Goal: Task Accomplishment & Management: Complete application form

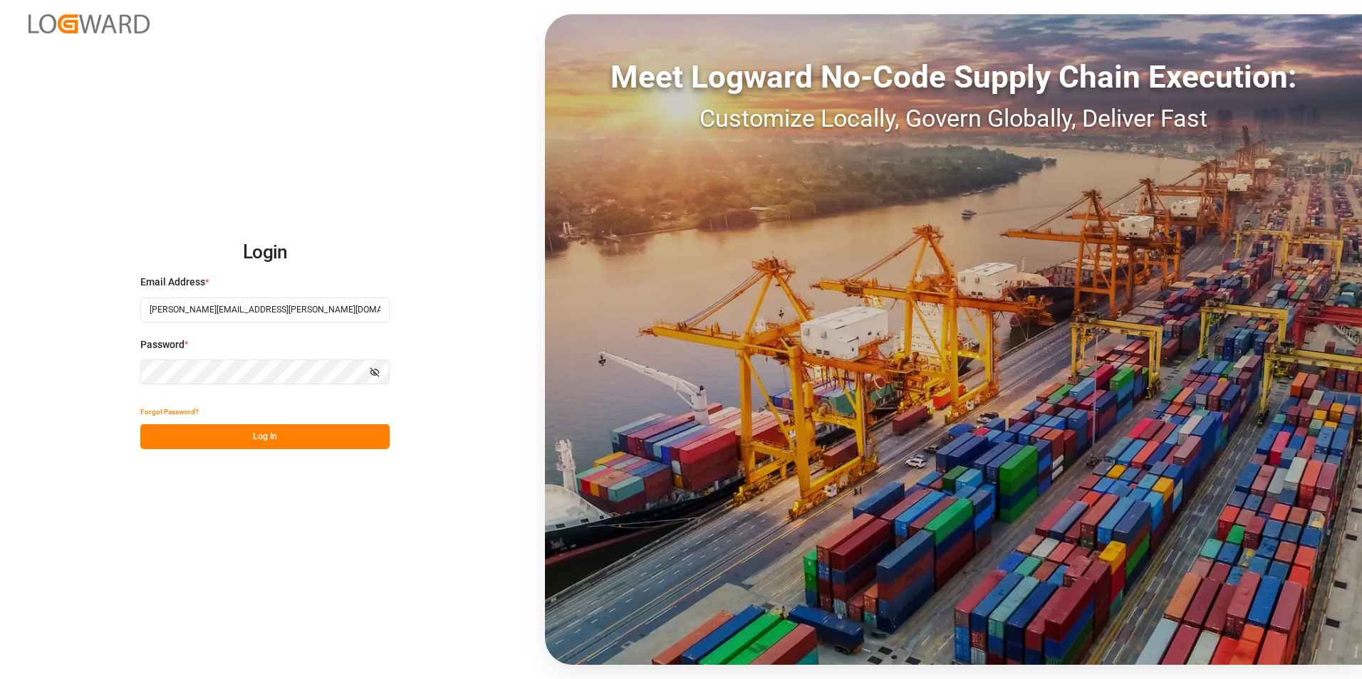
click at [375, 369] on icon "button" at bounding box center [375, 372] width 10 height 10
click at [286, 439] on button "Log In" at bounding box center [264, 436] width 249 height 25
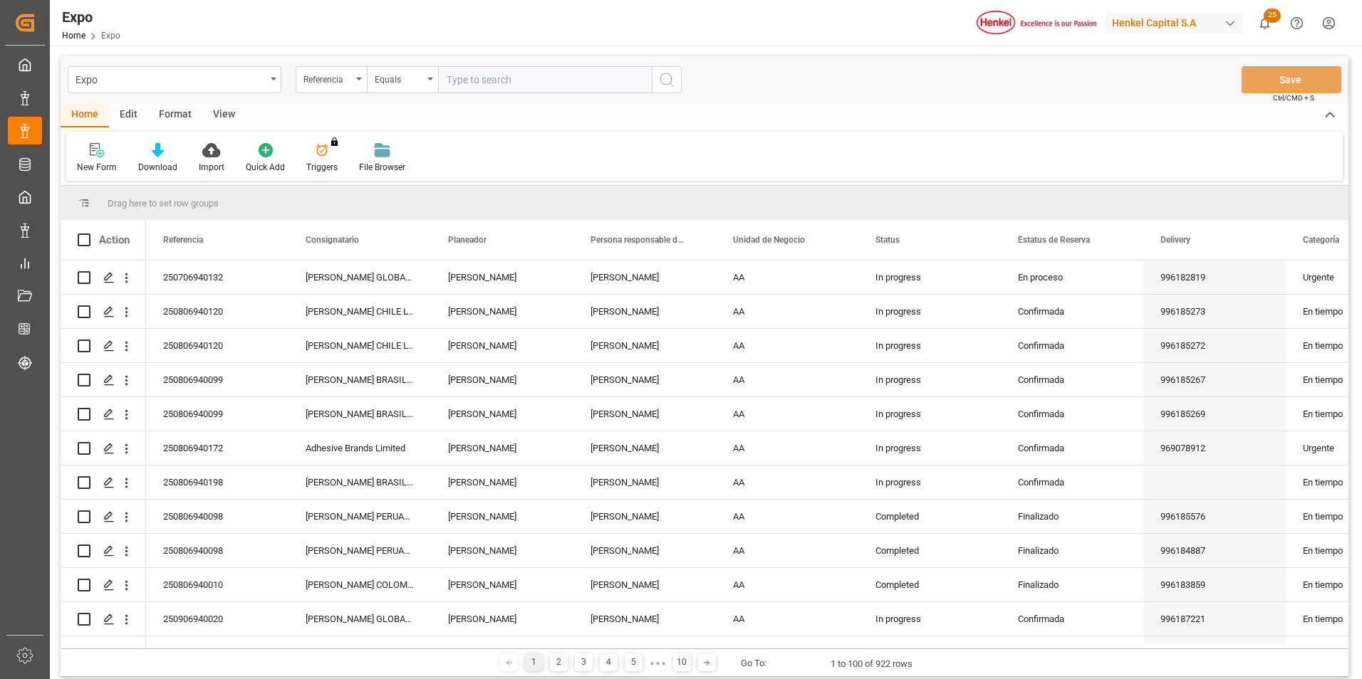
click at [459, 80] on input "text" at bounding box center [545, 79] width 214 height 27
type input "250806940210"
click at [674, 80] on icon "search button" at bounding box center [666, 79] width 17 height 17
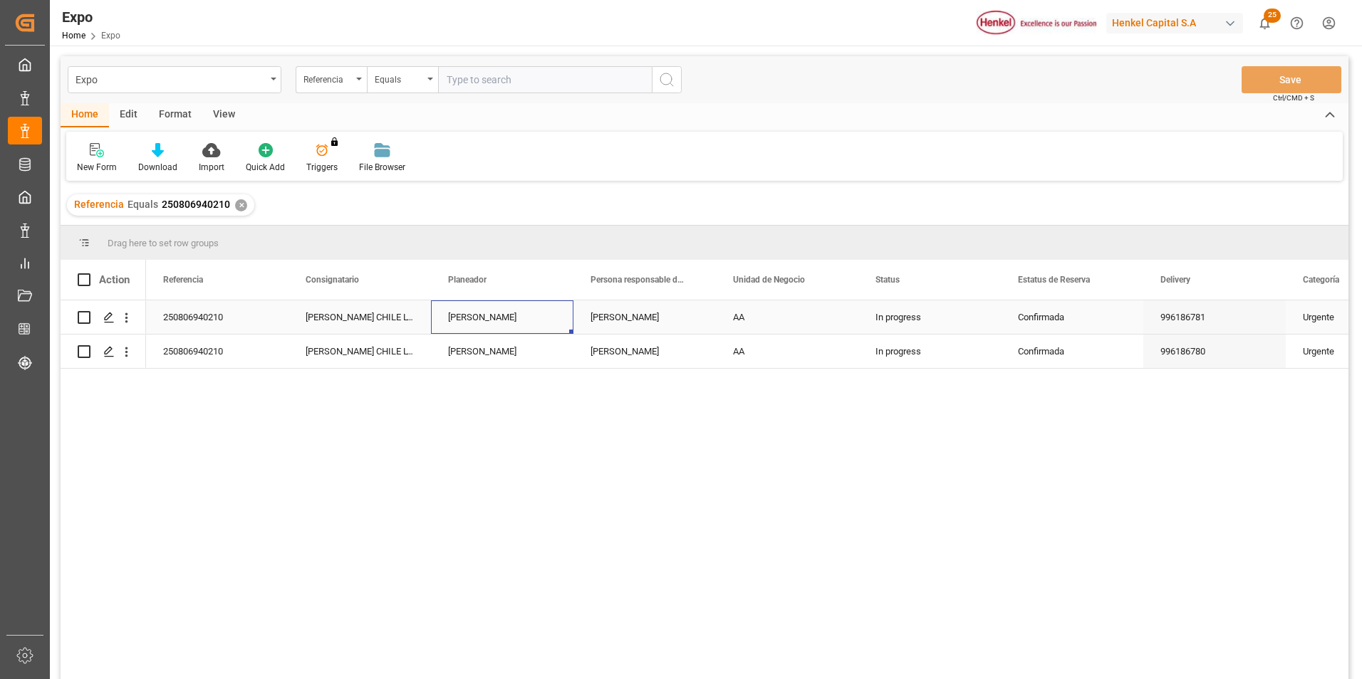
click at [508, 320] on div "[PERSON_NAME]" at bounding box center [502, 317] width 142 height 33
click at [112, 324] on div "Press SPACE to select this row." at bounding box center [108, 318] width 21 height 26
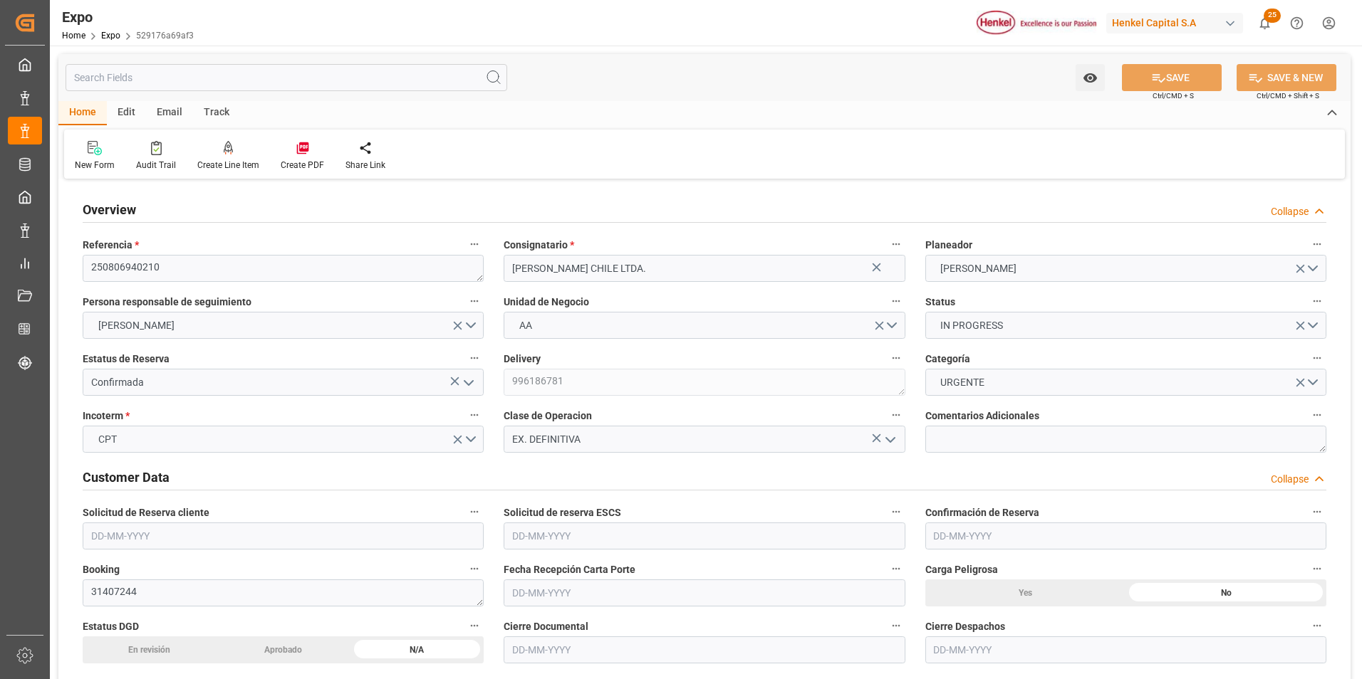
type input "15200"
type input "15953.6"
type input "20"
type input "9946843"
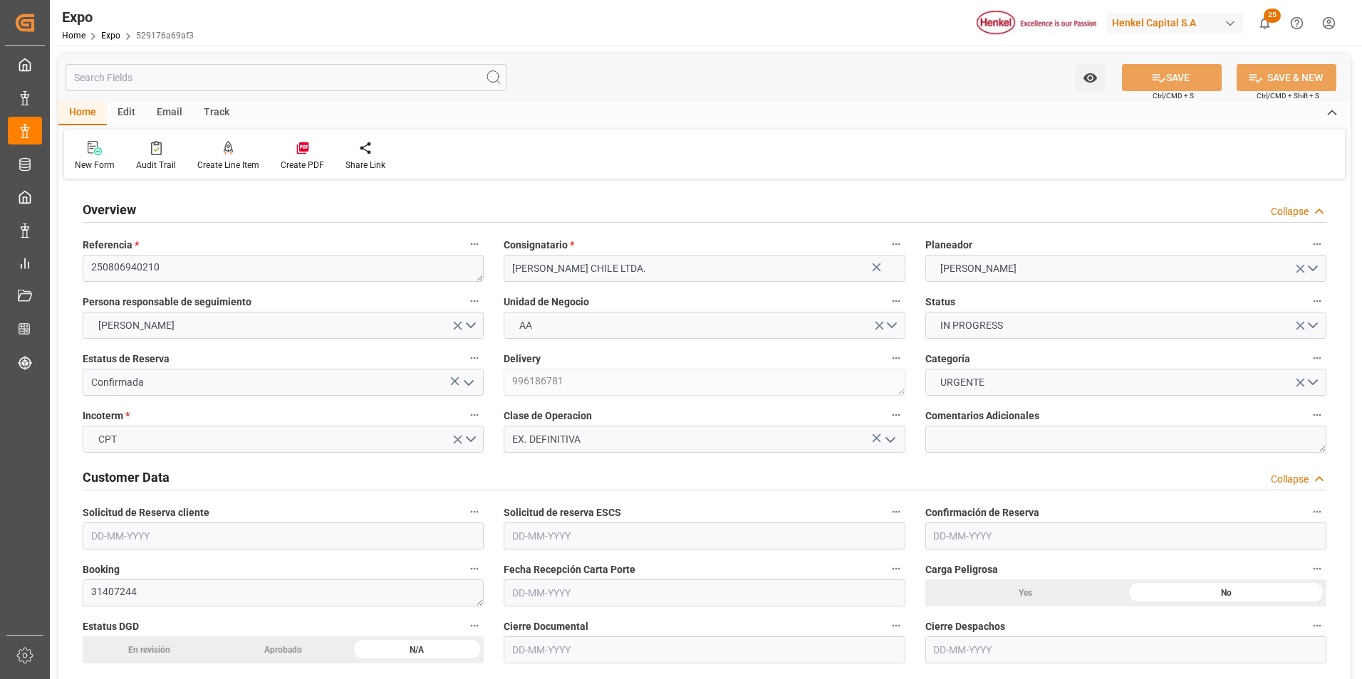
type input "MXZLO"
type input "CLSAI"
type input "9946843"
type input "[DATE]"
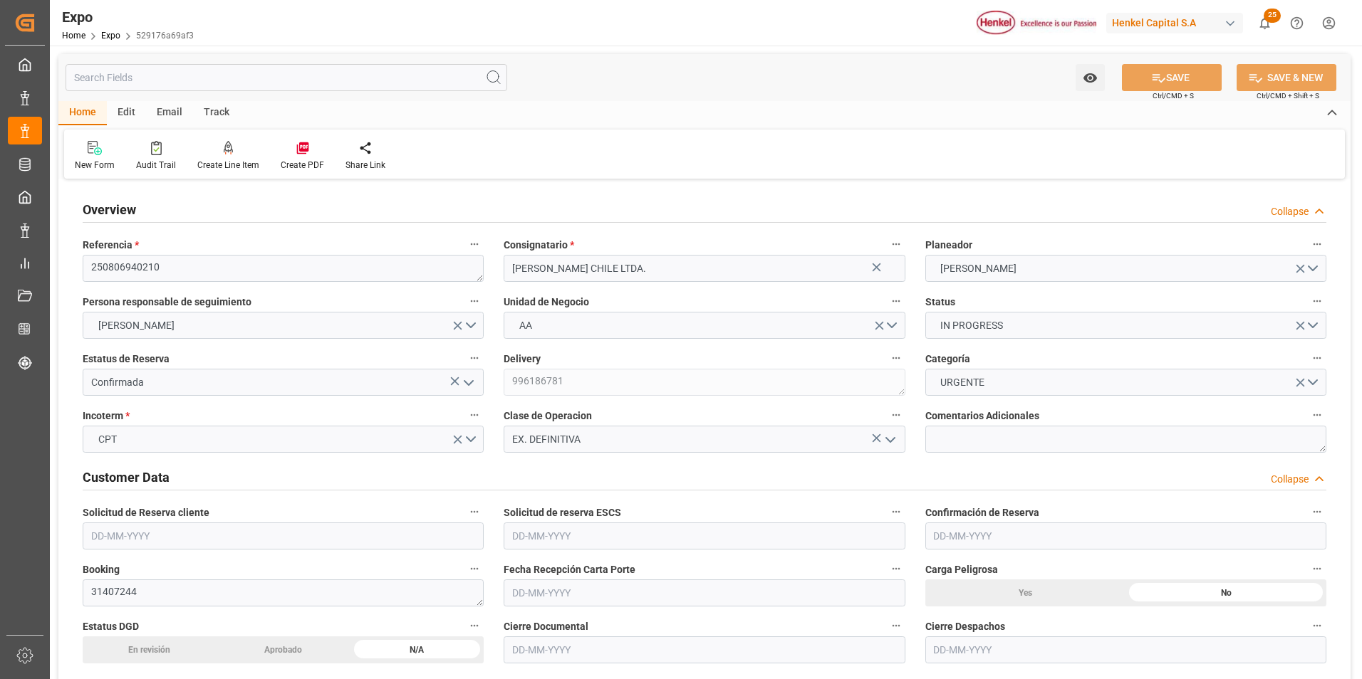
type input "[DATE]"
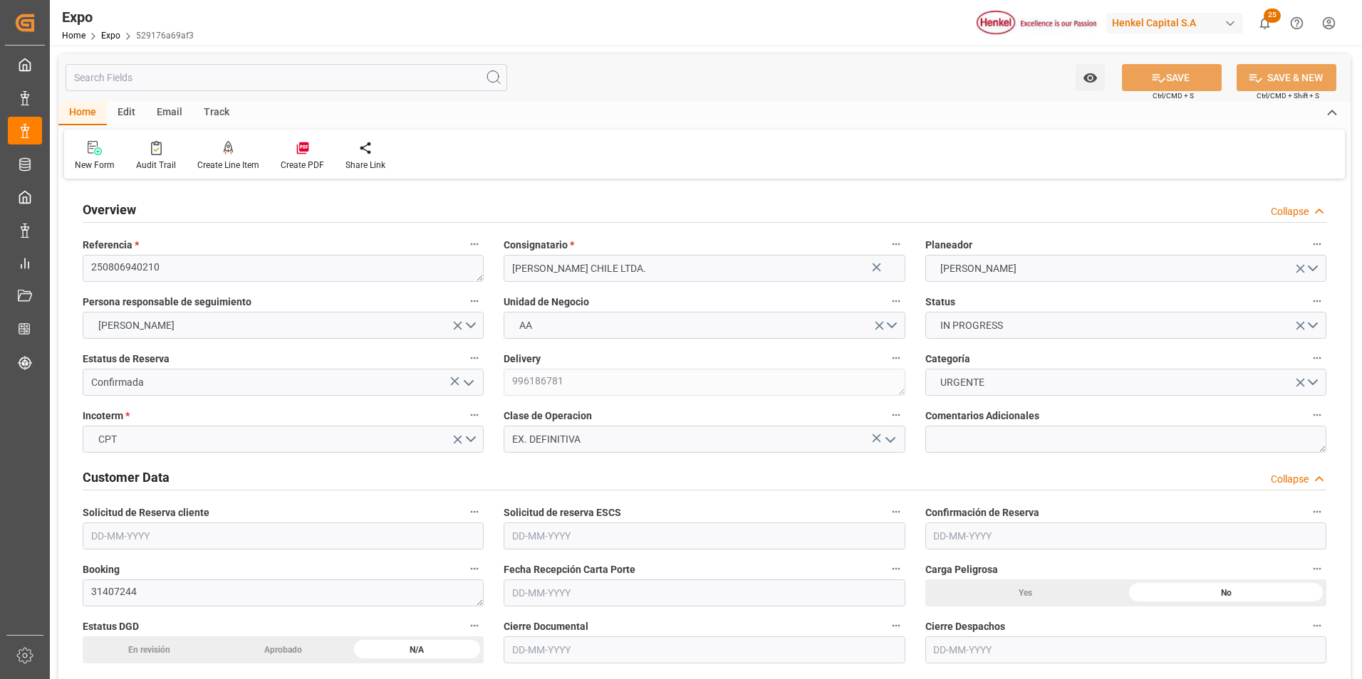
type input "[DATE] 00:00"
type input "[DATE]"
type input "[DATE] 23:29"
type input "[DATE]"
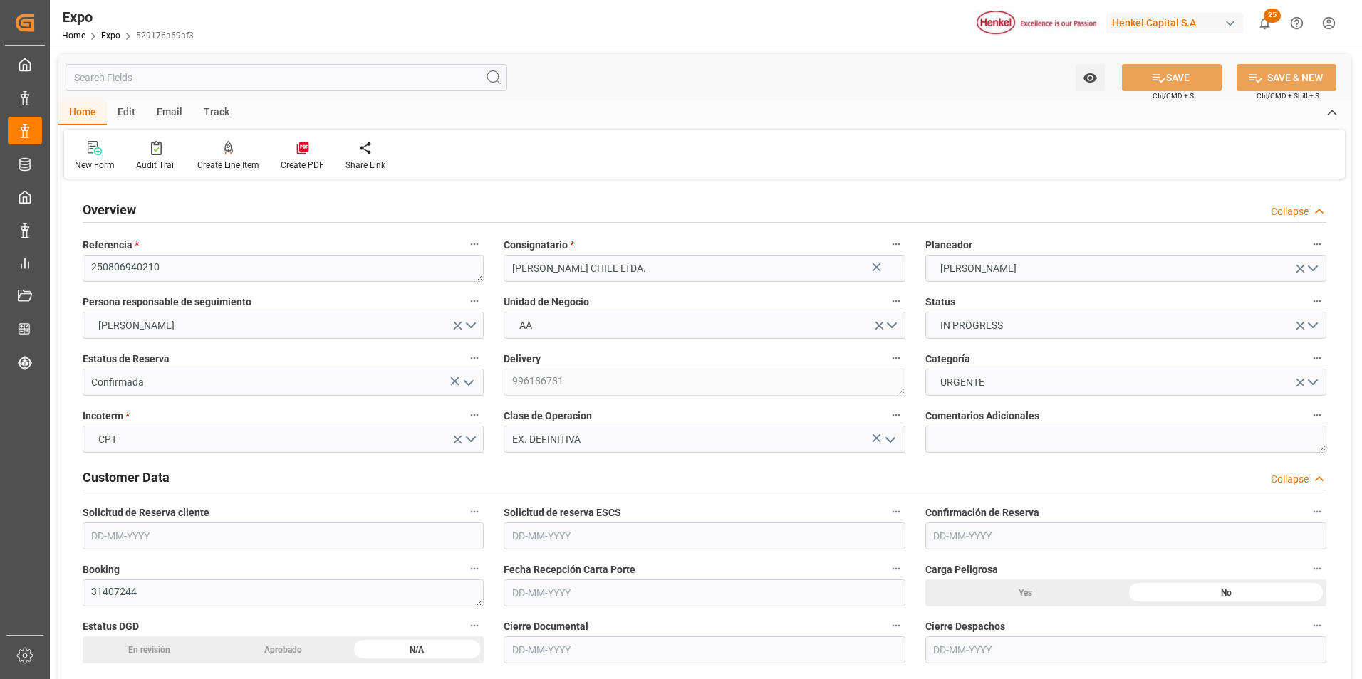
type input "[DATE]"
type input "[DATE] 21:00"
type input "[DATE] 00:00"
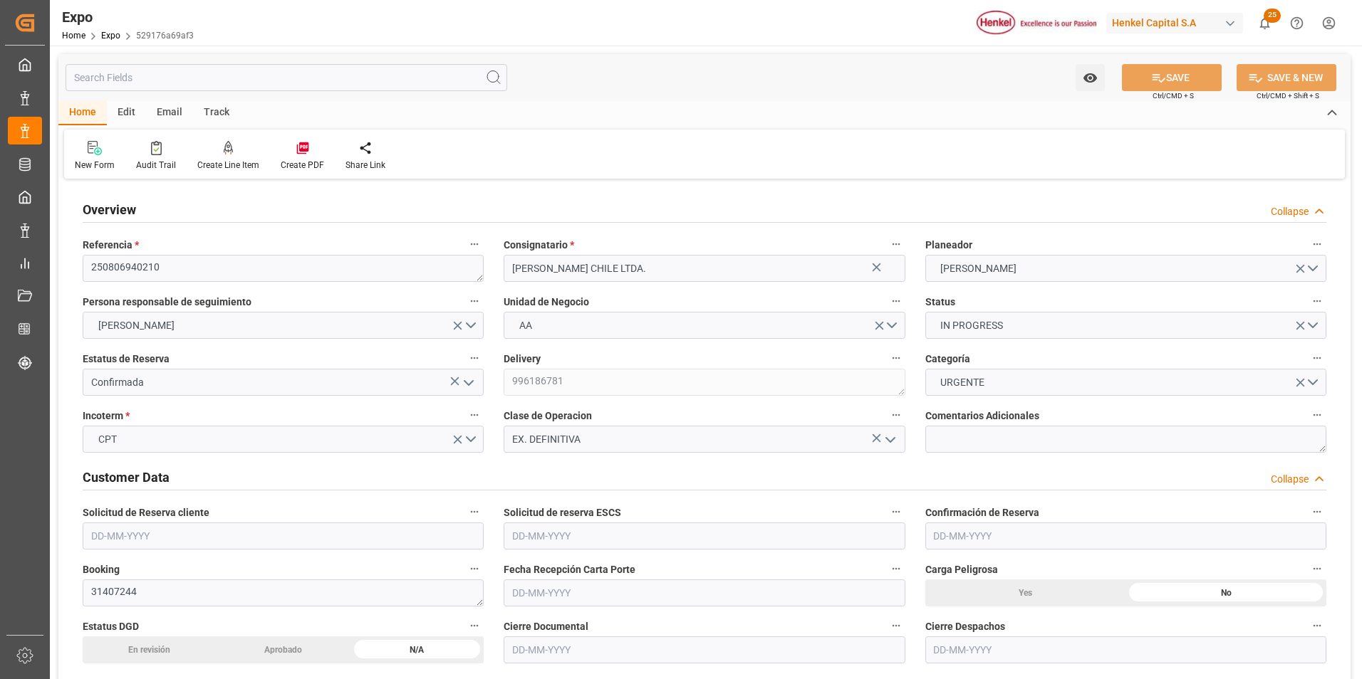
type input "[DATE] 13:42"
type input "[DATE] 14:00"
type input "[DATE] 00:00"
type input "[DATE] 20:29"
type input "[DATE] 11:17"
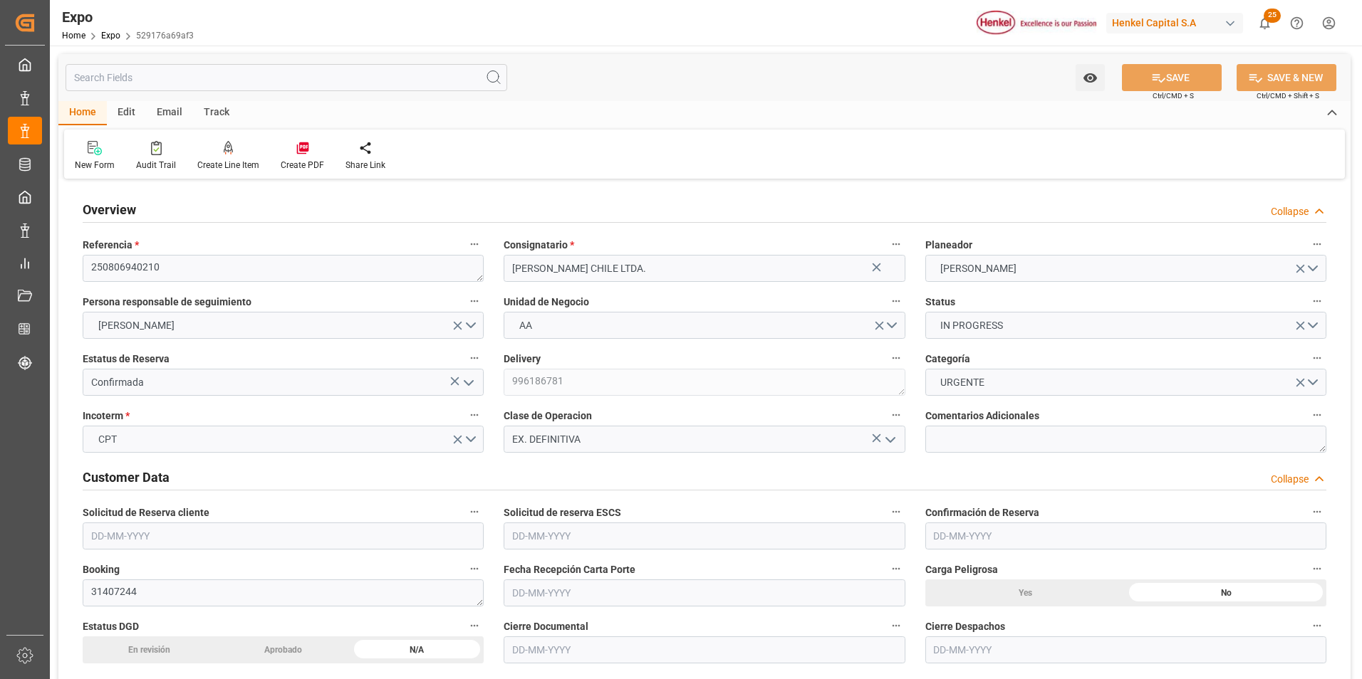
type input "[DATE] 02:16"
type input "[DATE] 22:00"
type input "[DATE] 14:27"
type input "[DATE] 14:00"
type input "[DATE] 10:18"
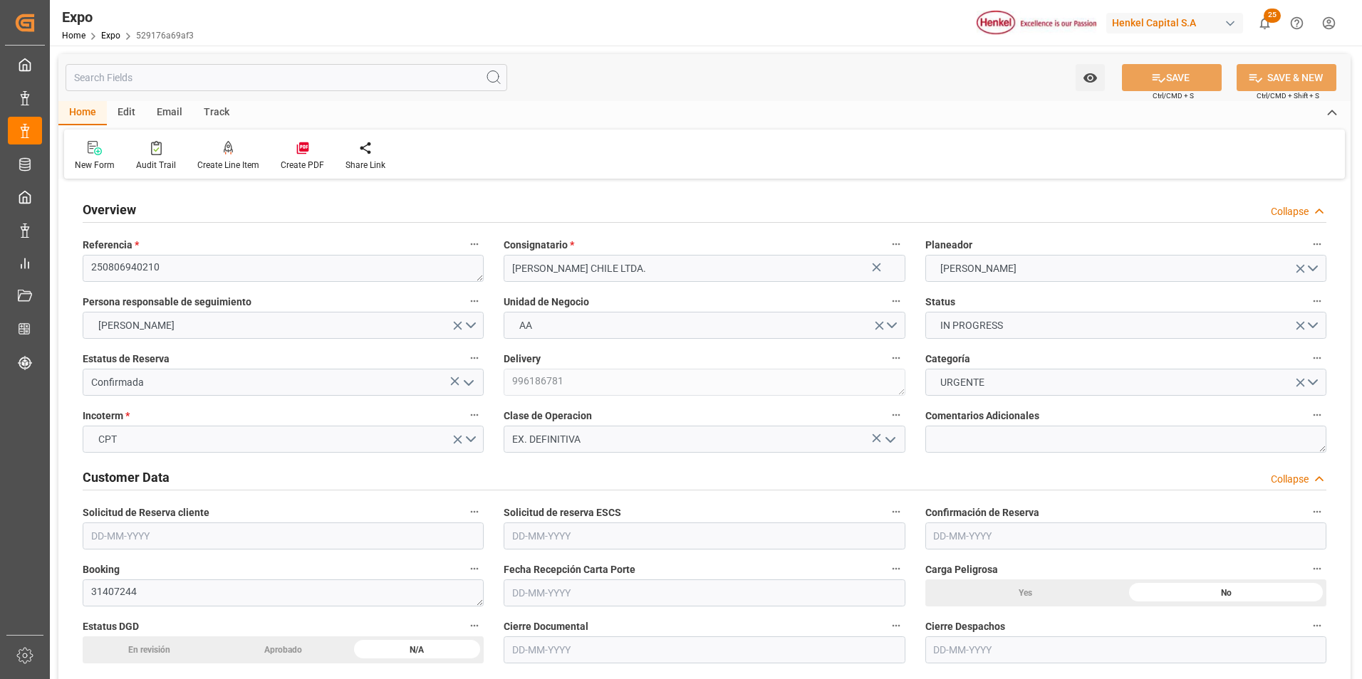
type input "[DATE] 10:18"
click at [1112, 151] on div "New Form Audit Trail Create Line Item Create PDF Share Link" at bounding box center [704, 154] width 1280 height 49
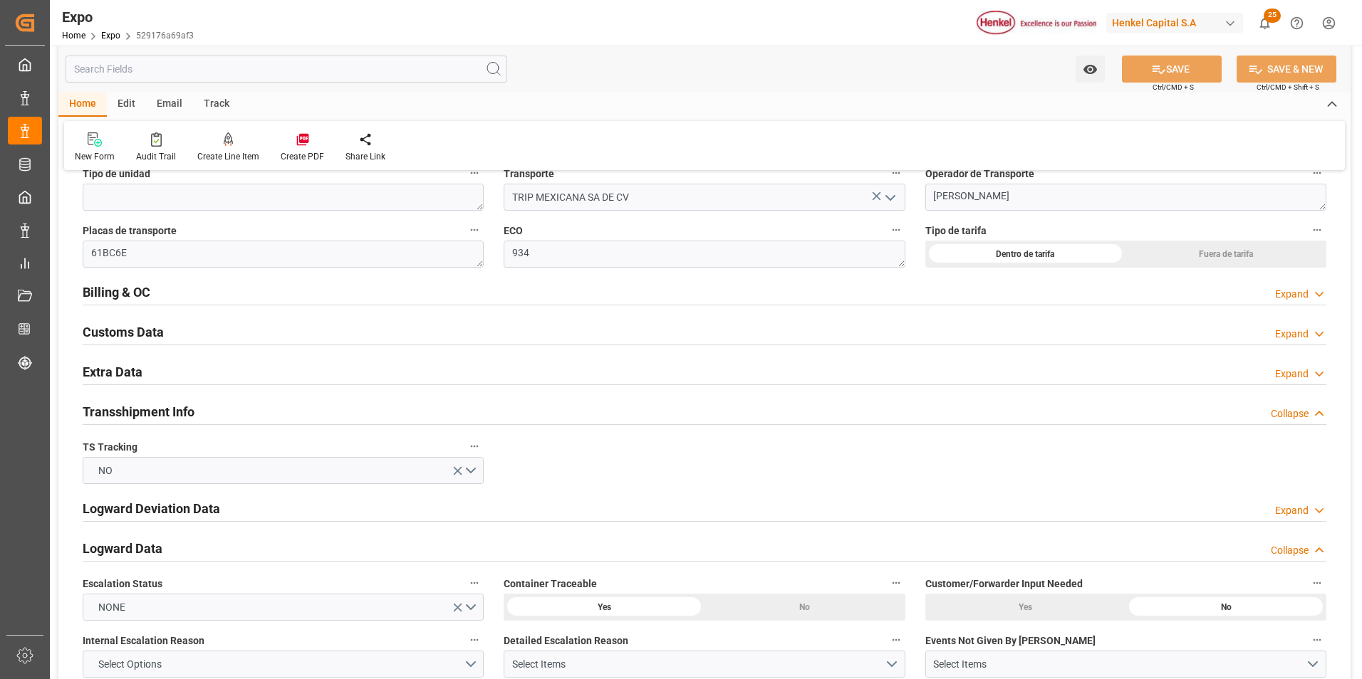
scroll to position [2336, 0]
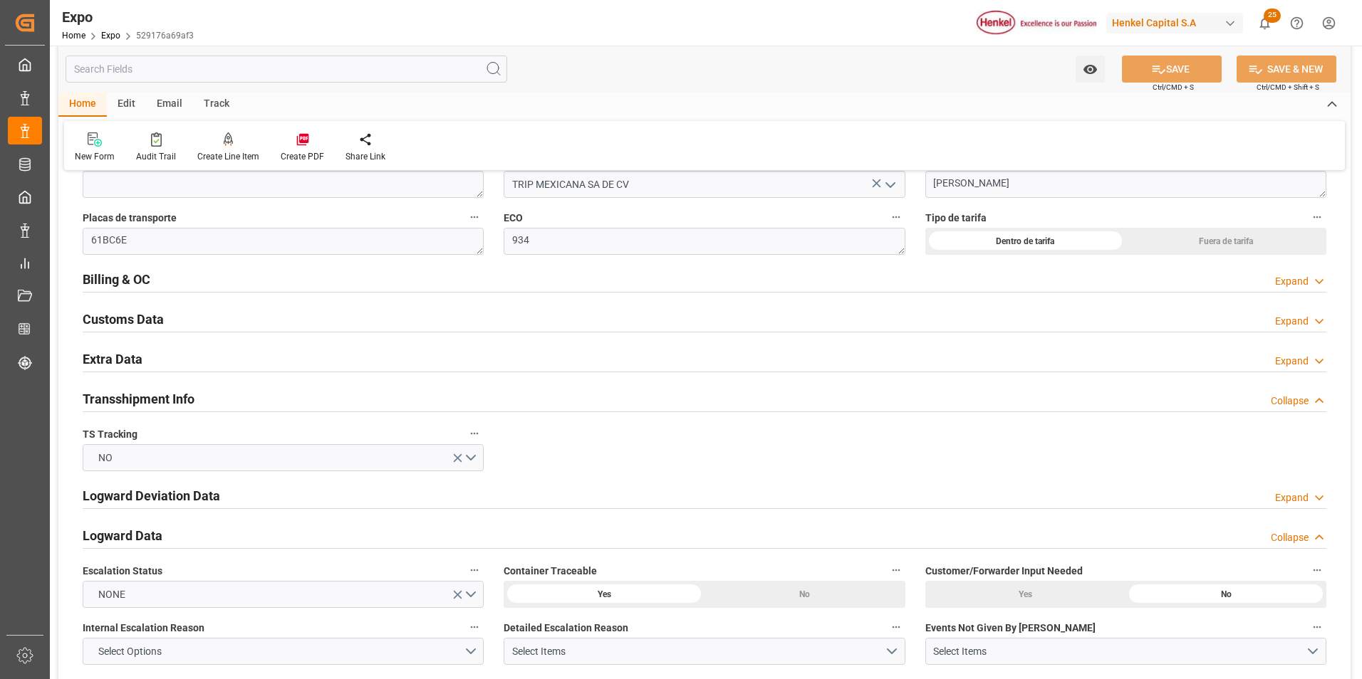
click at [1317, 277] on icon at bounding box center [1319, 281] width 14 height 15
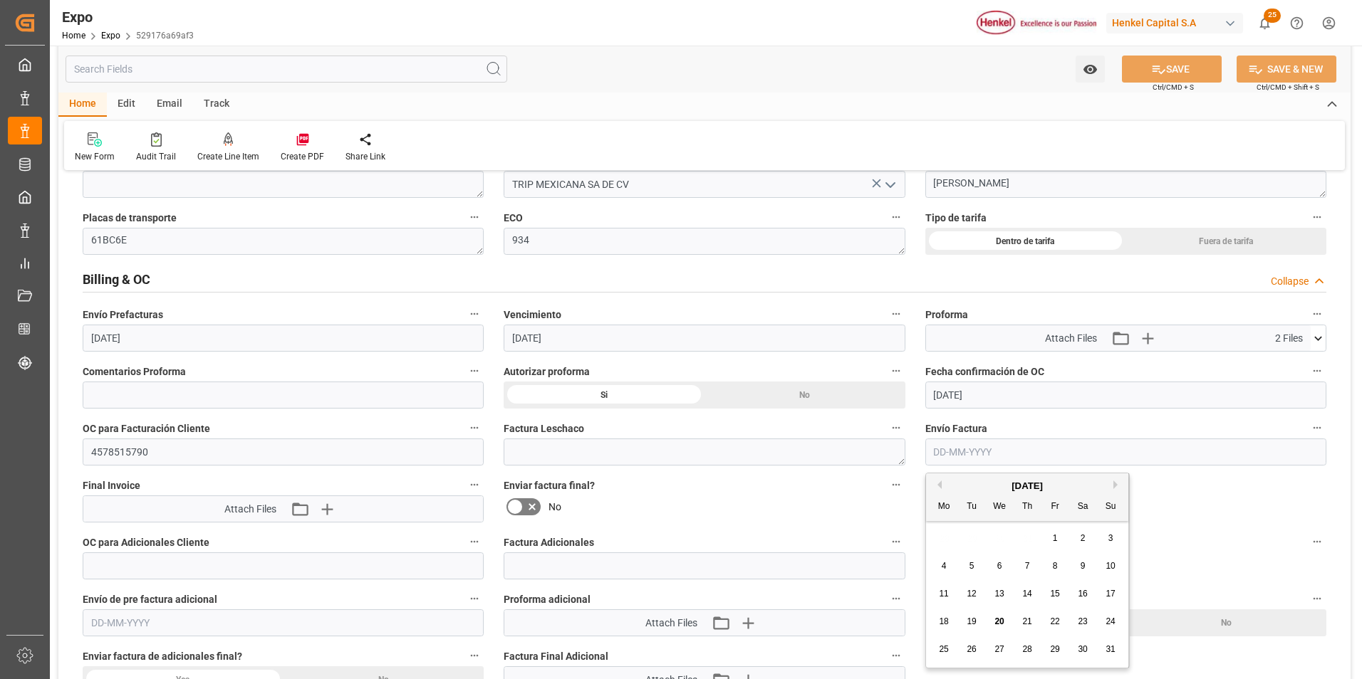
click at [941, 459] on input "text" at bounding box center [1125, 452] width 401 height 27
click at [1001, 622] on span "20" at bounding box center [998, 622] width 9 height 10
type input "[DATE]"
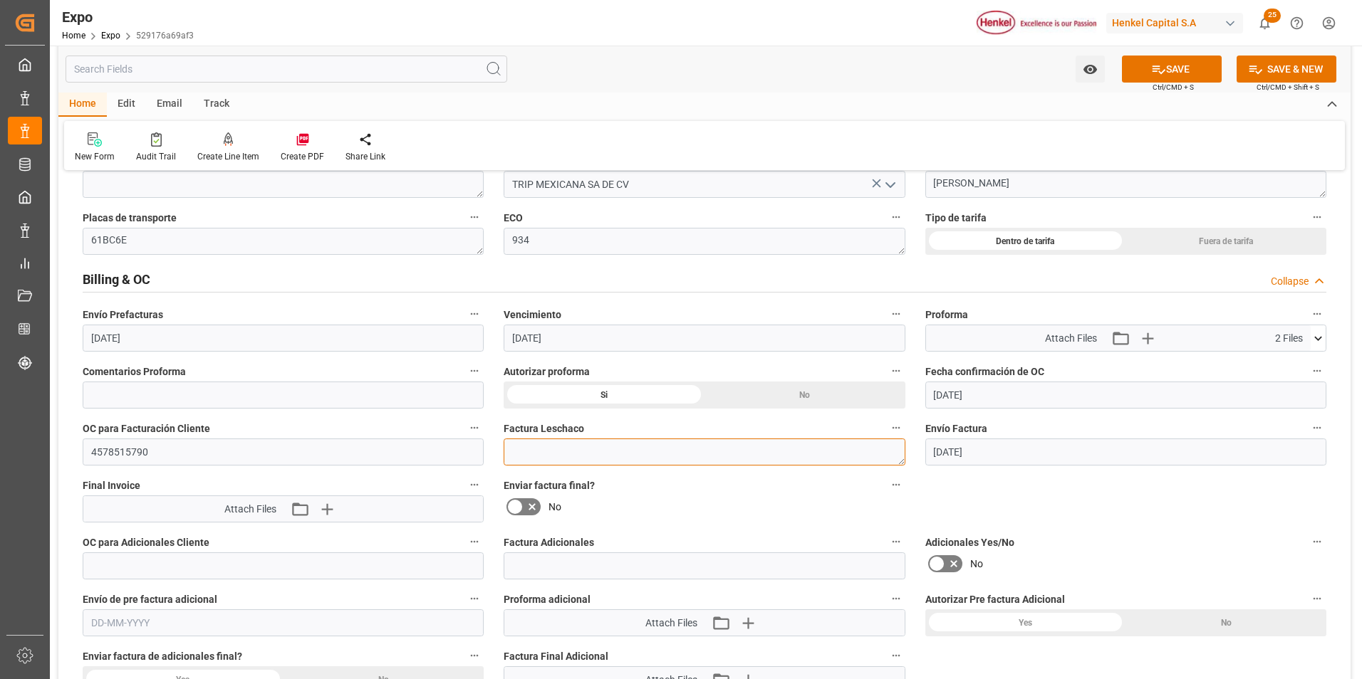
click at [672, 454] on textarea at bounding box center [703, 452] width 401 height 27
paste textarea "LM453232"
type textarea "LM453232"
click at [329, 508] on icon "button" at bounding box center [326, 509] width 23 height 23
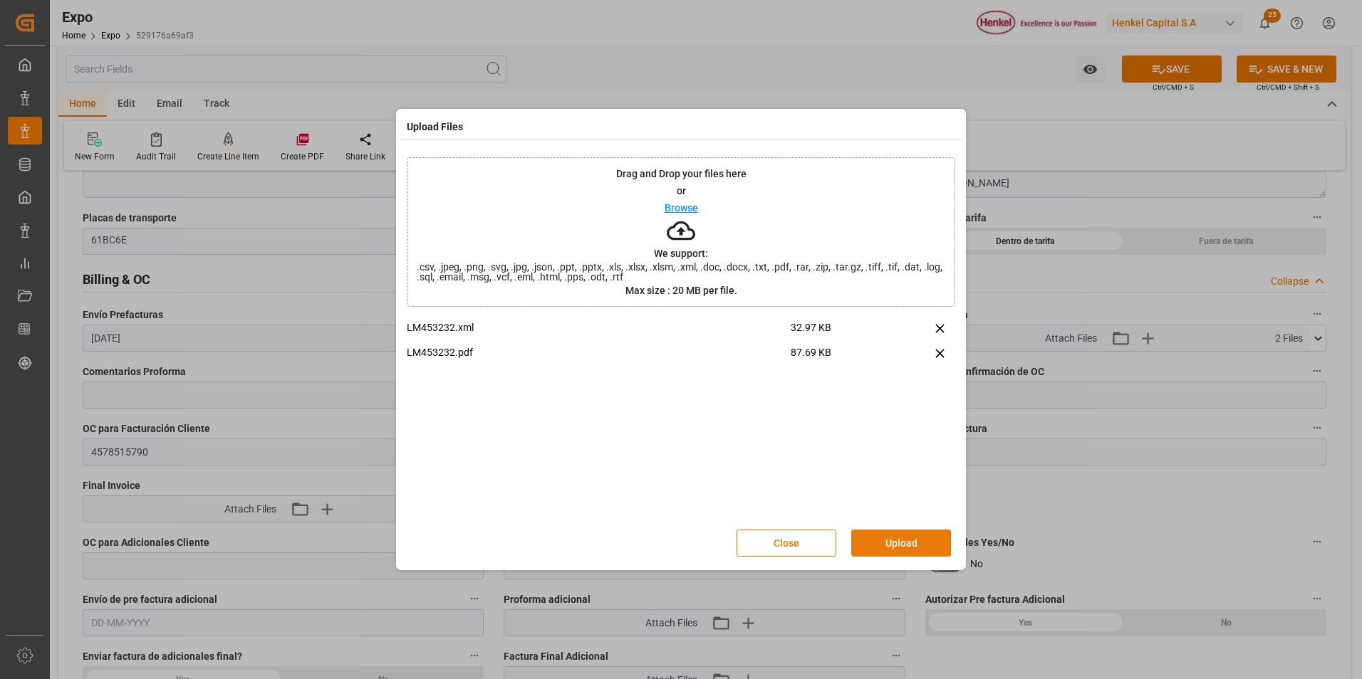
click at [892, 546] on button "Upload" at bounding box center [901, 543] width 100 height 27
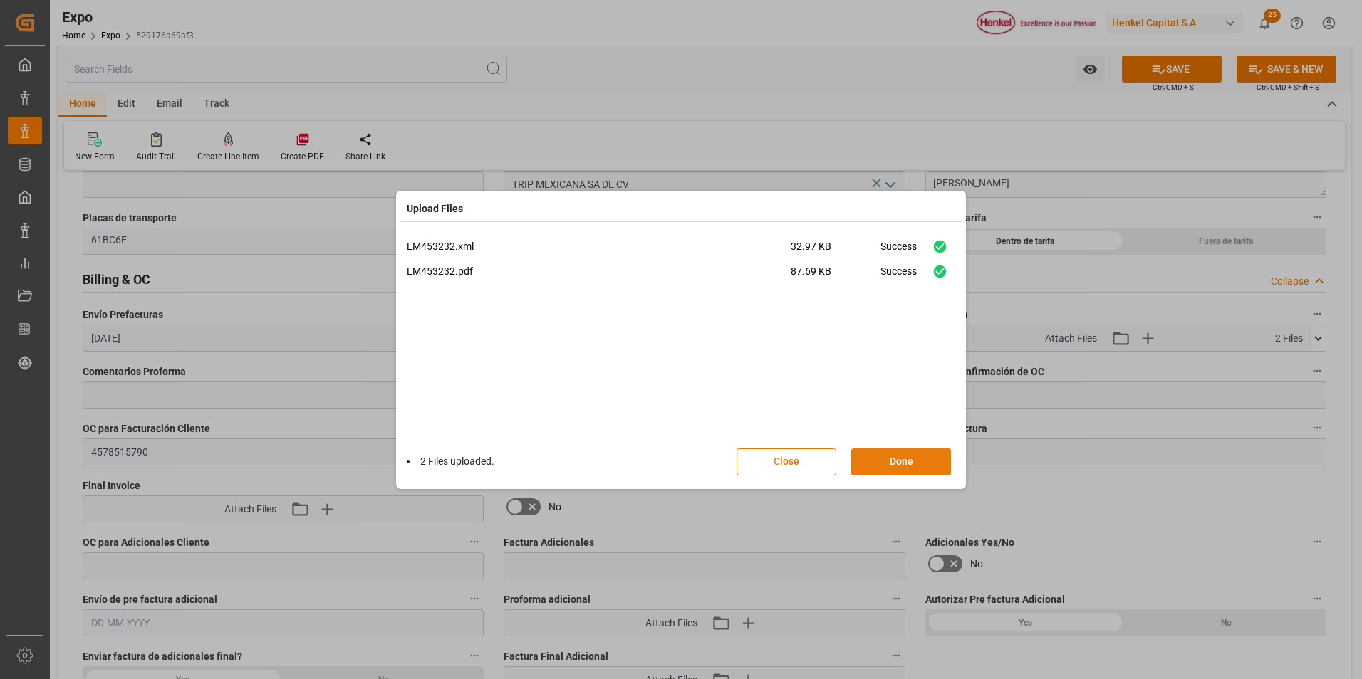
click at [887, 452] on button "Done" at bounding box center [901, 462] width 100 height 27
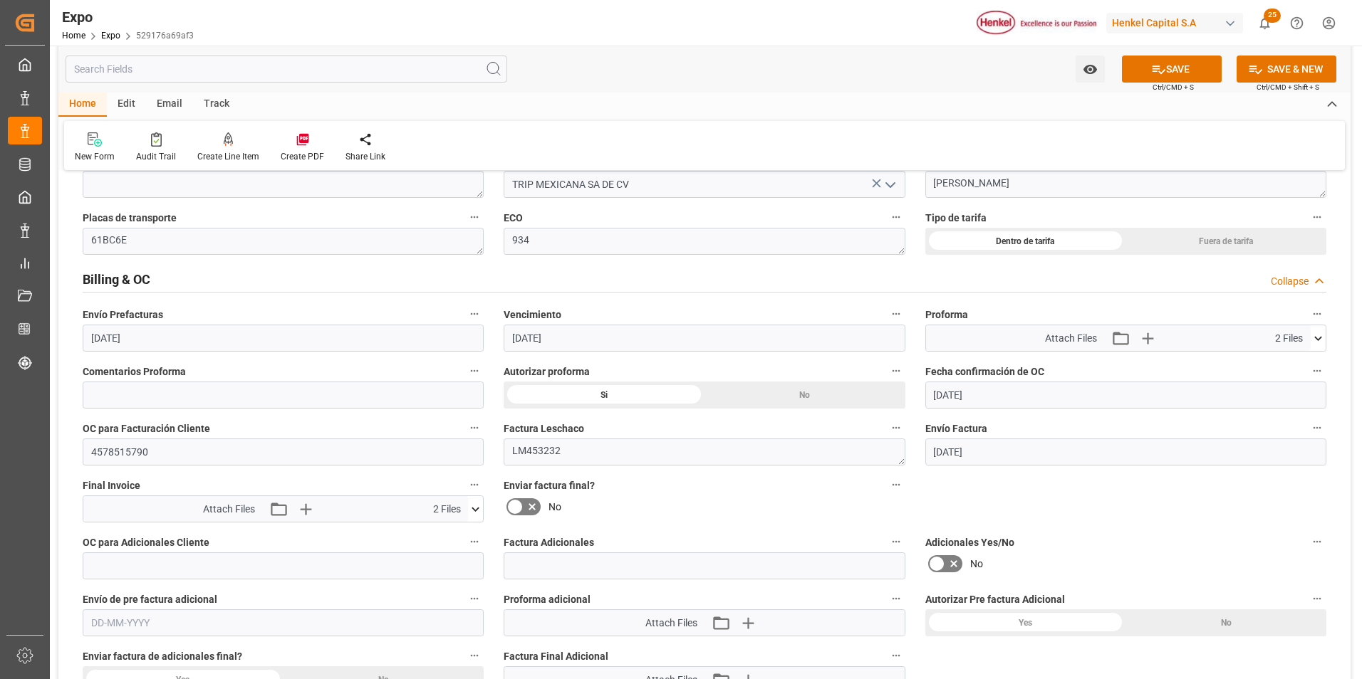
click at [518, 508] on icon at bounding box center [514, 506] width 17 height 17
click at [0, 0] on input "checkbox" at bounding box center [0, 0] width 0 height 0
click at [1157, 71] on icon at bounding box center [1158, 70] width 13 height 9
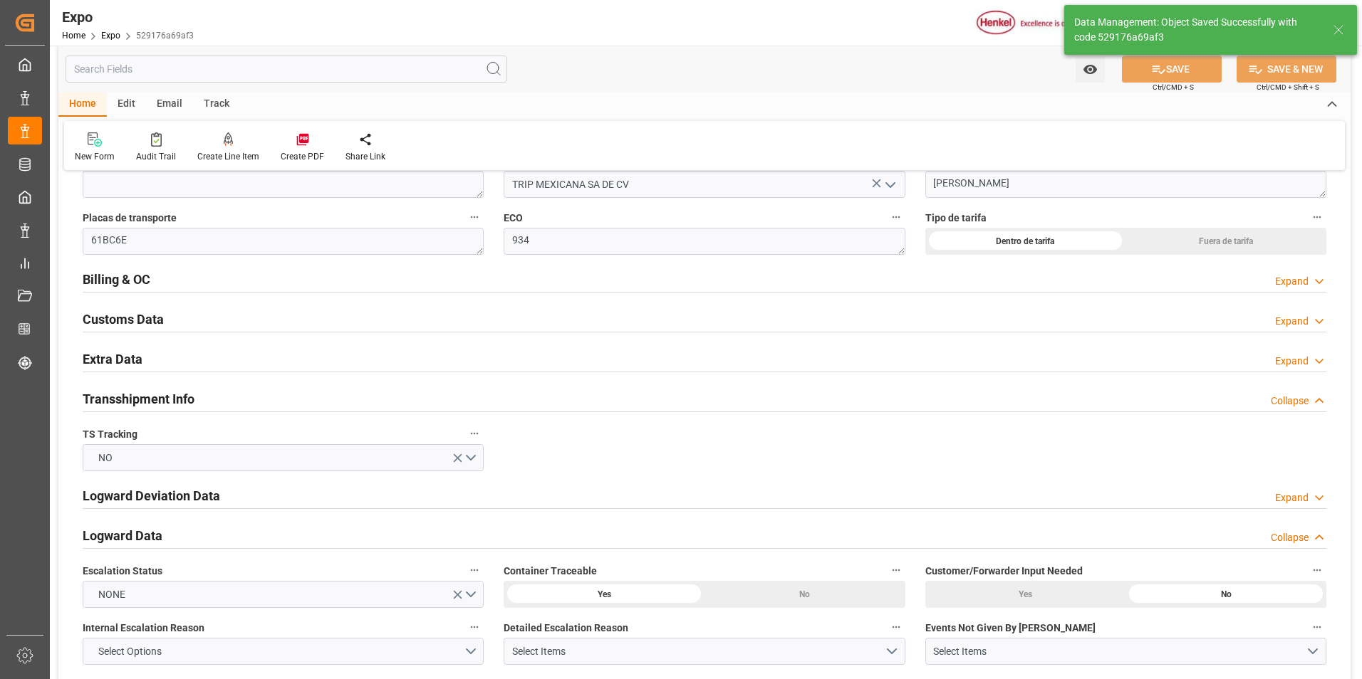
type textarea "[PERSON_NAME]"
type input "[DATE] 03:17"
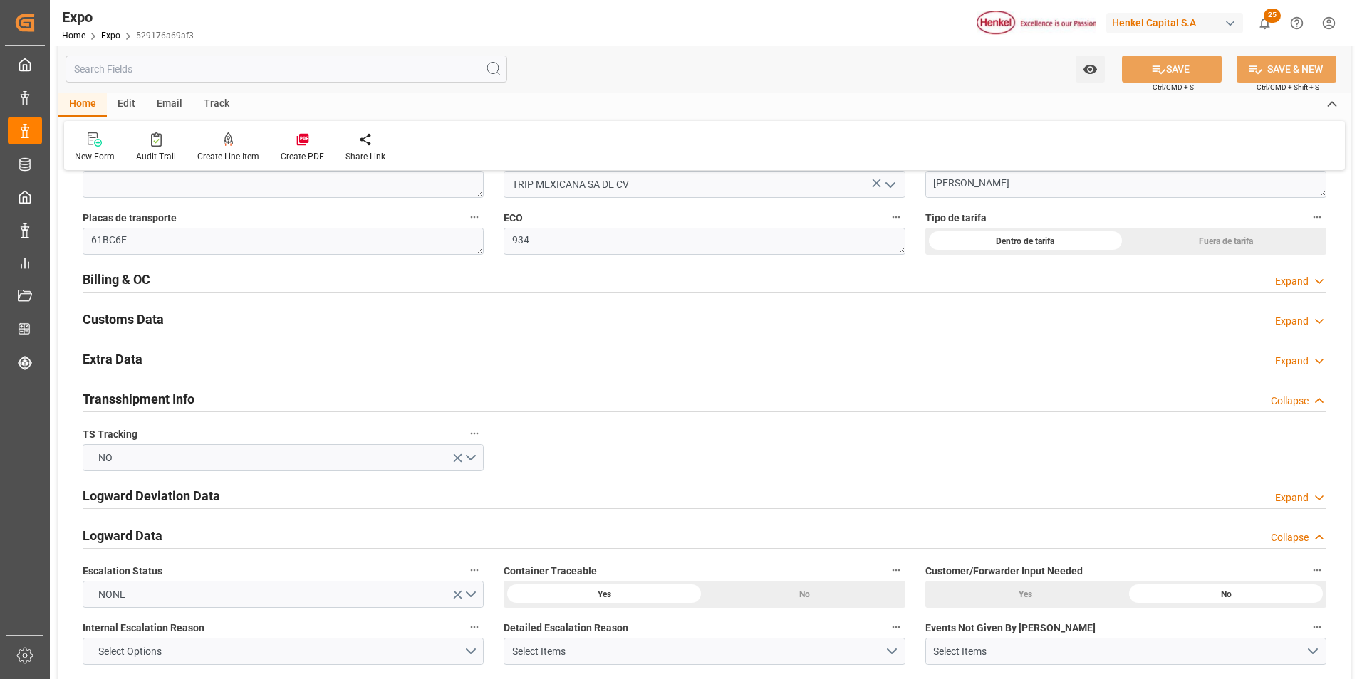
click at [1171, 451] on div "Overview Collapse Referencia * 250806940210 Consignatario * [PERSON_NAME] CHILE…" at bounding box center [704, 578] width 1292 height 5463
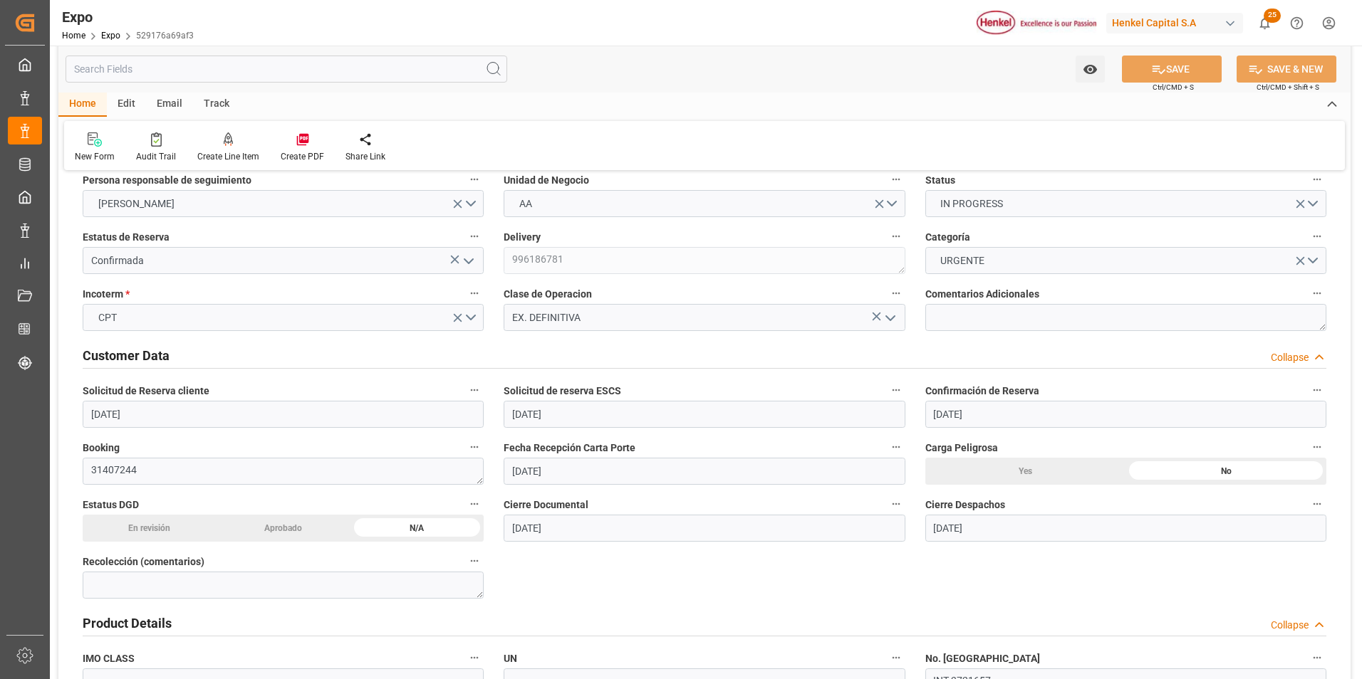
scroll to position [0, 0]
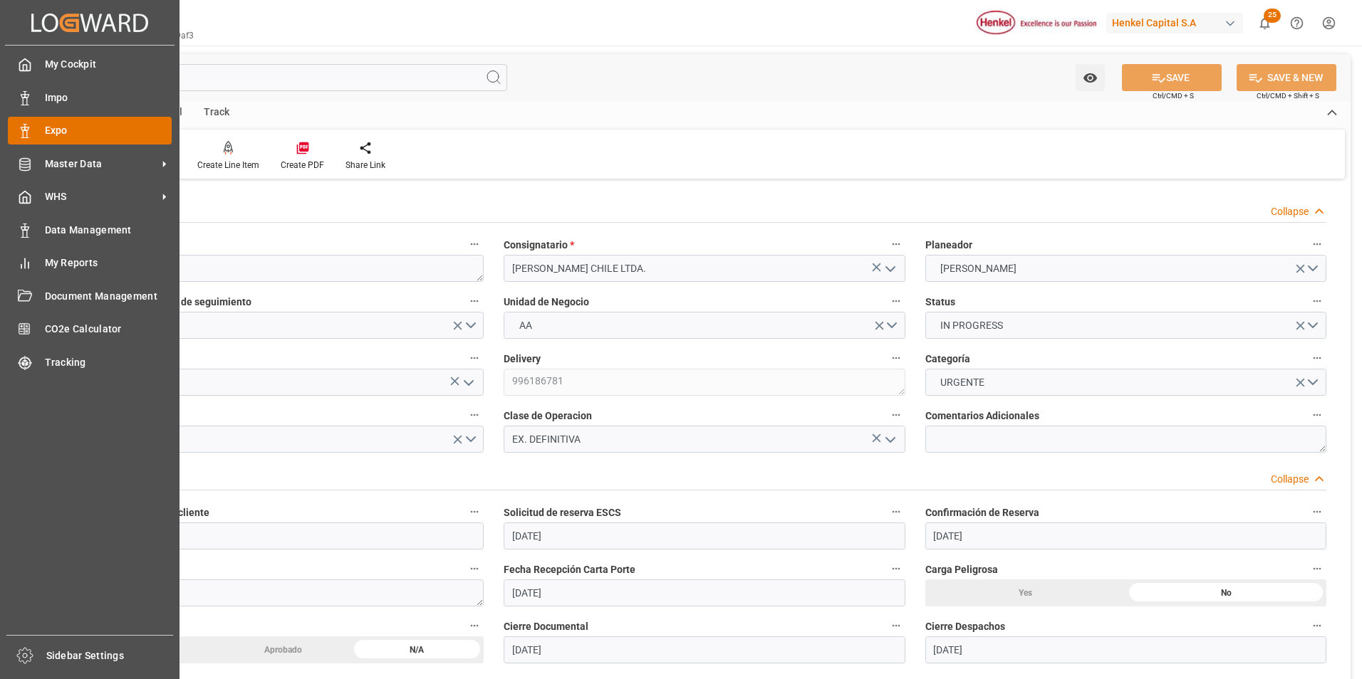
click at [33, 135] on div "Expo Expo" at bounding box center [90, 131] width 164 height 28
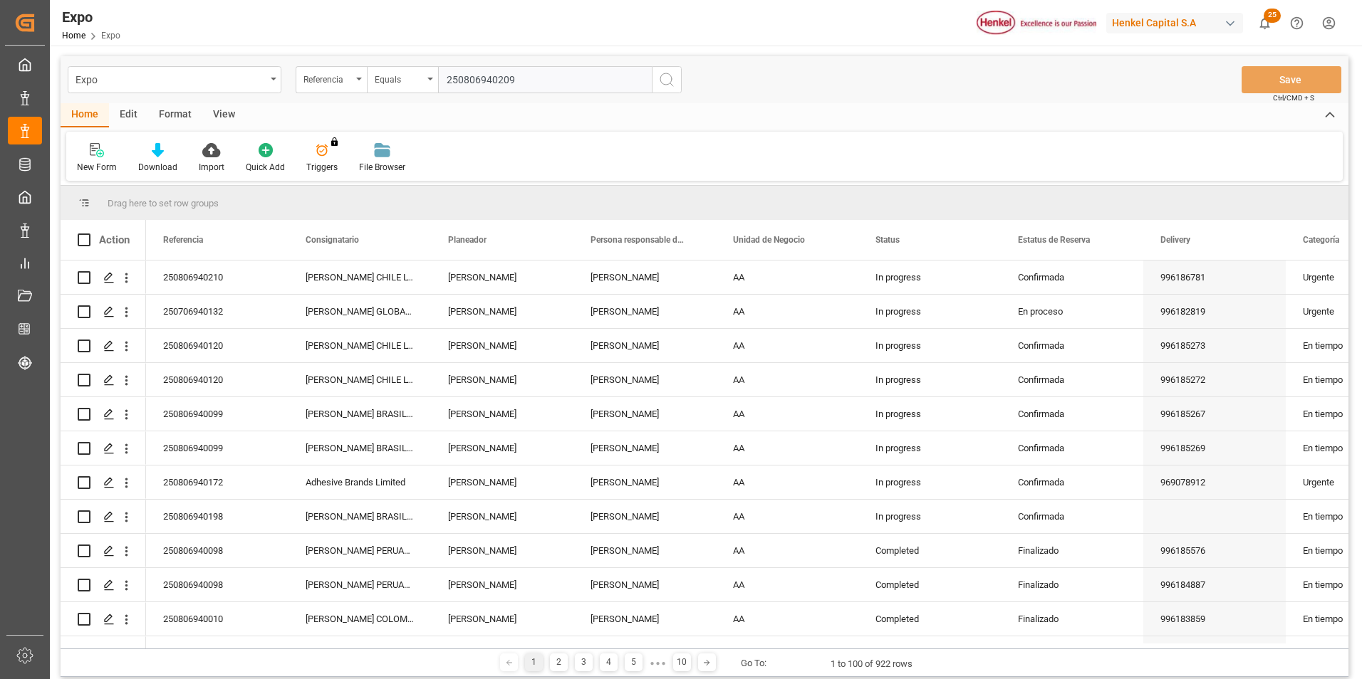
type input "250806940209"
click at [673, 79] on icon "search button" at bounding box center [666, 79] width 17 height 17
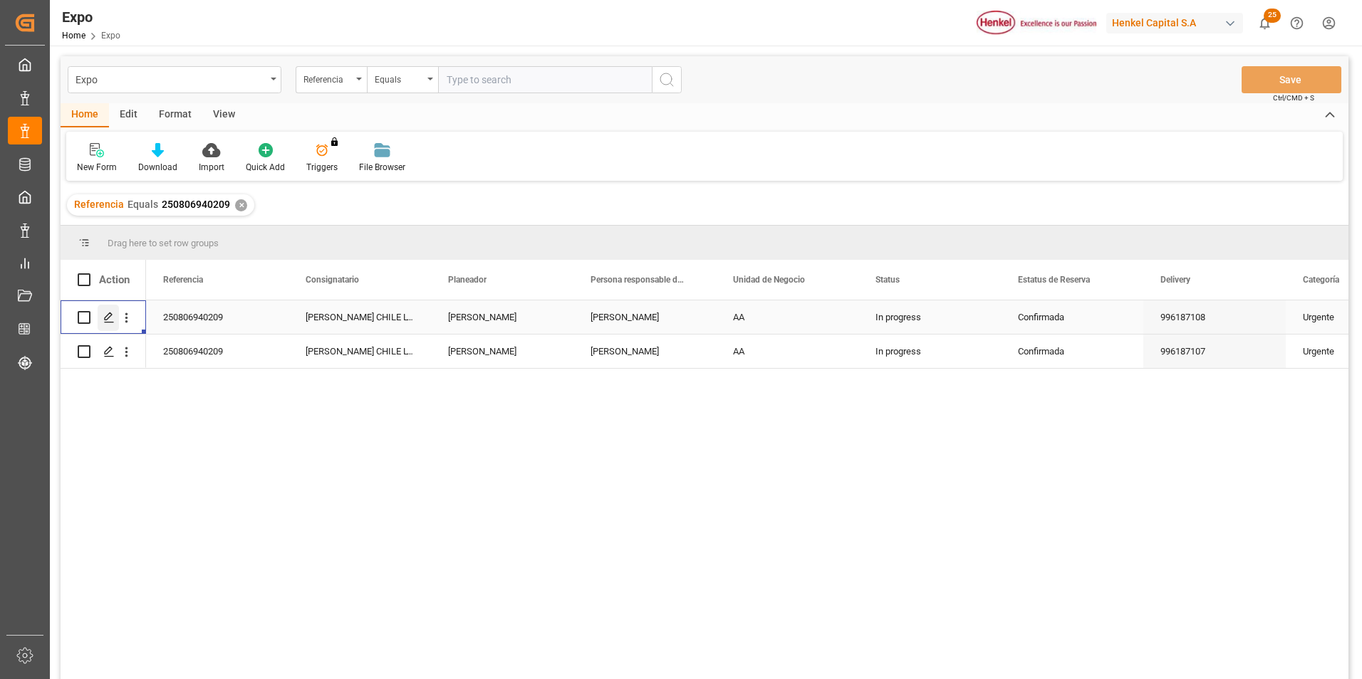
click at [108, 323] on icon "Press SPACE to select this row." at bounding box center [108, 317] width 11 height 11
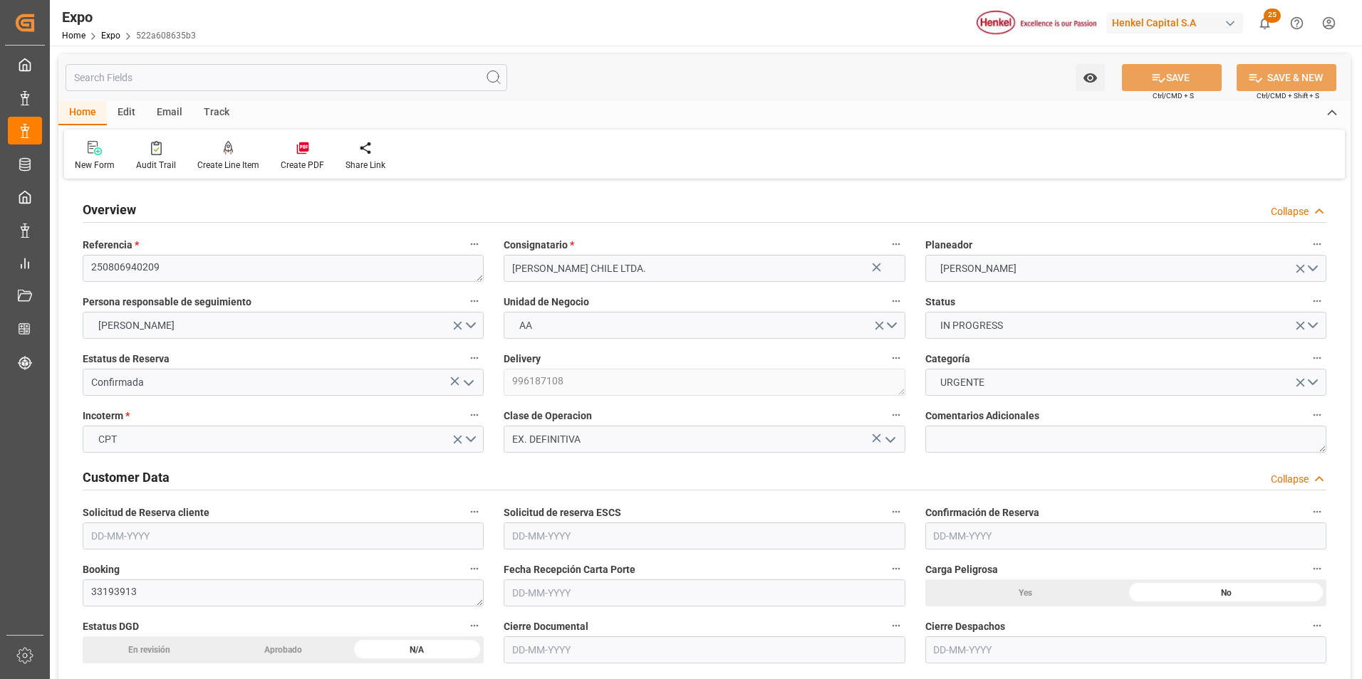
type input "11129.877"
type input "6851.52"
type input "18"
type input "9946843"
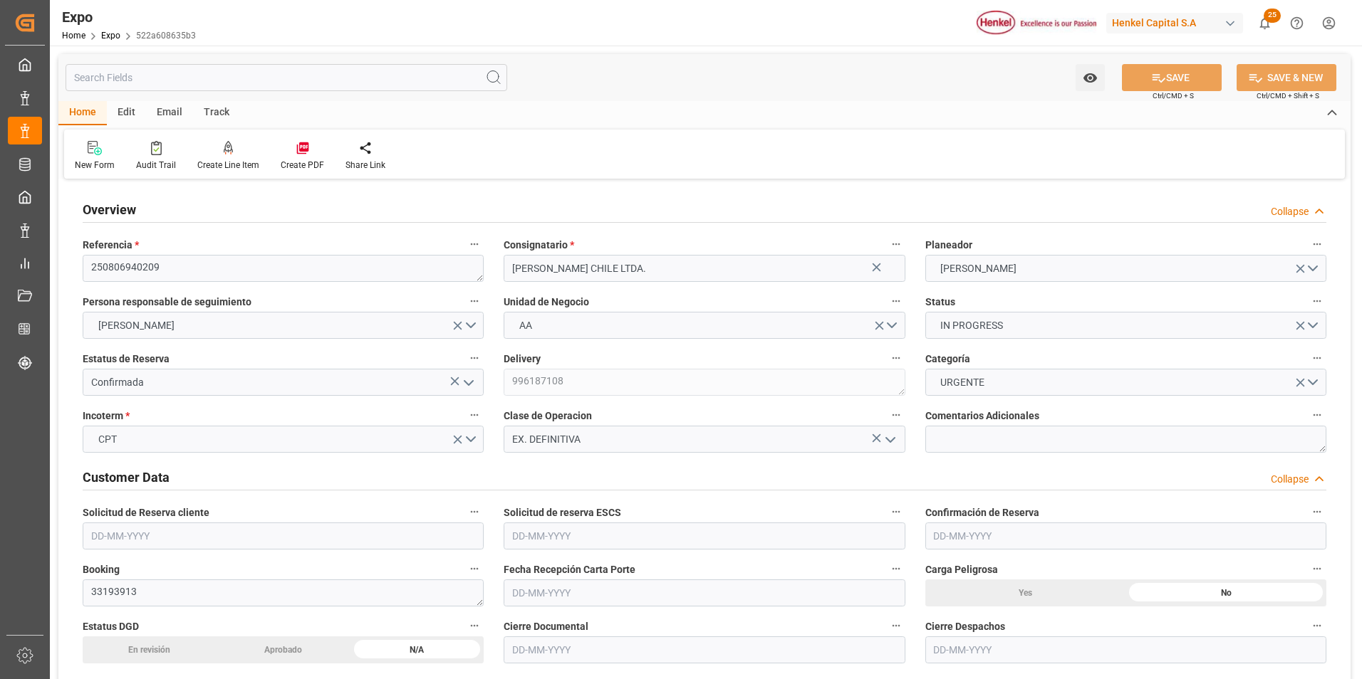
type input "MXZLO"
type input "CLSAI"
type input "9946843"
type input "[DATE]"
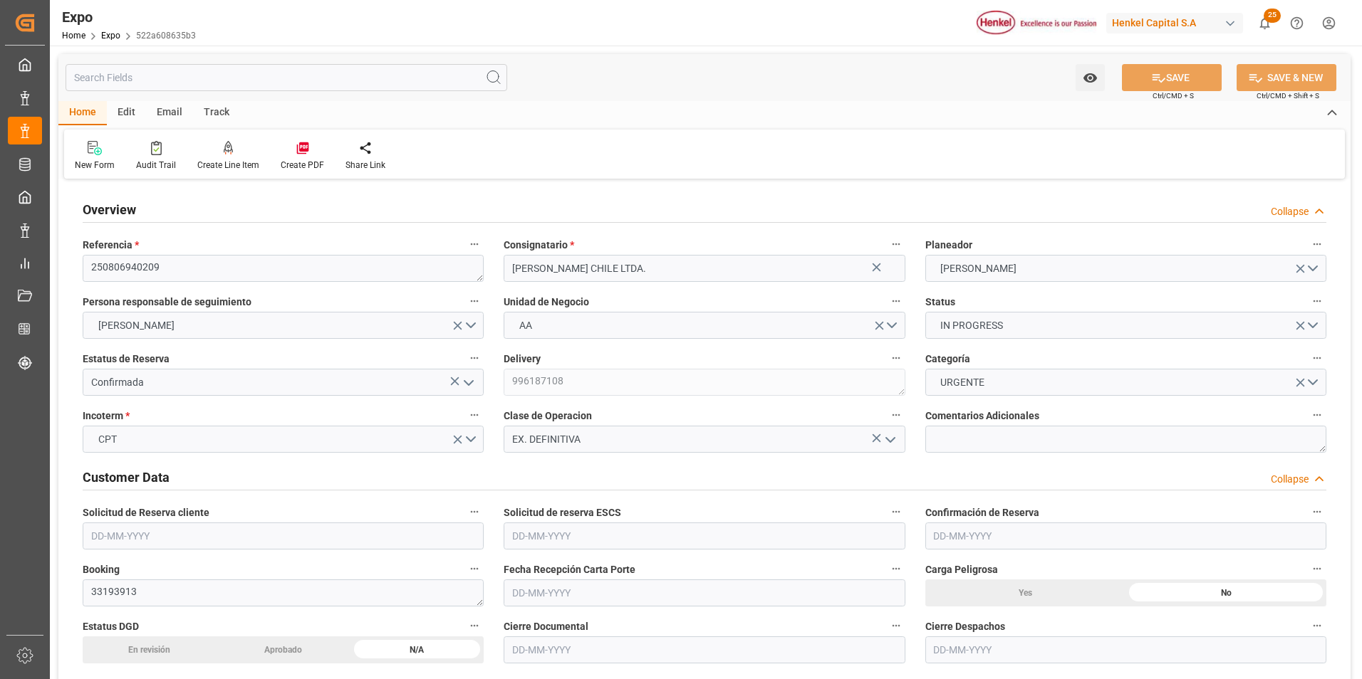
type input "[DATE]"
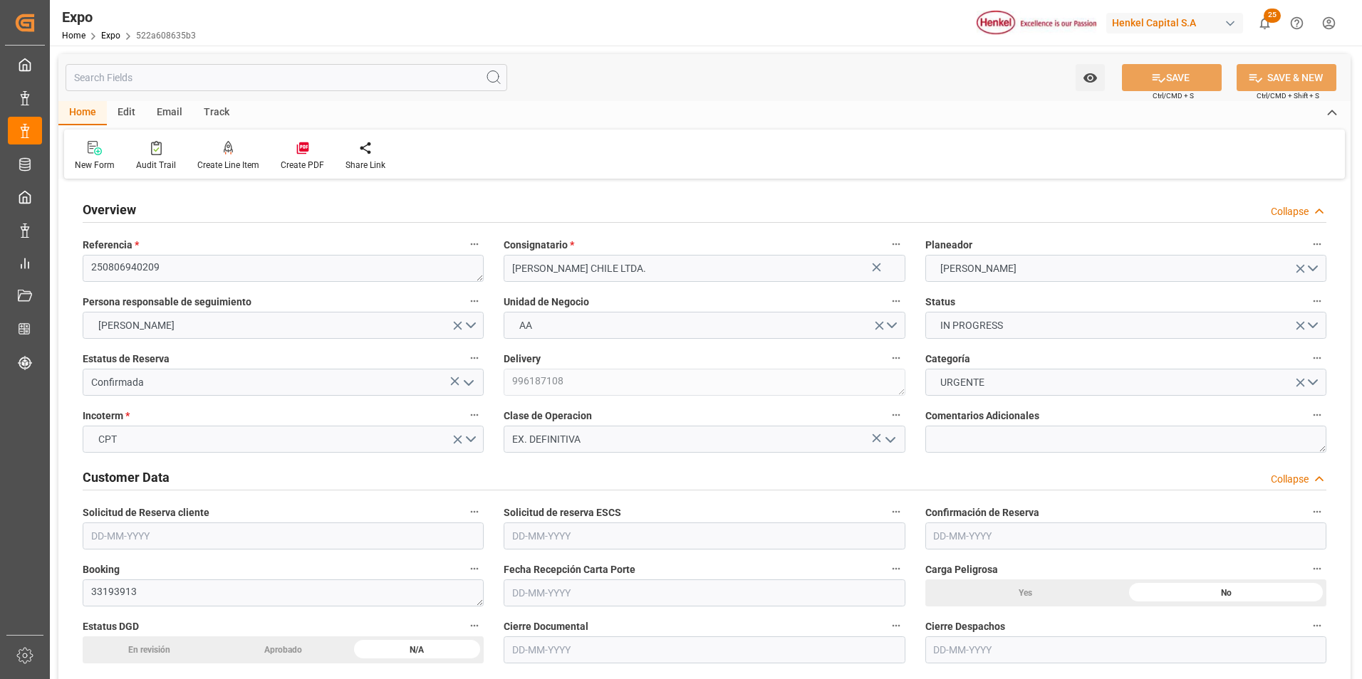
type input "[DATE] 00:00"
type input "[DATE]"
type input "[DATE] 00:17"
type input "[DATE]"
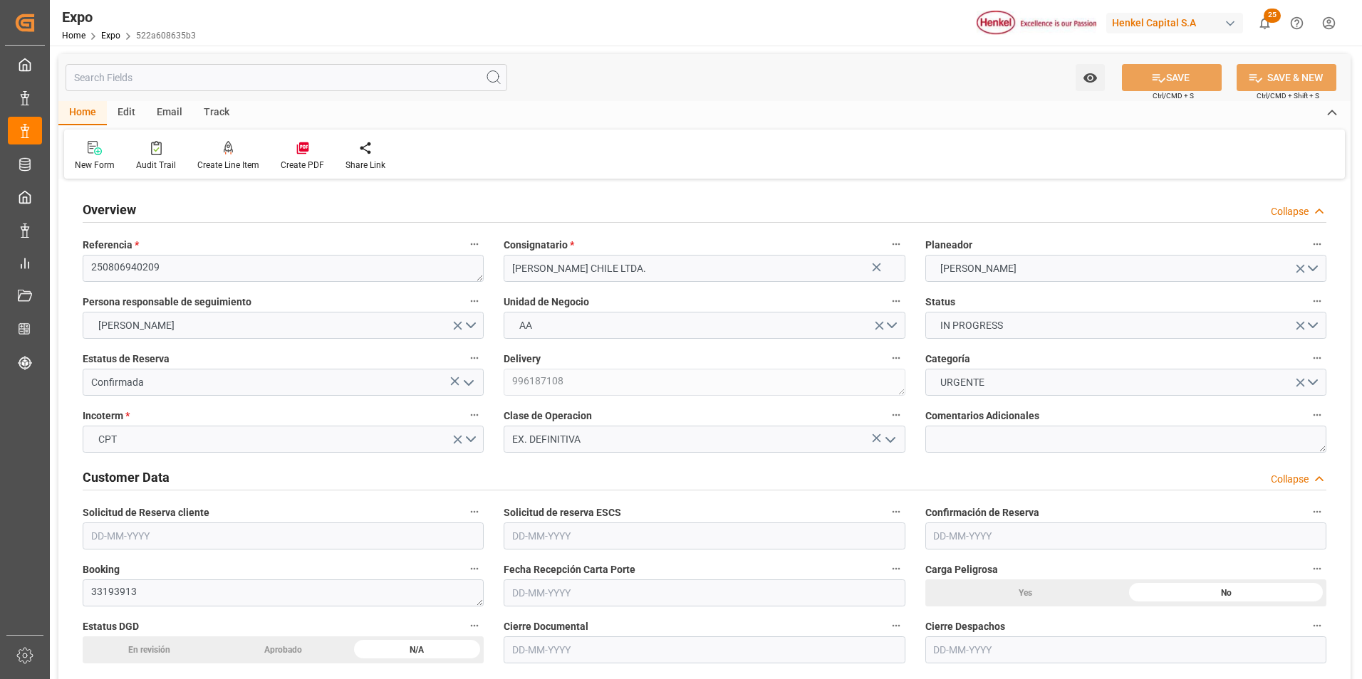
type input "[DATE]"
type input "[DATE] 21:00"
type input "[DATE] 00:00"
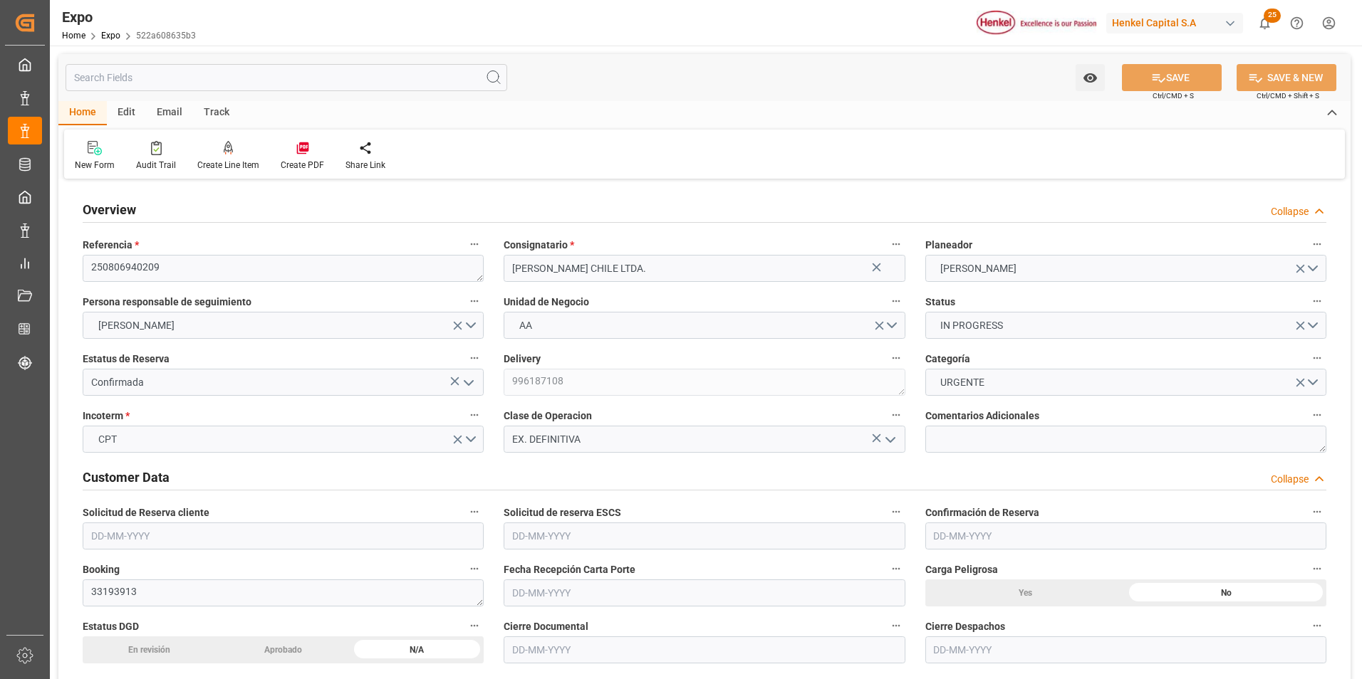
type input "[DATE] 13:42"
type input "[DATE] 14:00"
type input "[DATE] 00:00"
type input "[DATE] 20:28"
type input "[DATE] 11:38"
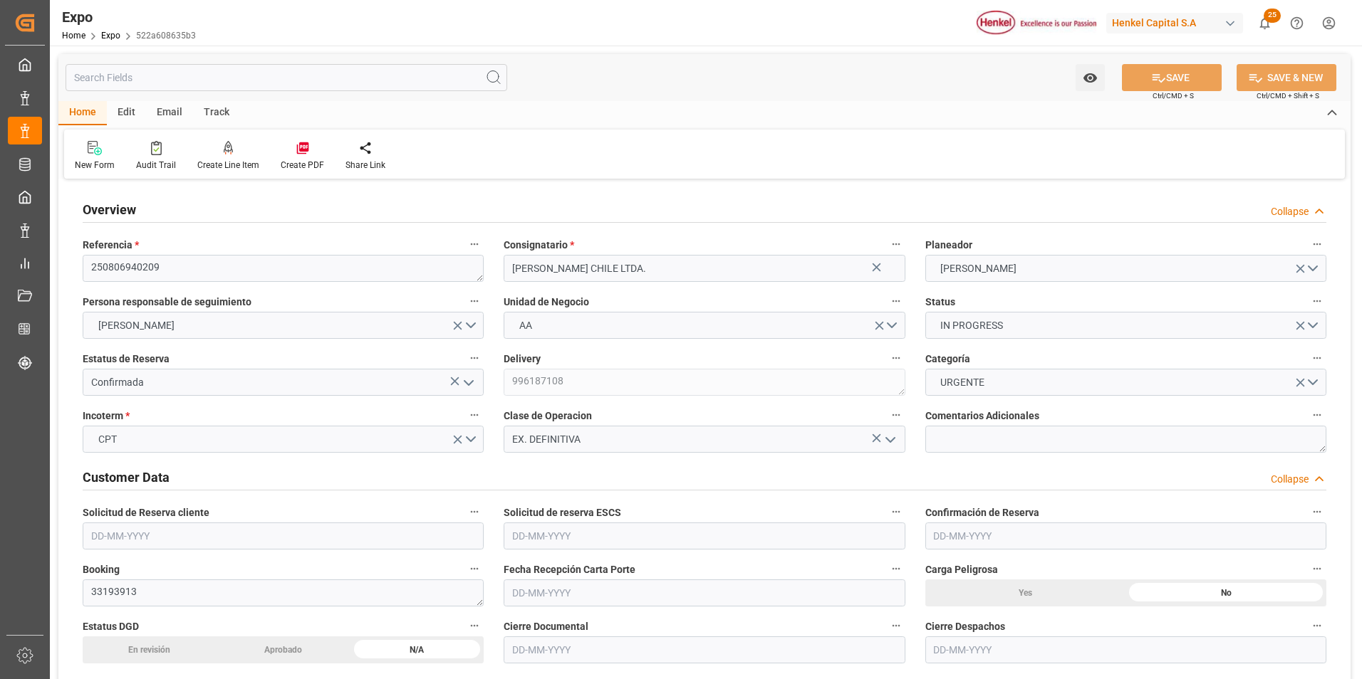
type input "[DATE] 02:07"
type input "[DATE] 22:00"
type input "[DATE] 14:27"
type input "[DATE] 14:00"
type input "[DATE] 10:18"
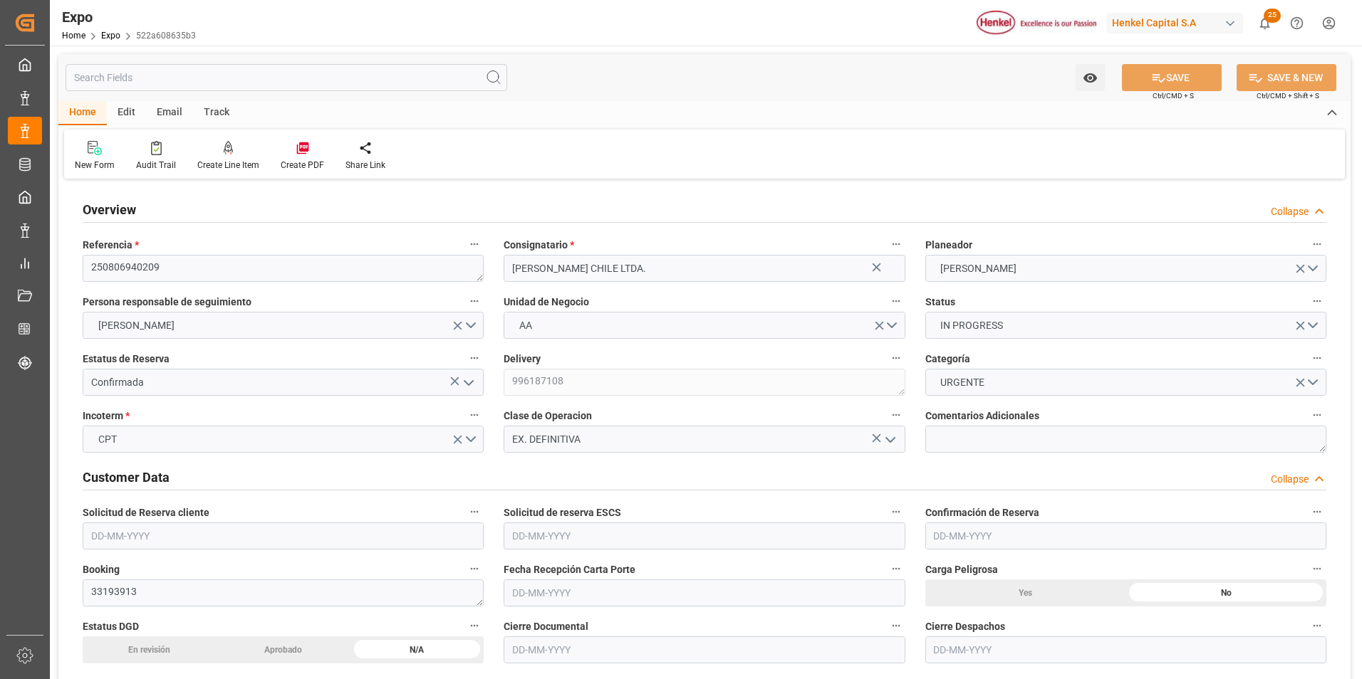
type input "[DATE] 10:18"
click at [761, 151] on div "New Form Audit Trail Create Line Item Create PDF Share Link" at bounding box center [704, 154] width 1280 height 49
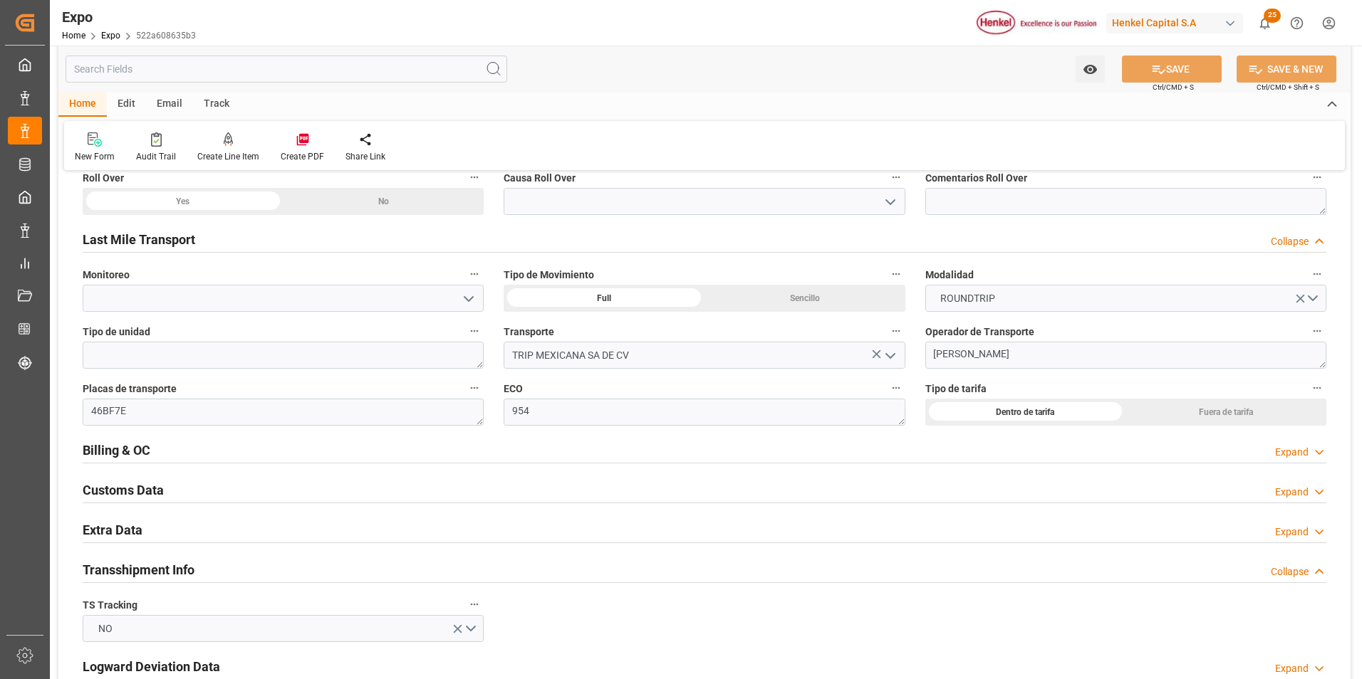
scroll to position [2279, 0]
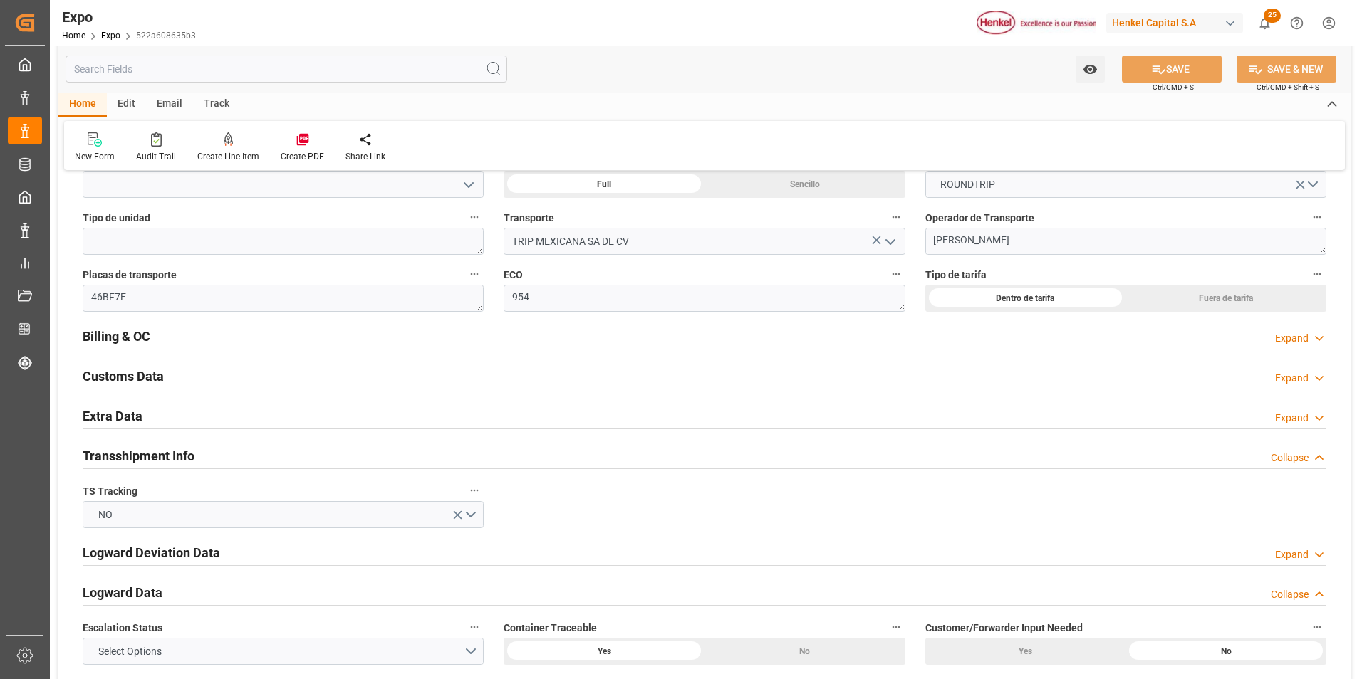
click at [1318, 346] on icon at bounding box center [1319, 338] width 14 height 15
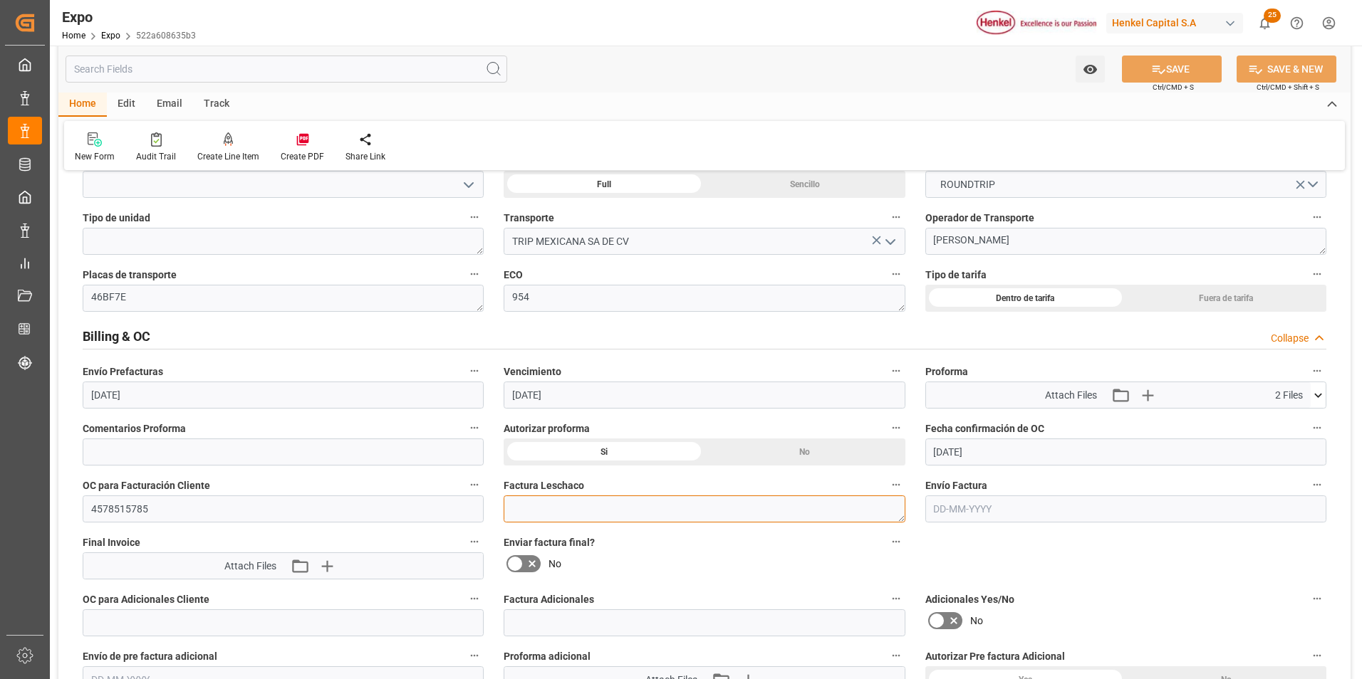
click at [880, 511] on textarea at bounding box center [703, 509] width 401 height 27
paste textarea "250806940209"
type textarea "2"
click at [975, 513] on input "text" at bounding box center [1125, 509] width 401 height 27
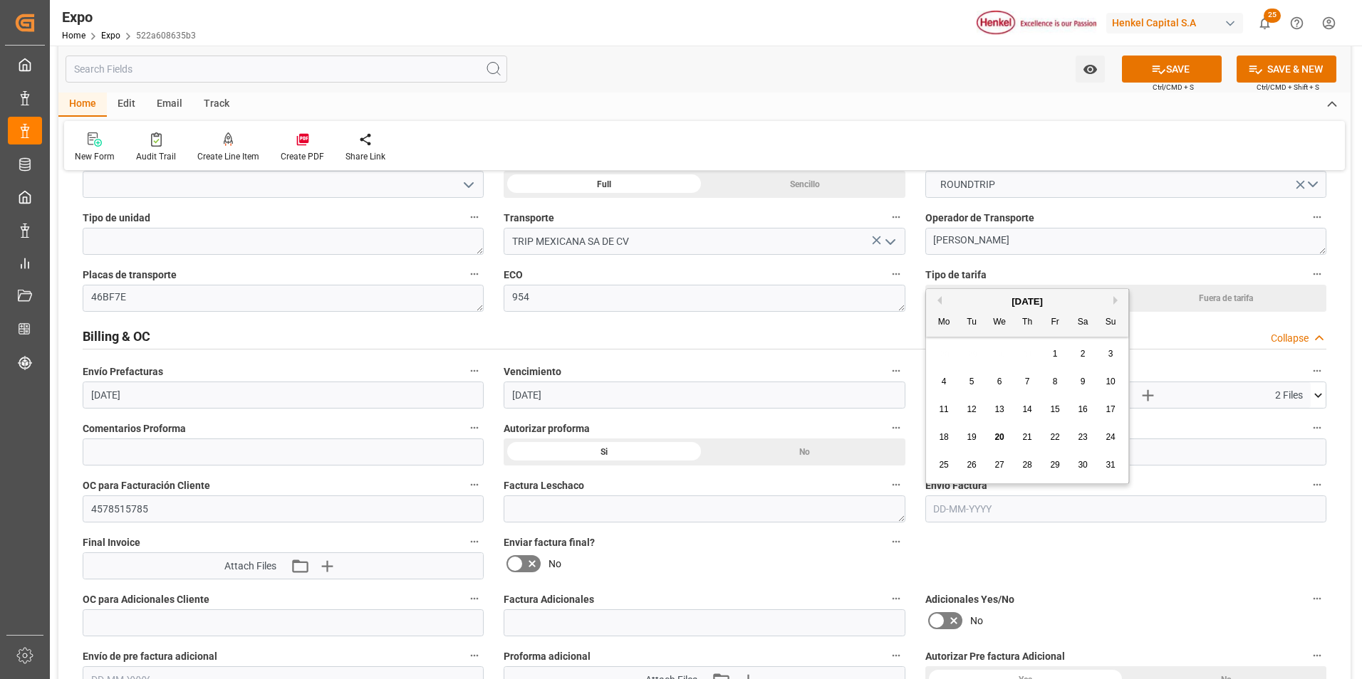
click at [1003, 442] on span "20" at bounding box center [998, 437] width 9 height 10
type input "[DATE]"
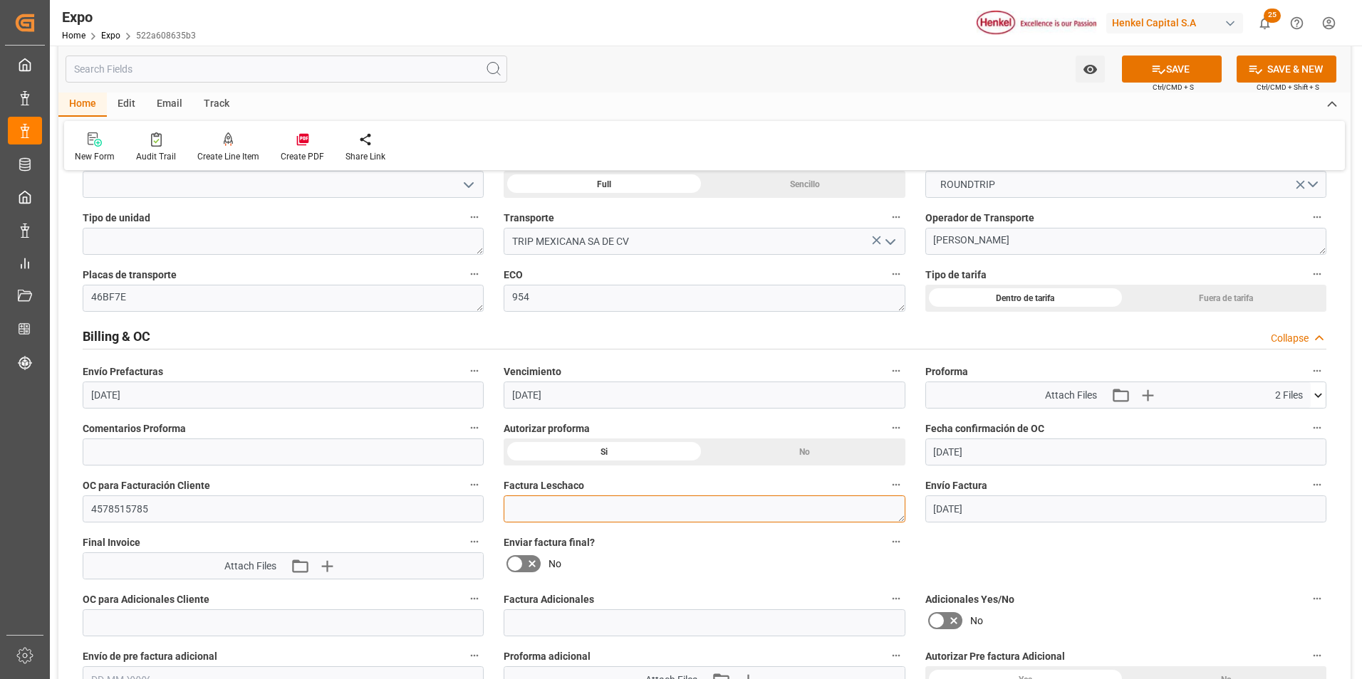
click at [690, 513] on textarea "2" at bounding box center [703, 509] width 401 height 27
paste textarea "LM453231"
type textarea "LM453231"
click at [331, 567] on icon "button" at bounding box center [327, 567] width 14 height 14
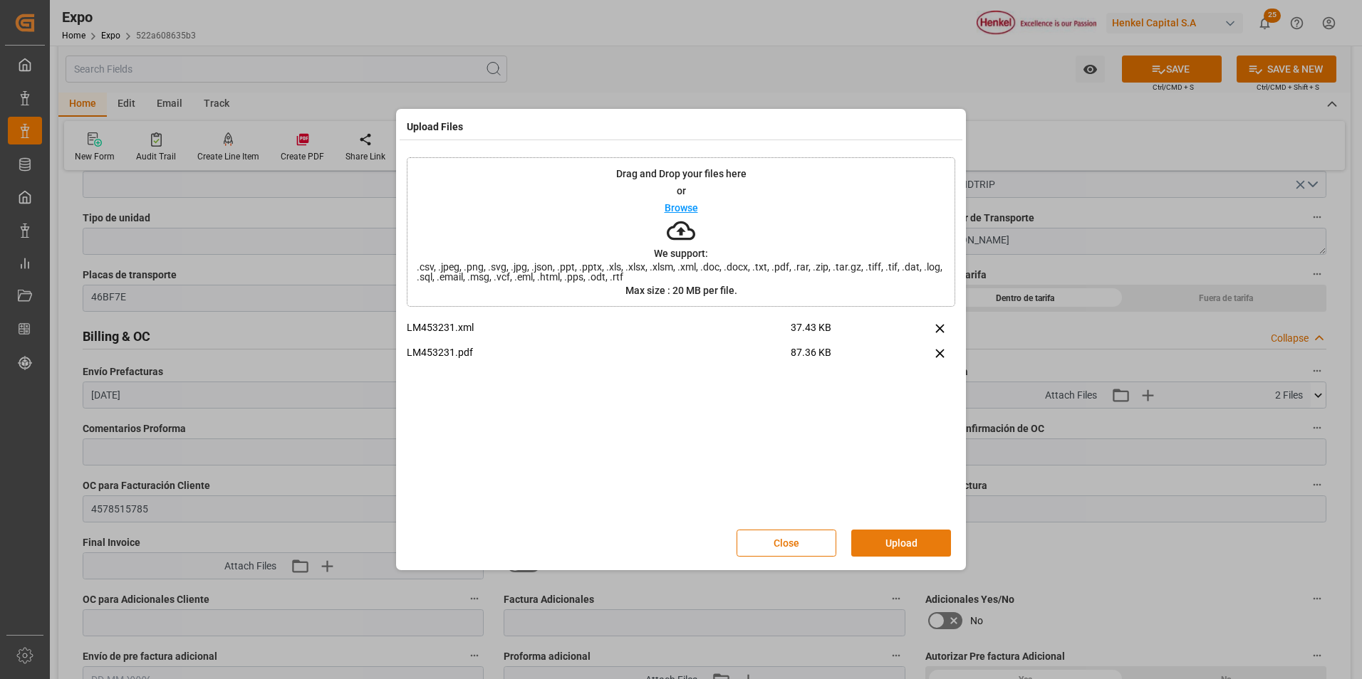
click at [883, 535] on button "Upload" at bounding box center [901, 543] width 100 height 27
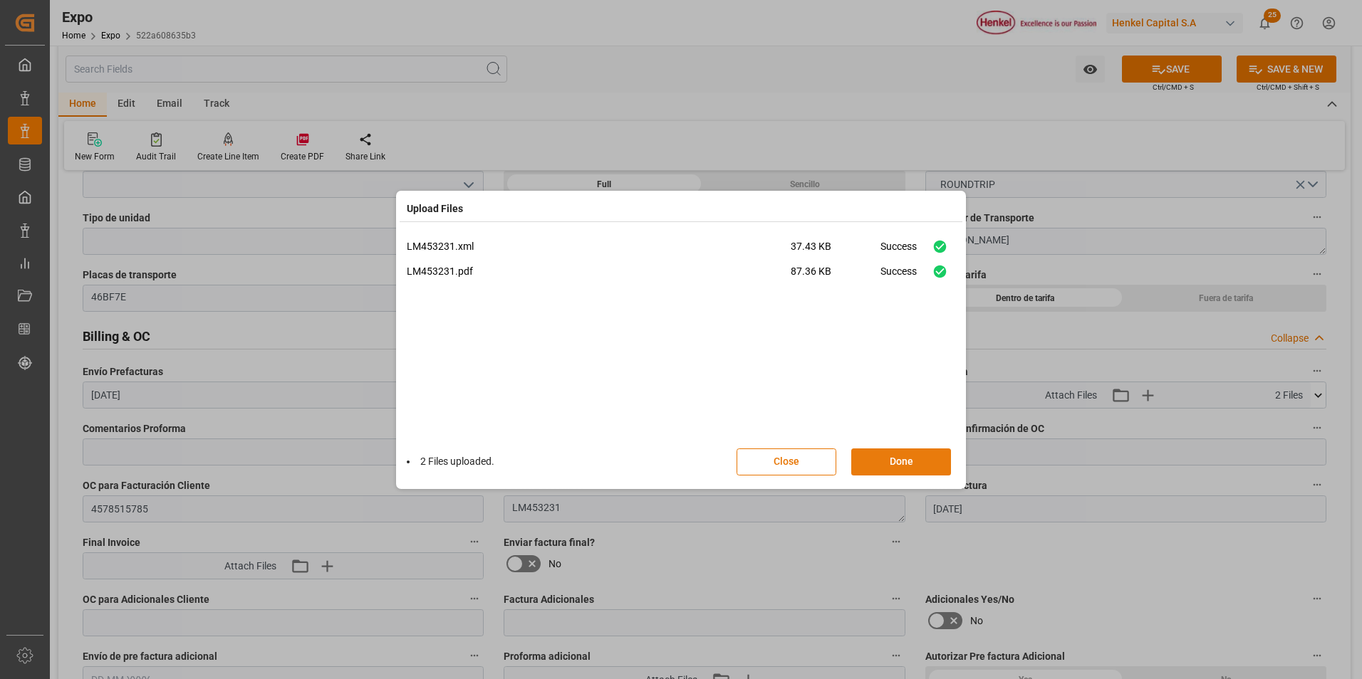
click at [875, 458] on button "Done" at bounding box center [901, 462] width 100 height 27
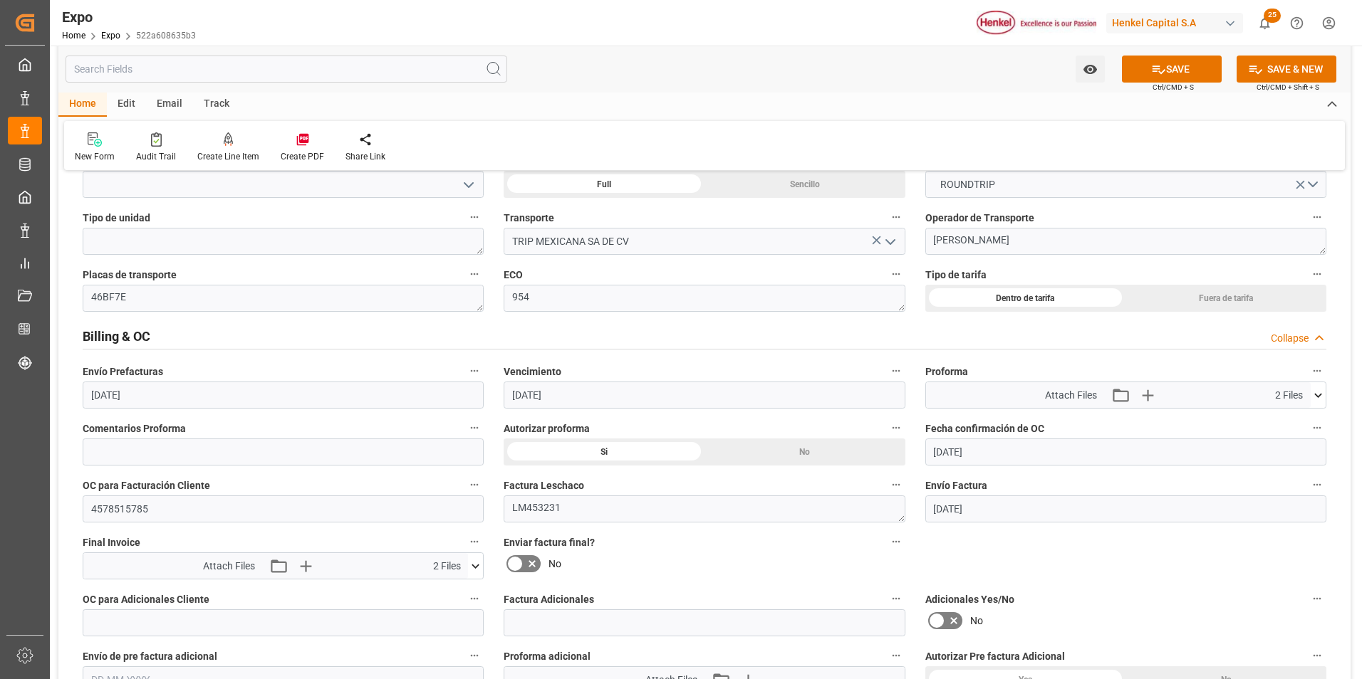
click at [519, 560] on icon at bounding box center [514, 563] width 17 height 17
click at [0, 0] on input "checkbox" at bounding box center [0, 0] width 0 height 0
click at [1164, 72] on button "SAVE" at bounding box center [1172, 69] width 100 height 27
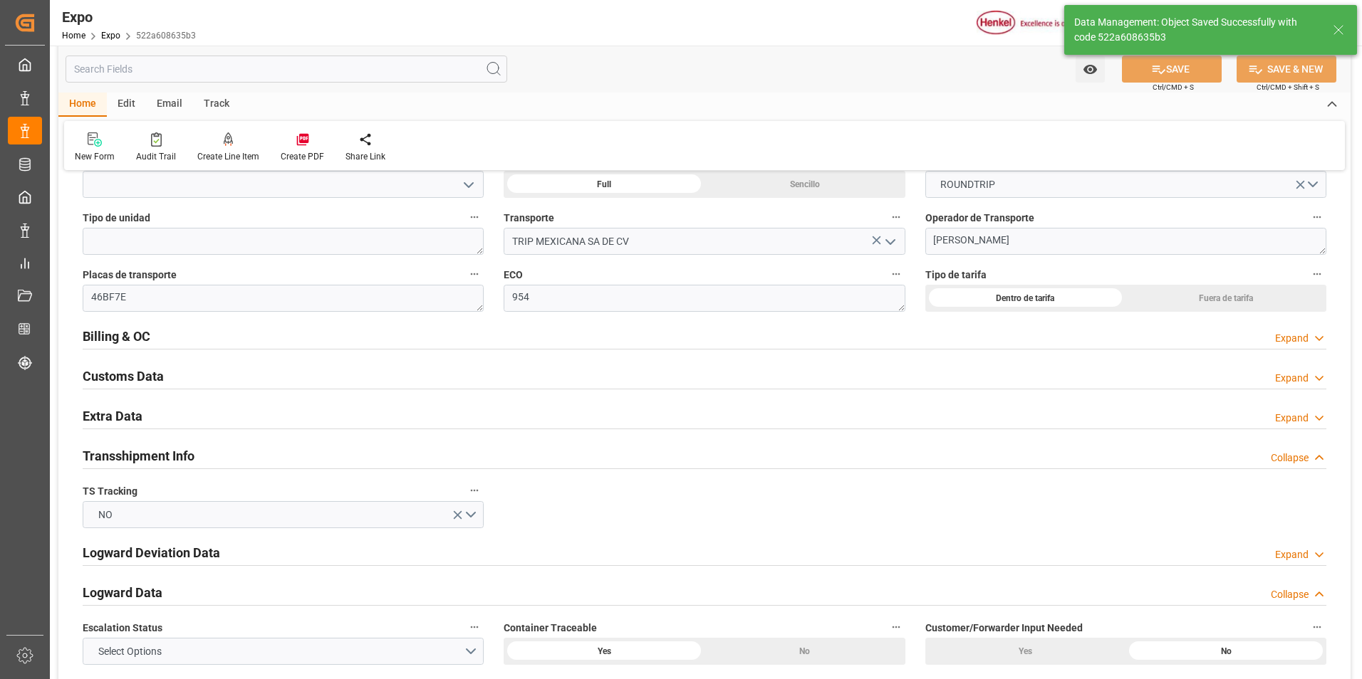
type textarea "[PERSON_NAME]"
type input "[DATE] 03:22"
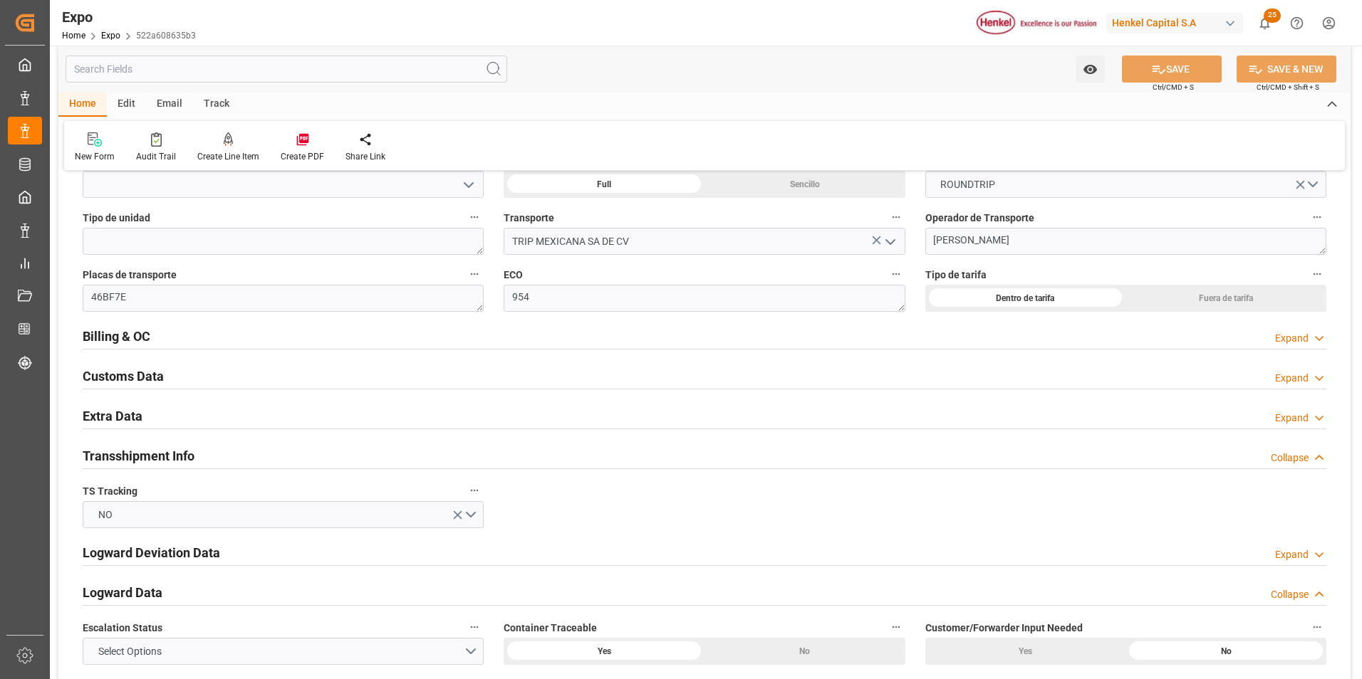
click at [1343, 226] on div "Overview Collapse Referencia * 250806940209 Consignatario * [PERSON_NAME] CHILE…" at bounding box center [704, 635] width 1292 height 5463
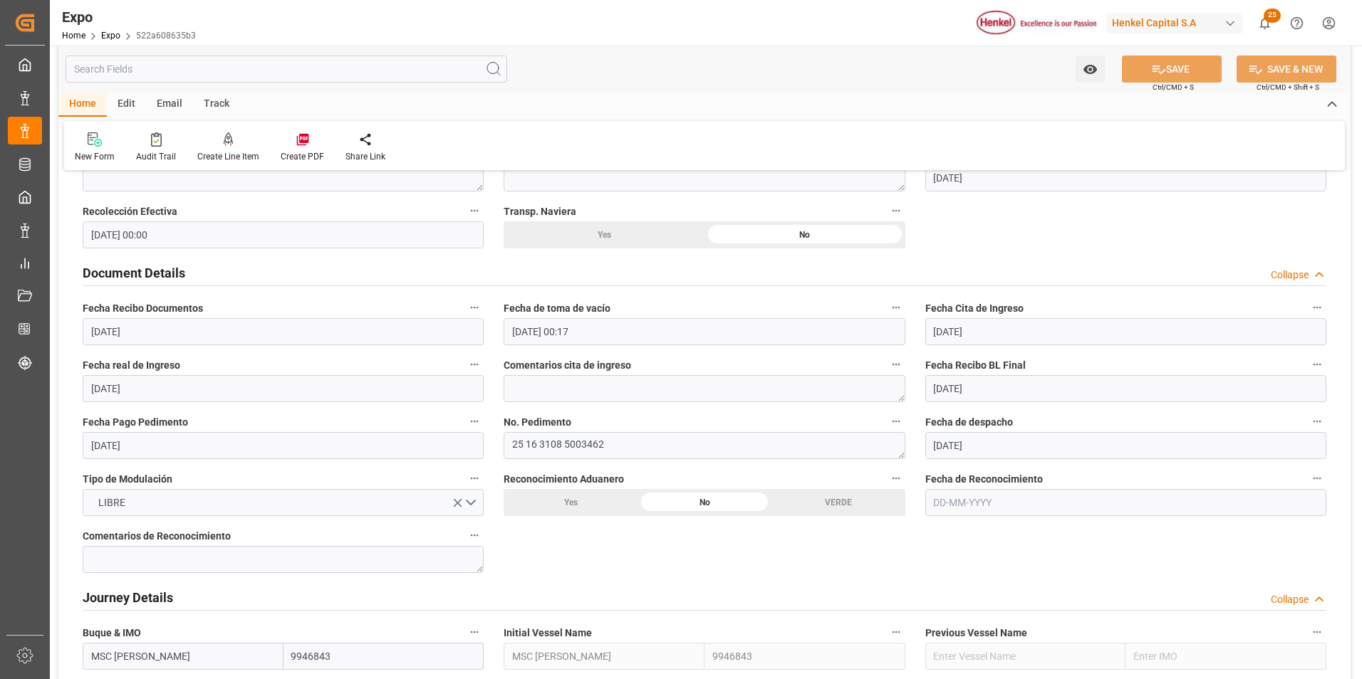
scroll to position [1310, 0]
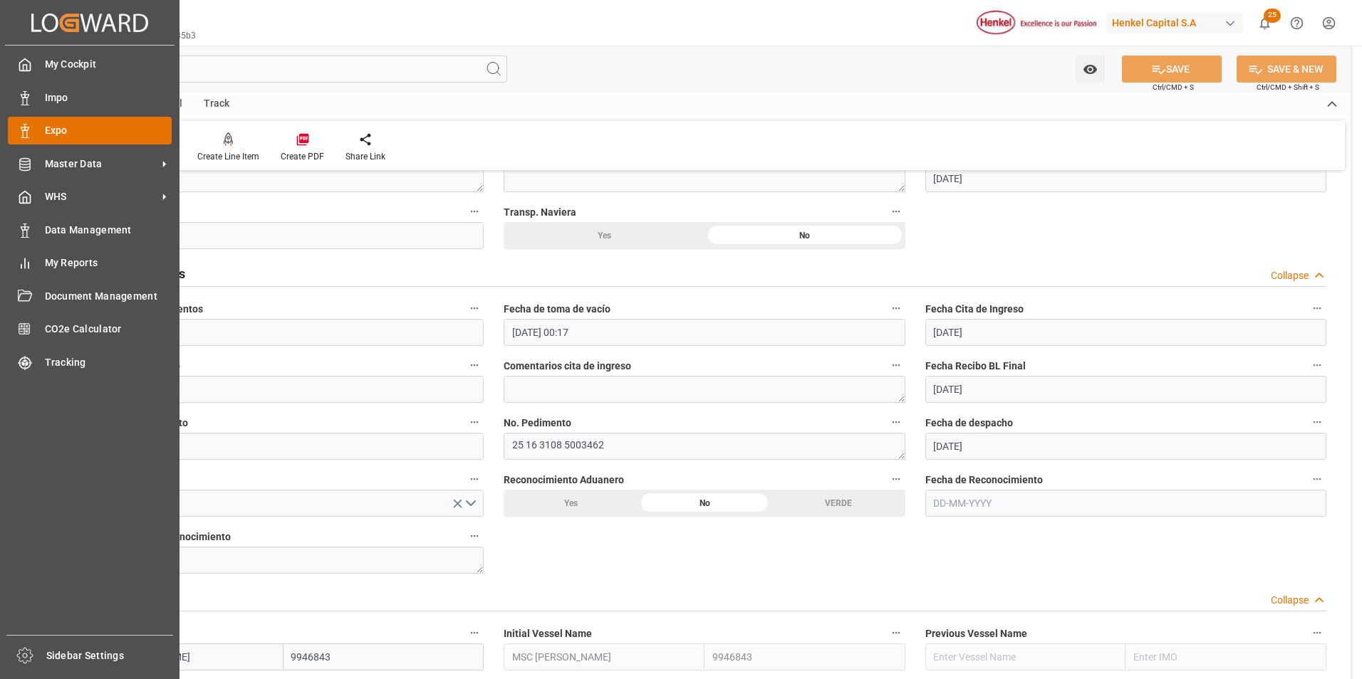
click at [33, 140] on div "Expo Expo" at bounding box center [90, 131] width 164 height 28
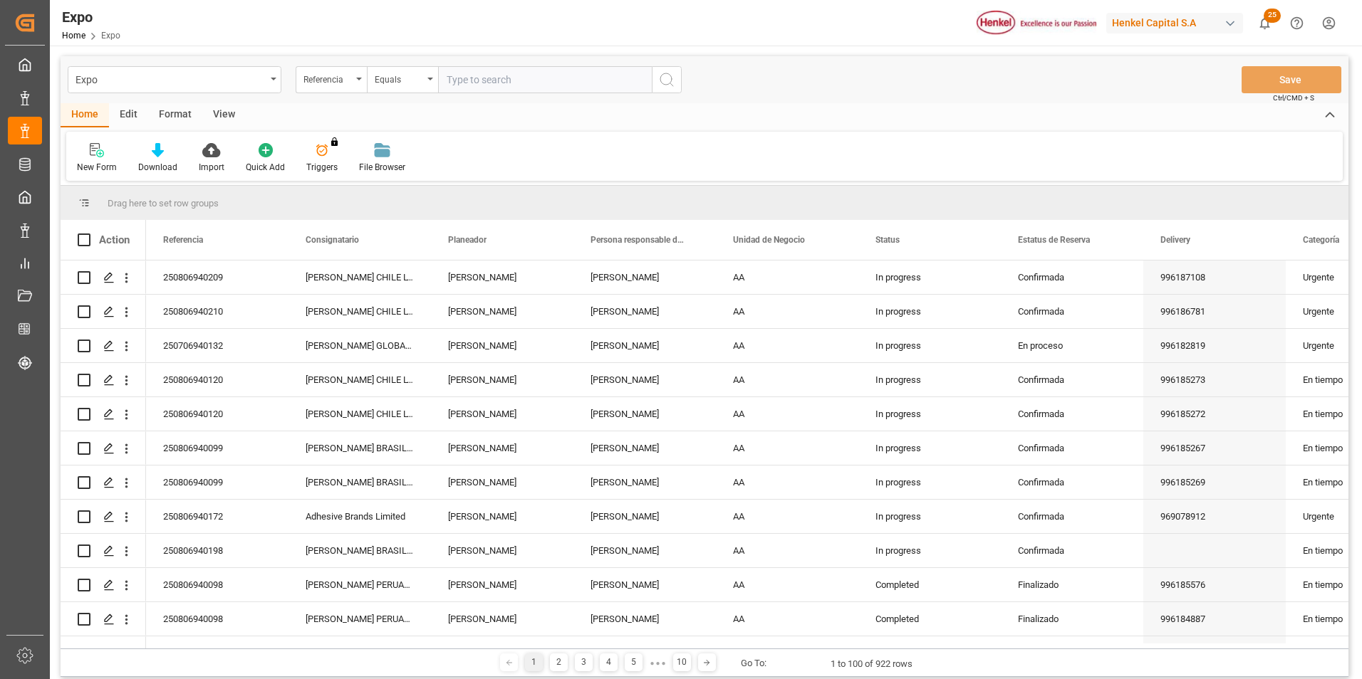
click at [505, 80] on input "text" at bounding box center [545, 79] width 214 height 27
type input "280806960040"
click at [659, 82] on icon "search button" at bounding box center [666, 79] width 17 height 17
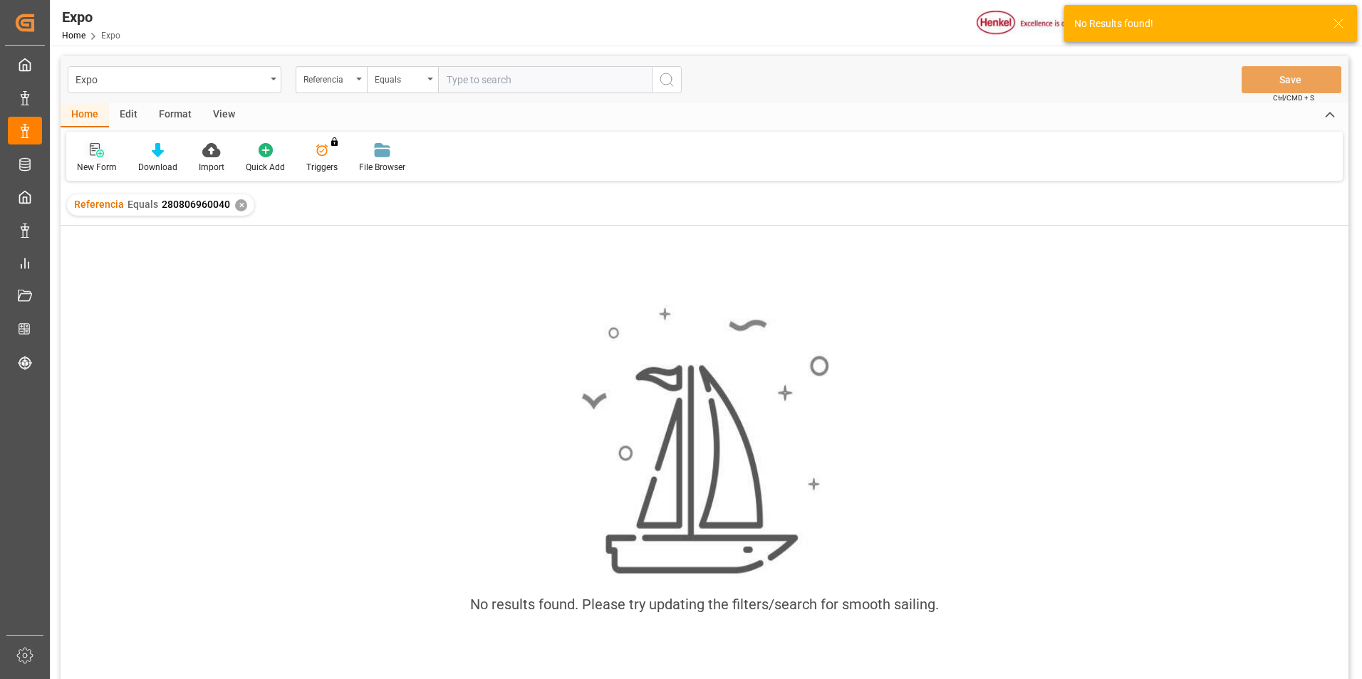
click at [99, 152] on icon at bounding box center [97, 150] width 14 height 14
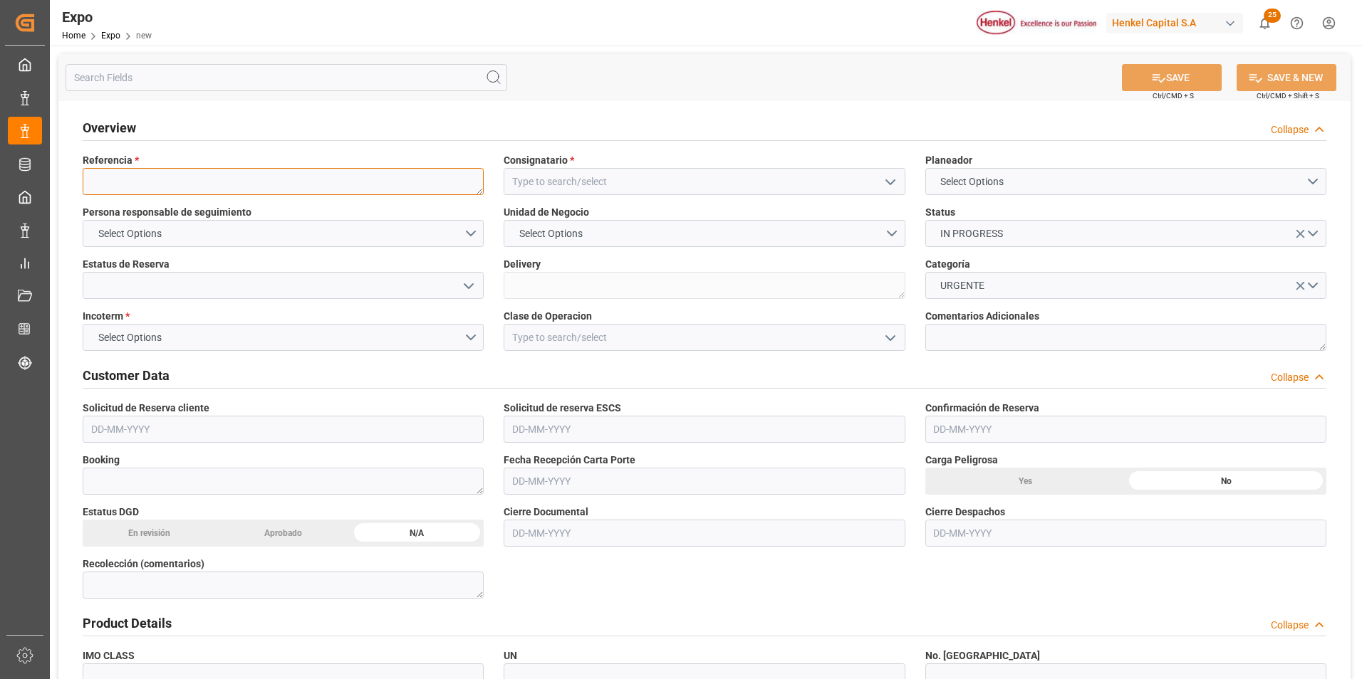
click at [163, 192] on textarea at bounding box center [283, 181] width 401 height 27
paste textarea "280806960040"
type textarea "280806960040"
click at [625, 187] on input at bounding box center [703, 181] width 401 height 27
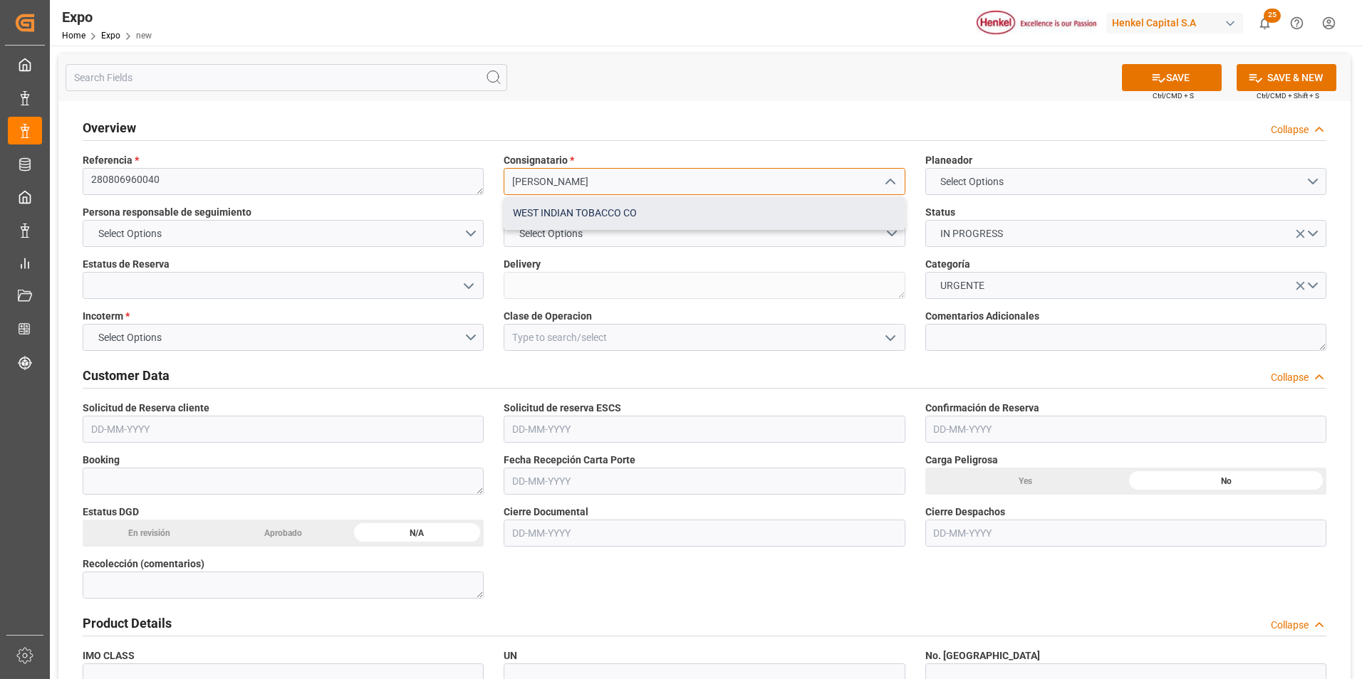
click at [625, 211] on div "WEST INDIAN TOBACCO CO" at bounding box center [704, 213] width 400 height 32
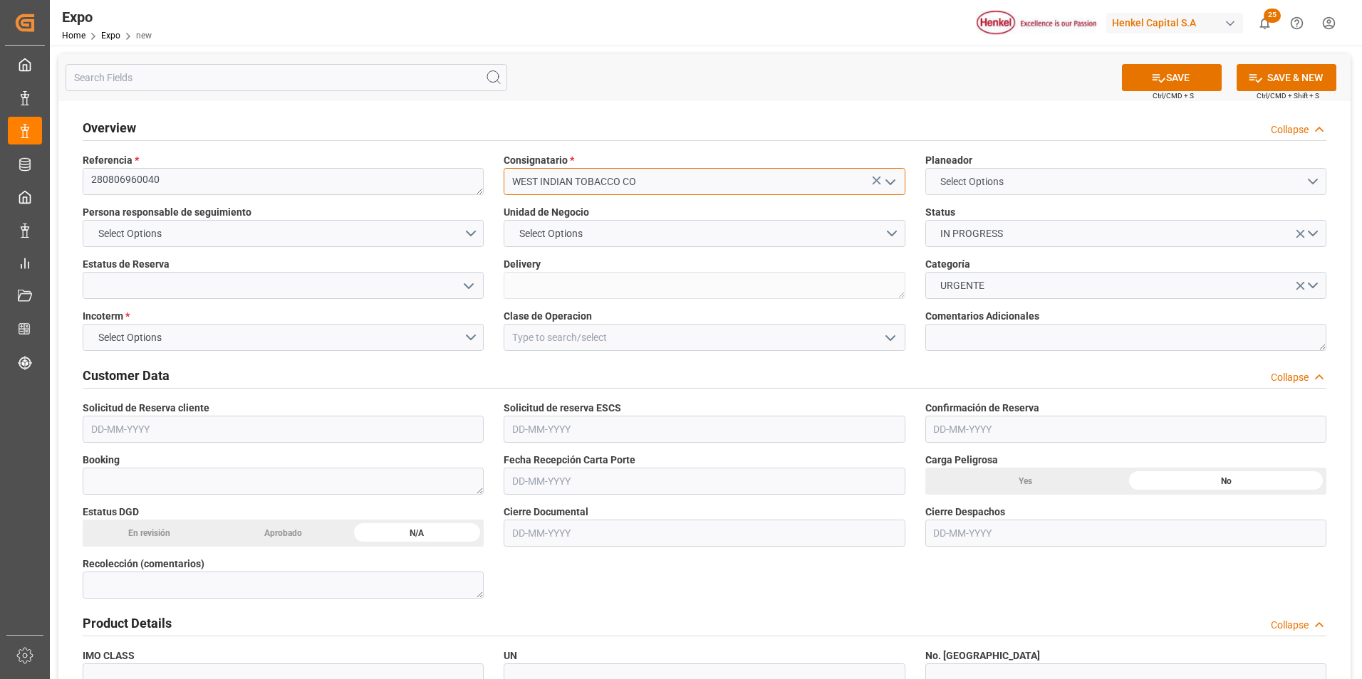
type input "WEST INDIAN TOBACCO CO"
click at [1050, 194] on button "Select Options" at bounding box center [1125, 181] width 401 height 27
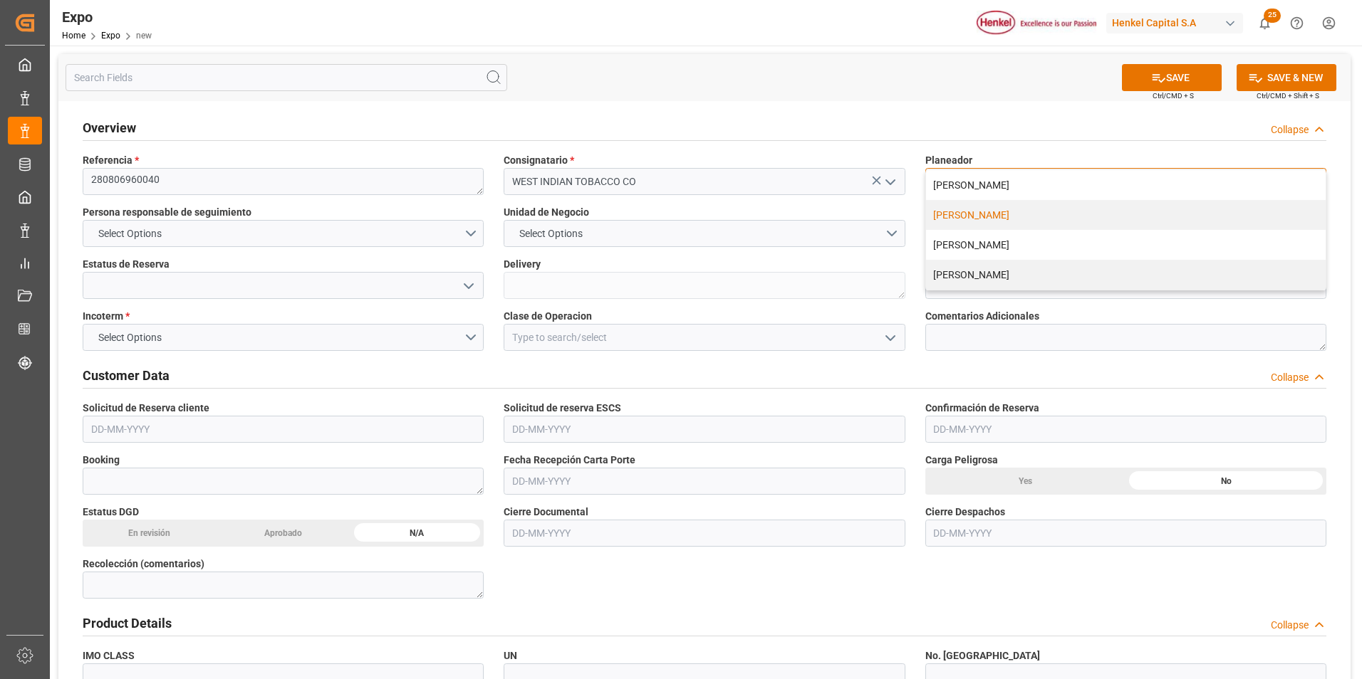
click at [1038, 215] on div "[PERSON_NAME]" at bounding box center [1126, 215] width 400 height 30
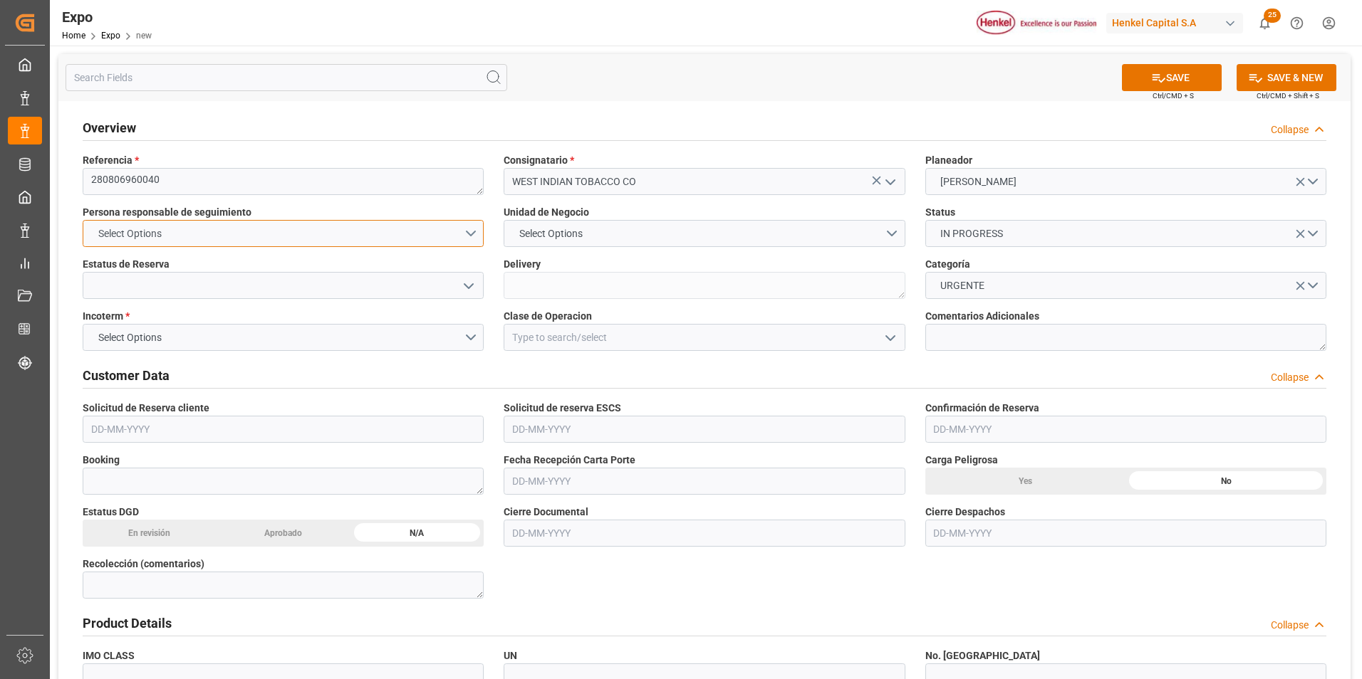
click at [477, 229] on button "Select Options" at bounding box center [283, 233] width 401 height 27
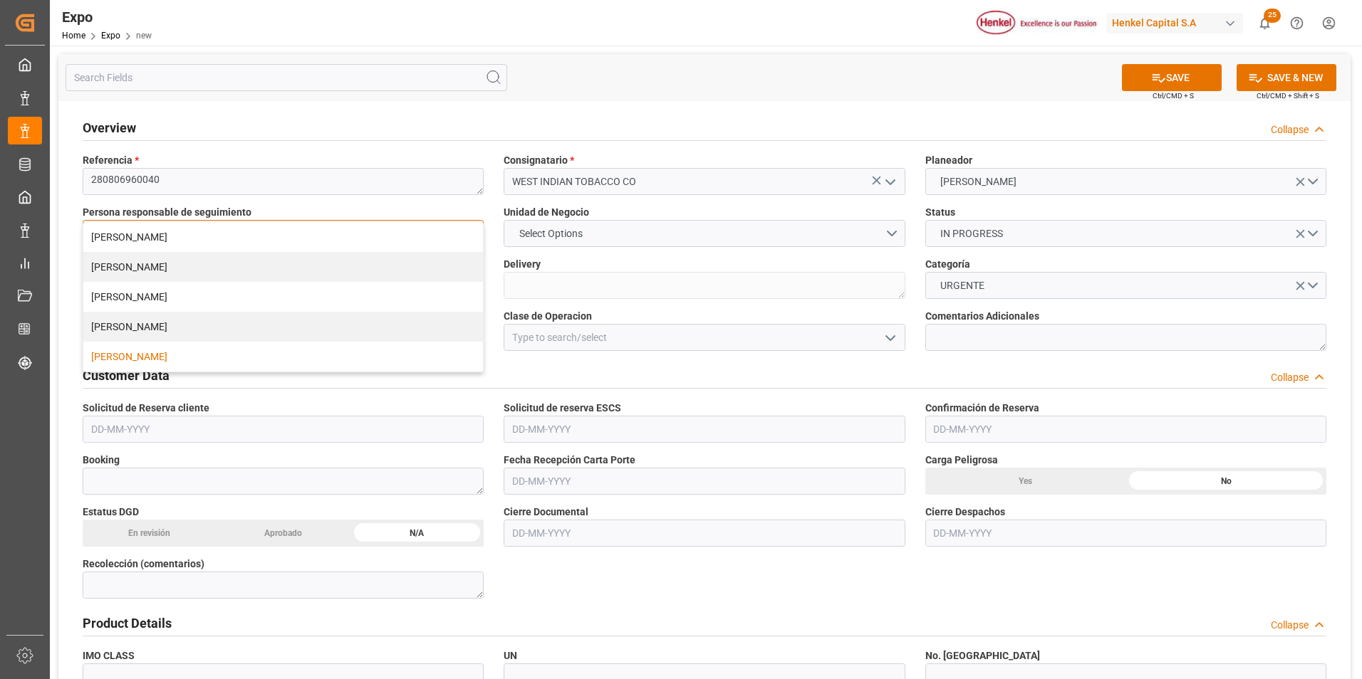
click at [336, 355] on div "[PERSON_NAME]" at bounding box center [283, 357] width 400 height 30
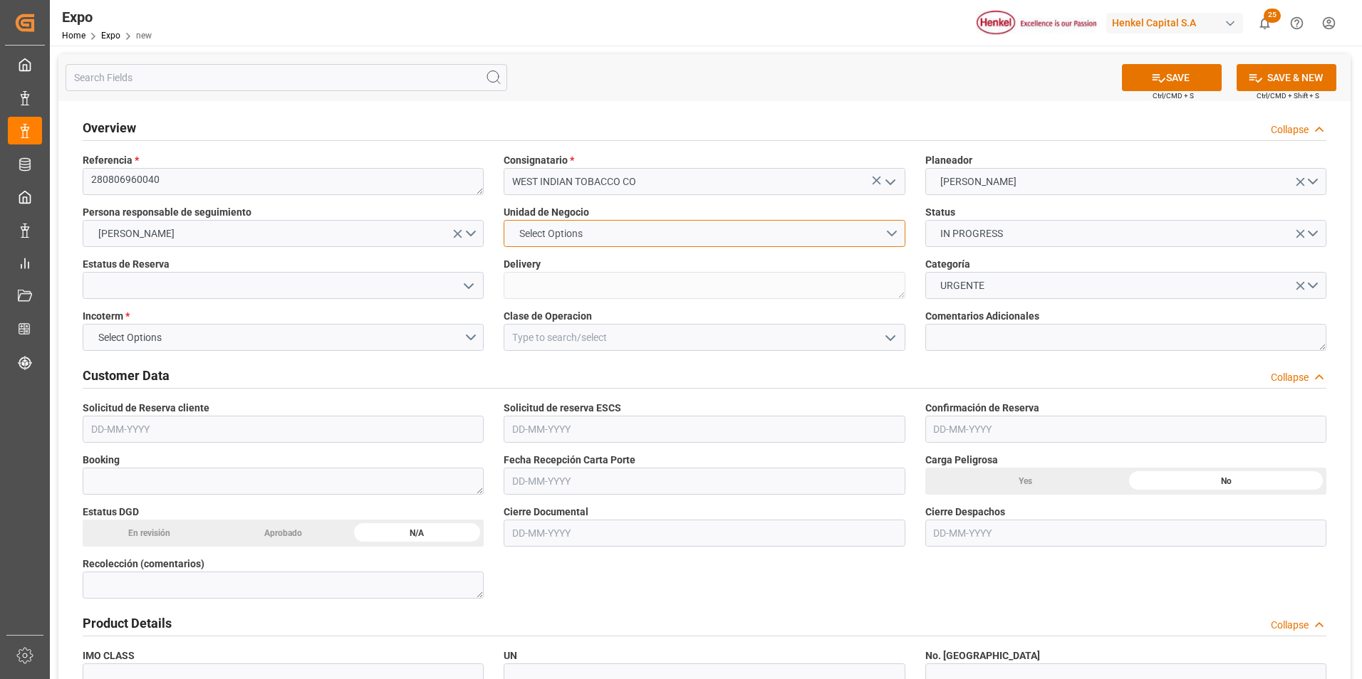
click at [682, 244] on button "Select Options" at bounding box center [703, 233] width 401 height 27
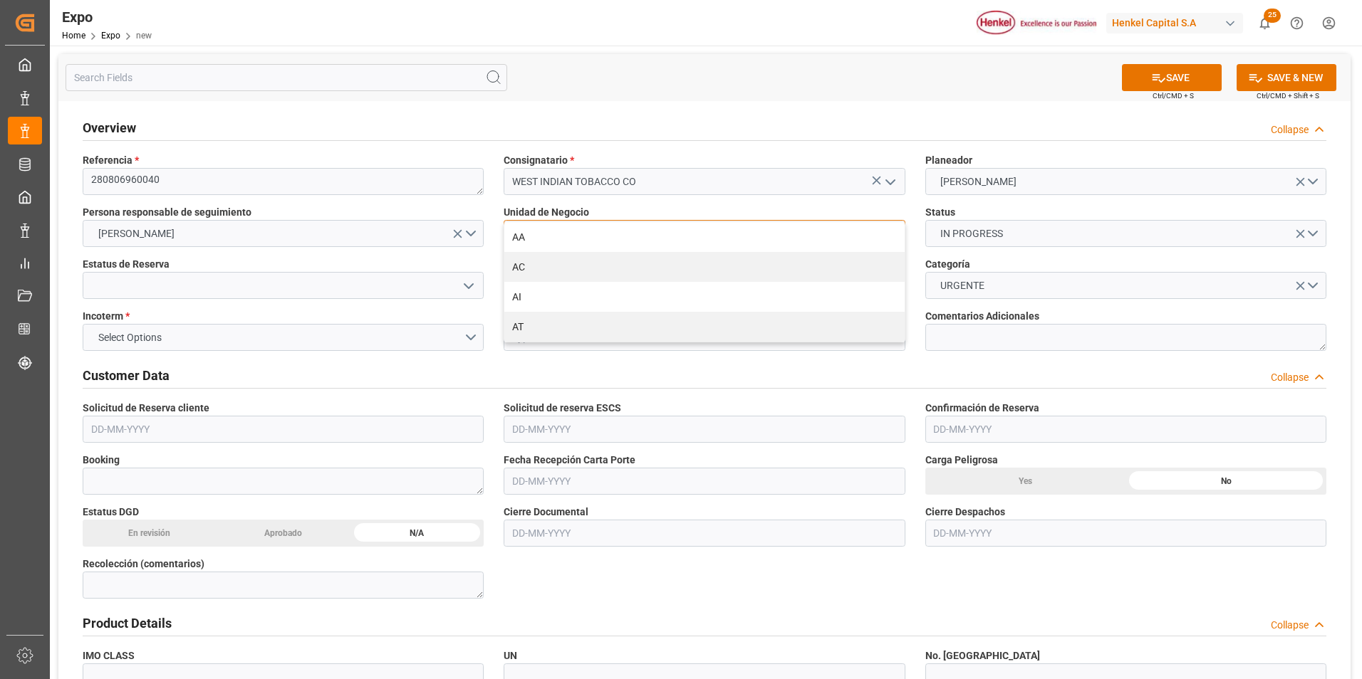
click at [682, 244] on div "AA" at bounding box center [704, 237] width 400 height 30
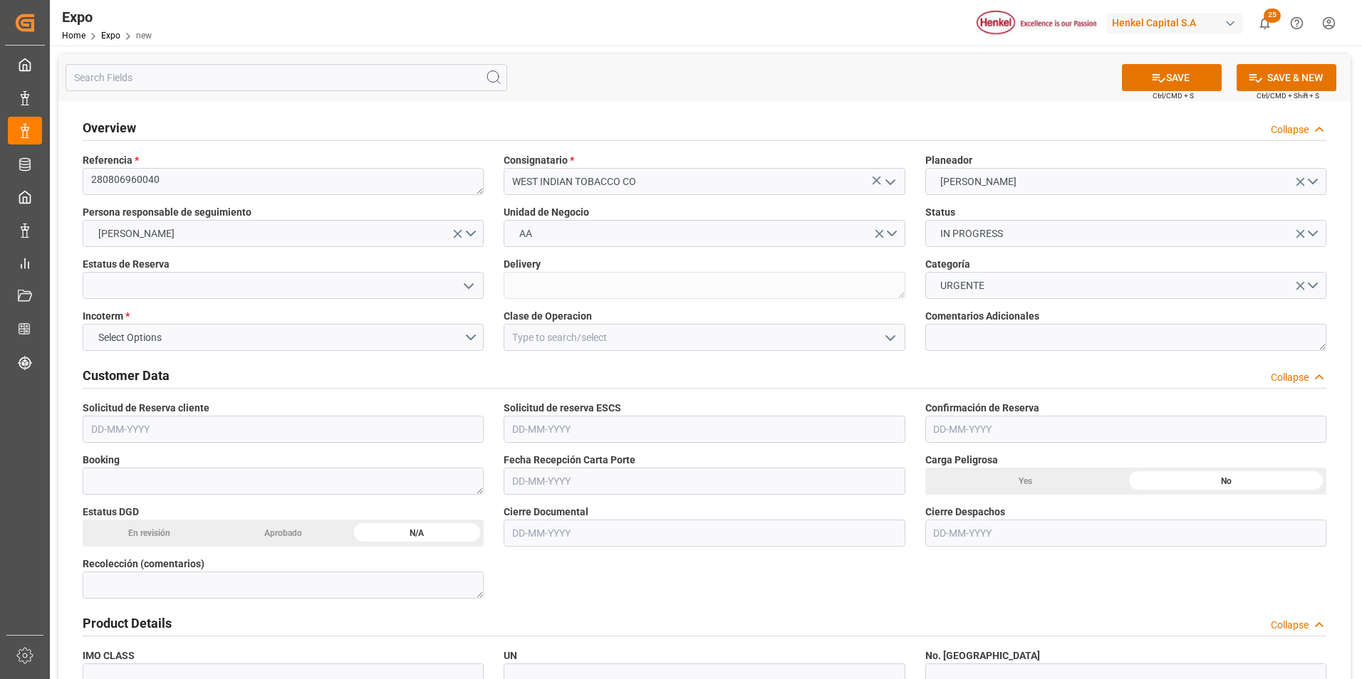
click at [469, 290] on icon "open menu" at bounding box center [468, 286] width 17 height 17
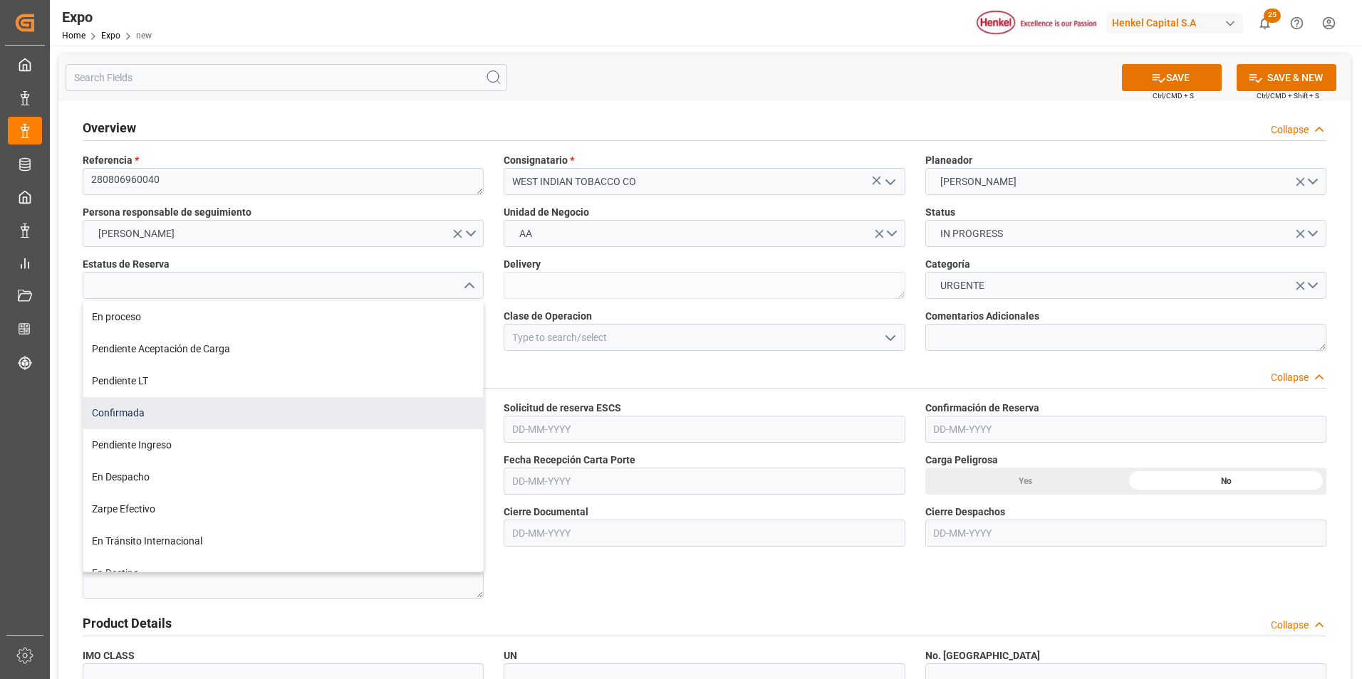
click at [376, 407] on div "Confirmada" at bounding box center [283, 413] width 400 height 32
type input "Confirmada"
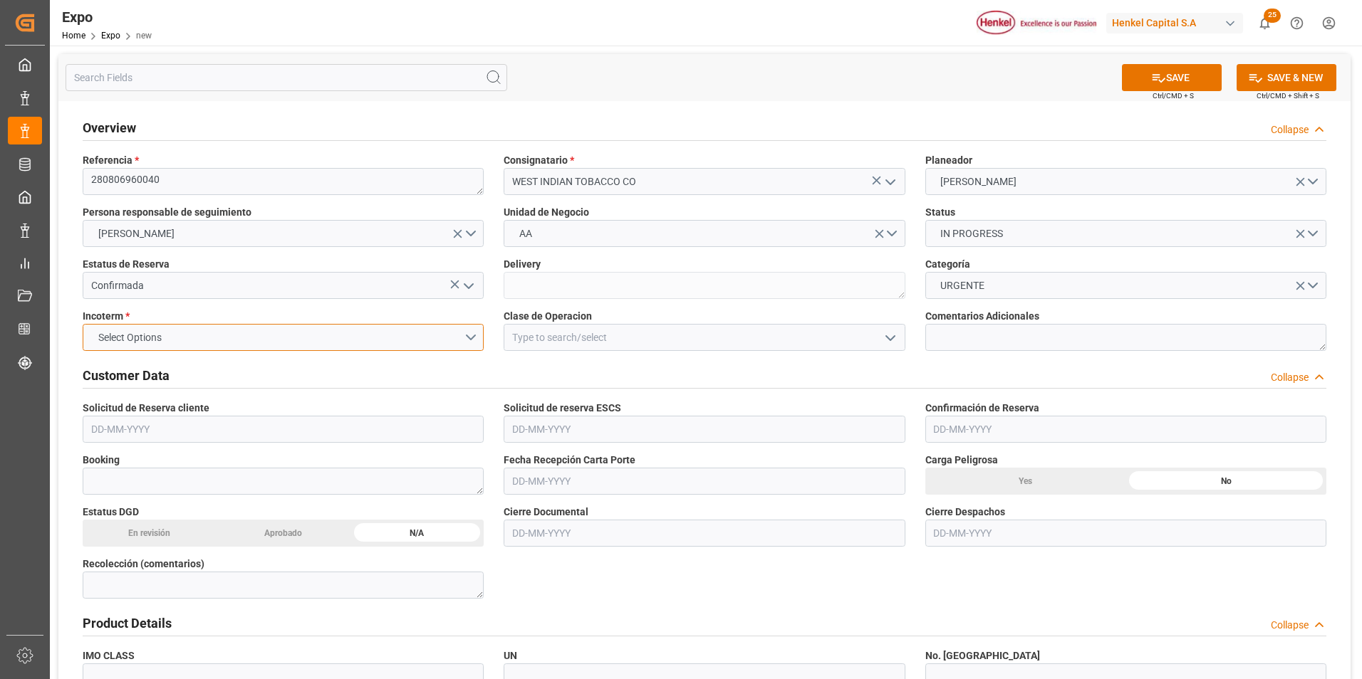
click at [469, 349] on button "Select Options" at bounding box center [283, 337] width 401 height 27
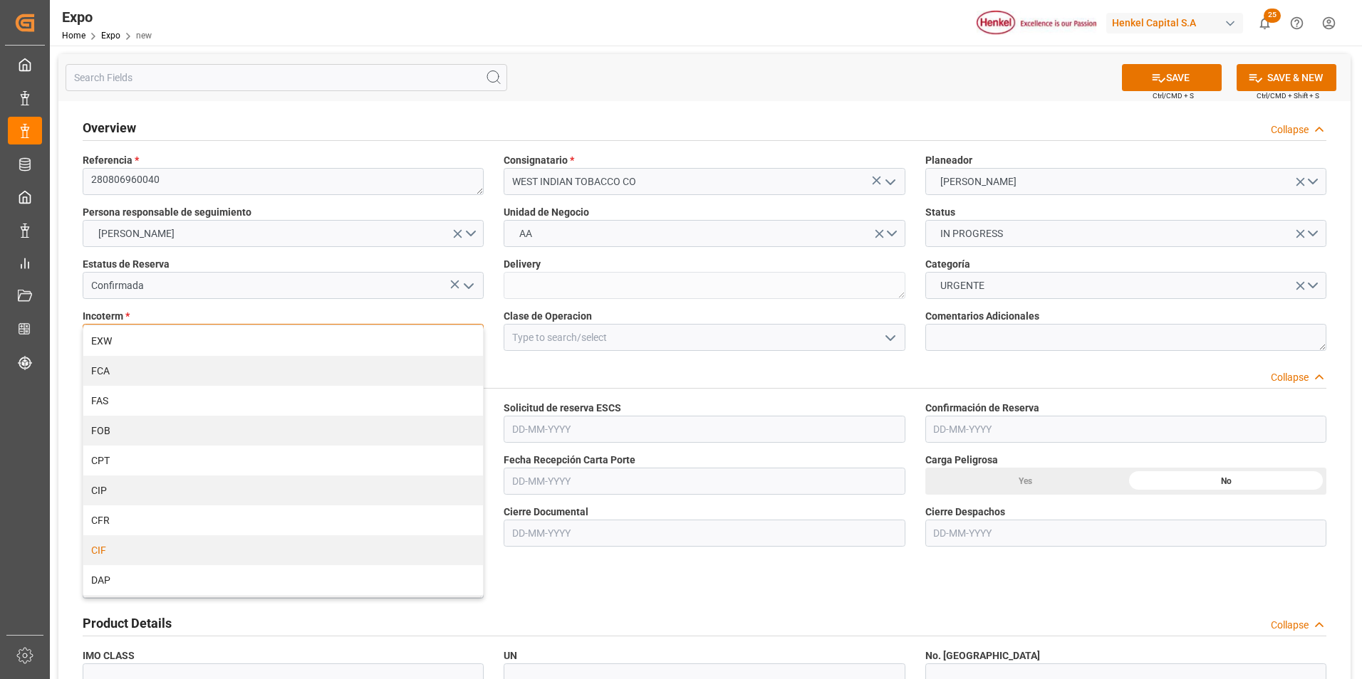
click at [355, 537] on div "CIF" at bounding box center [283, 551] width 400 height 30
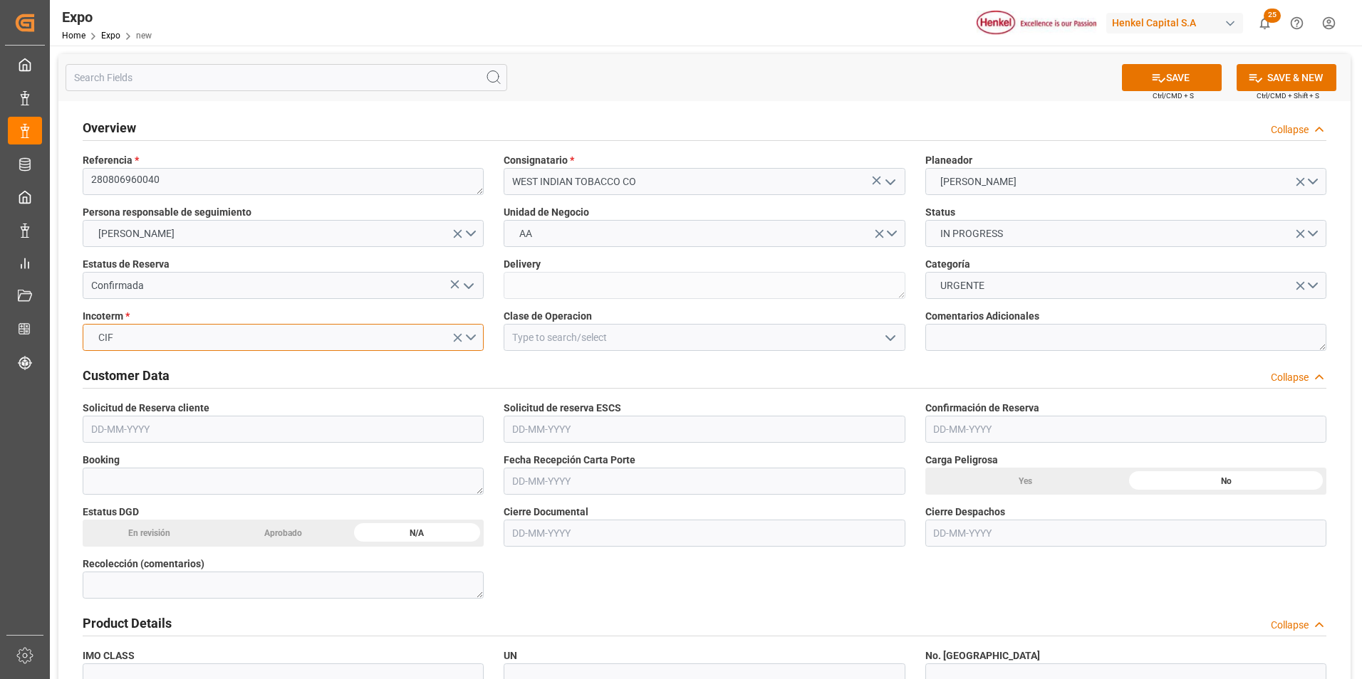
click at [473, 338] on button "CIF" at bounding box center [283, 337] width 401 height 27
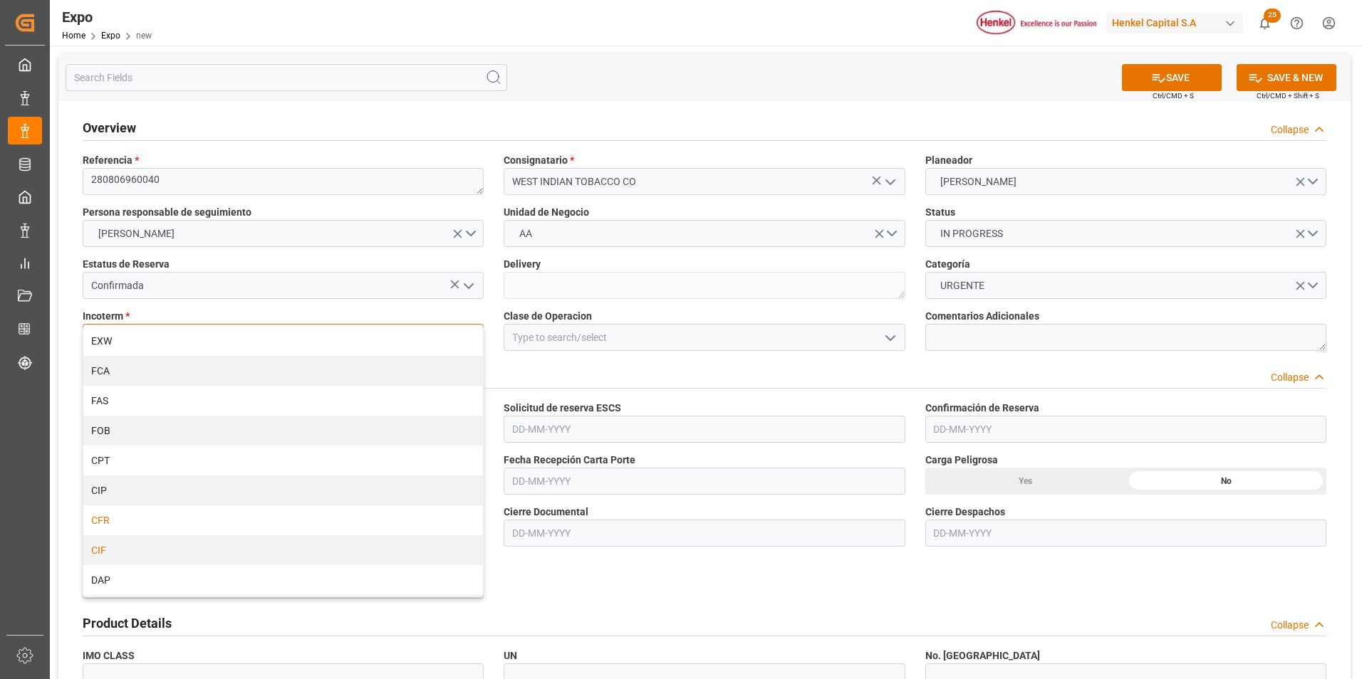
click at [341, 522] on div "CFR" at bounding box center [283, 521] width 400 height 30
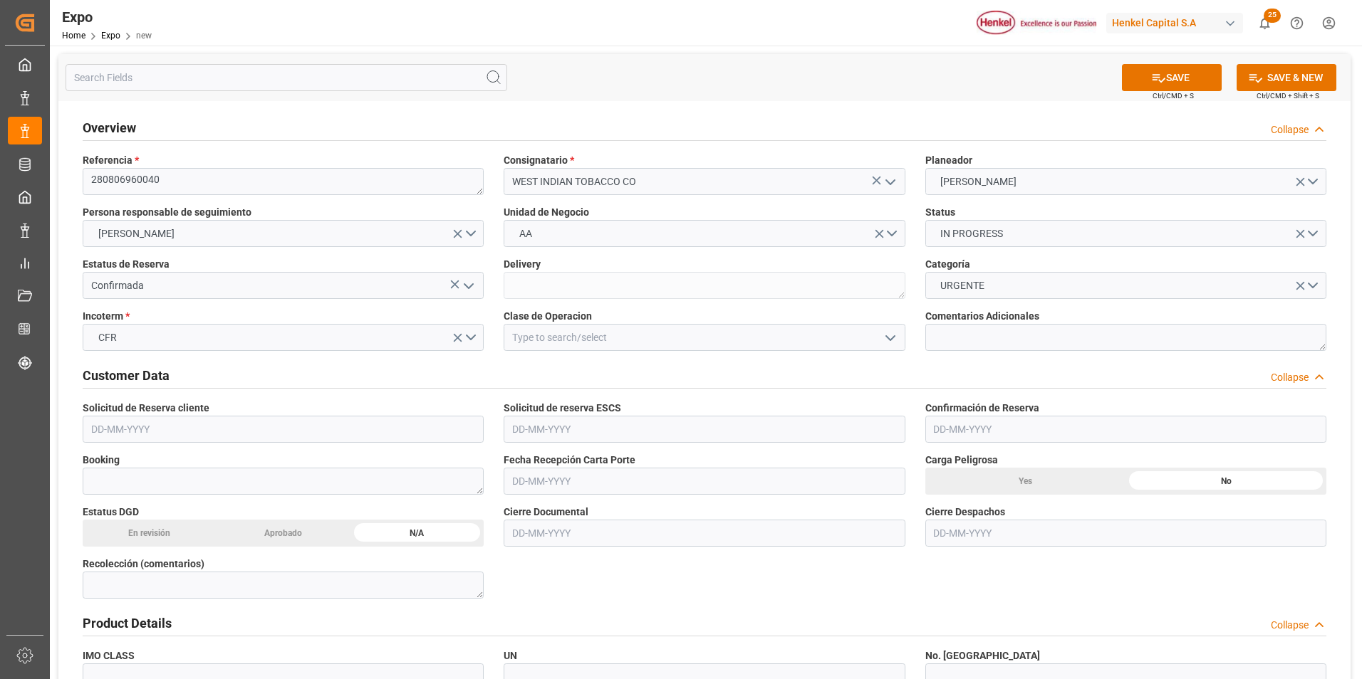
click at [887, 342] on icon "open menu" at bounding box center [890, 338] width 17 height 17
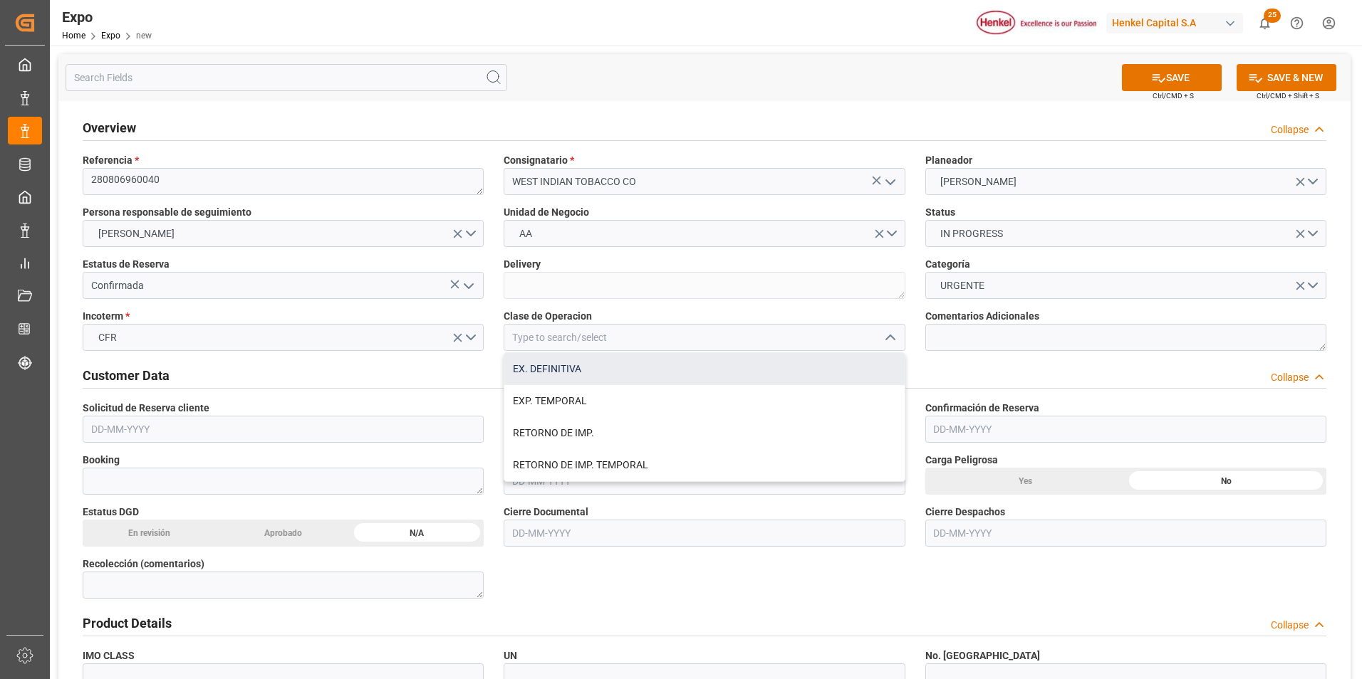
click at [790, 367] on div "EX. DEFINITIVA" at bounding box center [704, 369] width 400 height 32
type input "EX. DEFINITIVA"
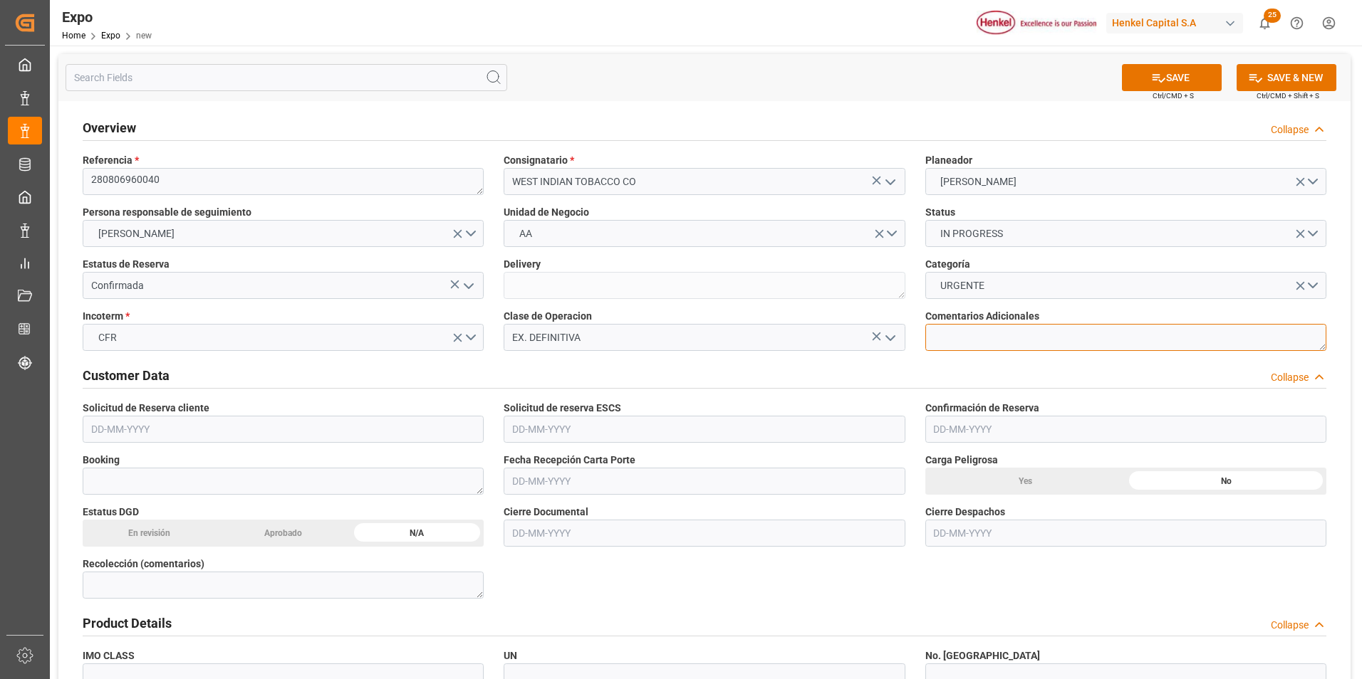
click at [950, 345] on textarea at bounding box center [1125, 337] width 401 height 27
click at [140, 430] on input "text" at bounding box center [283, 429] width 401 height 27
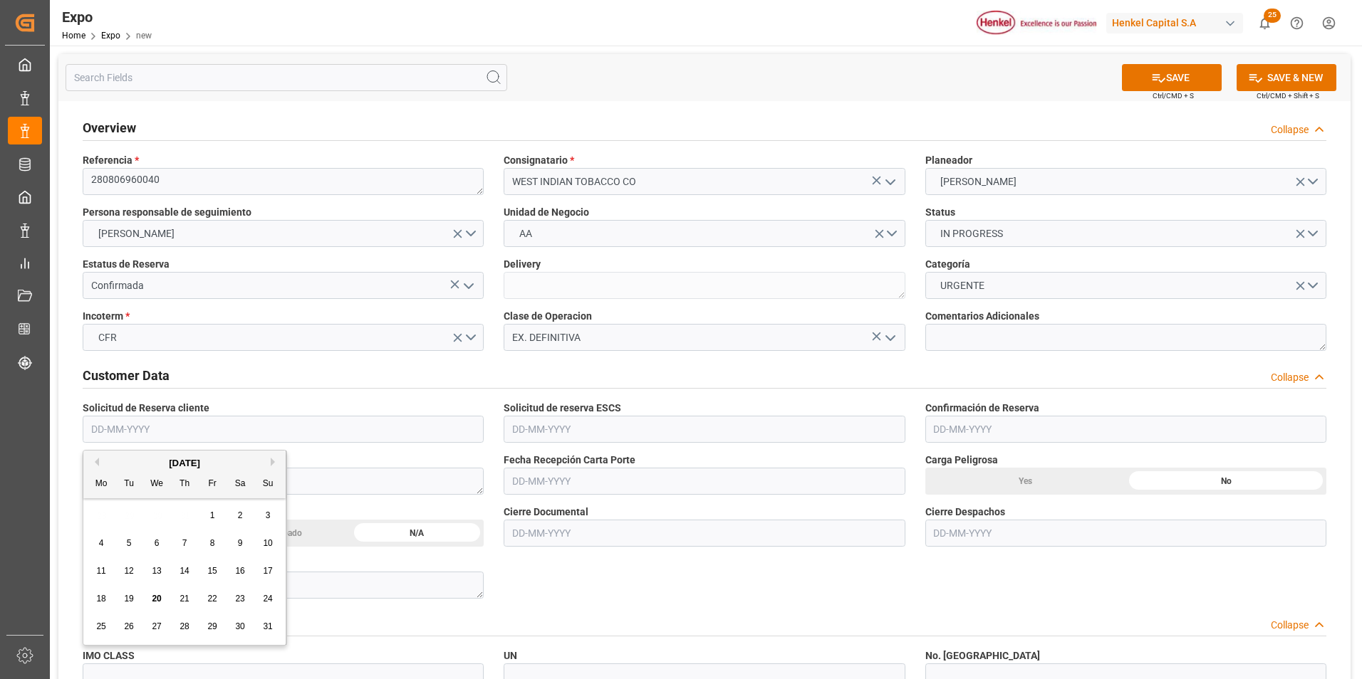
click at [98, 463] on button "Previous Month" at bounding box center [94, 462] width 9 height 9
click at [158, 627] on span "30" at bounding box center [156, 627] width 9 height 10
type input "[DATE]"
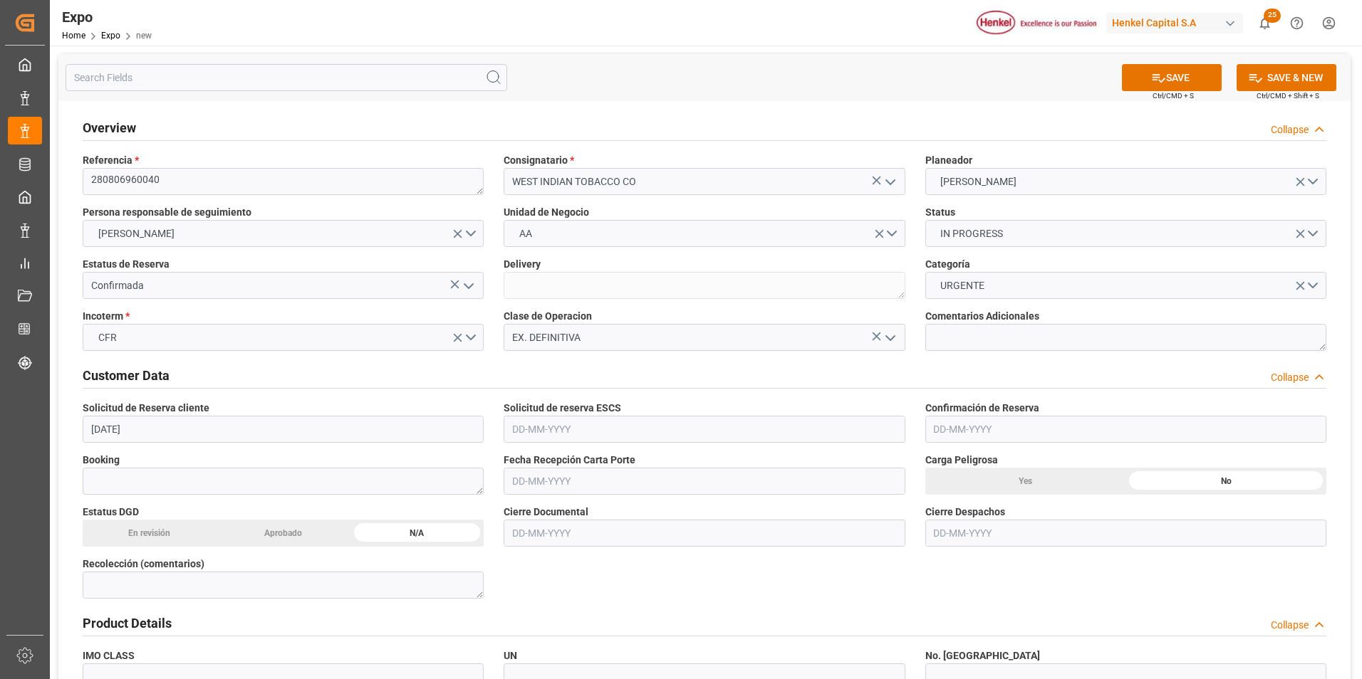
click at [526, 431] on input "text" at bounding box center [703, 429] width 401 height 27
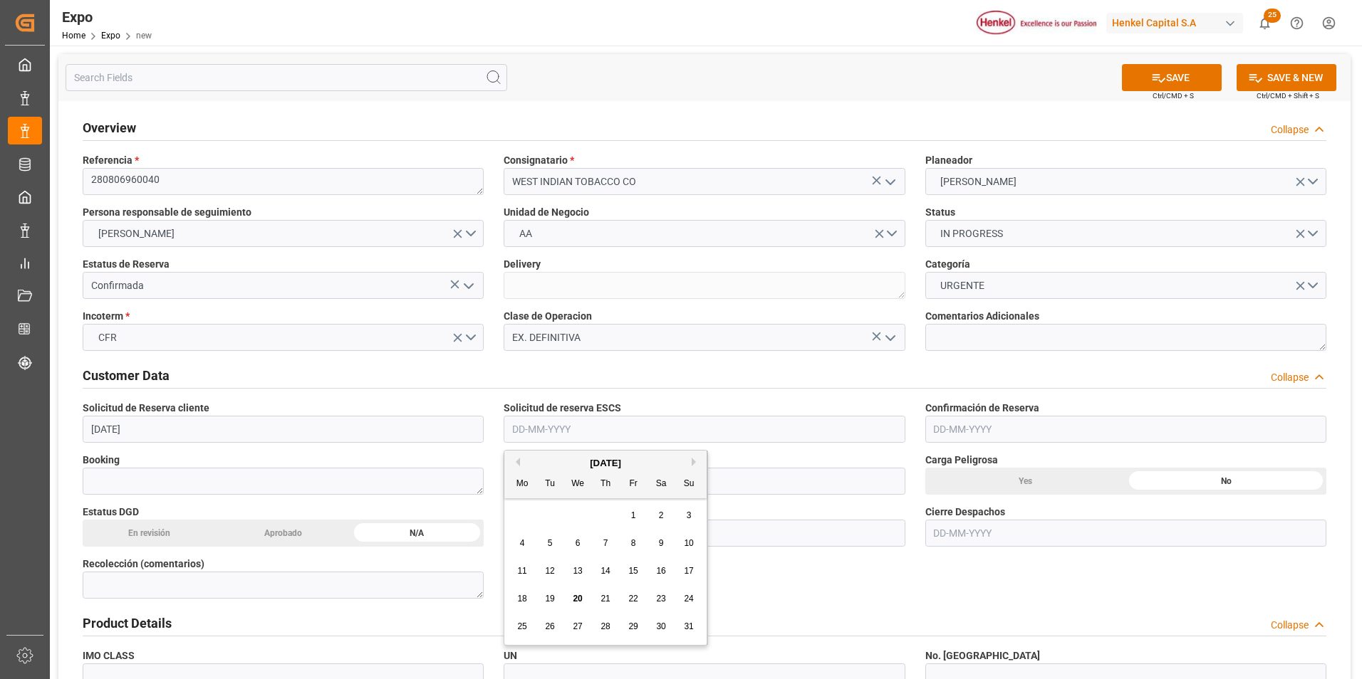
click at [515, 464] on button "Previous Month" at bounding box center [515, 462] width 9 height 9
click at [578, 621] on div "30" at bounding box center [578, 627] width 18 height 17
type input "[DATE]"
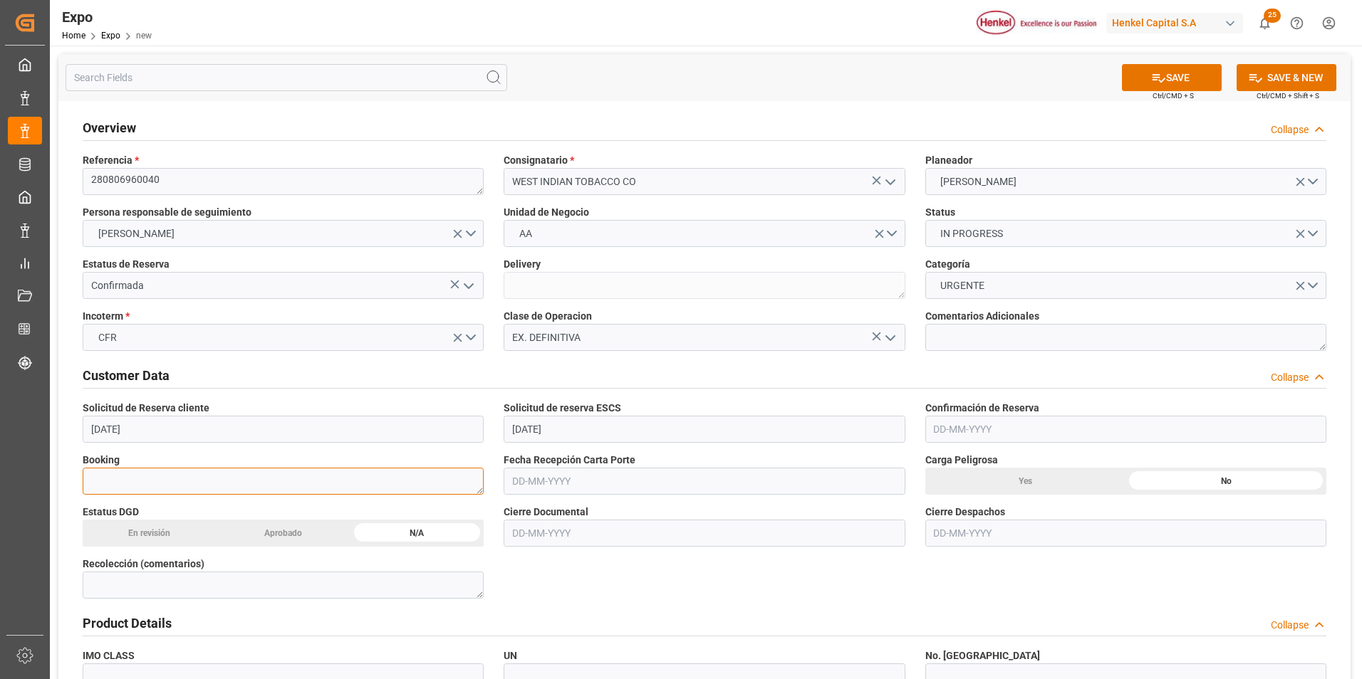
click at [391, 485] on textarea at bounding box center [283, 481] width 401 height 27
paste textarea "EXITVERPOS869783"
type textarea "EXITVERPOS869783"
click at [944, 432] on input "text" at bounding box center [1125, 429] width 401 height 27
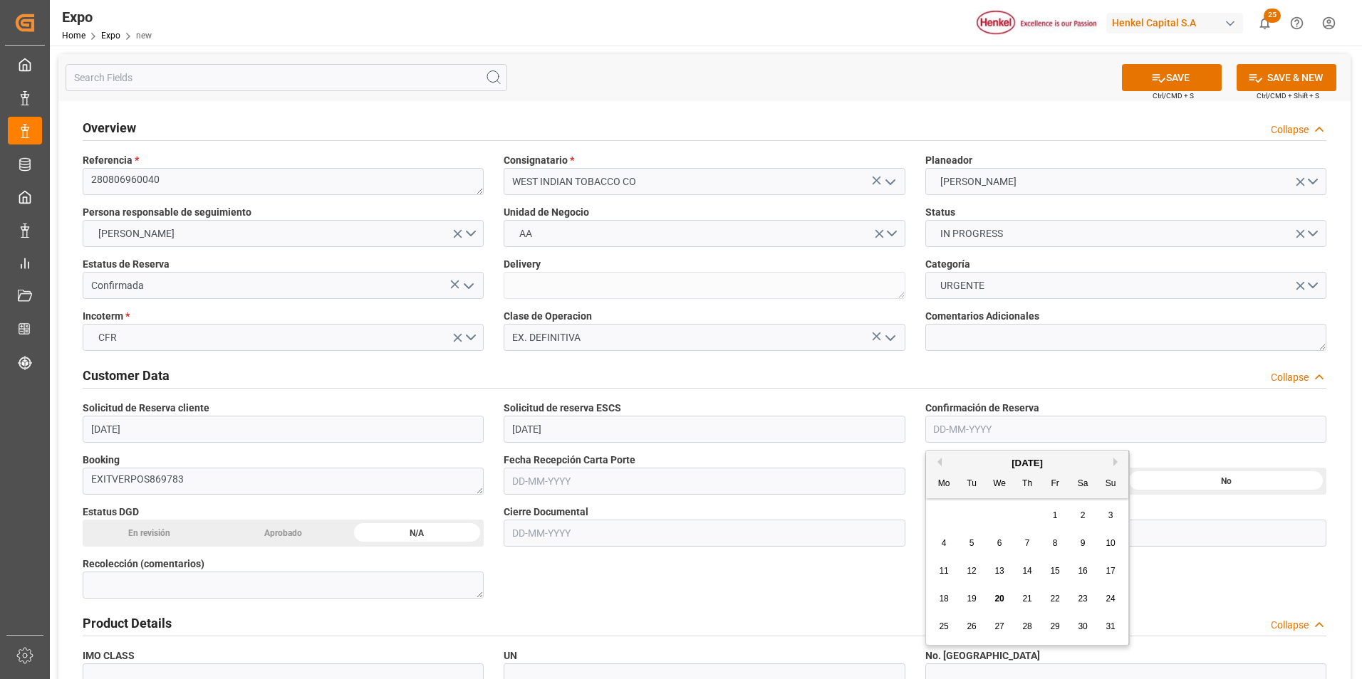
click at [1001, 543] on span "6" at bounding box center [999, 543] width 5 height 10
type input "[DATE]"
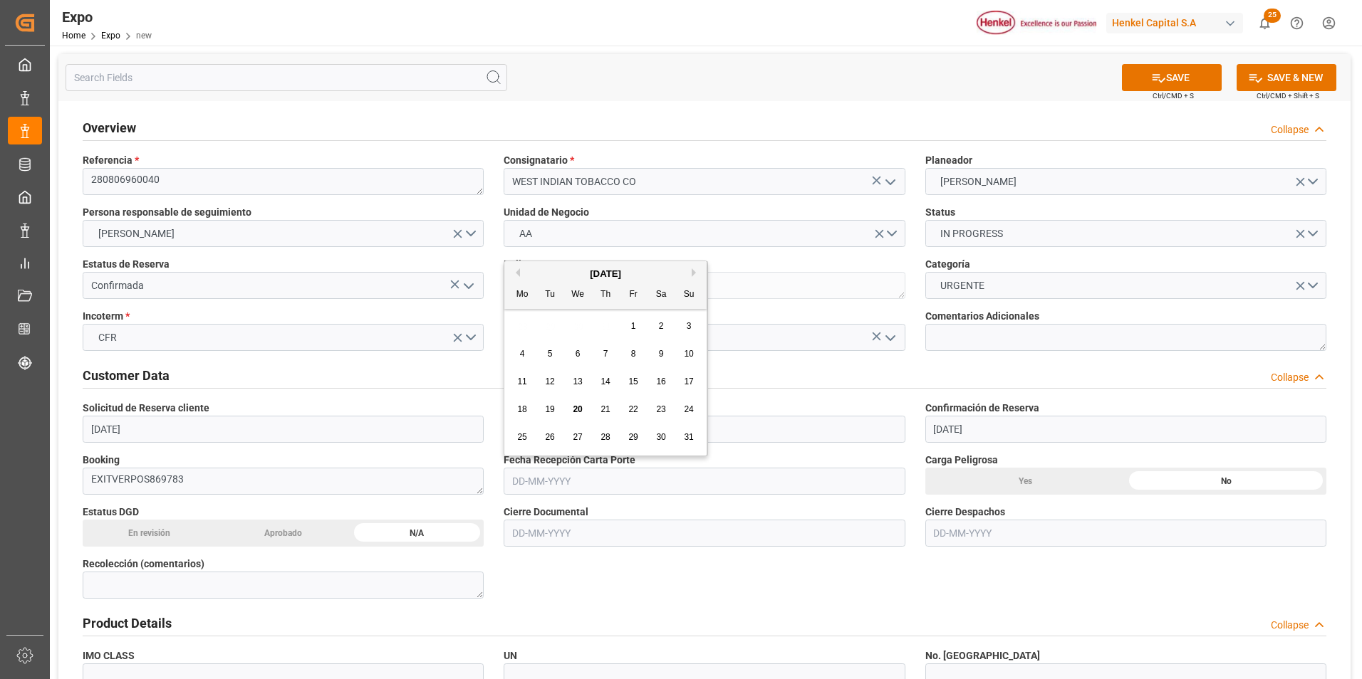
click at [538, 474] on input "text" at bounding box center [703, 481] width 401 height 27
click at [575, 360] on div "6" at bounding box center [578, 354] width 18 height 17
type input "[DATE]"
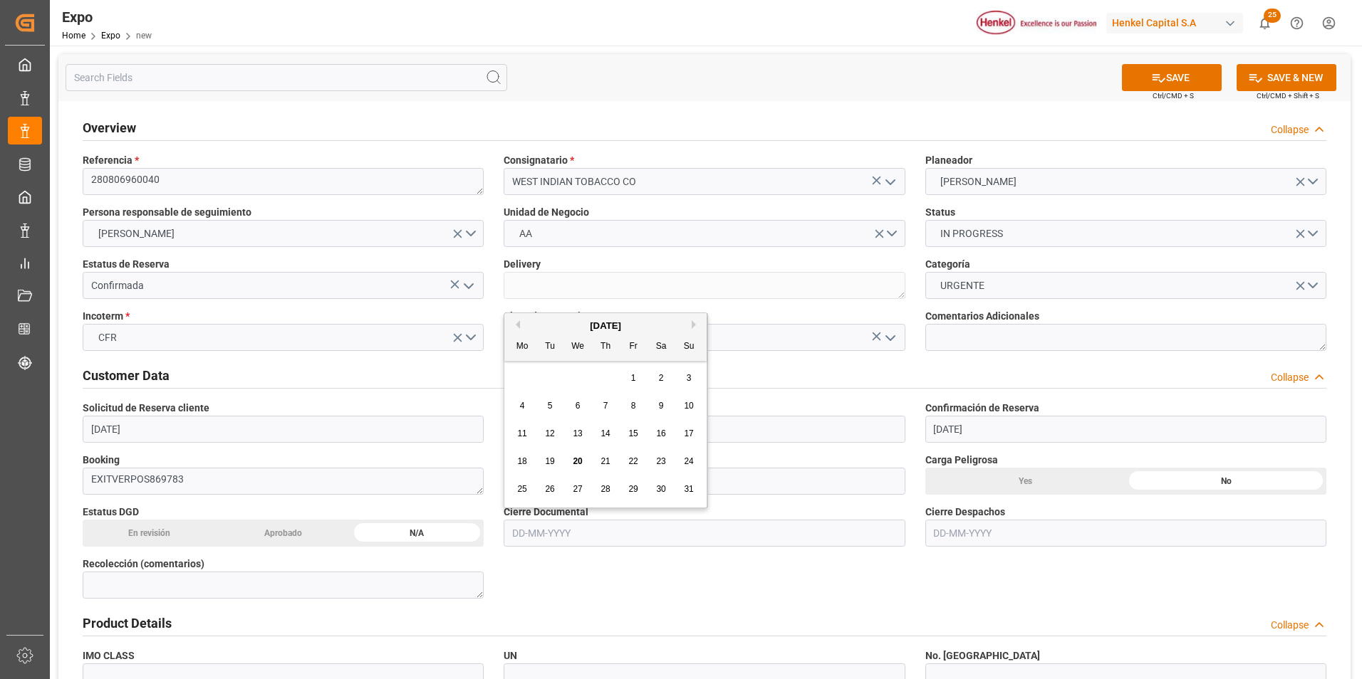
click at [556, 536] on input "text" at bounding box center [703, 533] width 401 height 27
click at [637, 406] on div "8" at bounding box center [634, 406] width 18 height 17
type input "[DATE]"
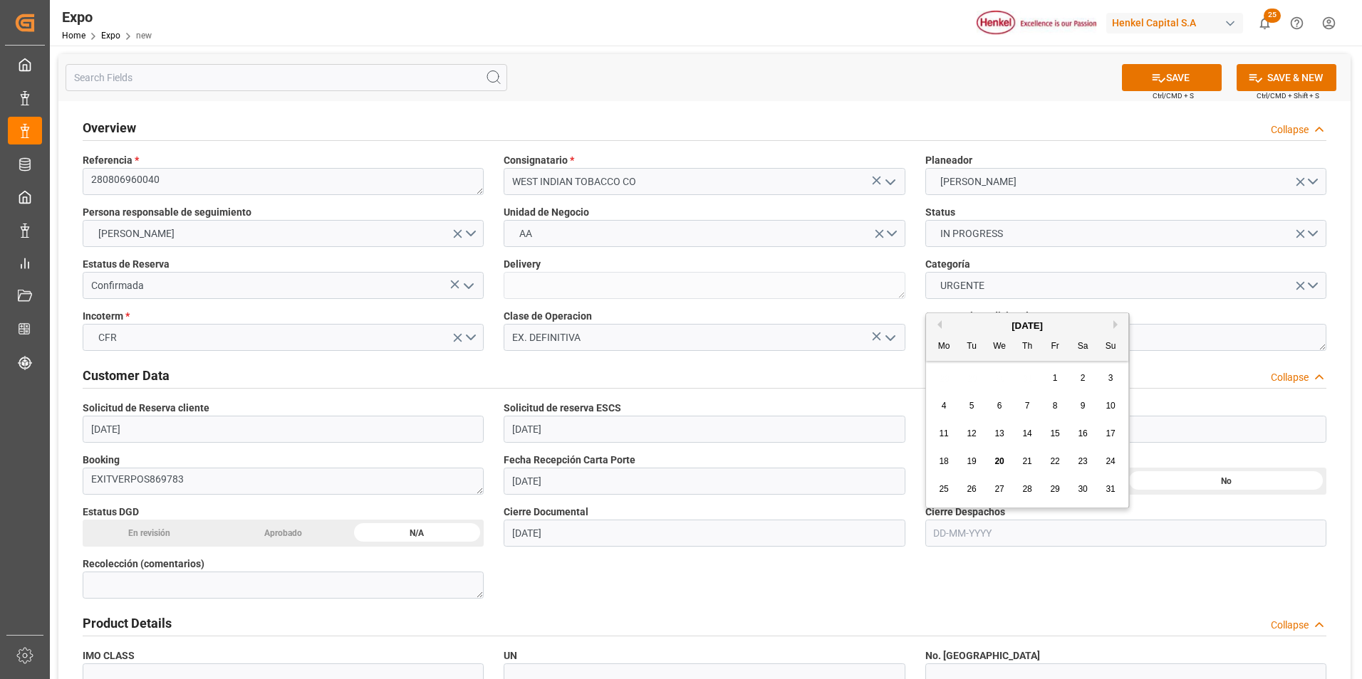
click at [979, 543] on input "text" at bounding box center [1125, 533] width 401 height 27
click at [970, 435] on span "12" at bounding box center [970, 434] width 9 height 10
type input "[DATE]"
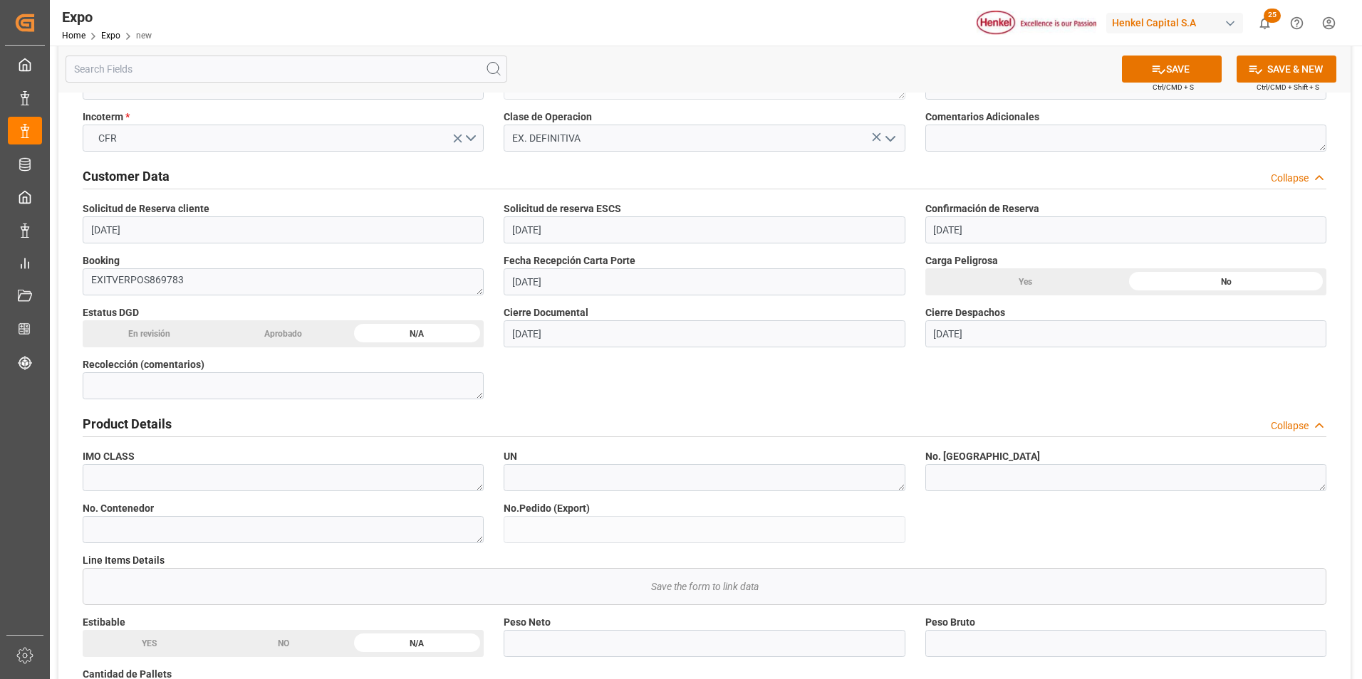
scroll to position [228, 0]
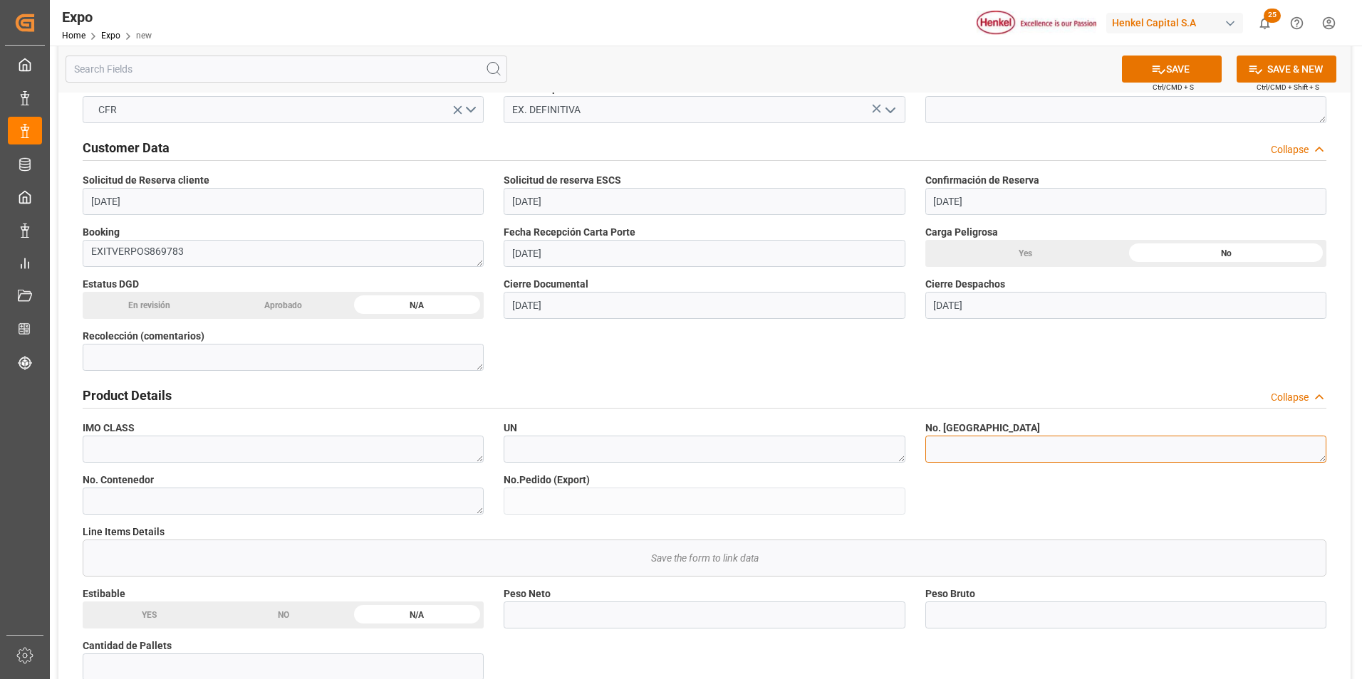
click at [975, 456] on textarea at bounding box center [1125, 449] width 401 height 27
type textarea "LCL"
click at [427, 500] on textarea at bounding box center [283, 501] width 401 height 27
type textarea "LCL"
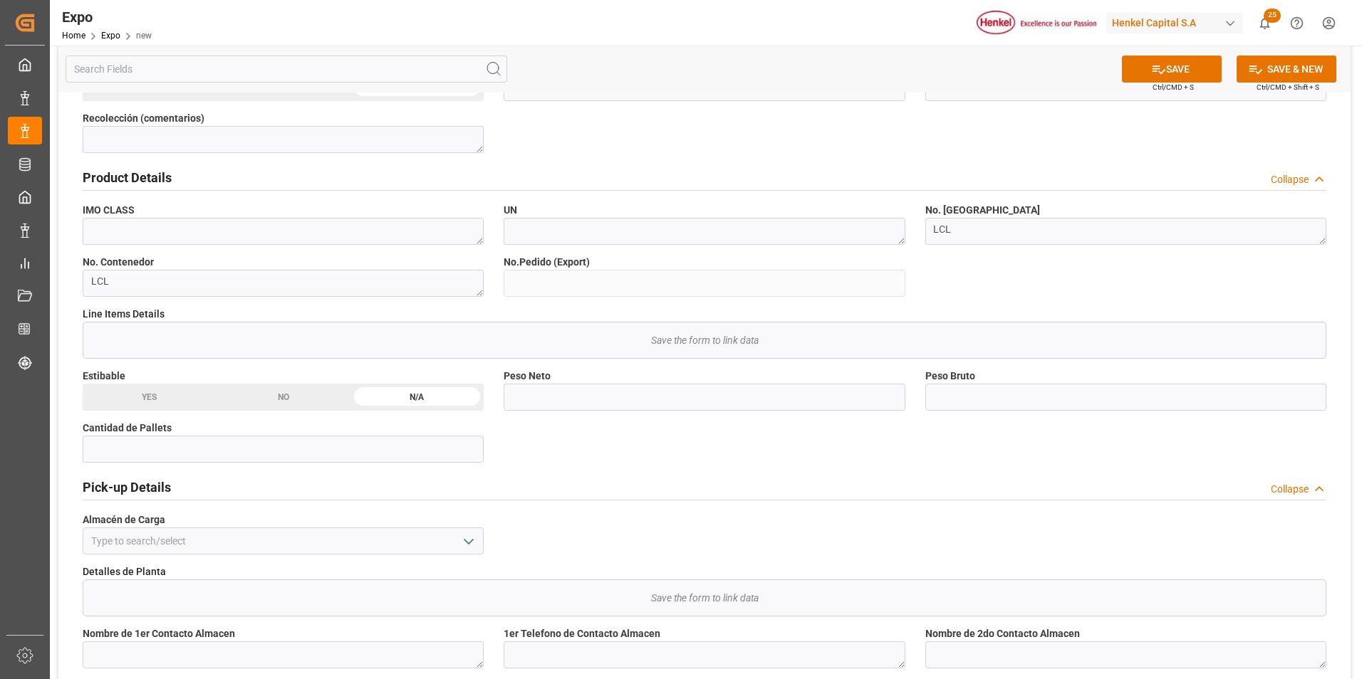
scroll to position [456, 0]
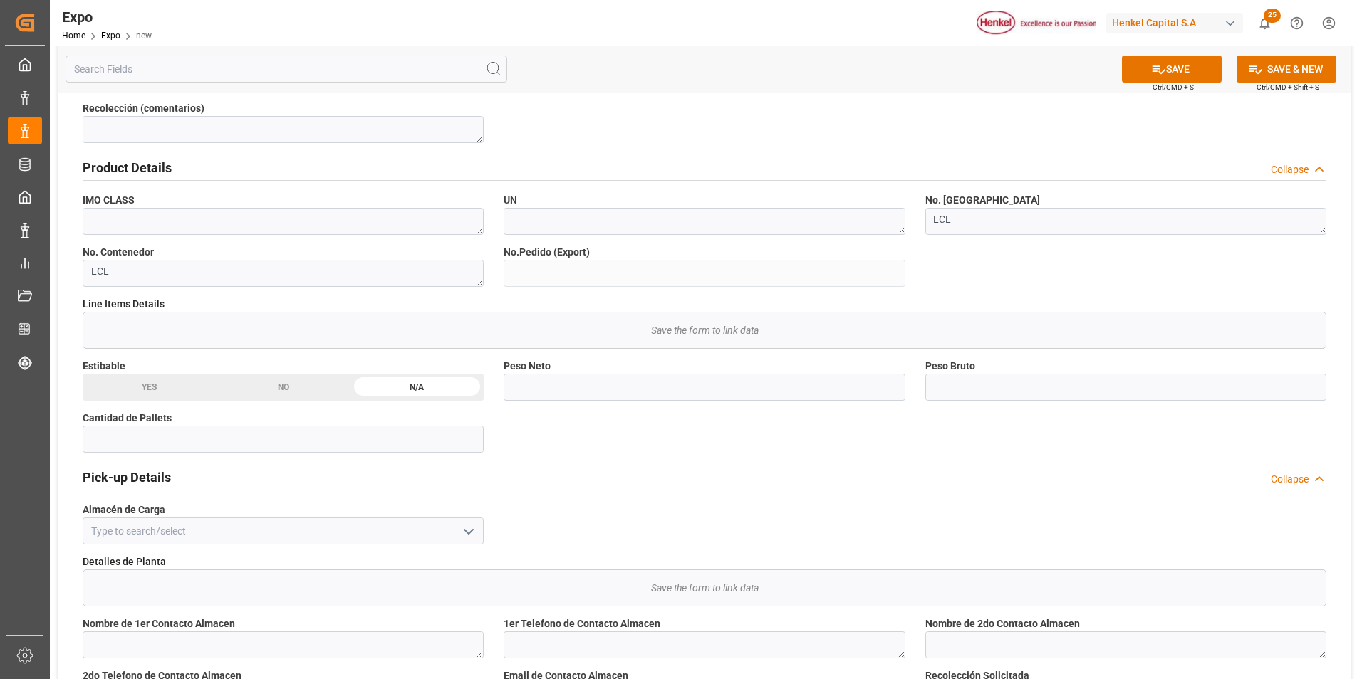
click at [1125, 39] on div "NO" at bounding box center [1225, 25] width 201 height 27
click at [297, 447] on input "text" at bounding box center [283, 439] width 401 height 27
type input "2"
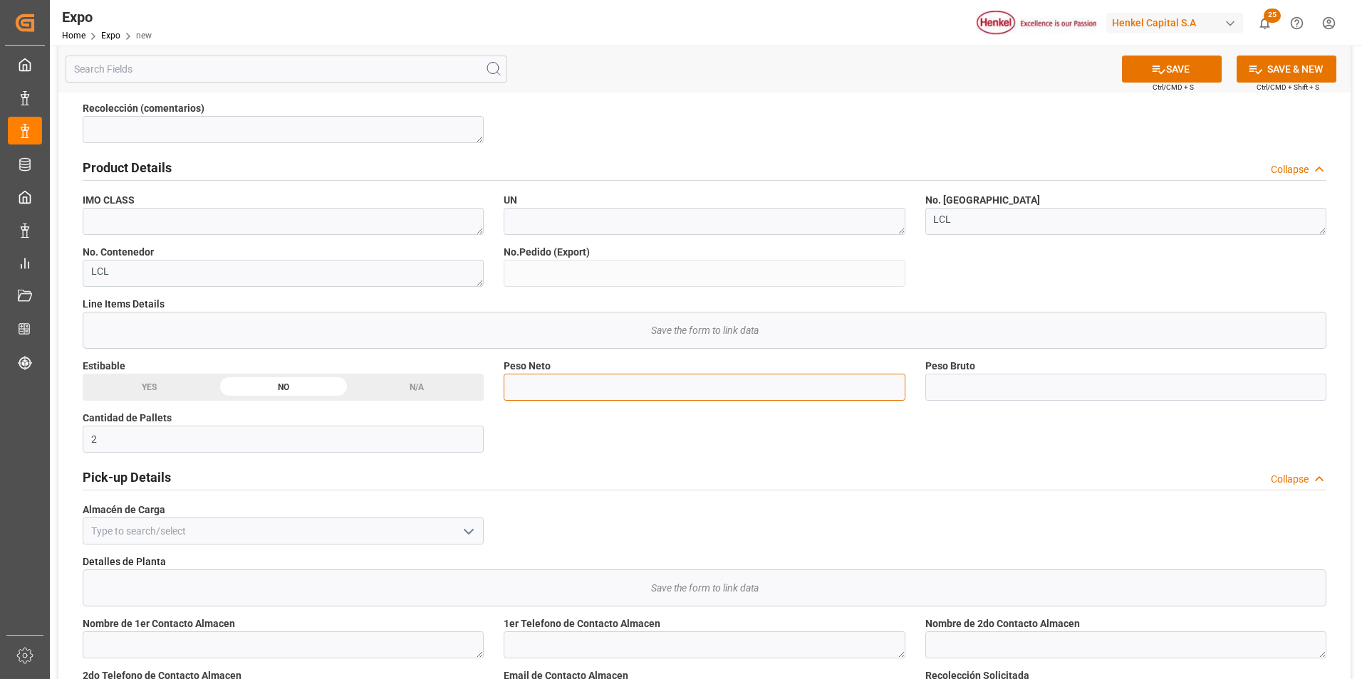
click at [717, 379] on input "text" at bounding box center [703, 387] width 401 height 27
type input "2000"
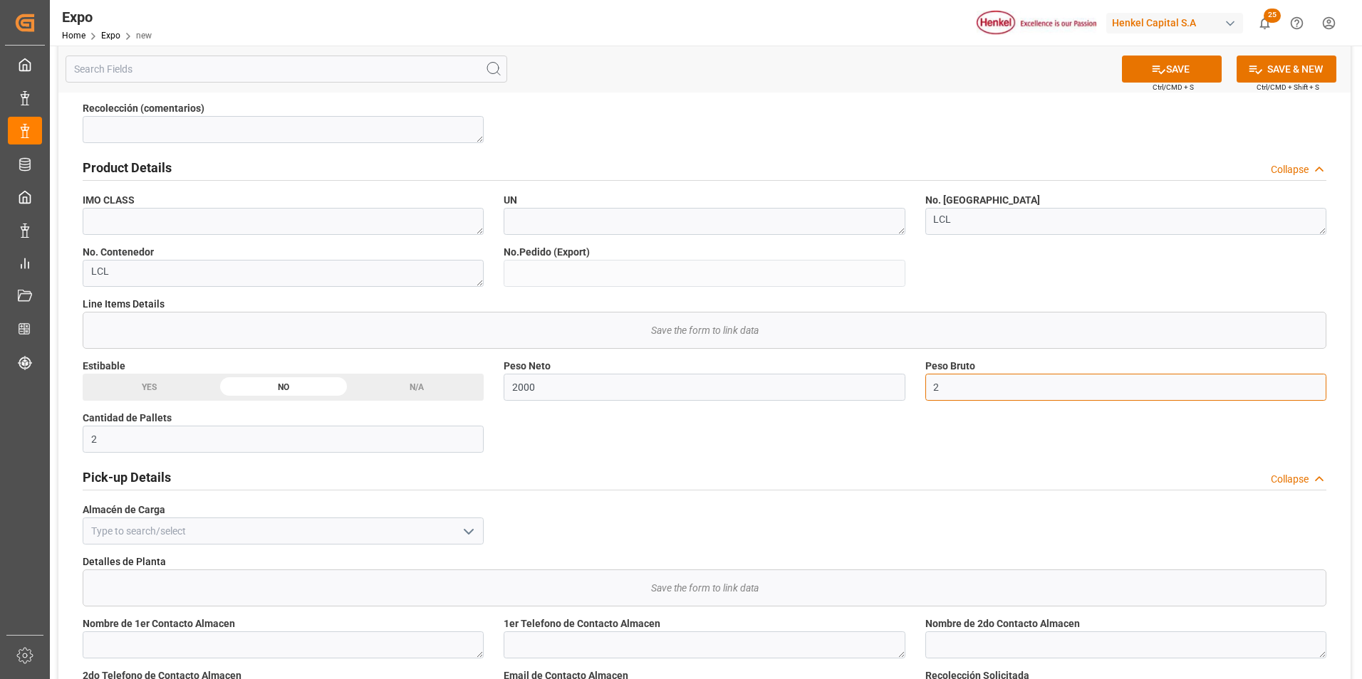
click at [941, 392] on input "2" at bounding box center [1125, 387] width 401 height 27
type input "2128.105"
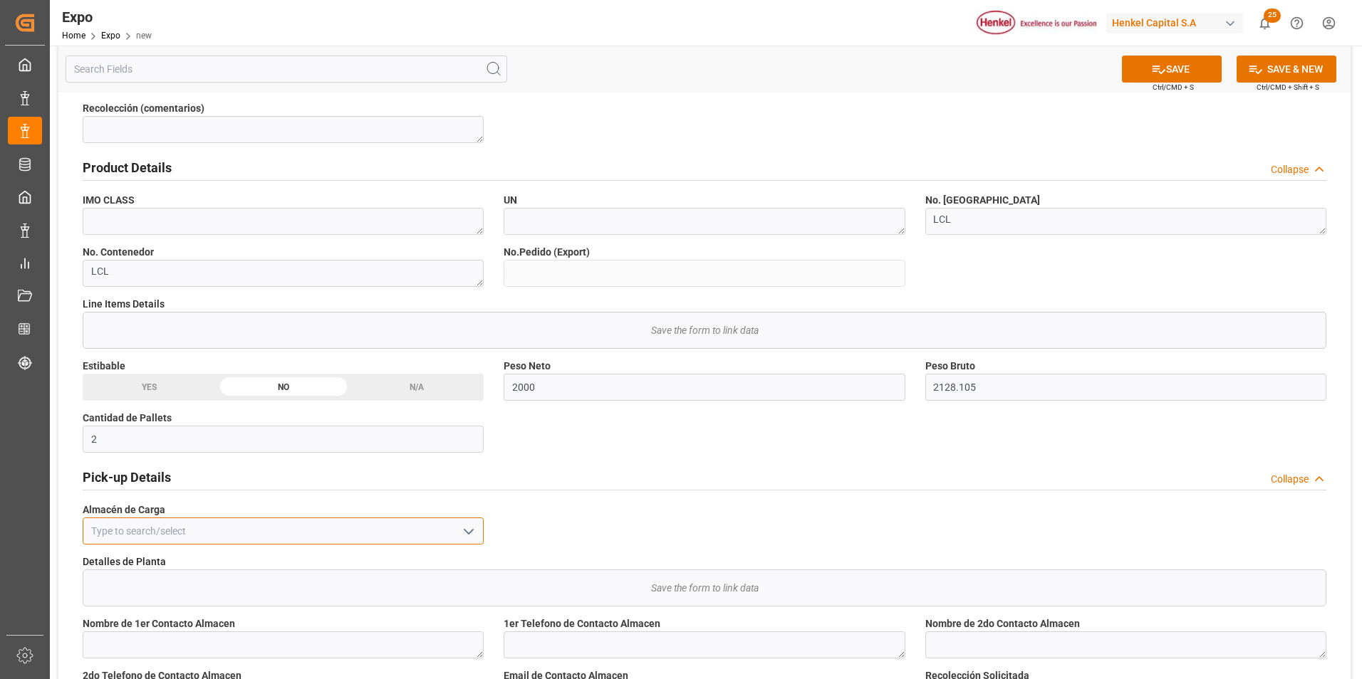
click at [433, 533] on input at bounding box center [283, 531] width 401 height 27
click at [424, 550] on div "Toluca" at bounding box center [283, 563] width 400 height 32
type input "Toluca"
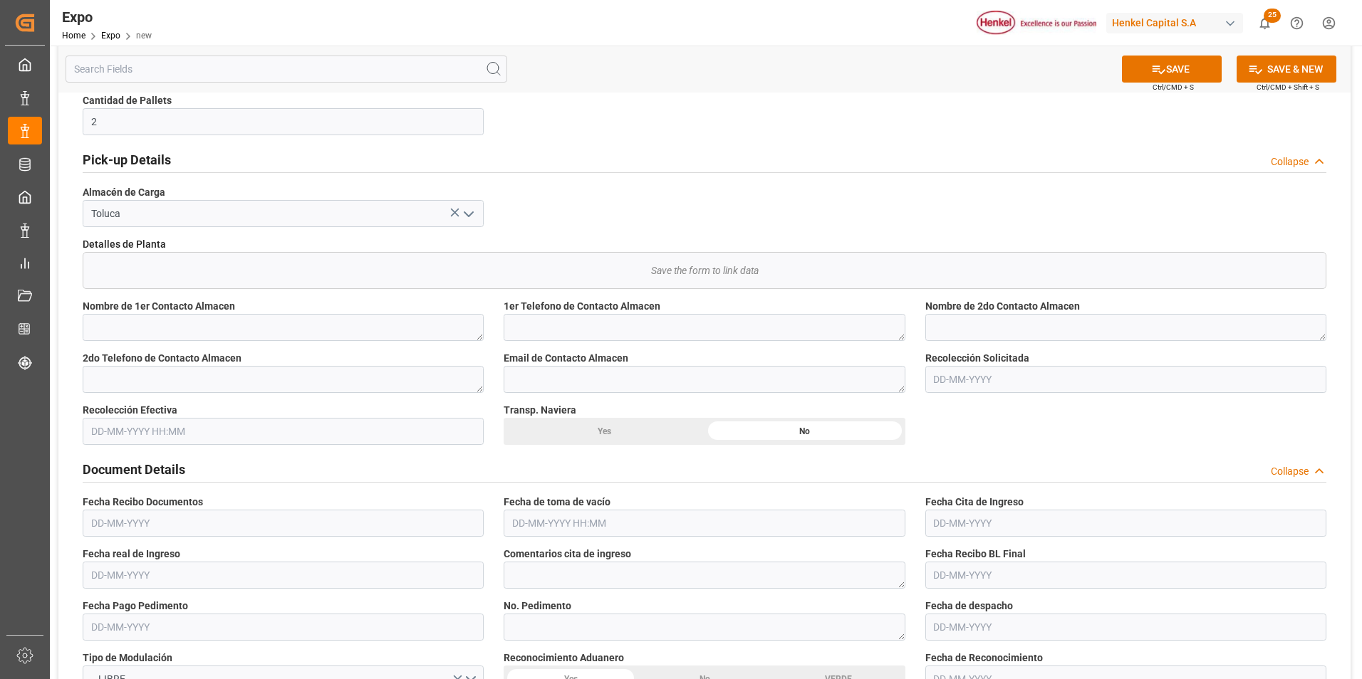
scroll to position [798, 0]
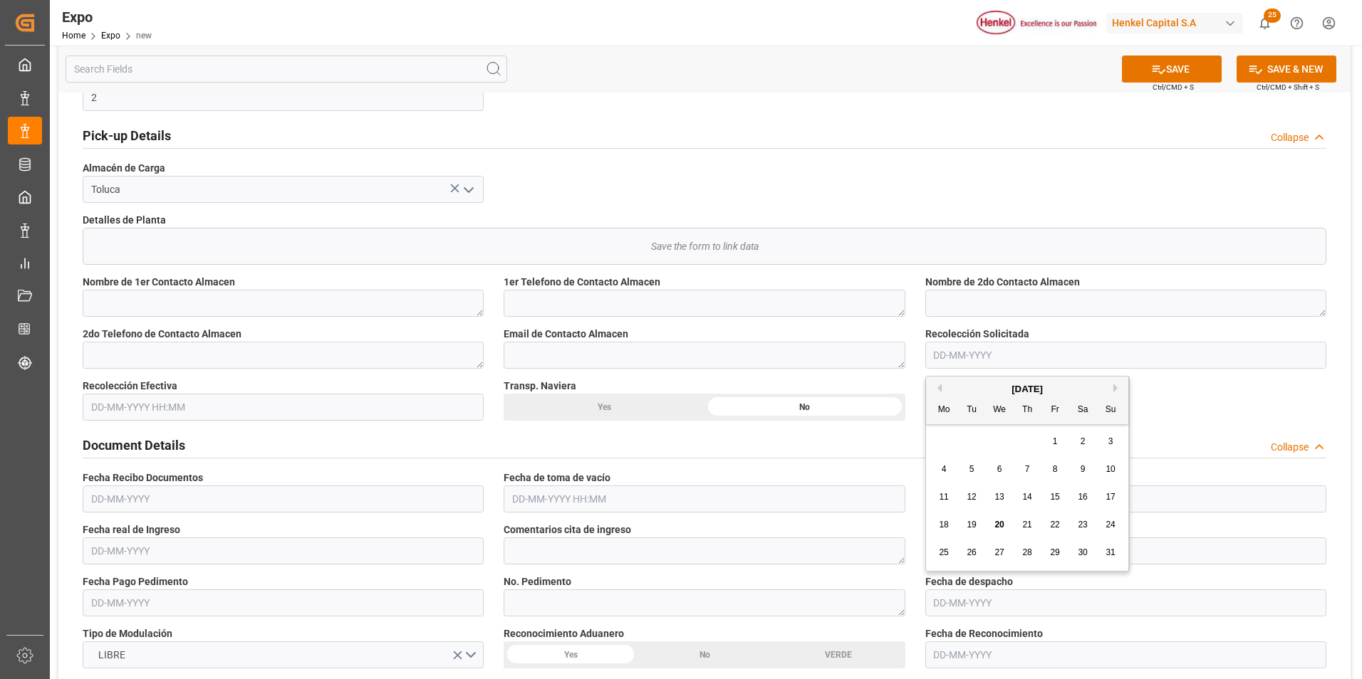
click at [991, 346] on input "text" at bounding box center [1125, 355] width 401 height 27
click at [976, 474] on div "5" at bounding box center [972, 469] width 18 height 17
type input "[DATE]"
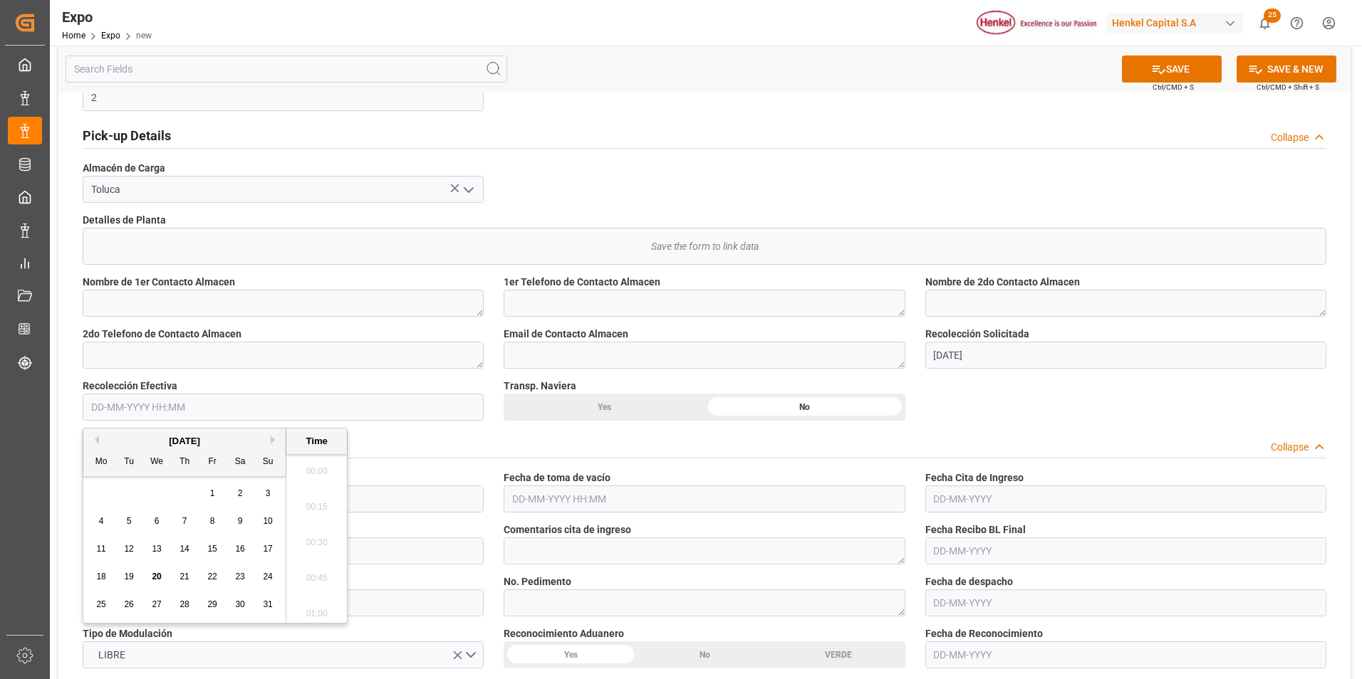
click at [172, 415] on input "text" at bounding box center [283, 407] width 401 height 27
click at [210, 516] on span "8" at bounding box center [212, 521] width 5 height 10
type input "[DATE] 00:00"
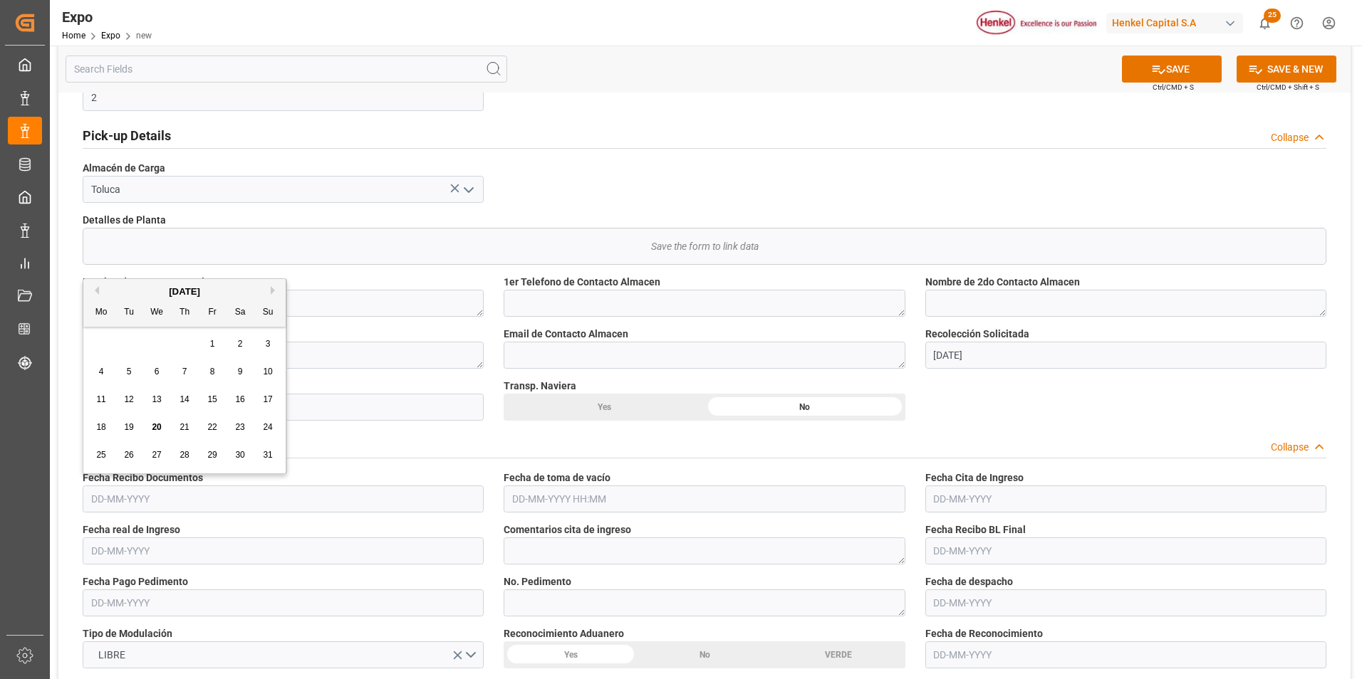
click at [127, 503] on input "text" at bounding box center [283, 499] width 401 height 27
click at [243, 380] on div "9" at bounding box center [240, 372] width 18 height 17
type input "[DATE]"
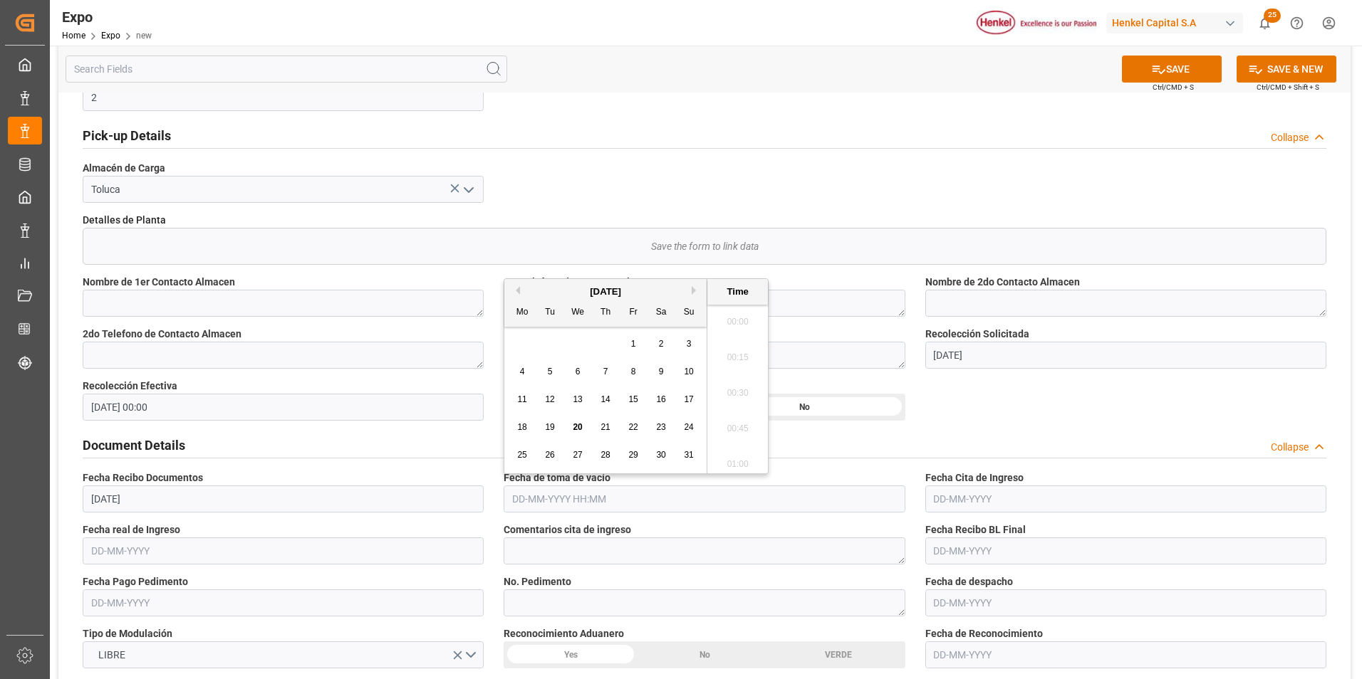
click at [526, 496] on input "text" at bounding box center [703, 499] width 401 height 27
click at [634, 375] on span "8" at bounding box center [633, 372] width 5 height 10
type input "[DATE] 00:00"
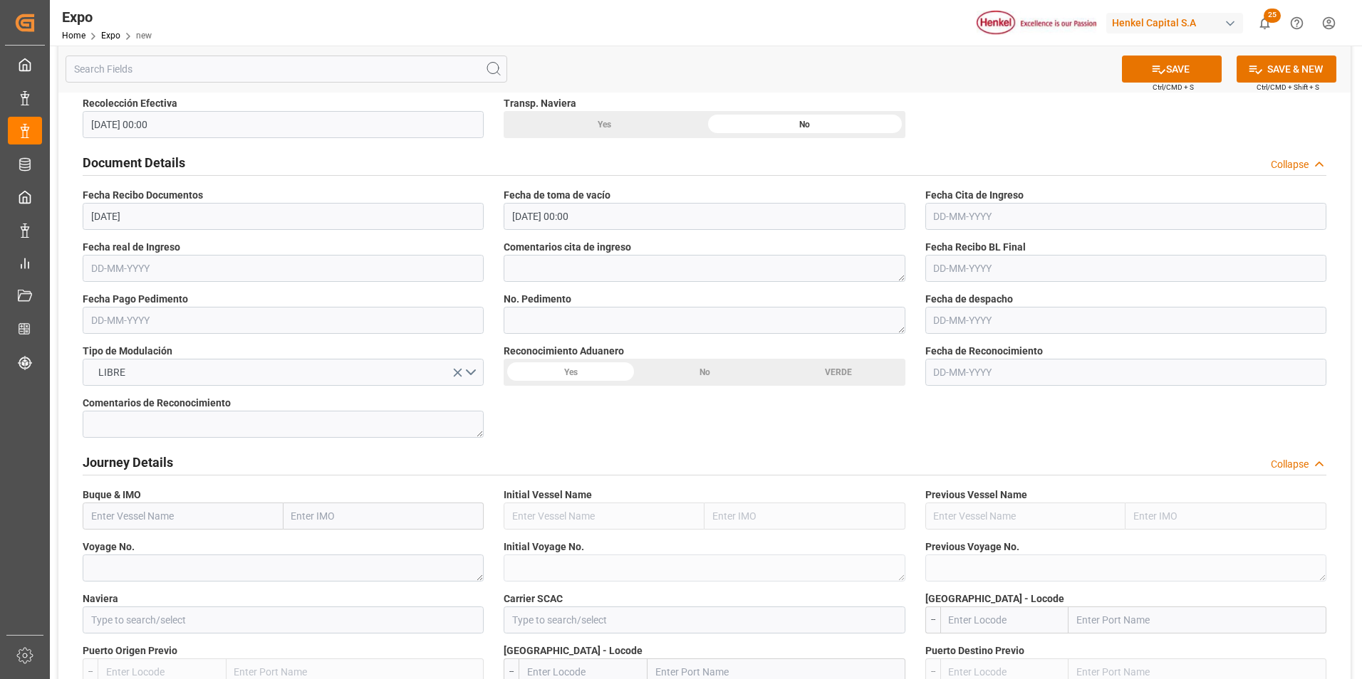
scroll to position [1082, 0]
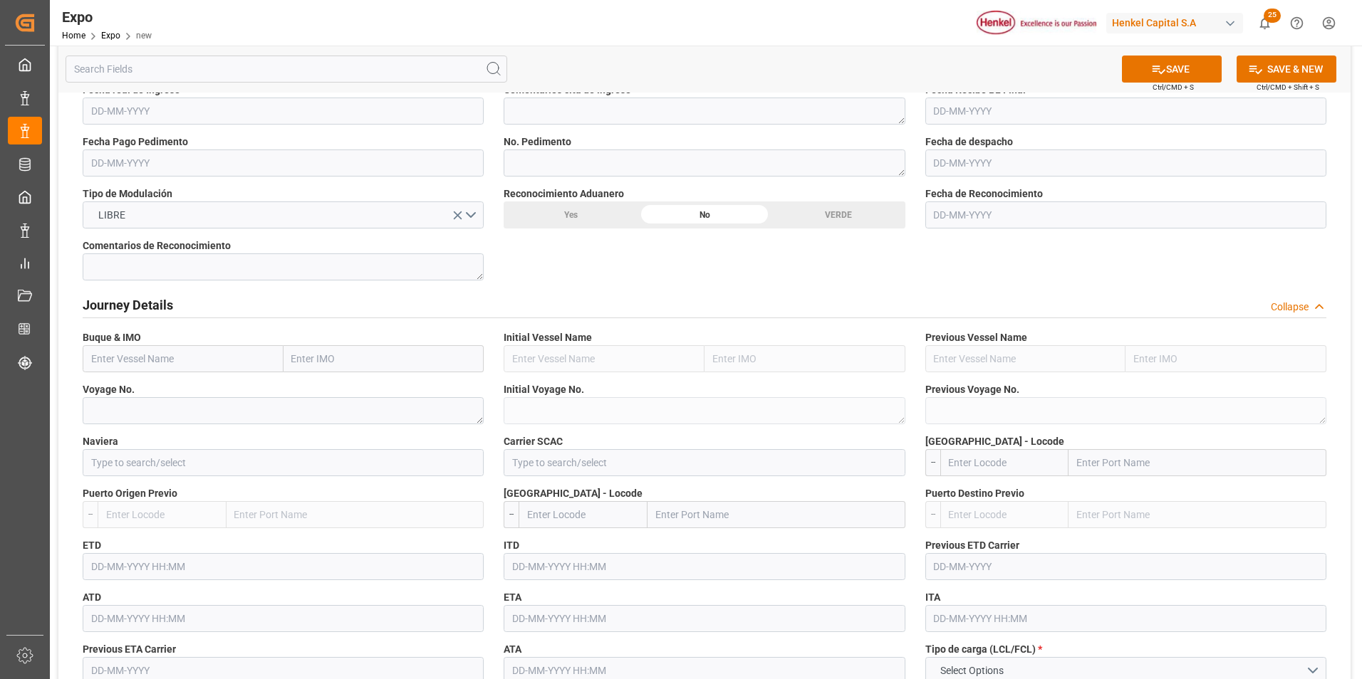
scroll to position [1282, 0]
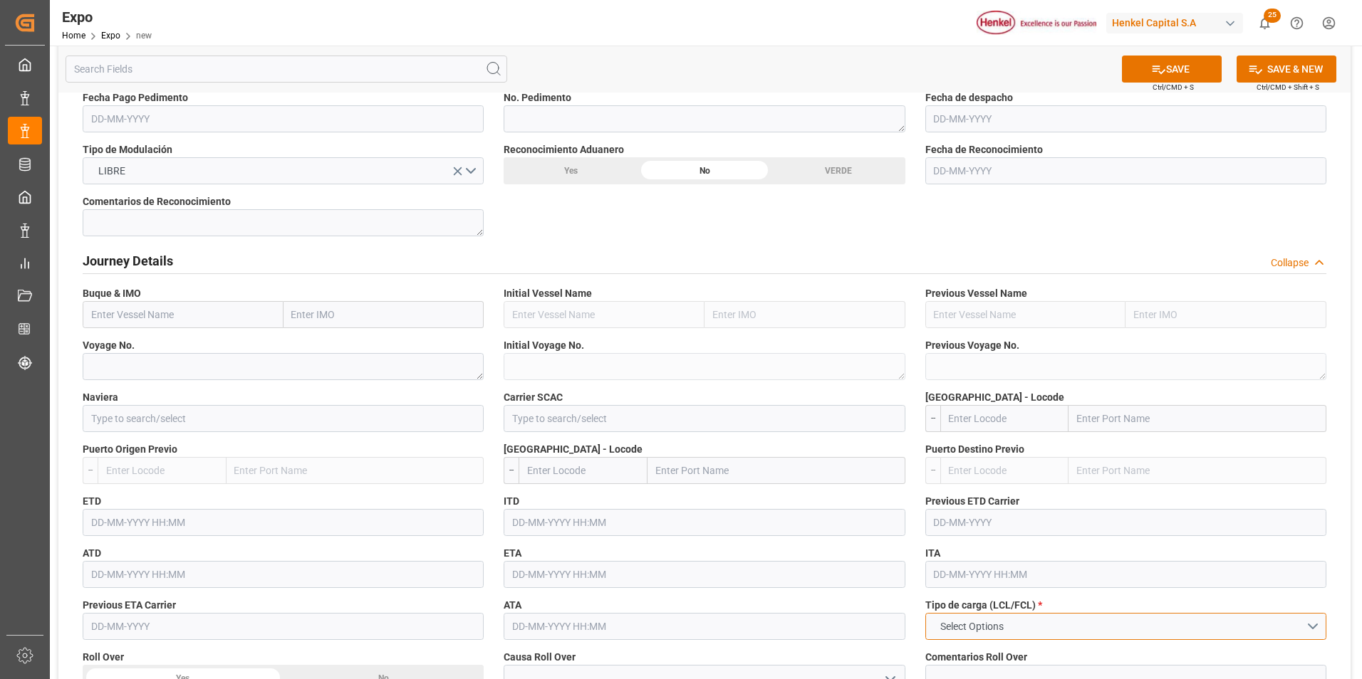
click at [1119, 624] on button "Select Options" at bounding box center [1125, 626] width 401 height 27
click at [1087, 627] on div "LCL" at bounding box center [1126, 630] width 400 height 30
click at [1192, 66] on button "SAVE" at bounding box center [1172, 69] width 100 height 27
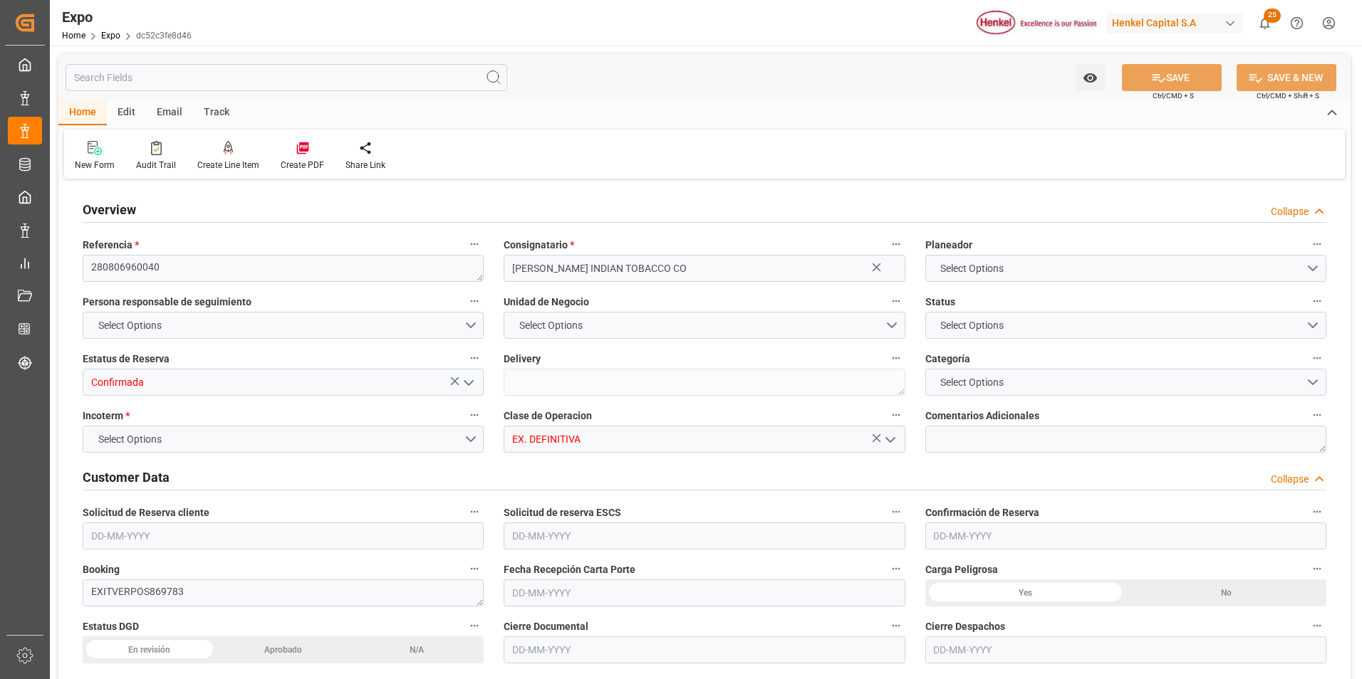
type input "2000"
type input "2128.105"
type input "2"
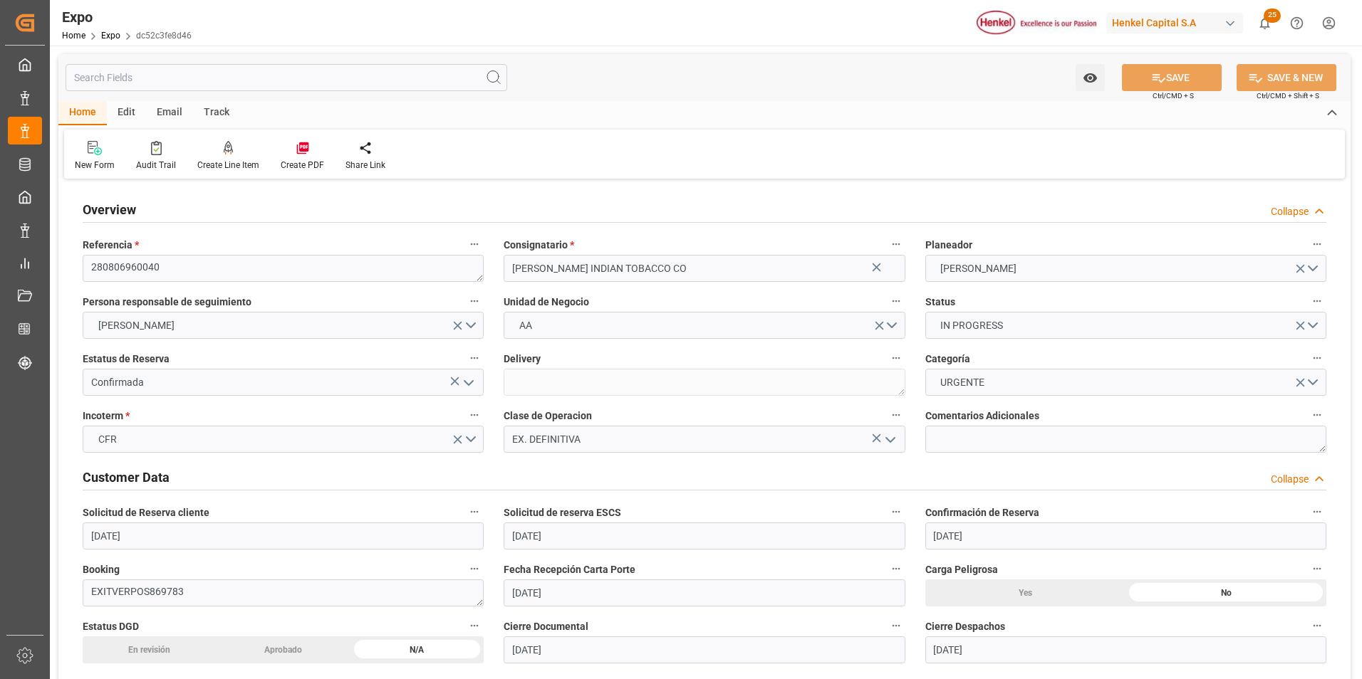
type input "[DATE]"
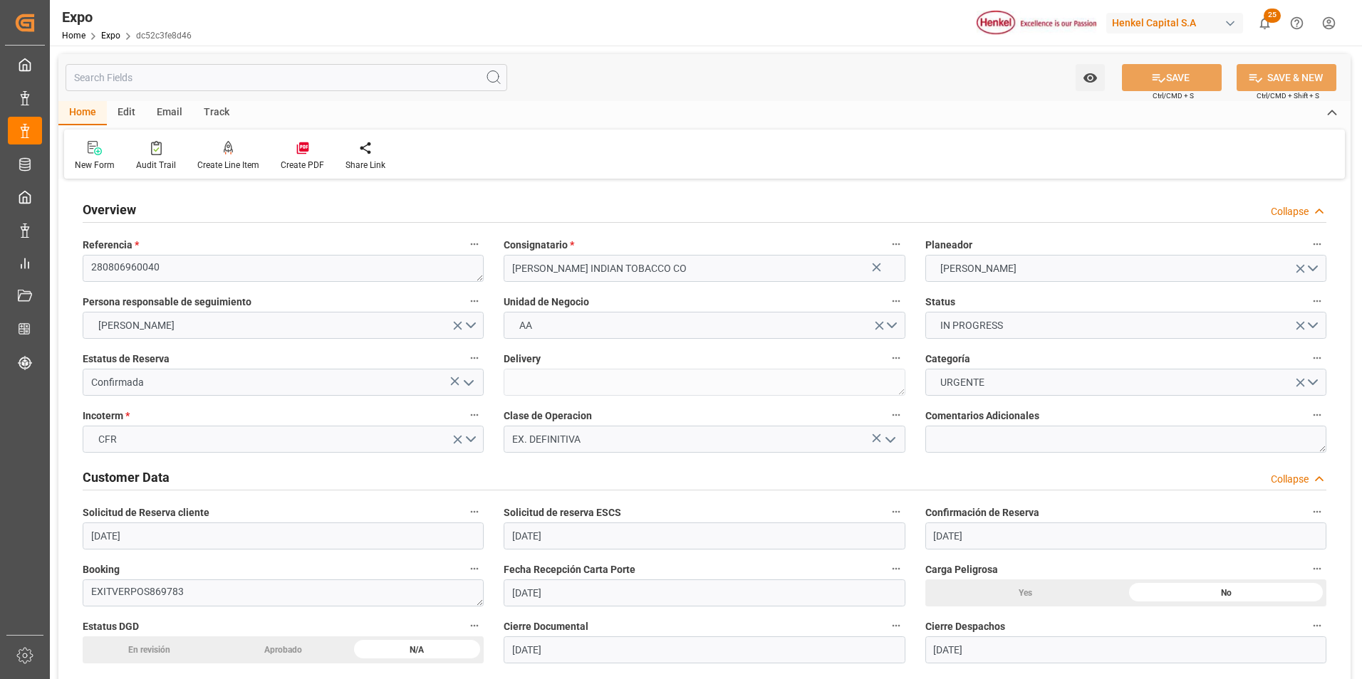
type input "[DATE]"
type input "[DATE] 00:00"
type input "[DATE]"
type input "[DATE] 00:00"
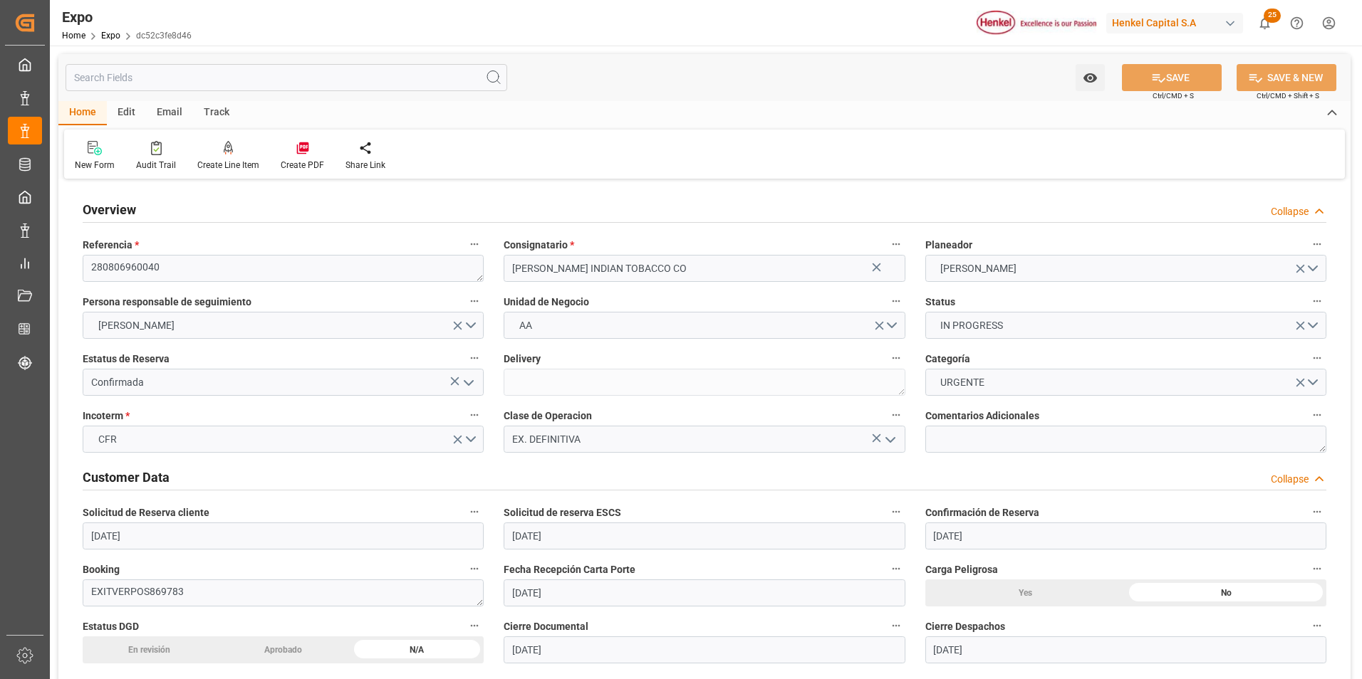
type input "21-08-2025 04:00"
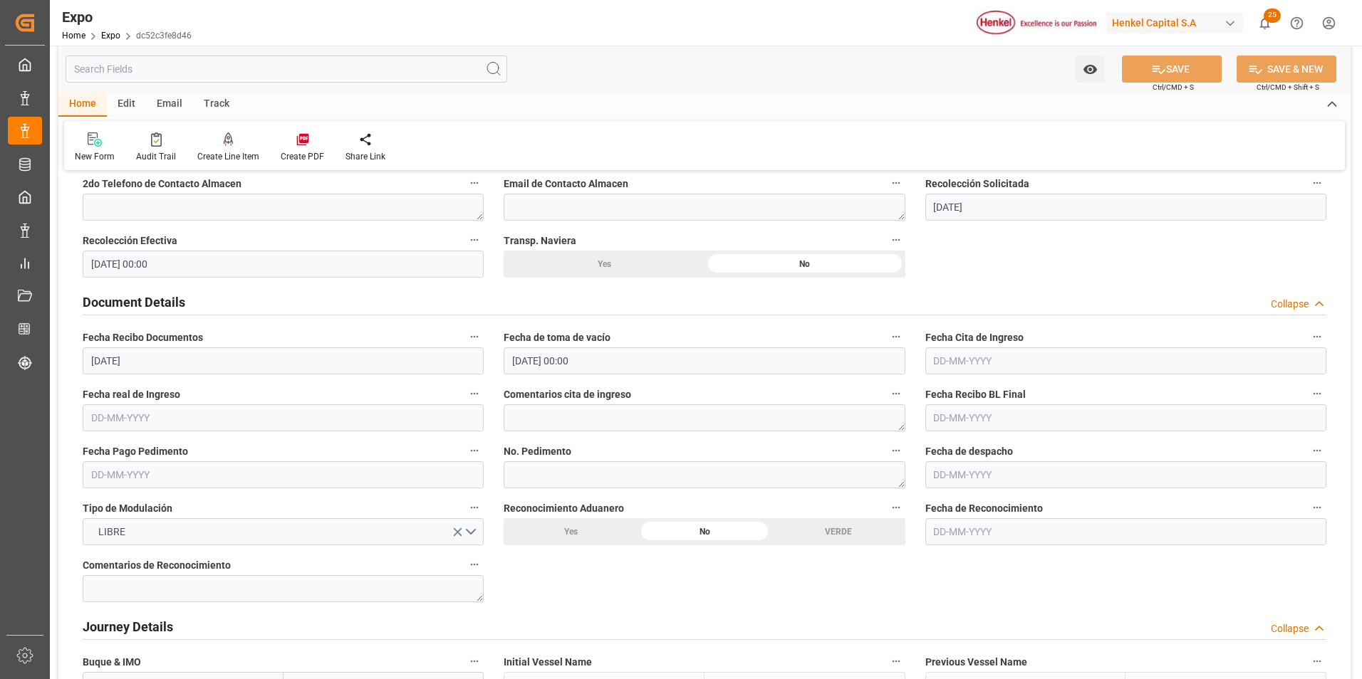
scroll to position [1353, 0]
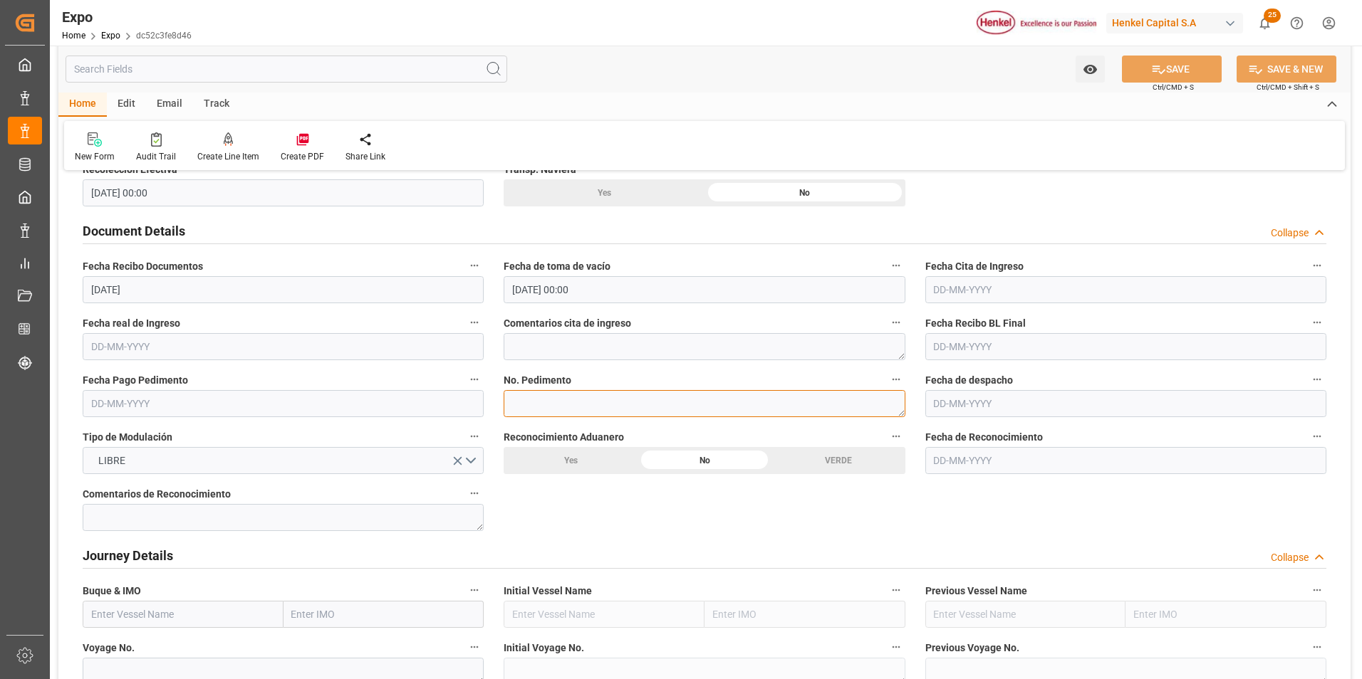
click at [586, 396] on textarea at bounding box center [703, 403] width 401 height 27
paste textarea "25 43 3108 5006717"
type textarea "25 43 3108 5006717"
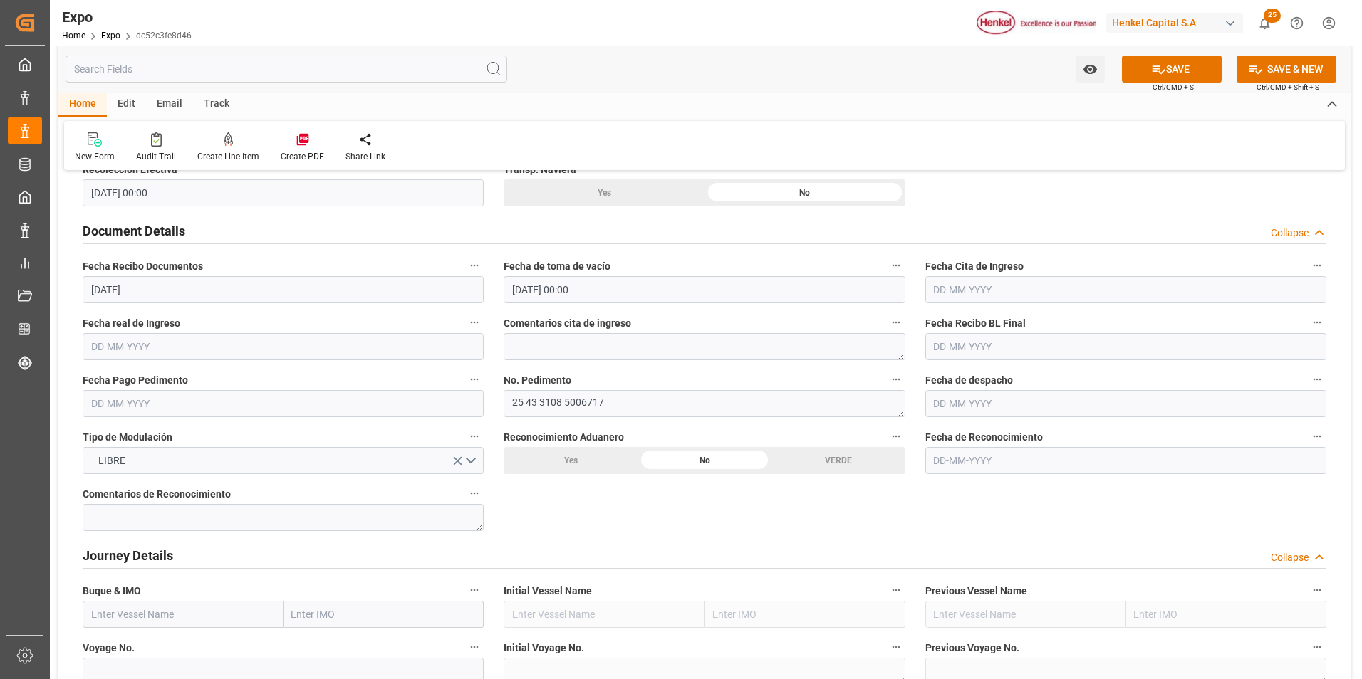
click at [134, 411] on input "text" at bounding box center [283, 403] width 401 height 27
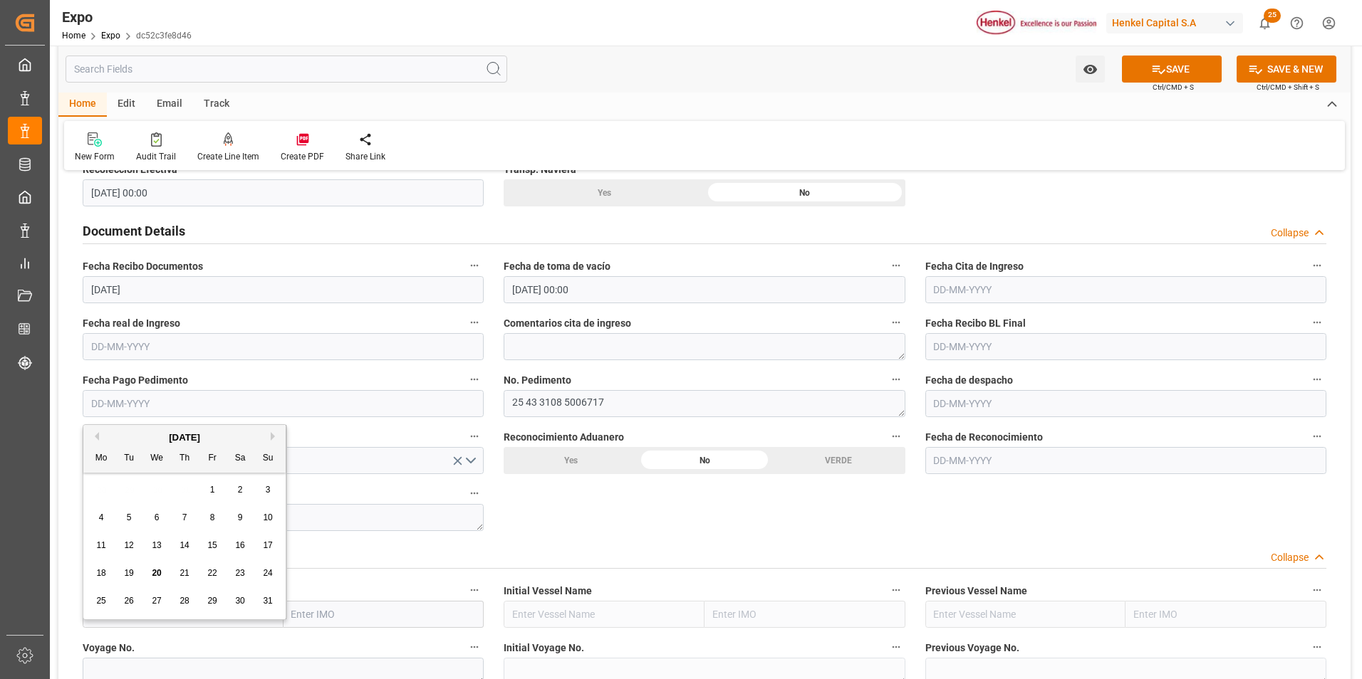
click at [240, 552] on div "16" at bounding box center [240, 546] width 18 height 17
type input "16-08-2025"
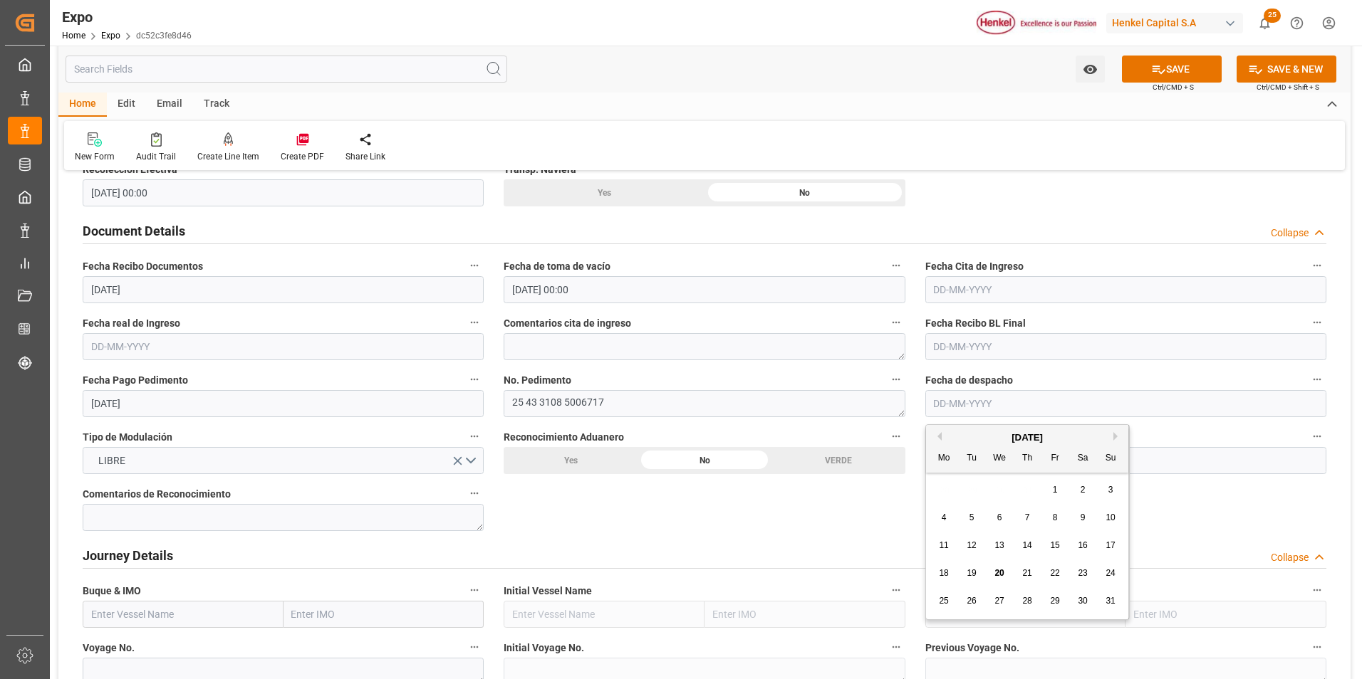
click at [948, 407] on input "text" at bounding box center [1125, 403] width 401 height 27
click at [944, 578] on span "18" at bounding box center [943, 573] width 9 height 10
type input "[DATE]"
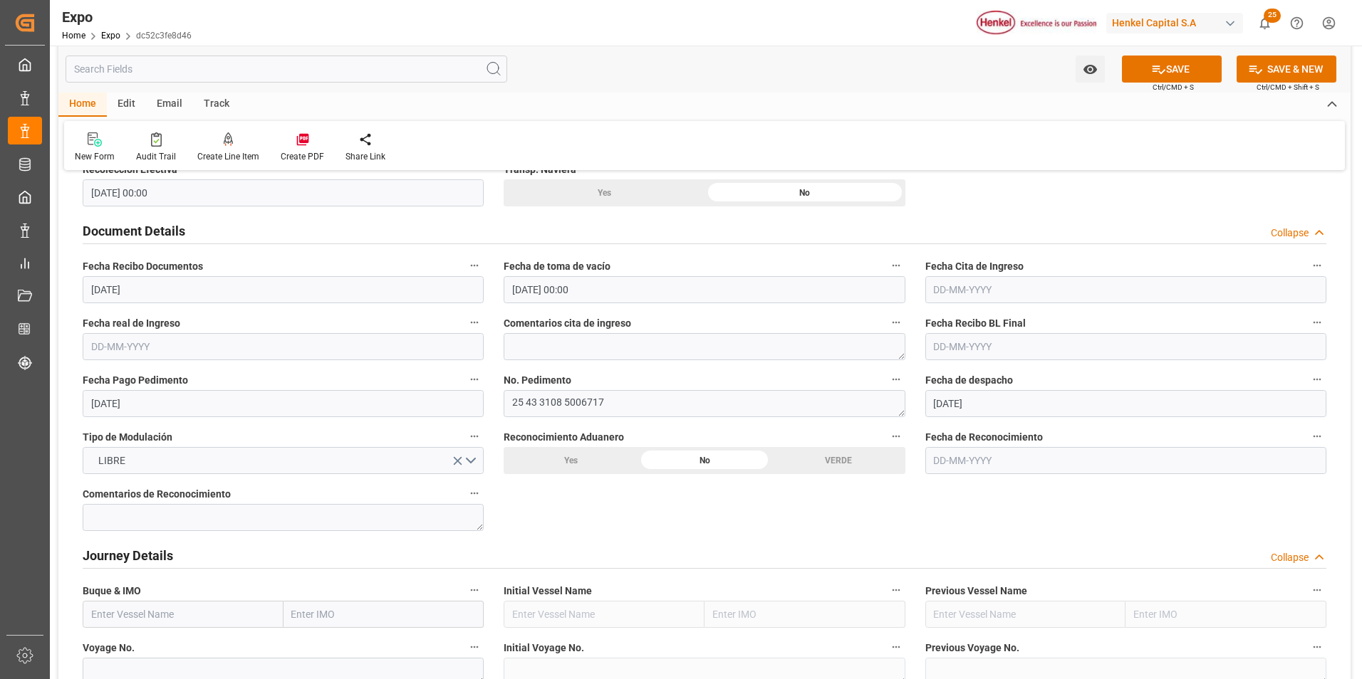
click at [936, 296] on input "text" at bounding box center [1125, 289] width 401 height 27
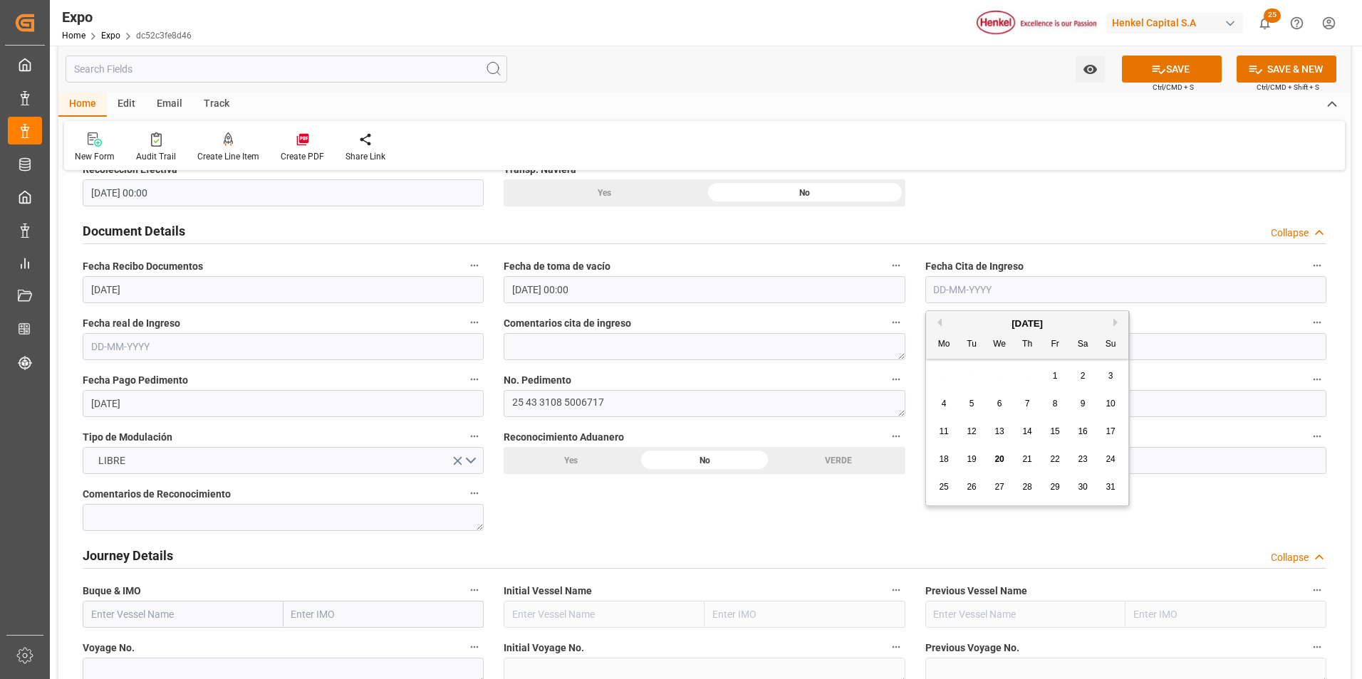
click at [1057, 435] on span "15" at bounding box center [1054, 432] width 9 height 10
type input "[DATE]"
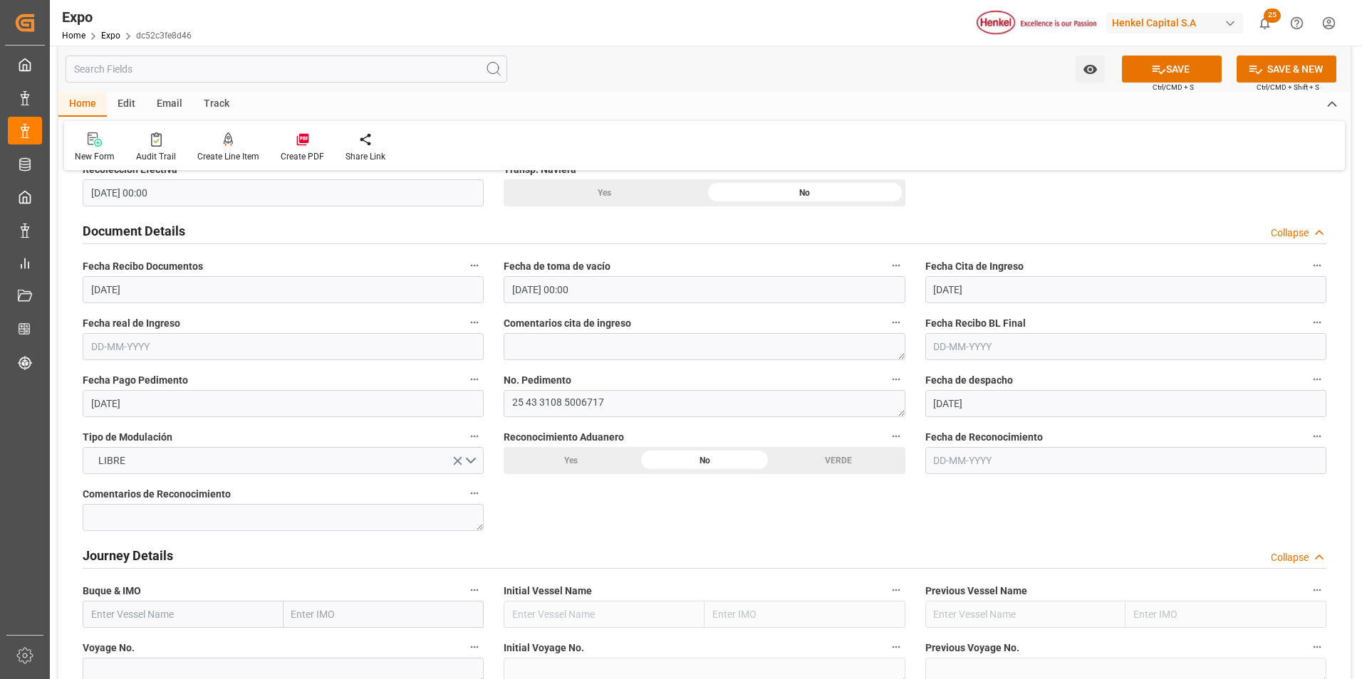
click at [127, 346] on input "text" at bounding box center [283, 346] width 401 height 27
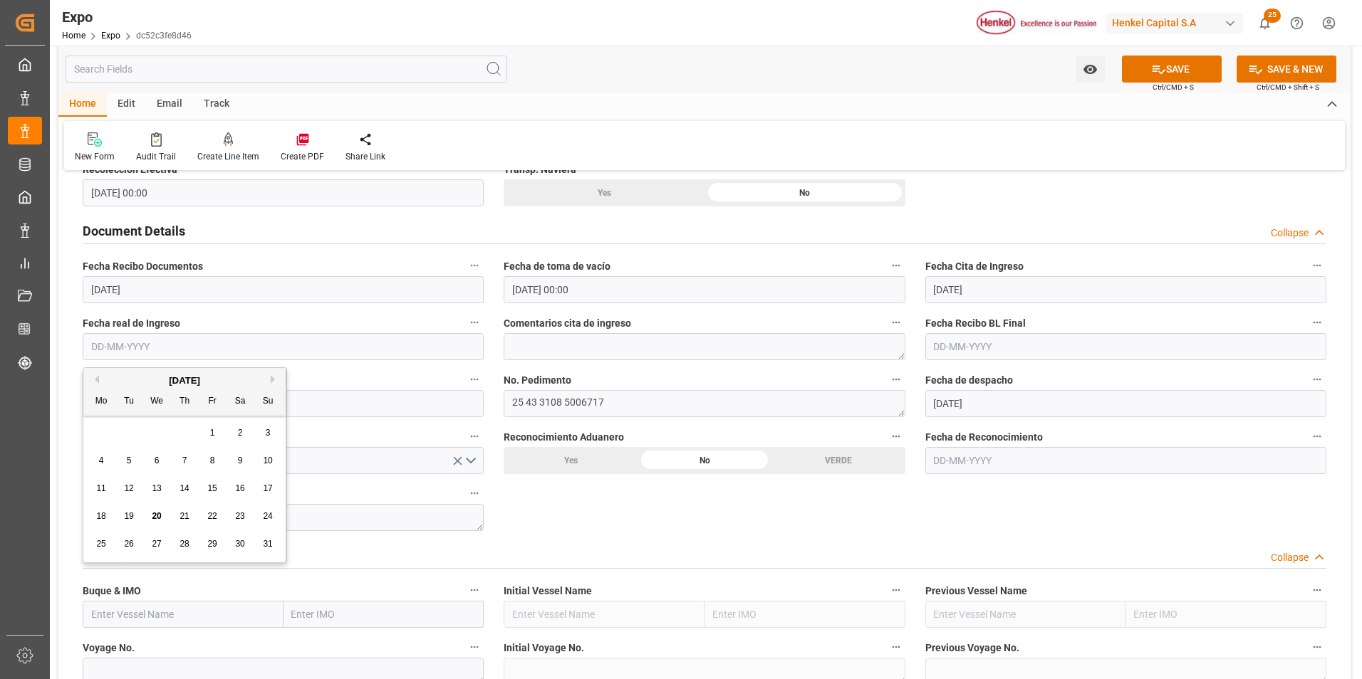
click at [213, 481] on div "15" at bounding box center [213, 489] width 18 height 17
type input "[DATE]"
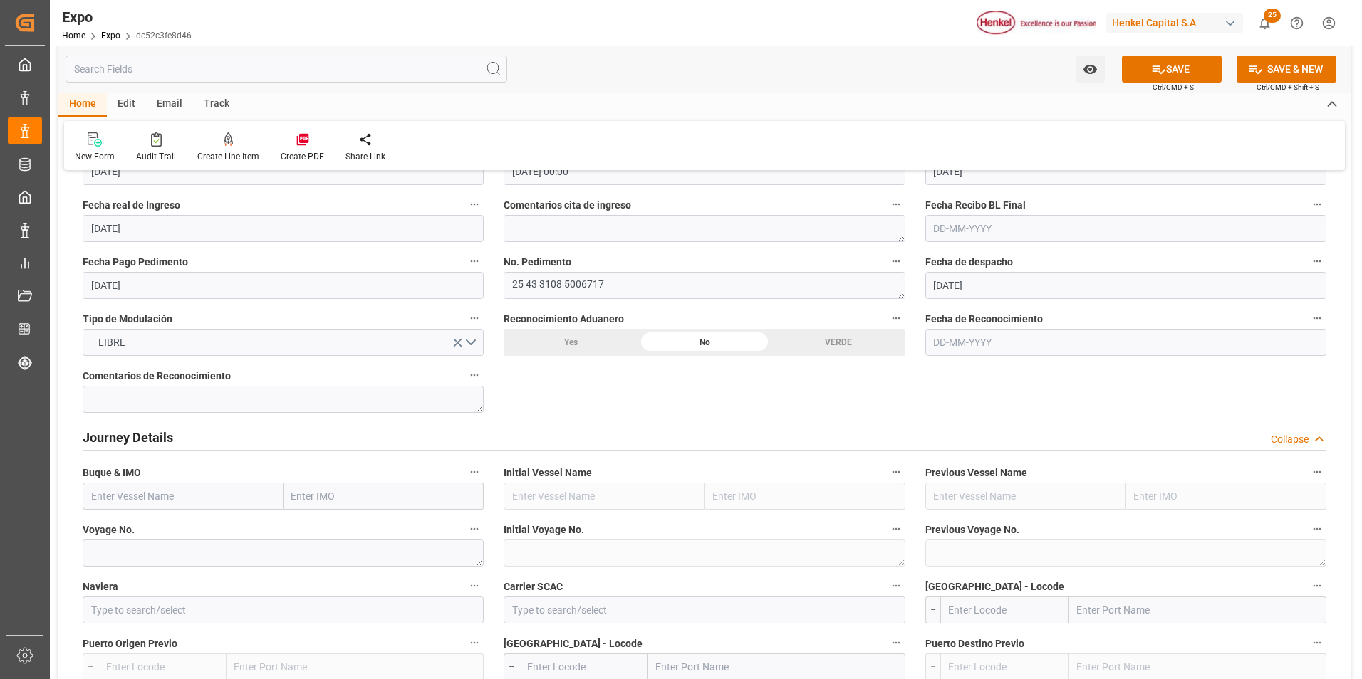
scroll to position [1495, 0]
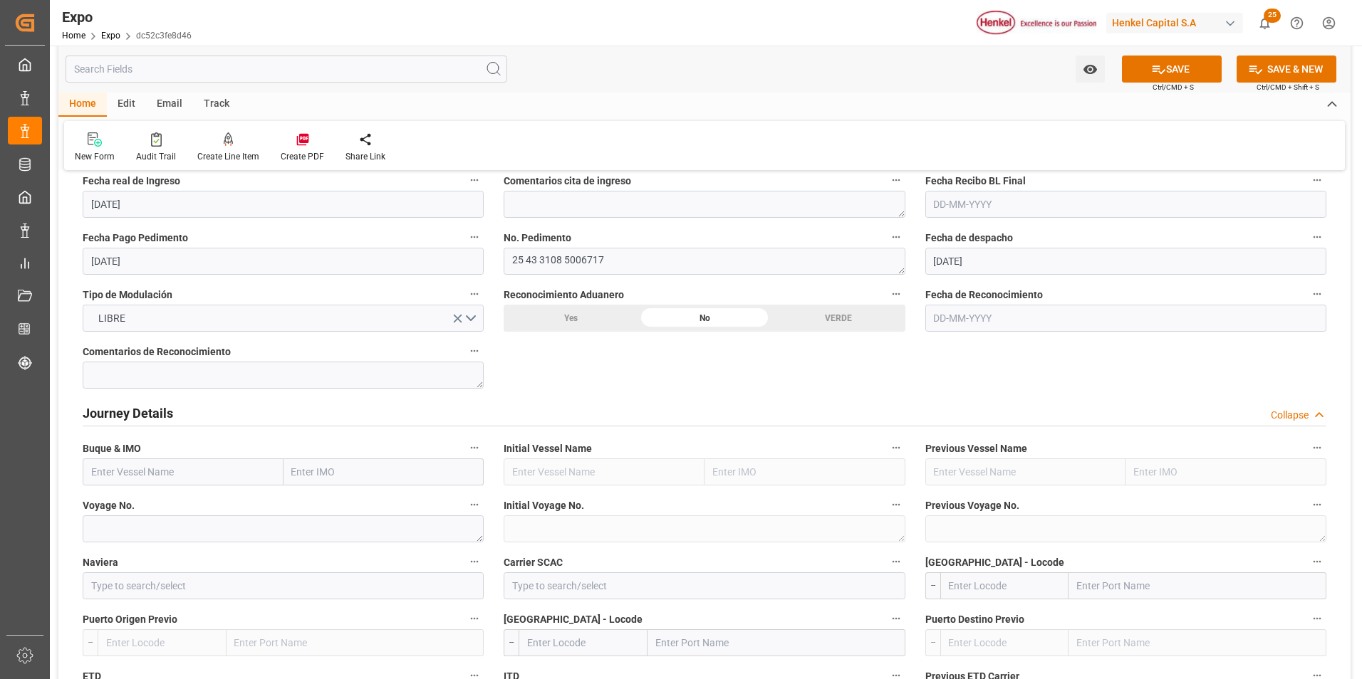
click at [192, 475] on input "text" at bounding box center [183, 472] width 201 height 27
paste input "PACIFI TRADER"
click at [156, 507] on span "Pacific Trader - 9406922" at bounding box center [145, 503] width 107 height 11
type input "Pacific Trader"
type input "9406922"
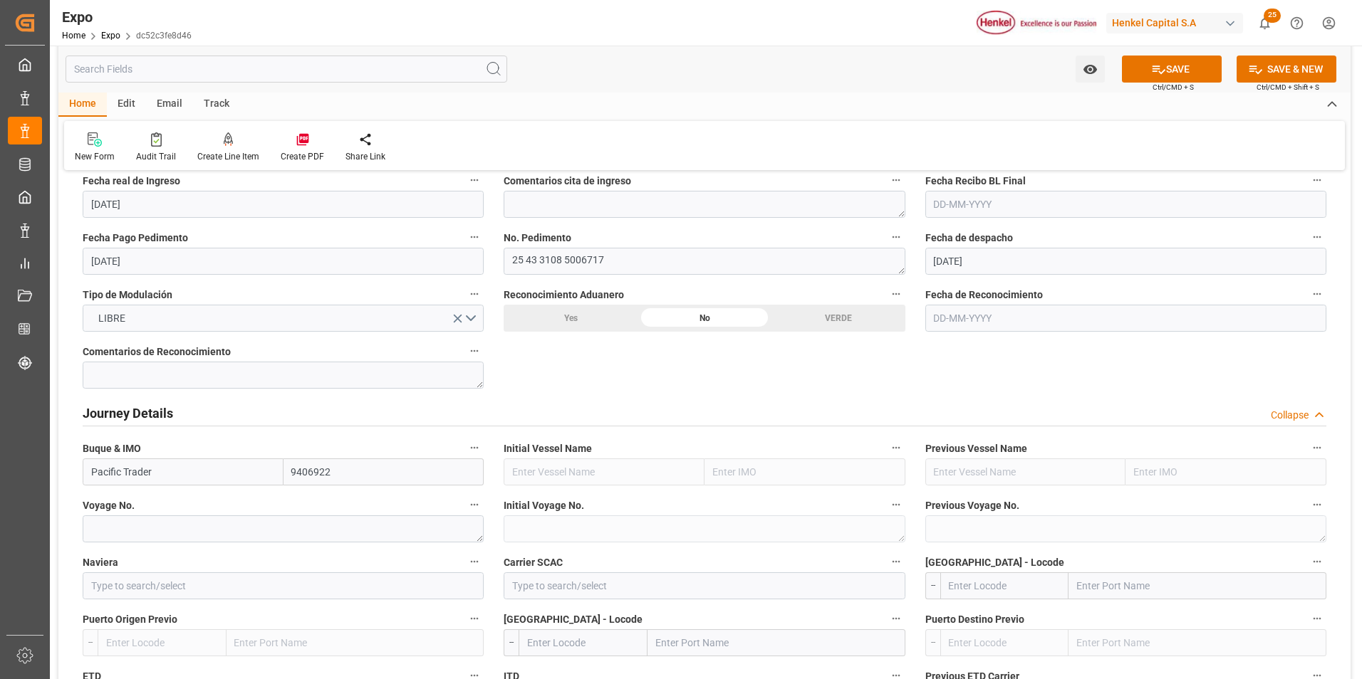
type input "Pacific Trader"
click at [311, 535] on textarea at bounding box center [283, 529] width 401 height 27
paste textarea "123"
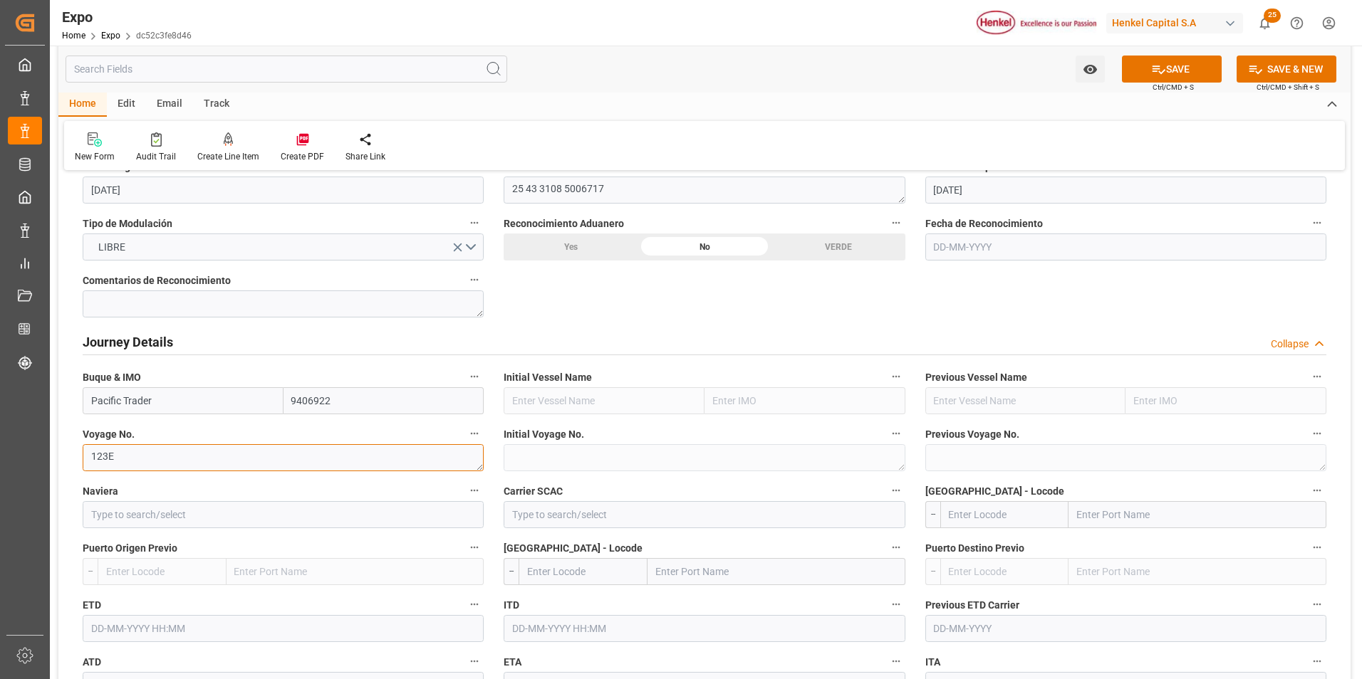
type textarea "123E"
click at [976, 514] on input "text" at bounding box center [1004, 514] width 129 height 27
type input "MXVER"
click at [984, 543] on span "MXVER - Veracruz" at bounding box center [997, 554] width 96 height 26
type input "Veracruz"
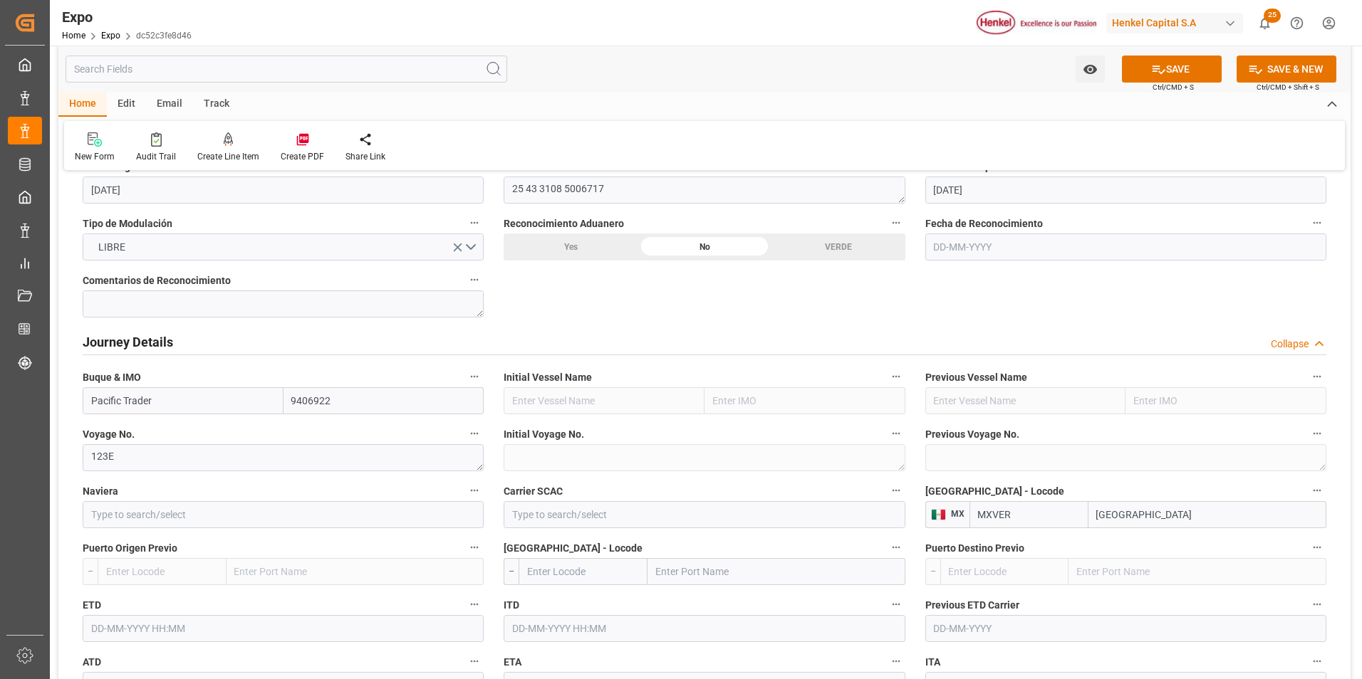
type input "MXVER"
click at [624, 572] on input "text" at bounding box center [582, 571] width 129 height 27
type input "TTPOS"
click at [578, 605] on span "TTPOS - Port-of-Spain" at bounding box center [576, 610] width 96 height 26
type input "Port-of-Spain"
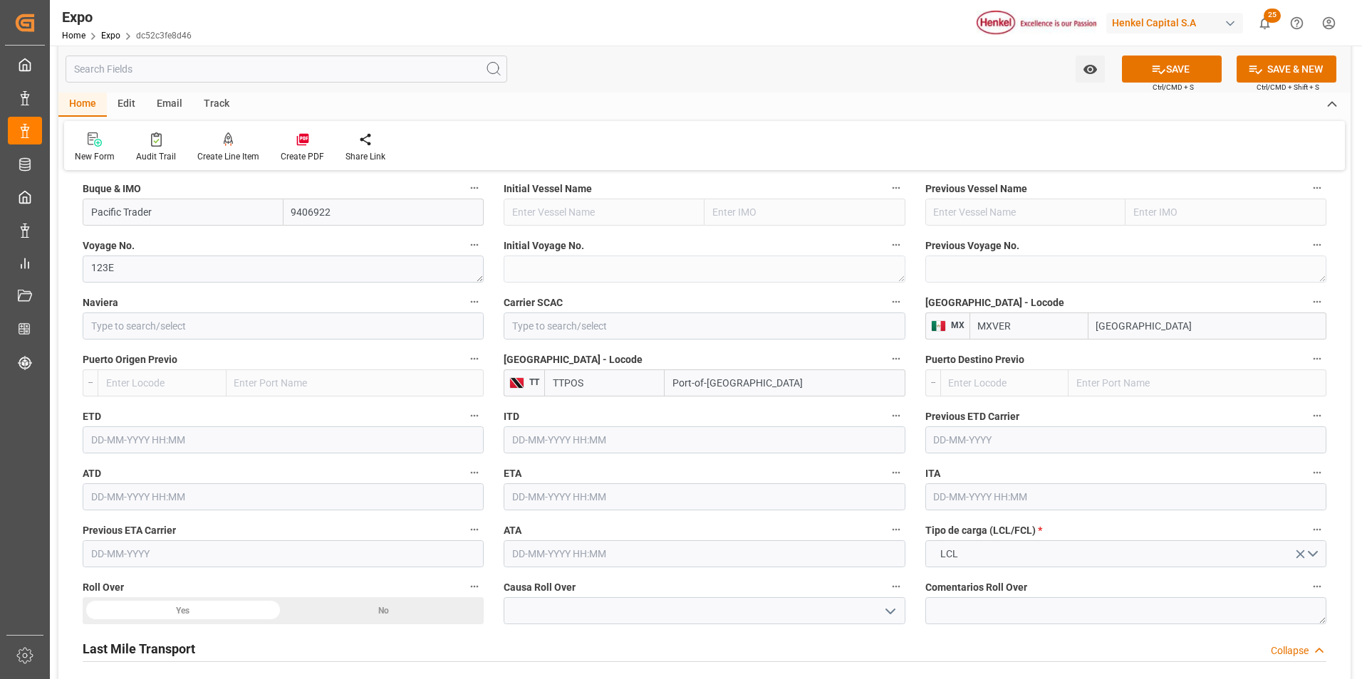
scroll to position [1780, 0]
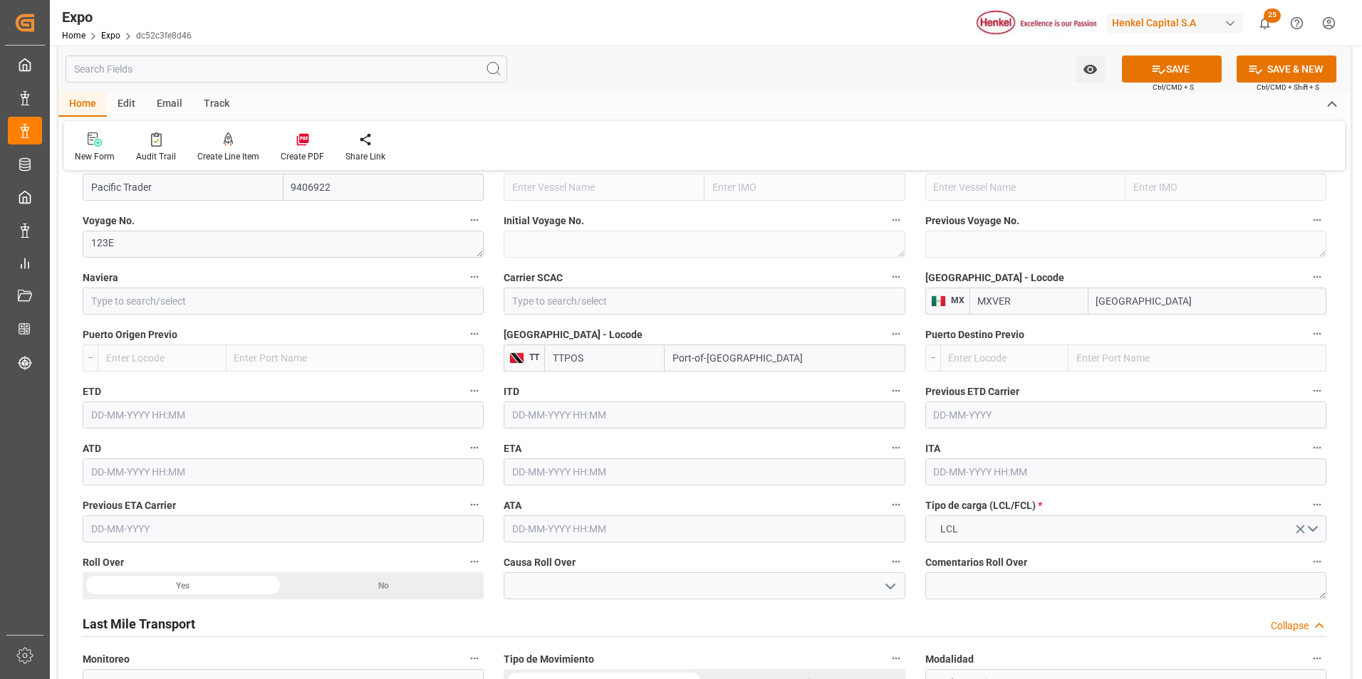
type input "TTPOS"
click at [91, 422] on input "text" at bounding box center [283, 415] width 401 height 27
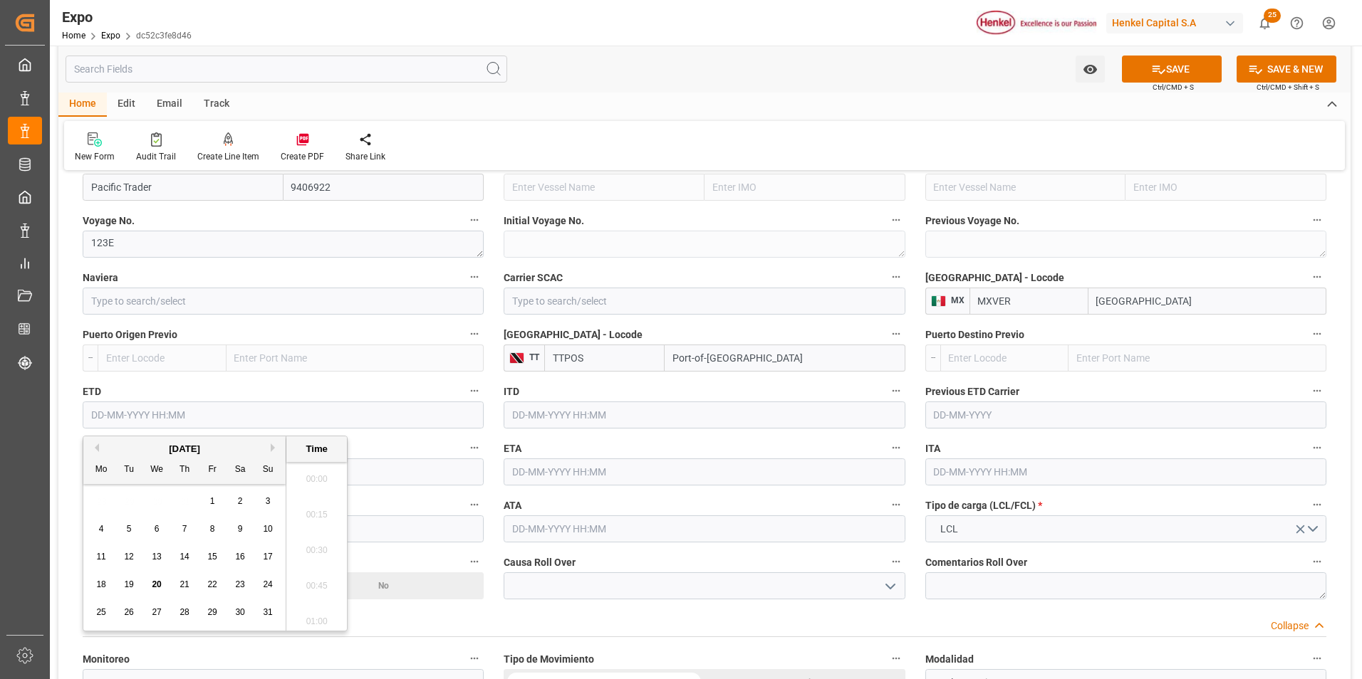
scroll to position [3067, 0]
click at [103, 583] on span "18" at bounding box center [100, 585] width 9 height 10
type input "18-08-2025 00:00"
click at [521, 474] on input "text" at bounding box center [703, 472] width 401 height 27
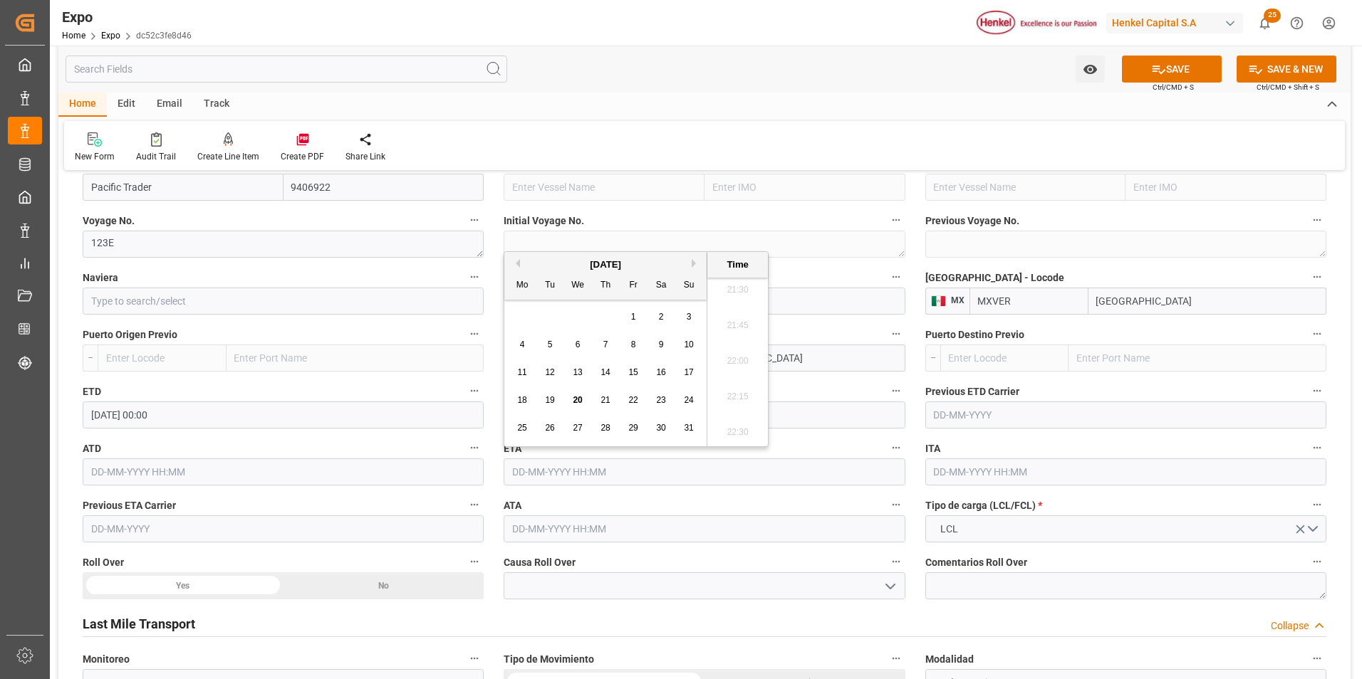
click at [692, 264] on button "Next Month" at bounding box center [695, 263] width 9 height 9
click at [525, 316] on div "1" at bounding box center [522, 317] width 18 height 17
type input "01-09-2025 00:00"
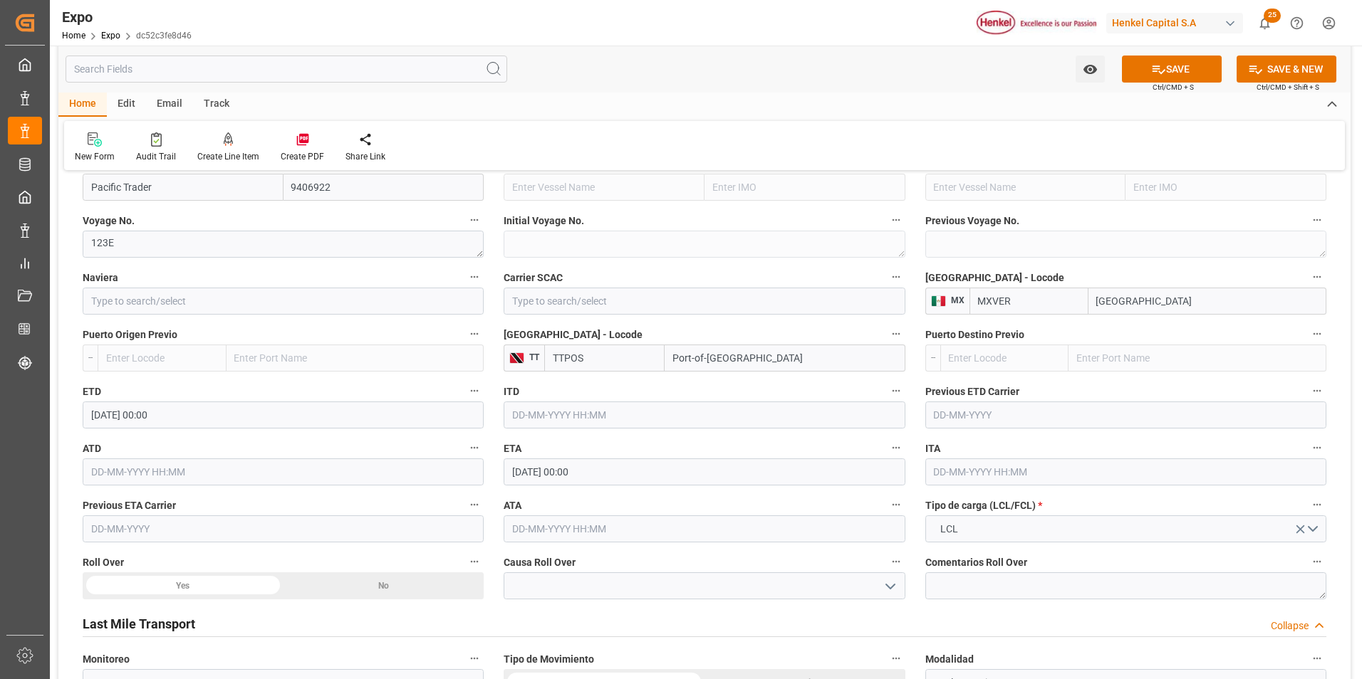
click at [787, 502] on label "ATA" at bounding box center [703, 506] width 401 height 20
click at [887, 502] on button "ATA" at bounding box center [896, 505] width 19 height 19
click at [256, 581] on div at bounding box center [681, 339] width 1362 height 679
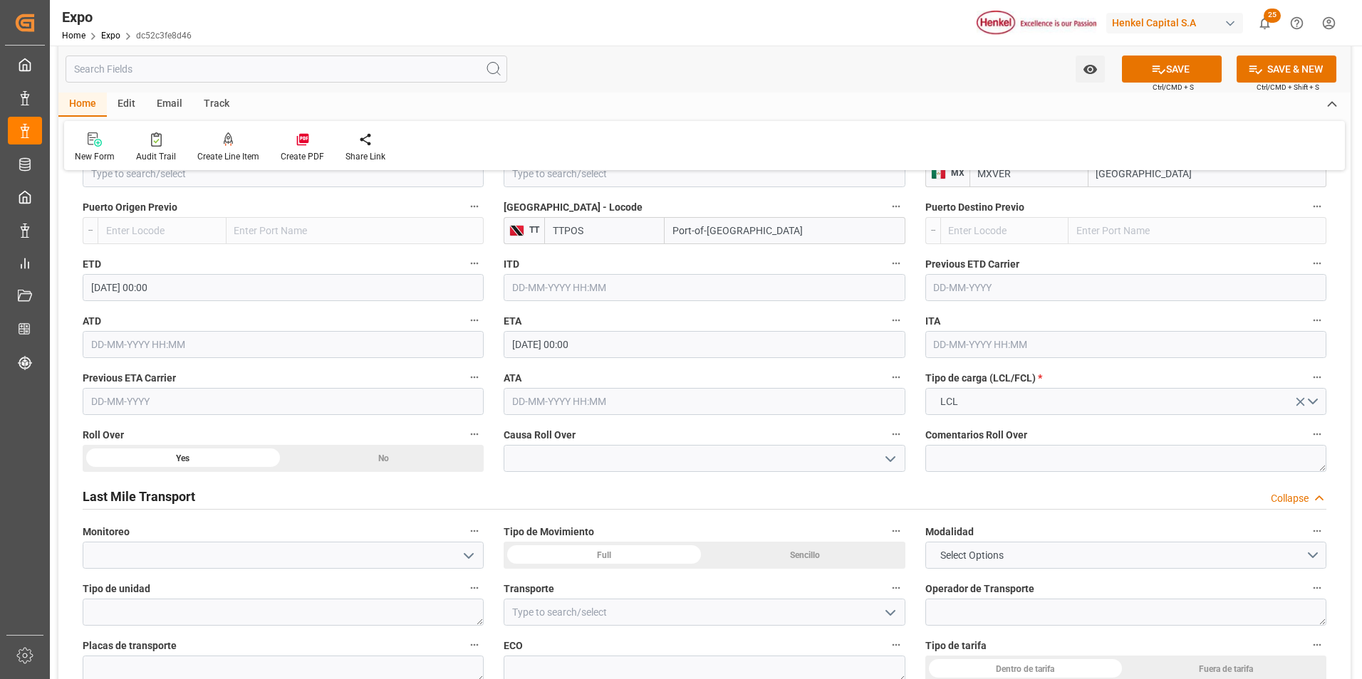
scroll to position [1923, 0]
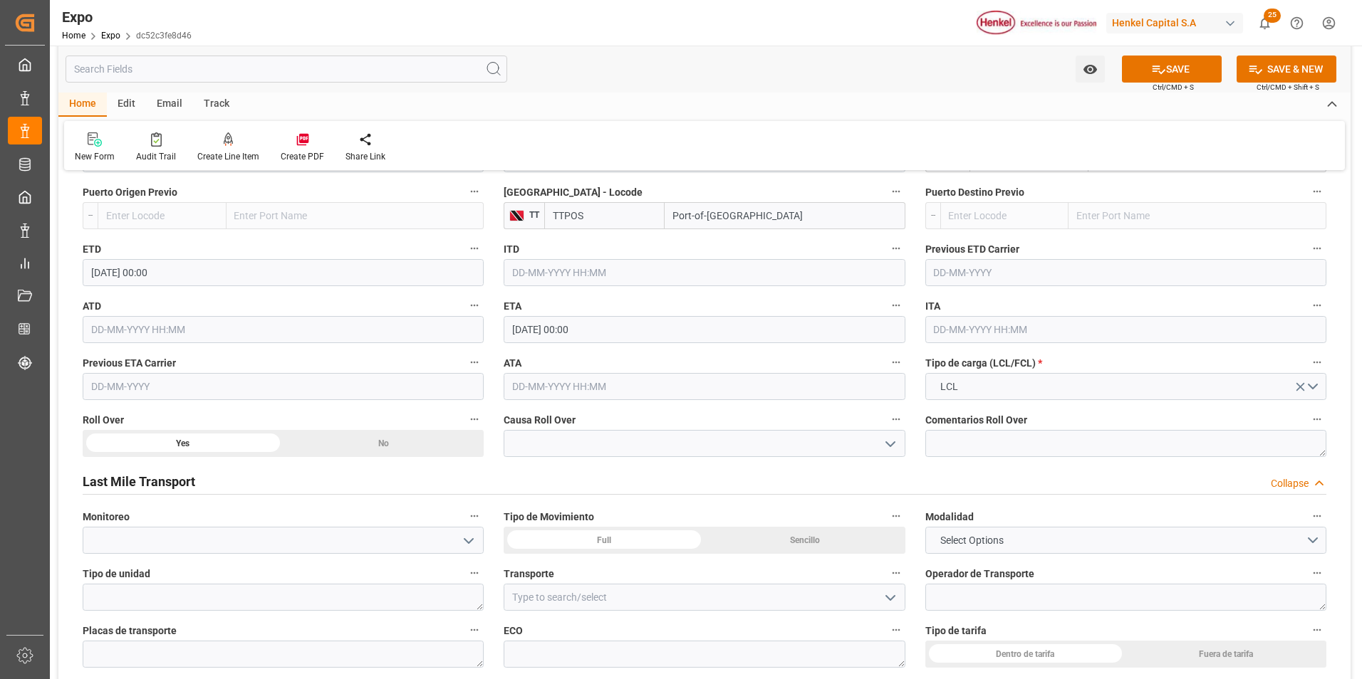
click at [892, 442] on icon "open menu" at bounding box center [890, 444] width 17 height 17
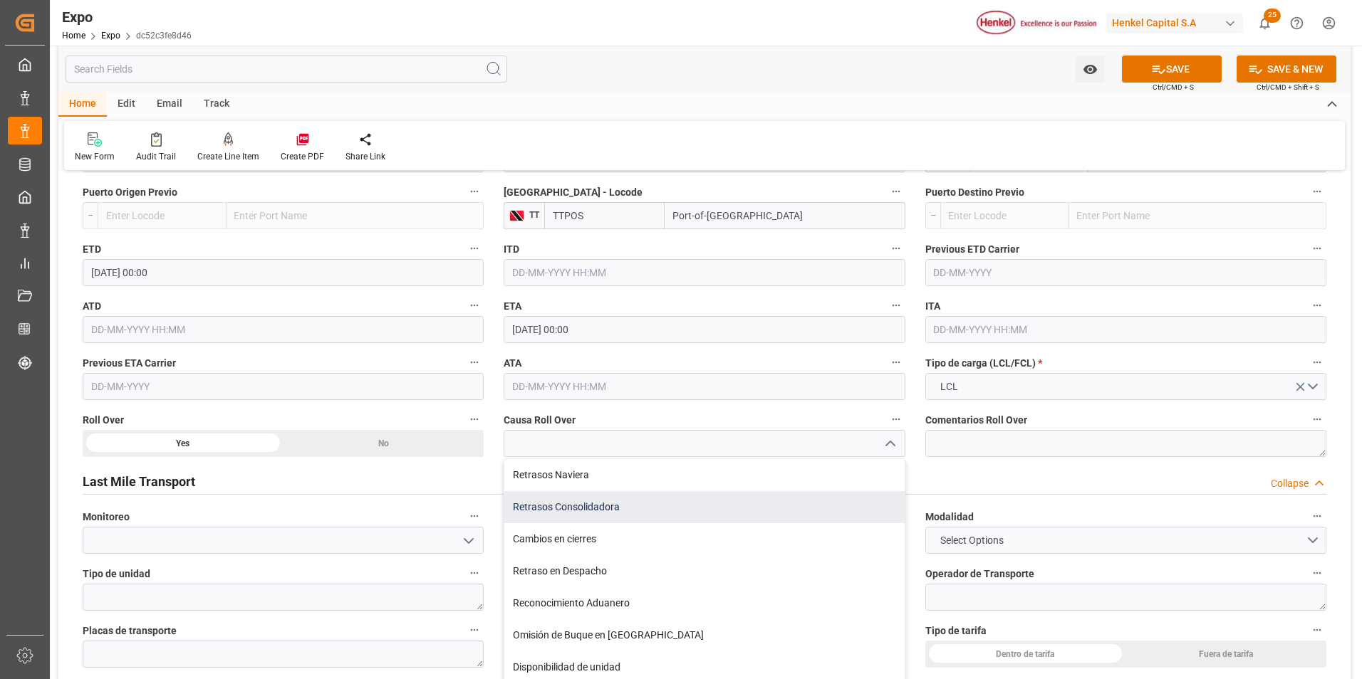
click at [614, 501] on div "Retrasos Consolidadora" at bounding box center [704, 507] width 400 height 32
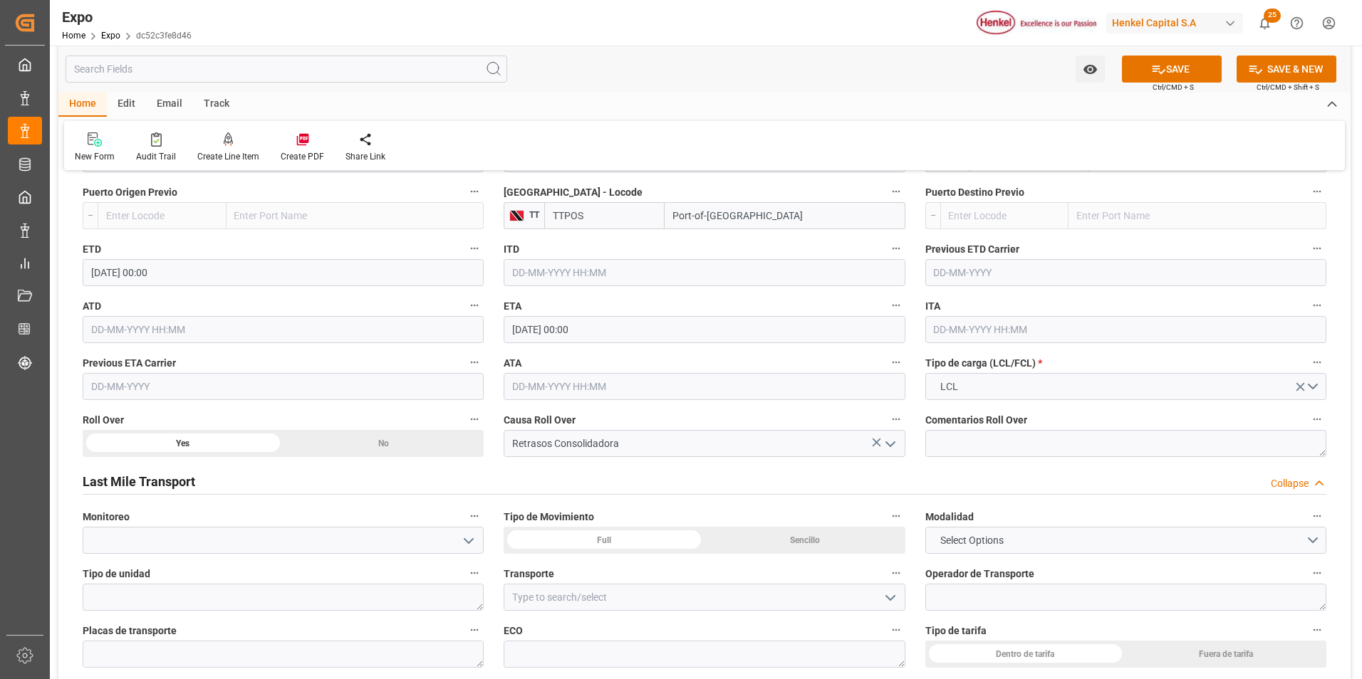
click at [898, 445] on icon "open menu" at bounding box center [890, 444] width 17 height 17
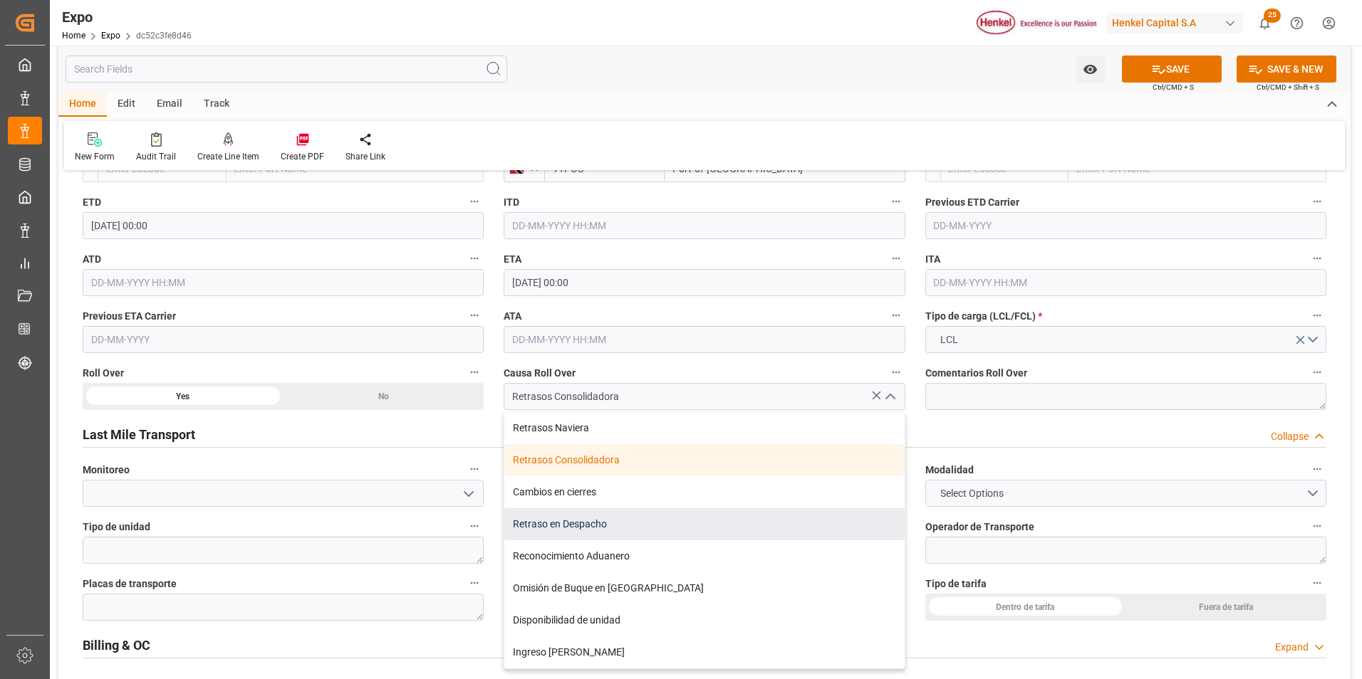
scroll to position [1994, 0]
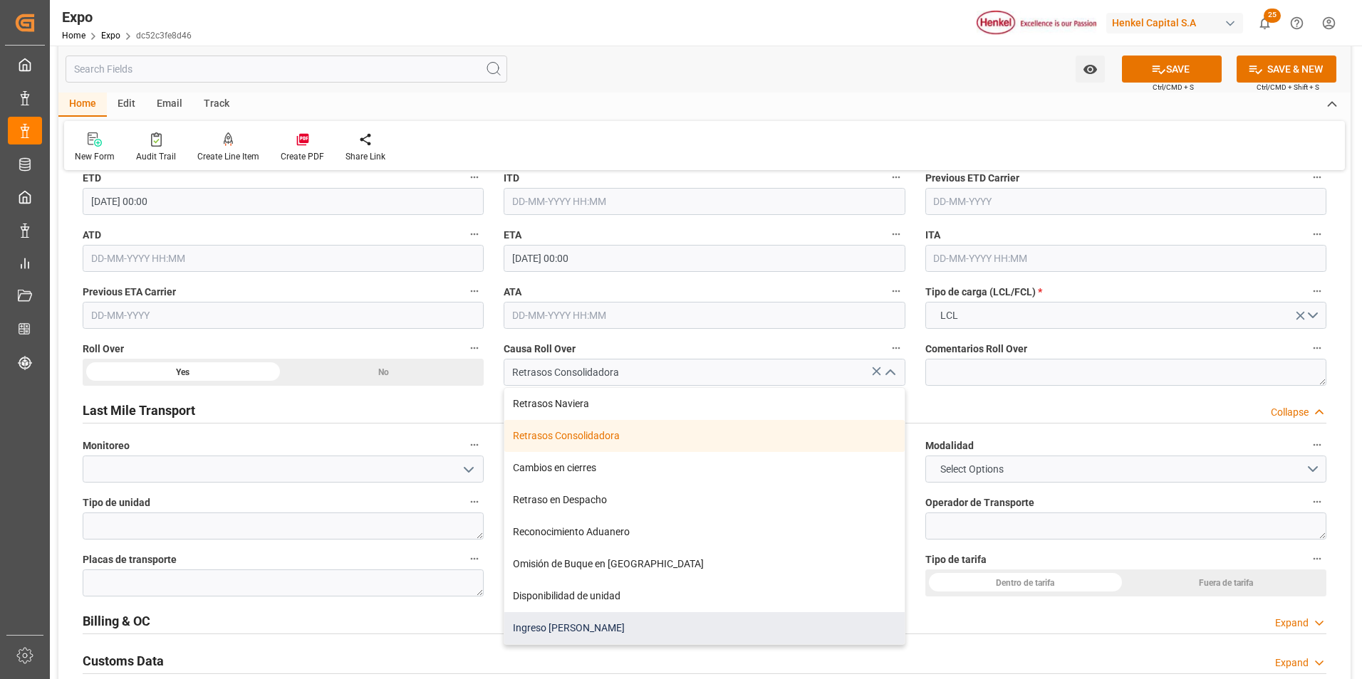
click at [565, 627] on div "Ingreso Tardío" at bounding box center [704, 628] width 400 height 32
type input "Ingreso Tardío"
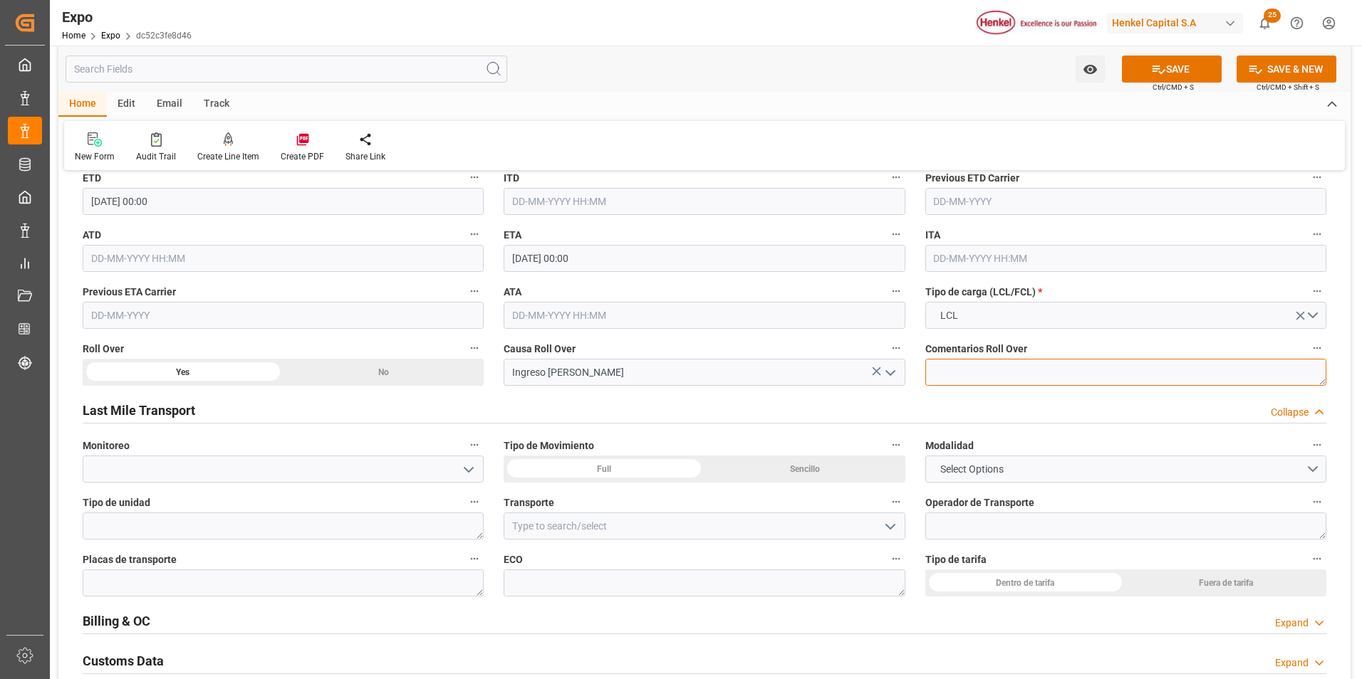
click at [963, 372] on textarea at bounding box center [1125, 372] width 401 height 27
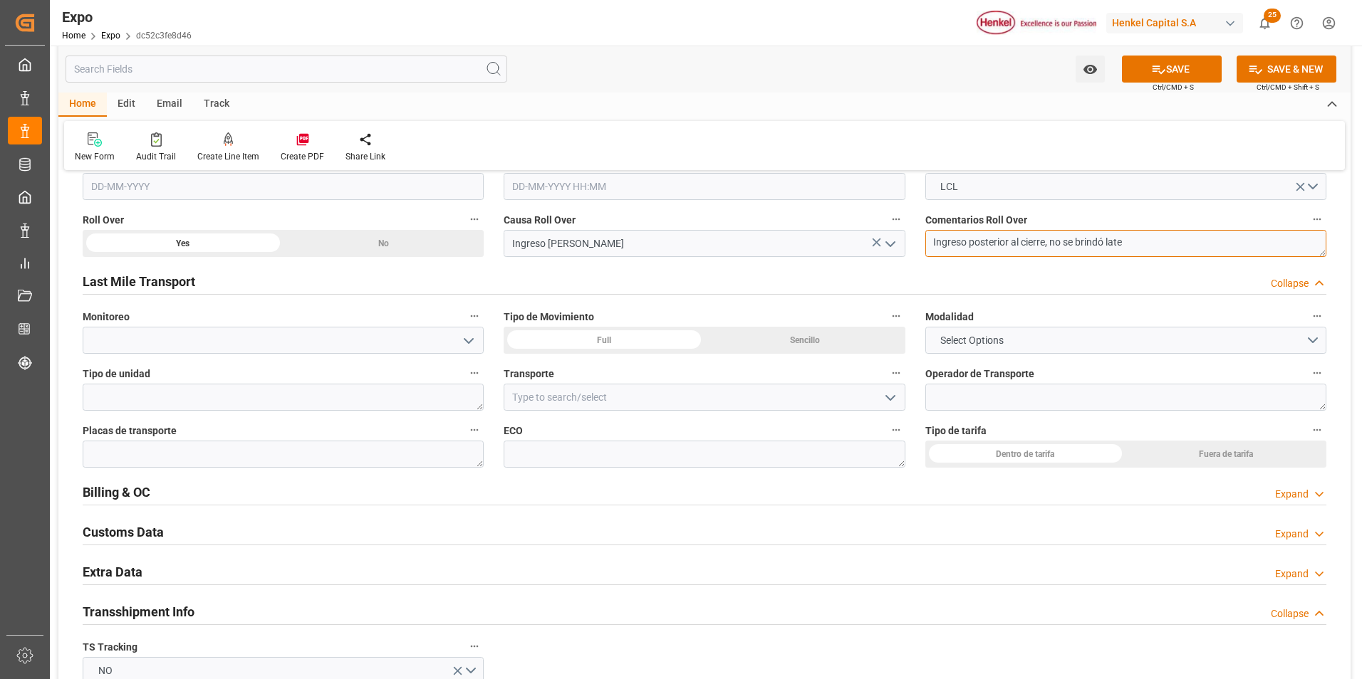
scroll to position [2136, 0]
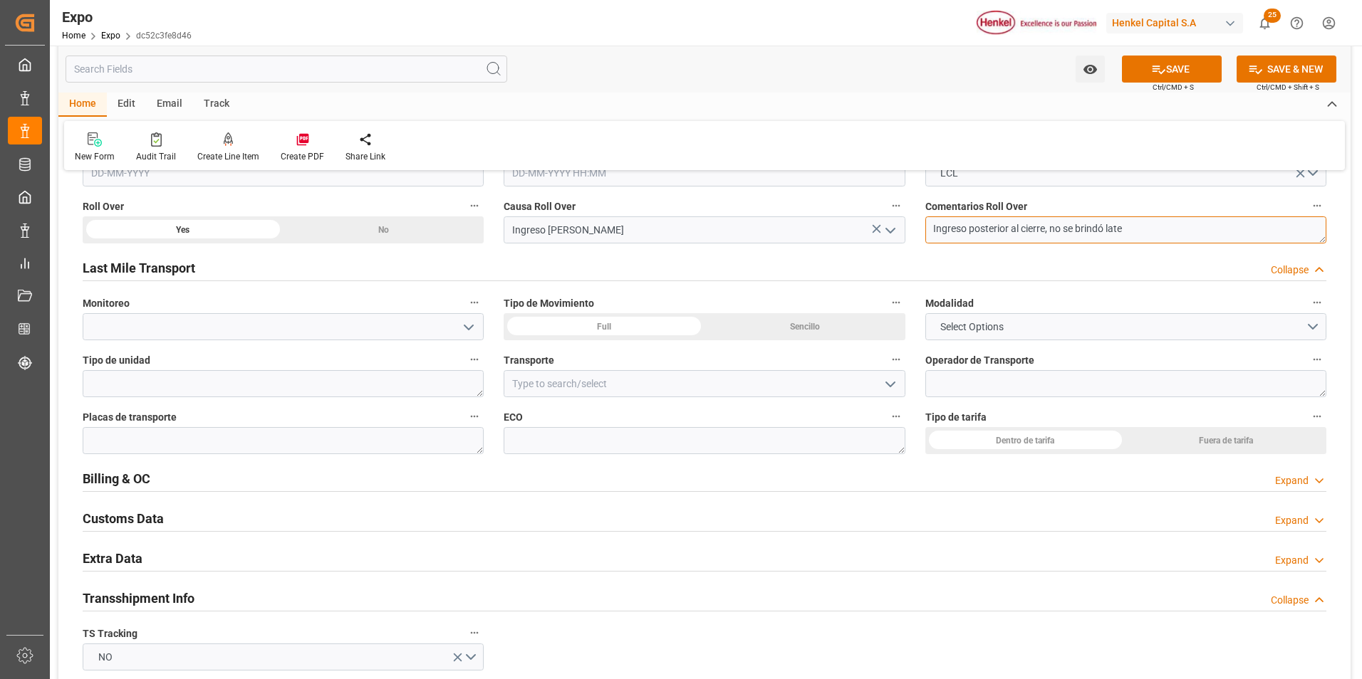
type textarea "Ingreso posterior al cierre, no se brindó late"
click at [1015, 333] on button "Select Options" at bounding box center [1125, 326] width 401 height 27
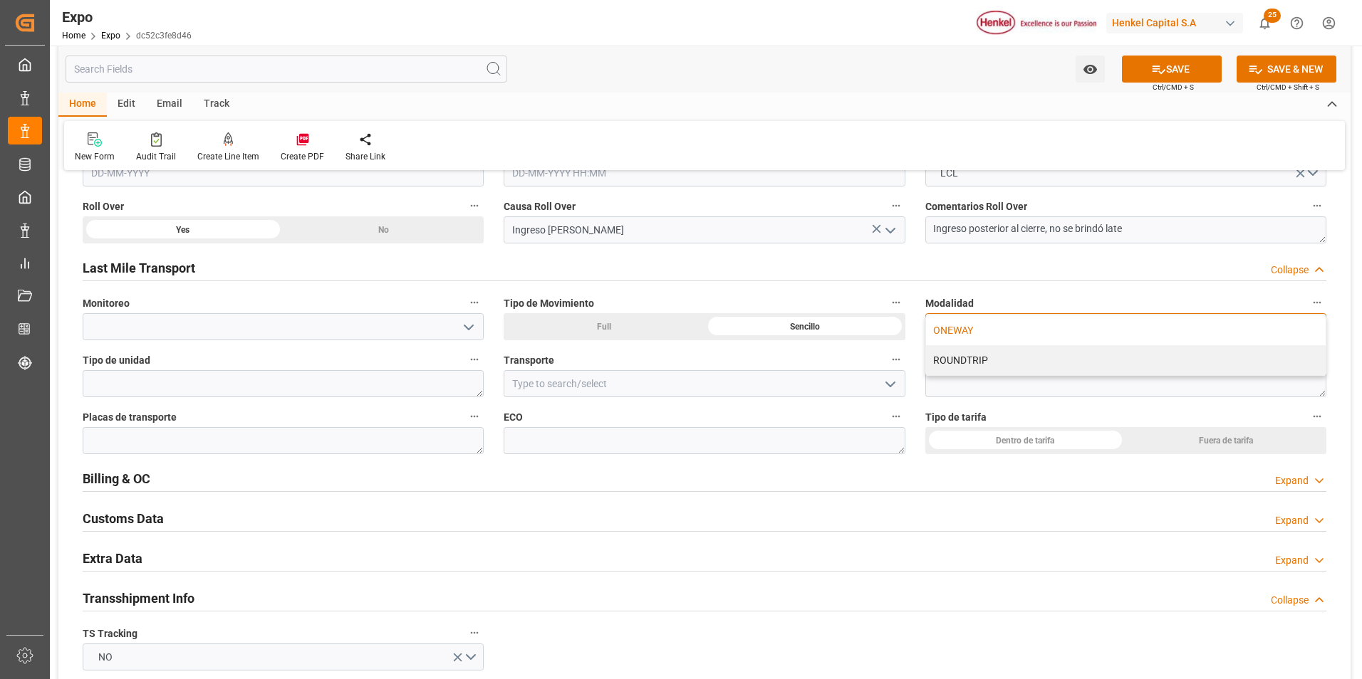
click at [1014, 330] on div "ONEWAY" at bounding box center [1126, 330] width 400 height 30
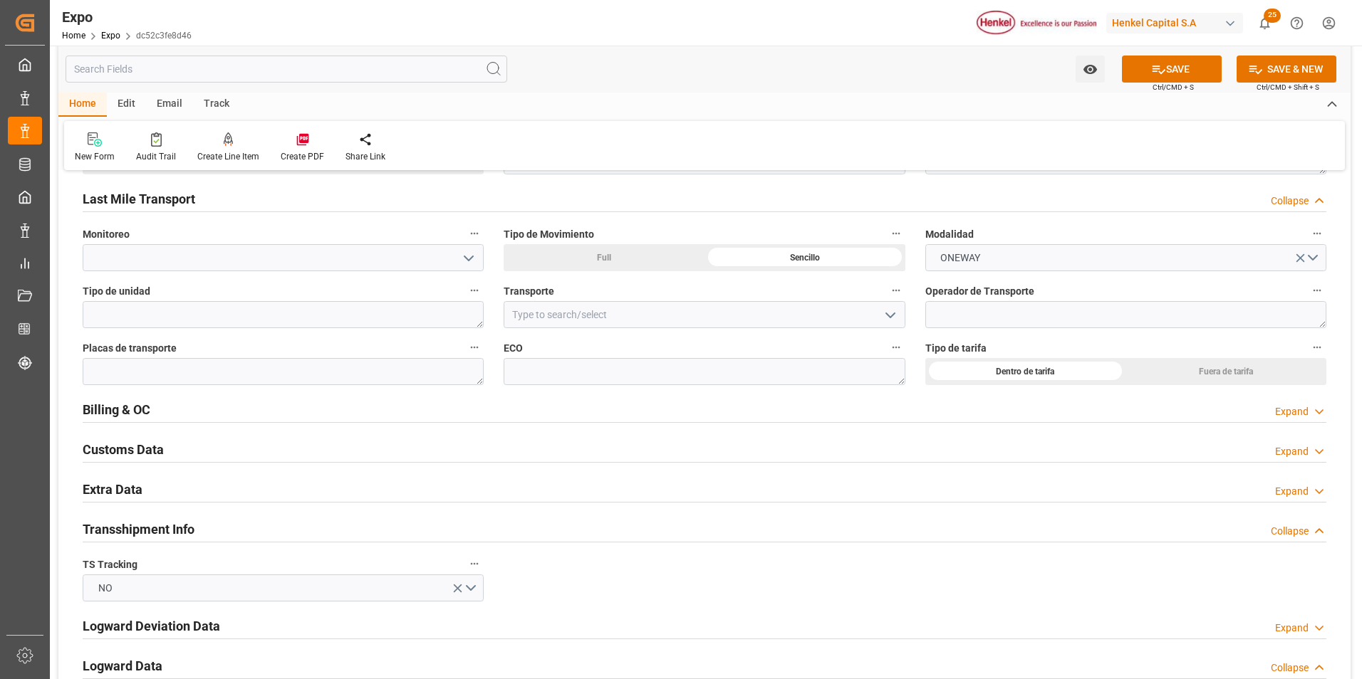
scroll to position [2208, 0]
click at [966, 316] on textarea at bounding box center [1125, 312] width 401 height 27
paste textarea "CHRISTIAN IVAN ATILANO SALCEDO"
type textarea "CHRISTIAN IVAN ATILANO SALCEDO"
click at [777, 317] on input at bounding box center [703, 312] width 401 height 27
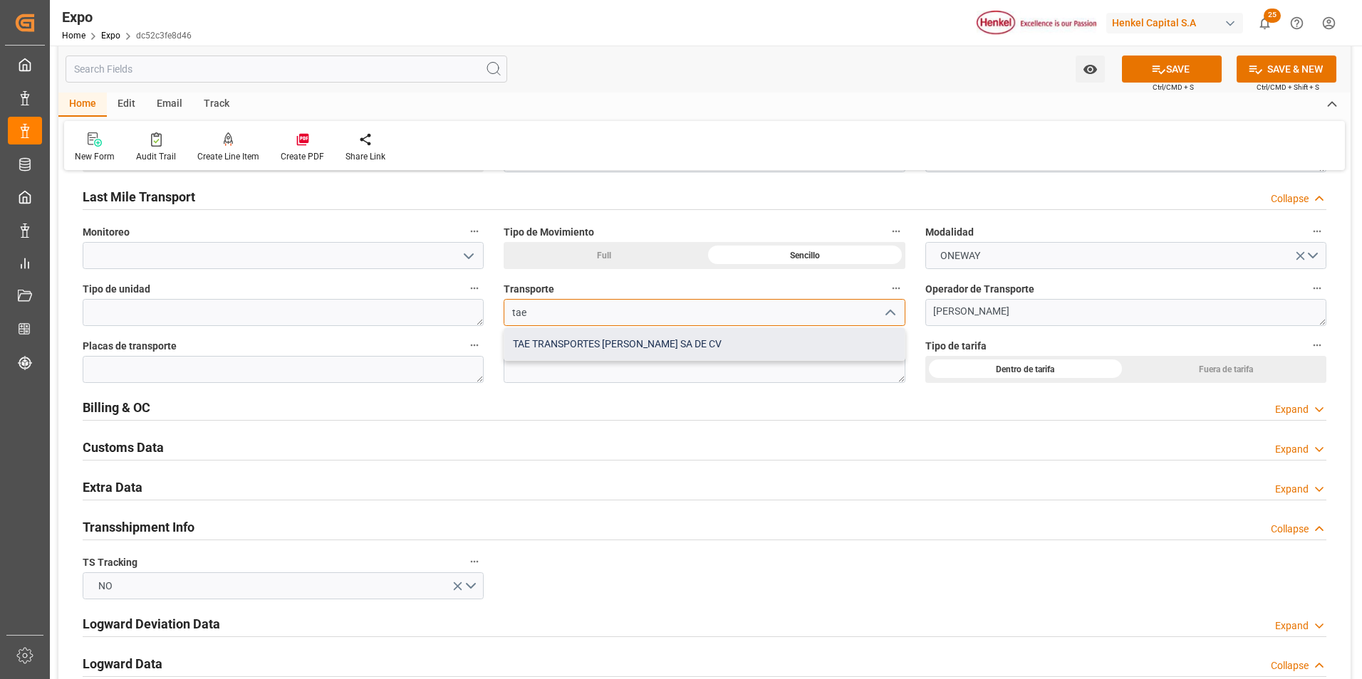
click at [727, 354] on div "TAE TRANSPORTES ALEMÁN ESTRELLA SA DE CV" at bounding box center [704, 344] width 400 height 32
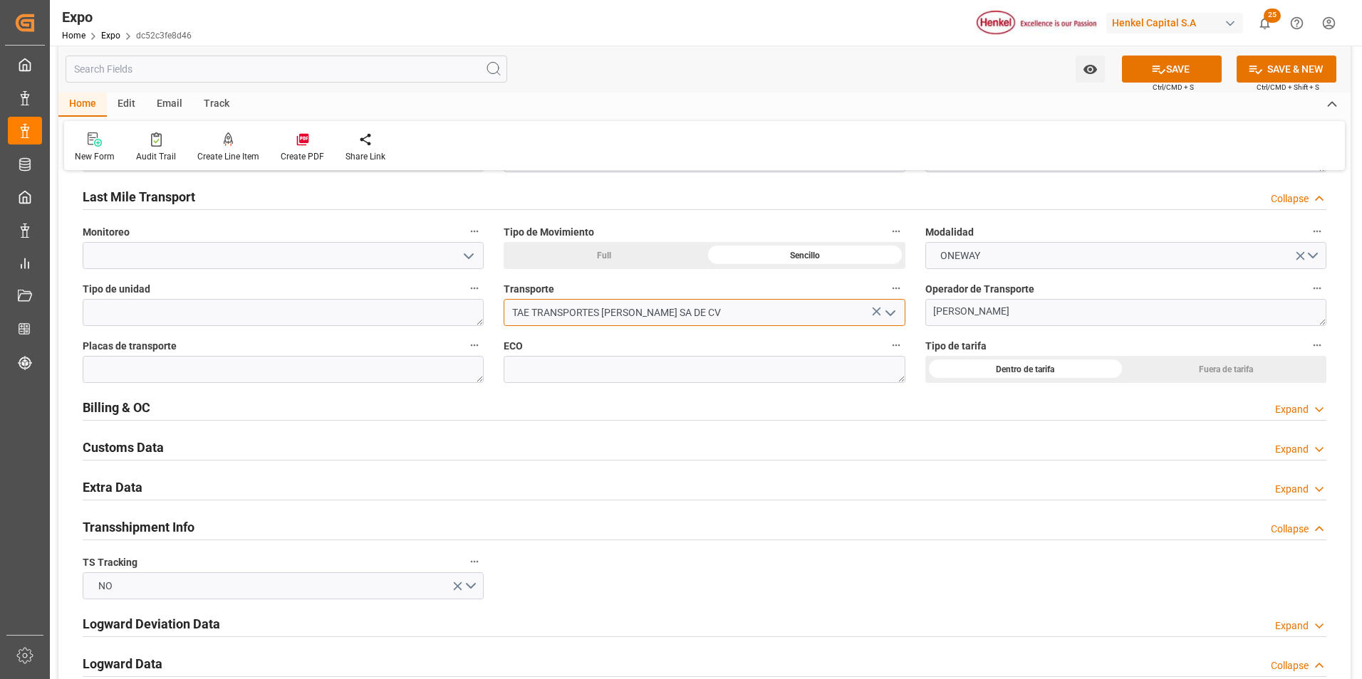
type input "TAE TRANSPORTES ALEMÁN ESTRELLA SA DE CV"
click at [184, 367] on textarea at bounding box center [283, 369] width 401 height 27
paste textarea "86 AM 5N"
type textarea "86 AM 5N"
click at [1142, 81] on button "SAVE" at bounding box center [1172, 69] width 100 height 27
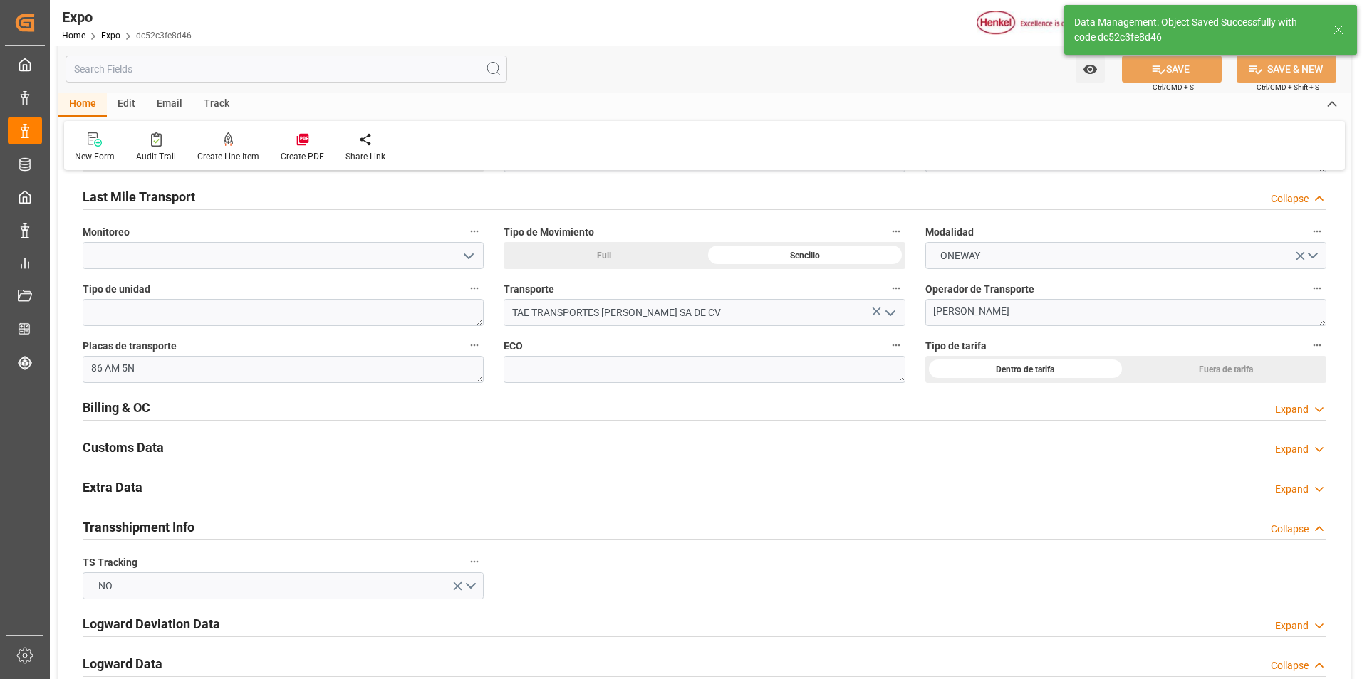
type input "Pacific Trader"
type input "9406922"
type textarea "123E"
type input "18-08-2025 00:00"
type input "01-09-2025 00:00"
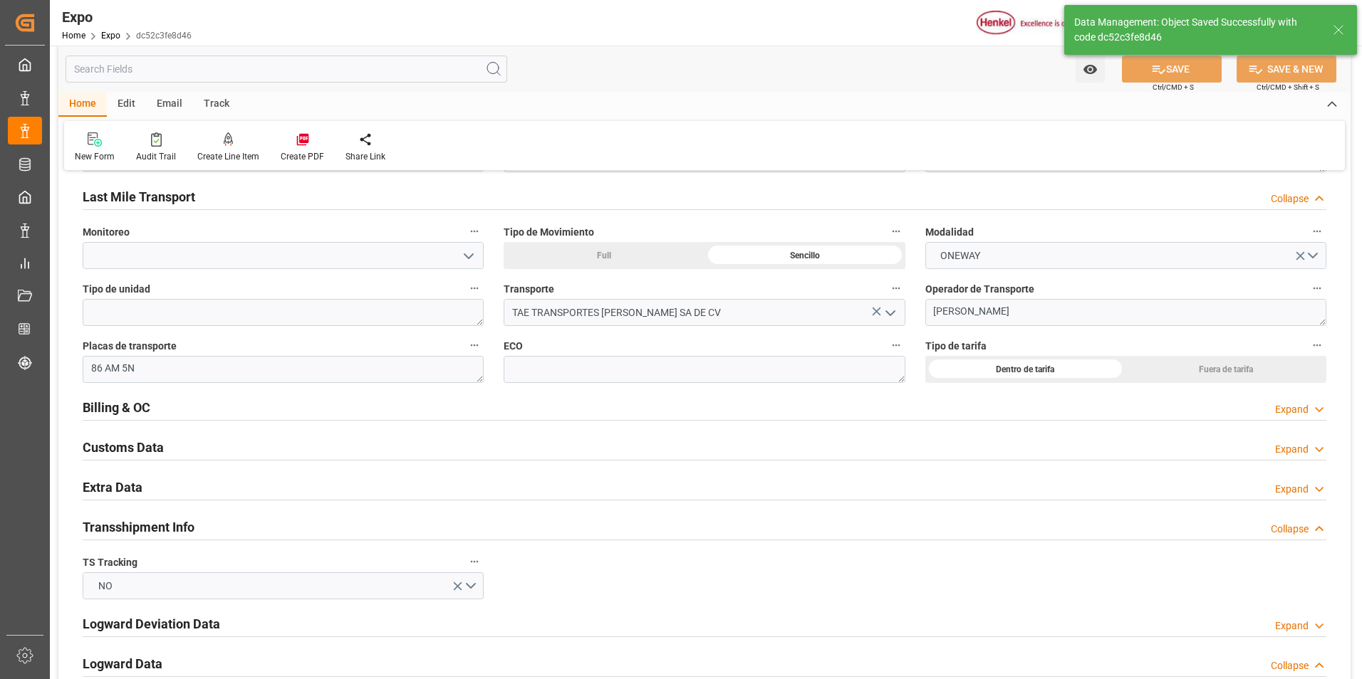
scroll to position [2279, 0]
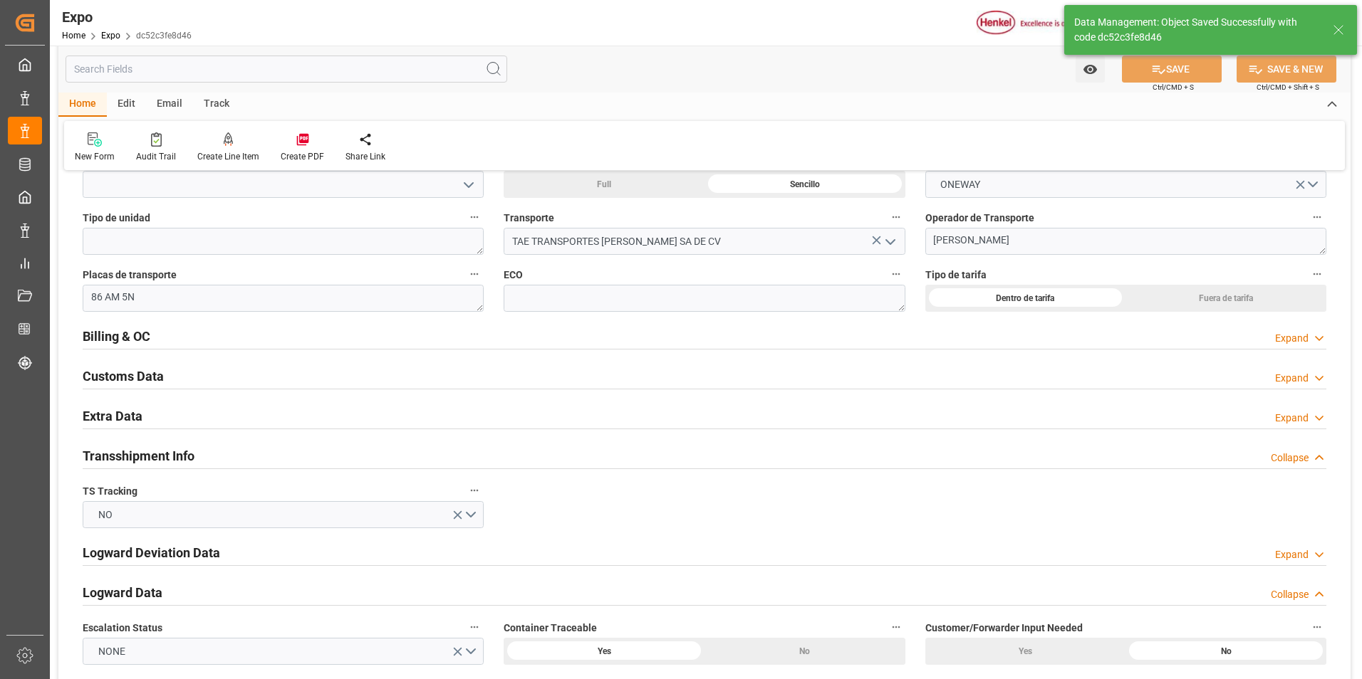
click at [1286, 415] on div "Expand" at bounding box center [1291, 418] width 33 height 15
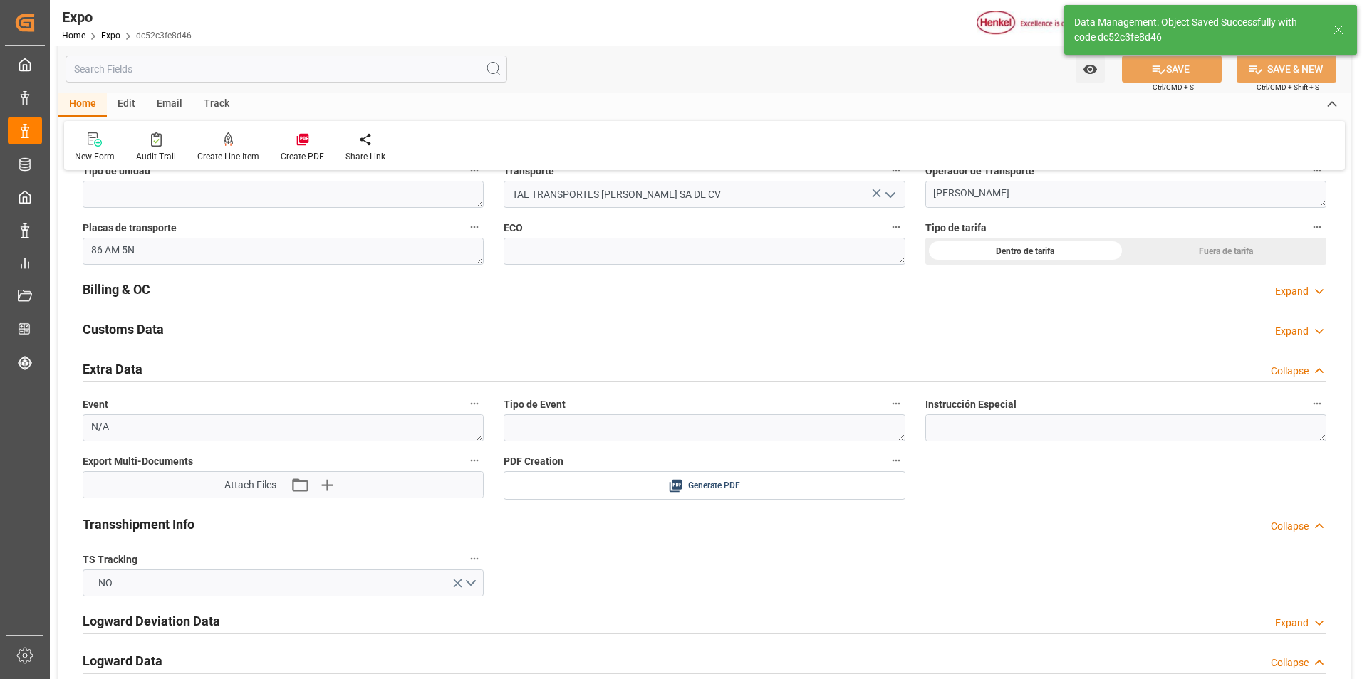
scroll to position [2421, 0]
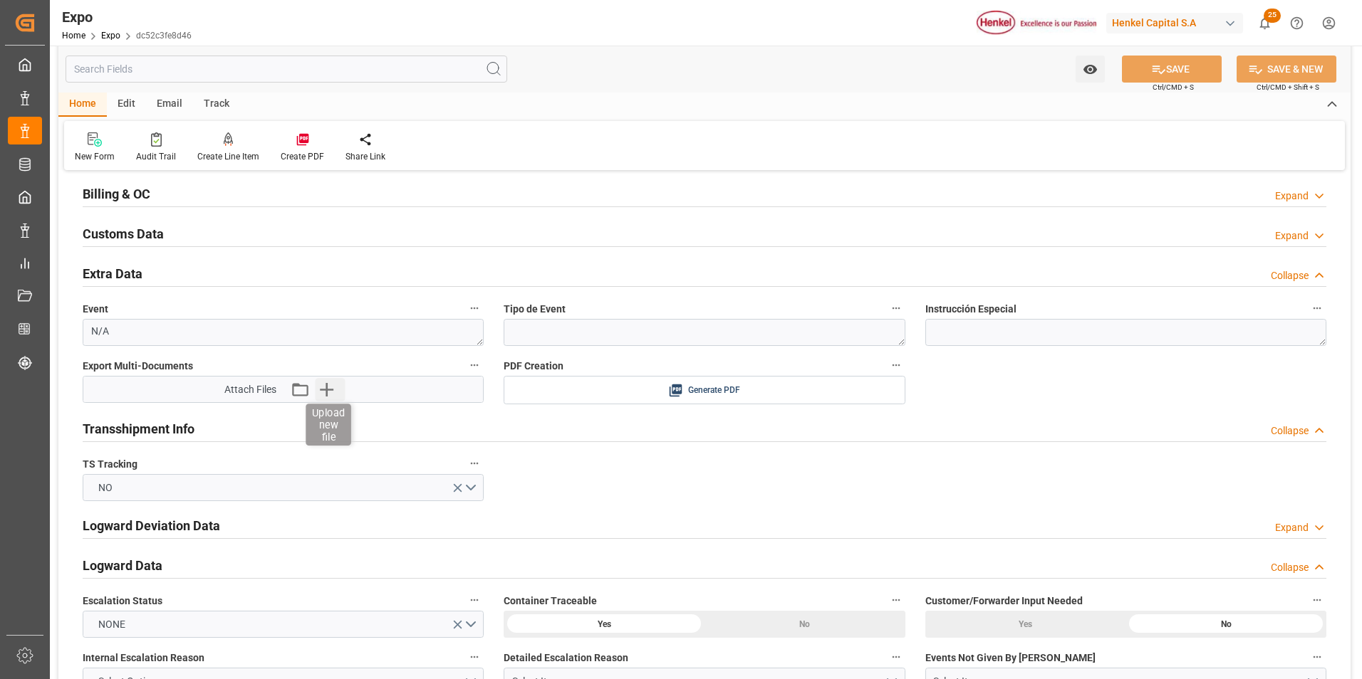
click at [331, 393] on icon "button" at bounding box center [326, 389] width 23 height 23
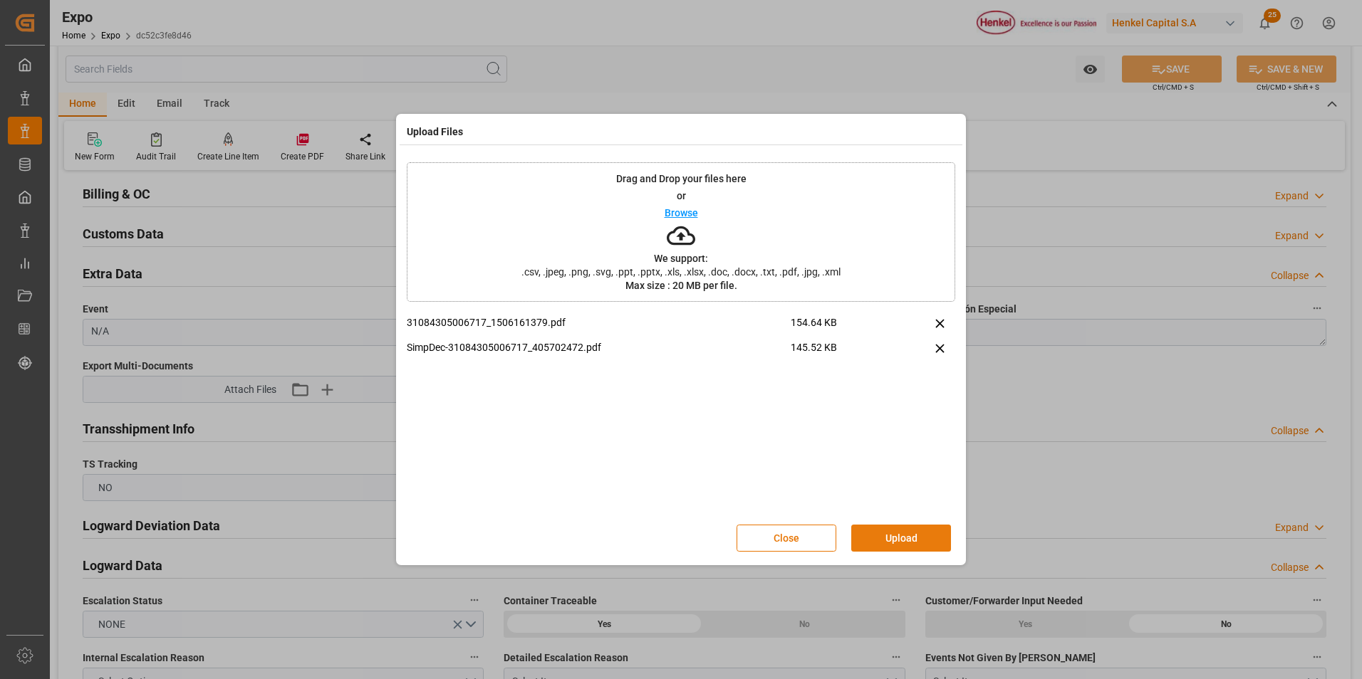
click at [895, 537] on button "Upload" at bounding box center [901, 538] width 100 height 27
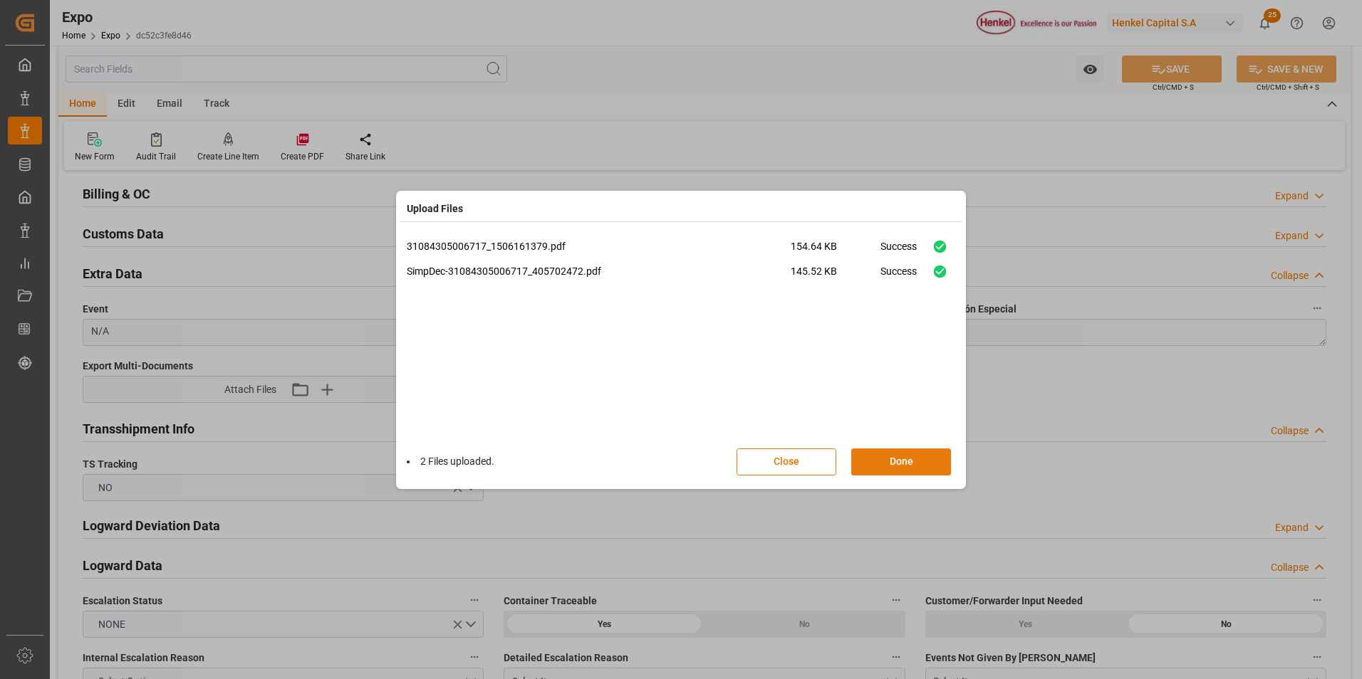
click at [890, 468] on button "Done" at bounding box center [901, 462] width 100 height 27
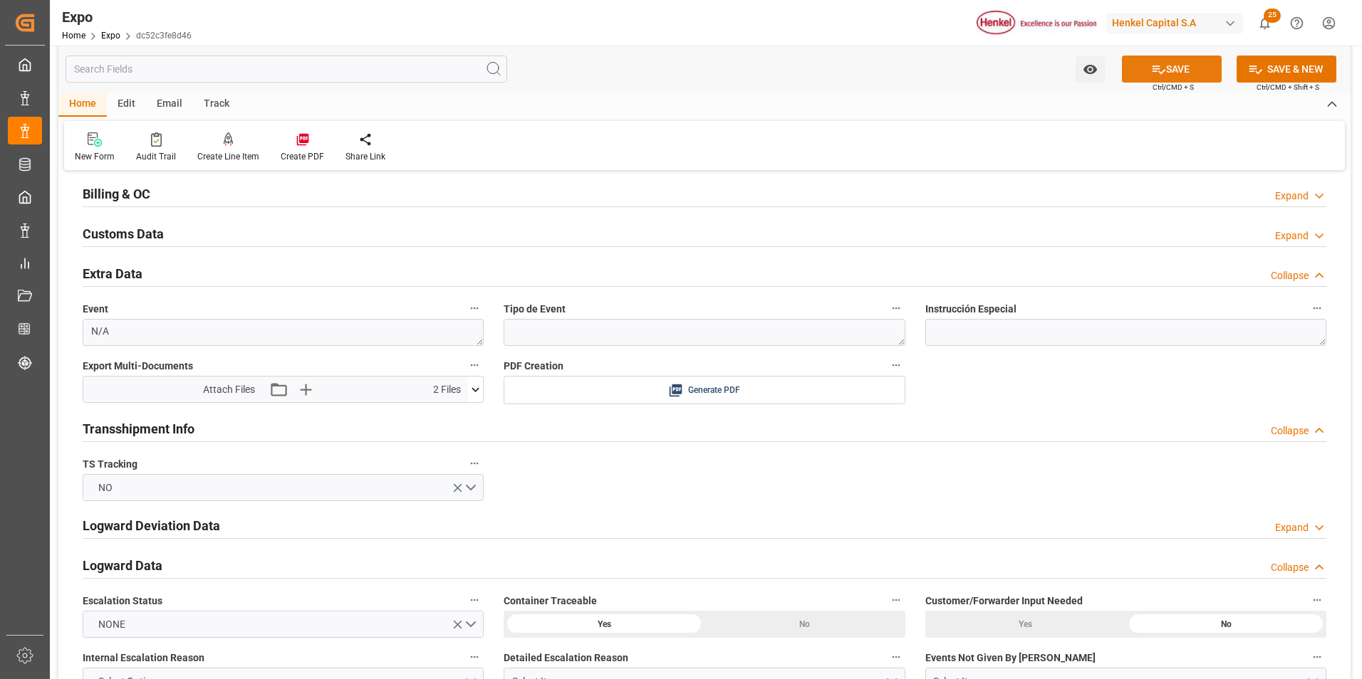
click at [1154, 74] on icon at bounding box center [1158, 69] width 15 height 15
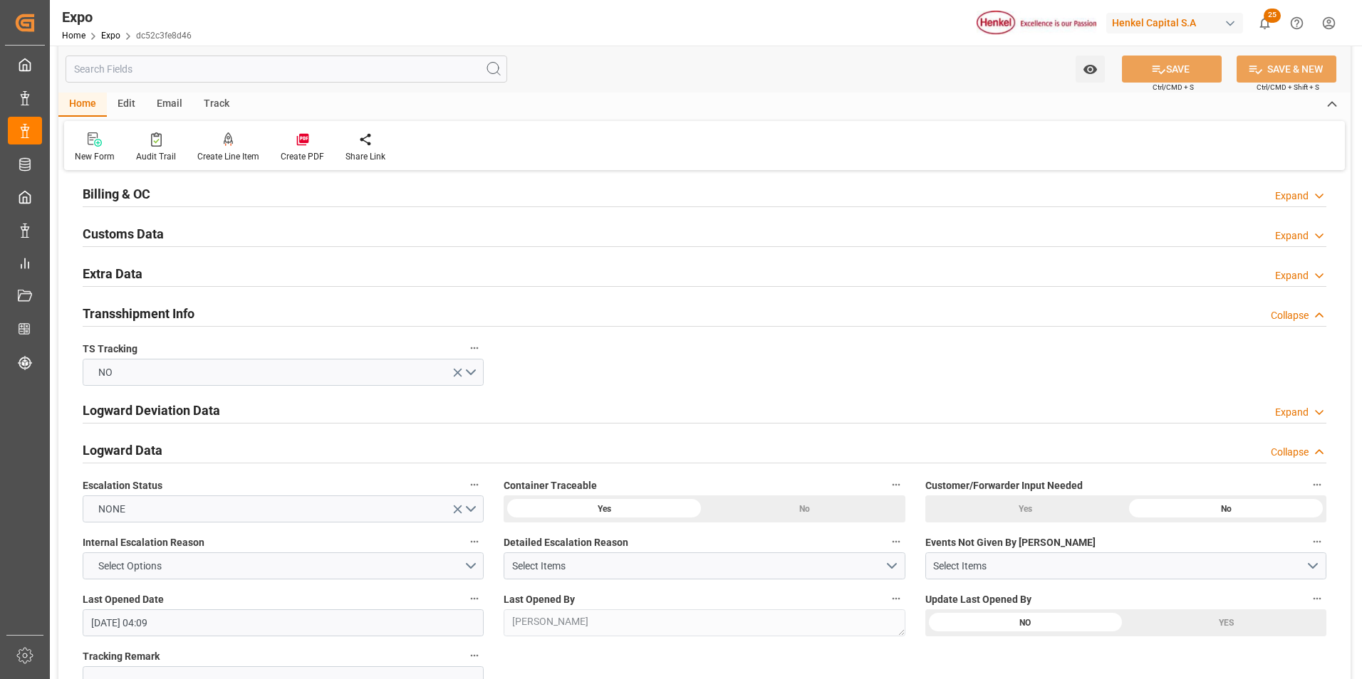
click at [1301, 276] on div "Expand" at bounding box center [1291, 275] width 33 height 15
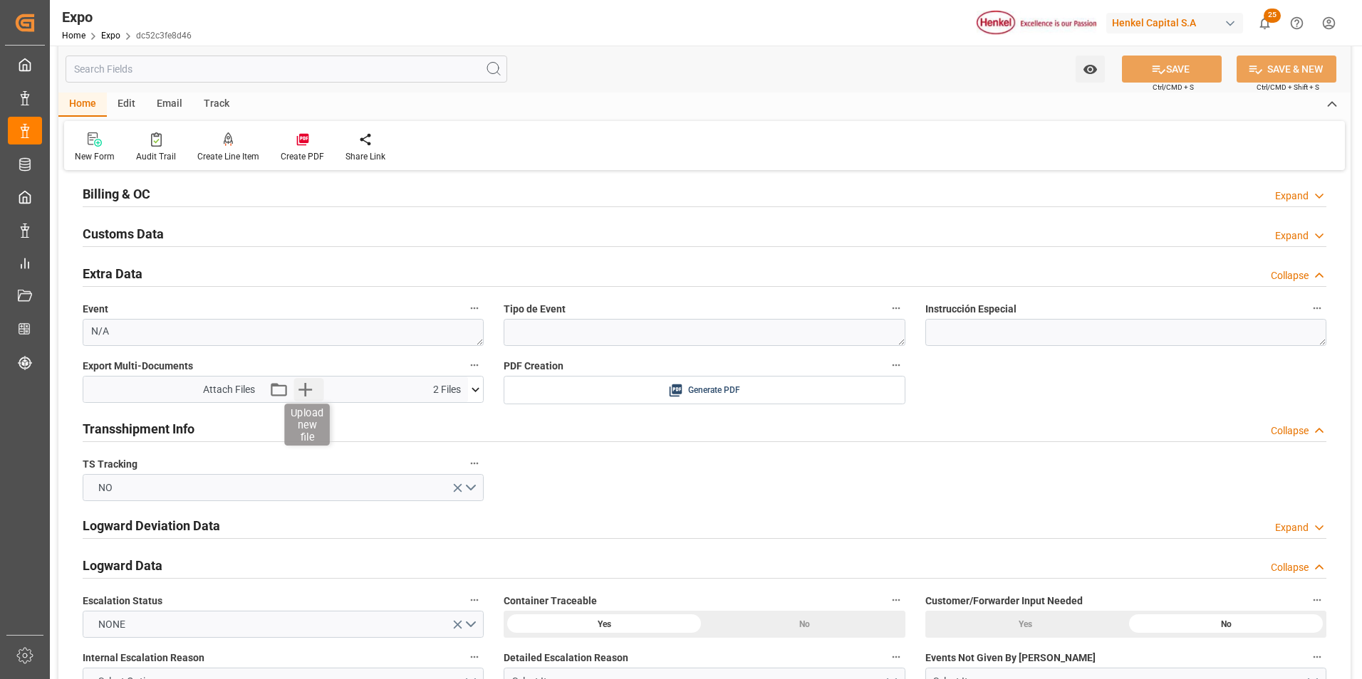
click at [301, 383] on icon "button" at bounding box center [304, 389] width 23 height 23
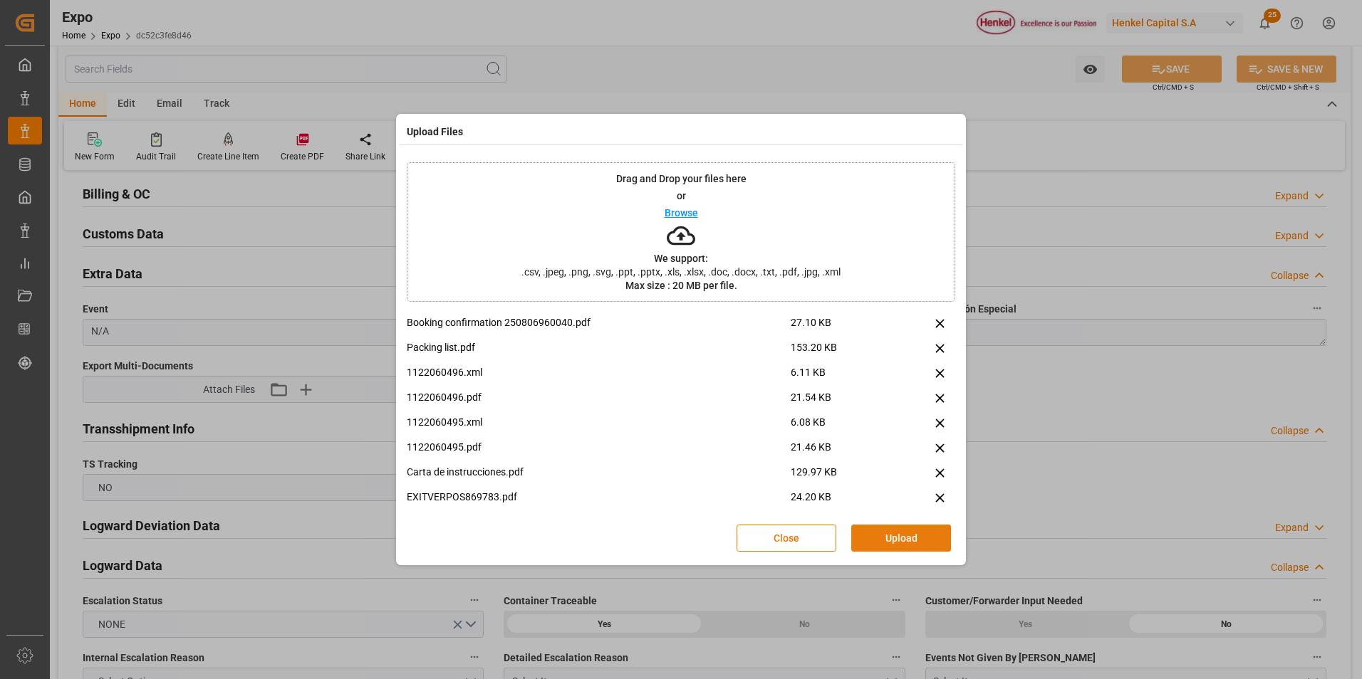
click at [892, 538] on button "Upload" at bounding box center [901, 538] width 100 height 27
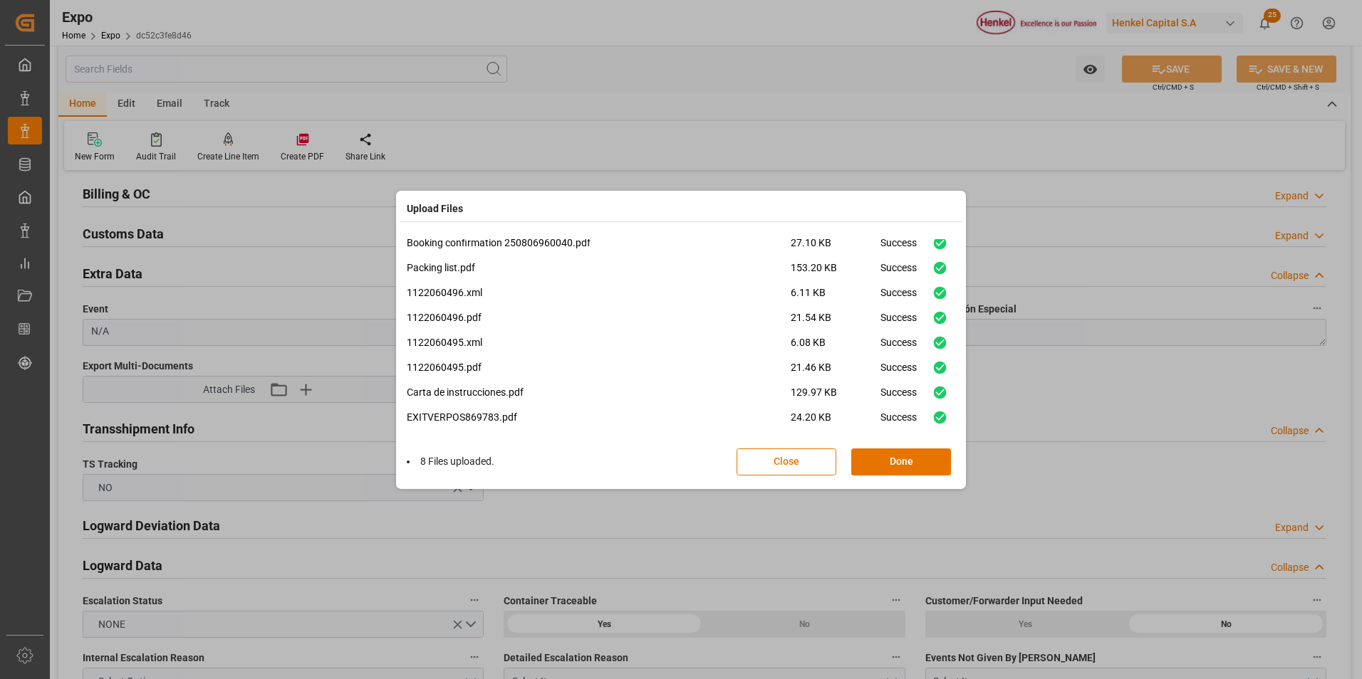
scroll to position [0, 0]
click at [897, 464] on button "Done" at bounding box center [901, 462] width 100 height 27
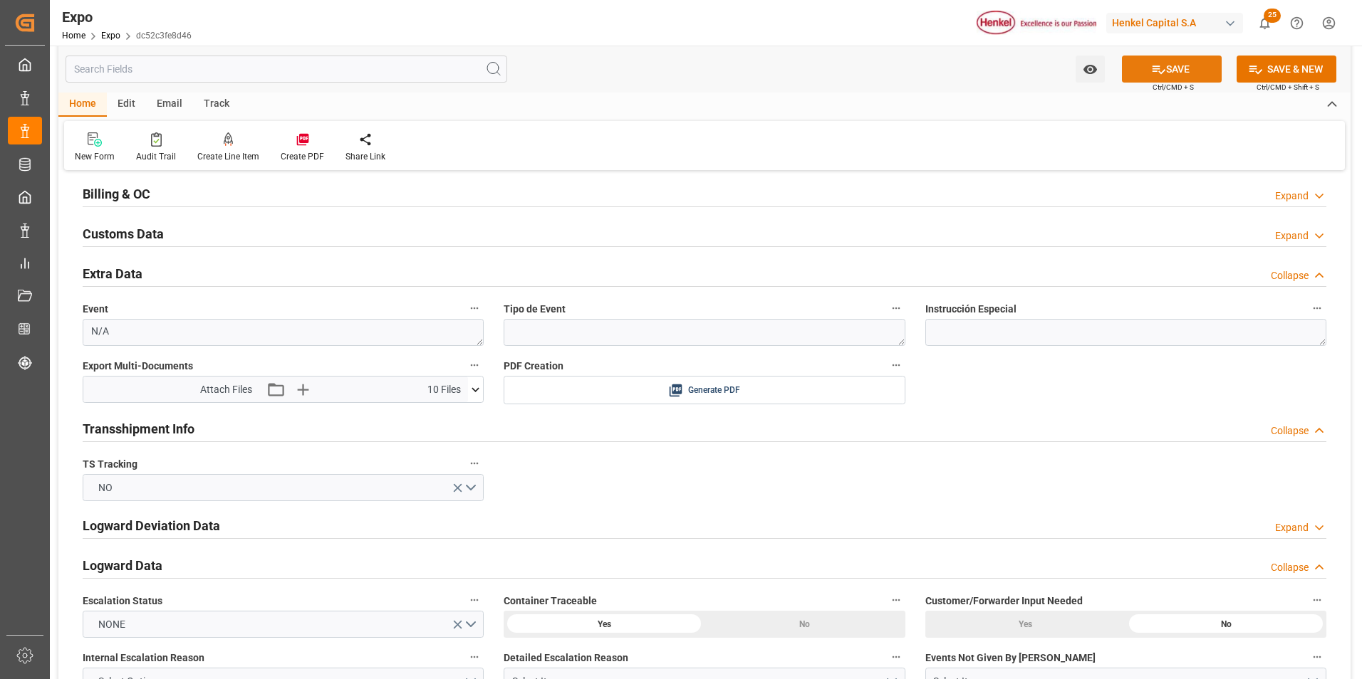
click at [1194, 73] on button "SAVE" at bounding box center [1172, 69] width 100 height 27
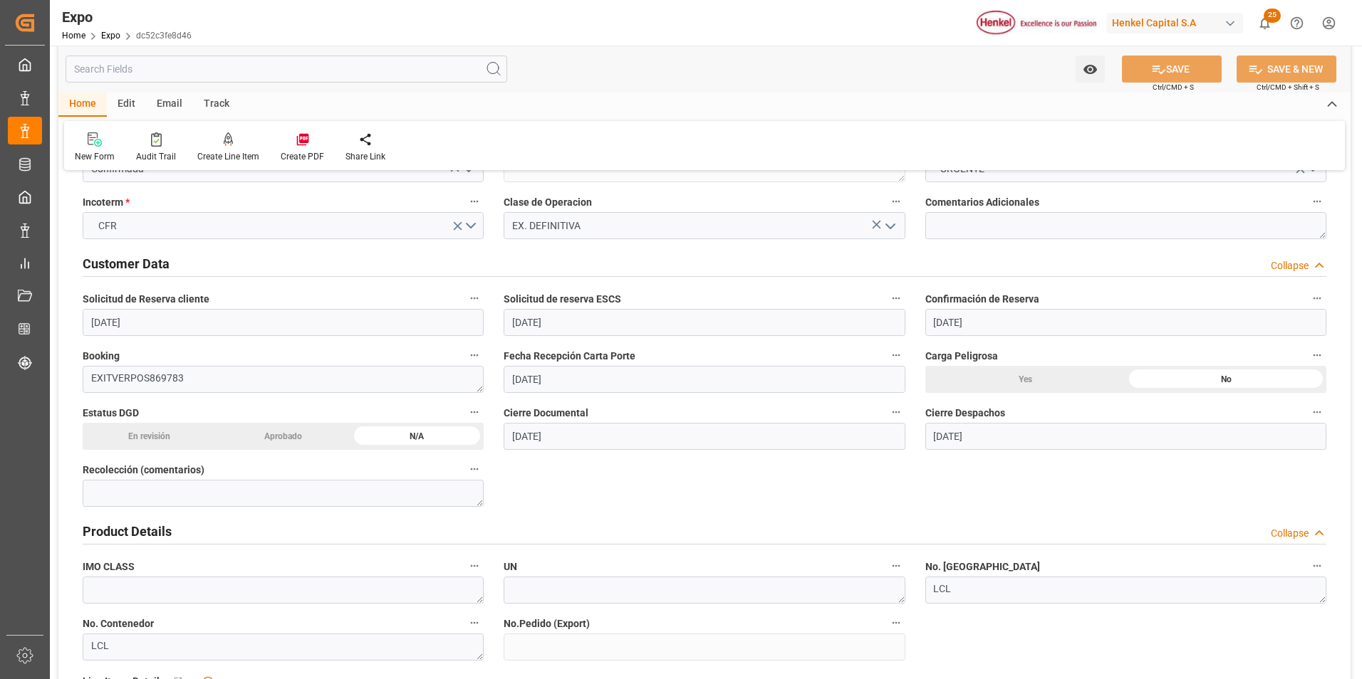
scroll to position [279, 0]
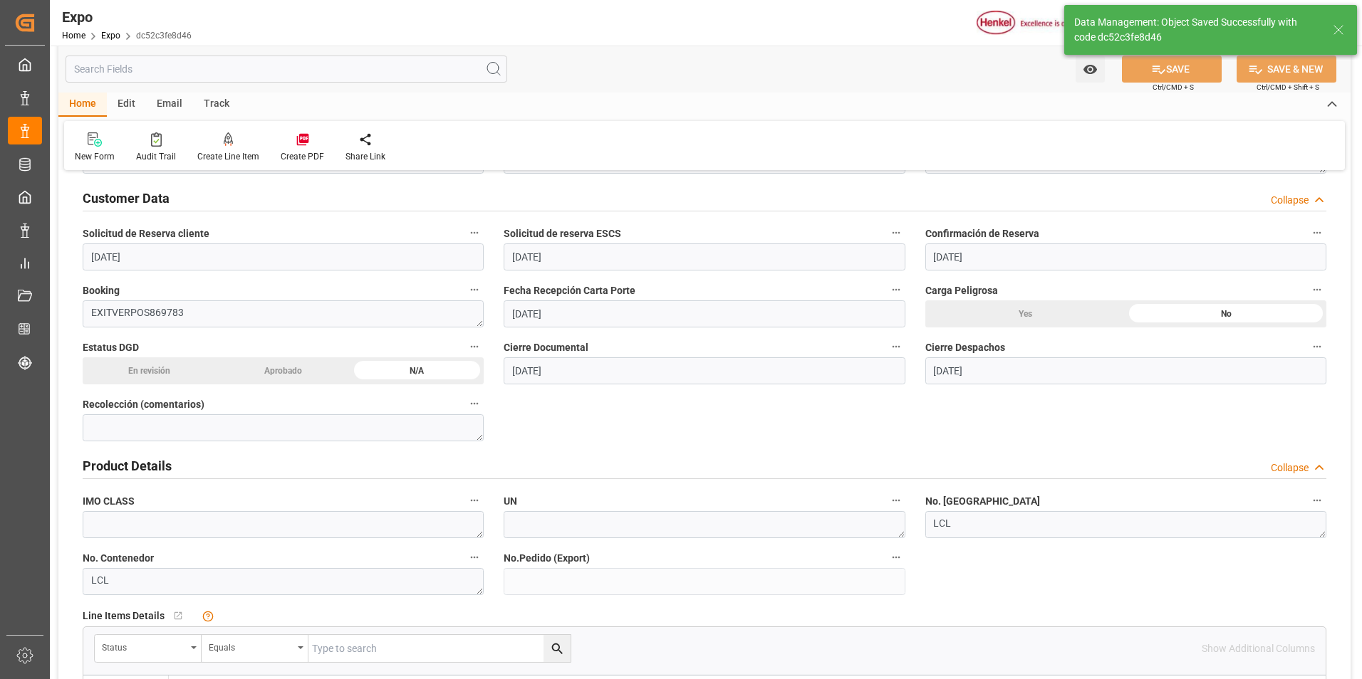
type input "21-08-2025 04:11"
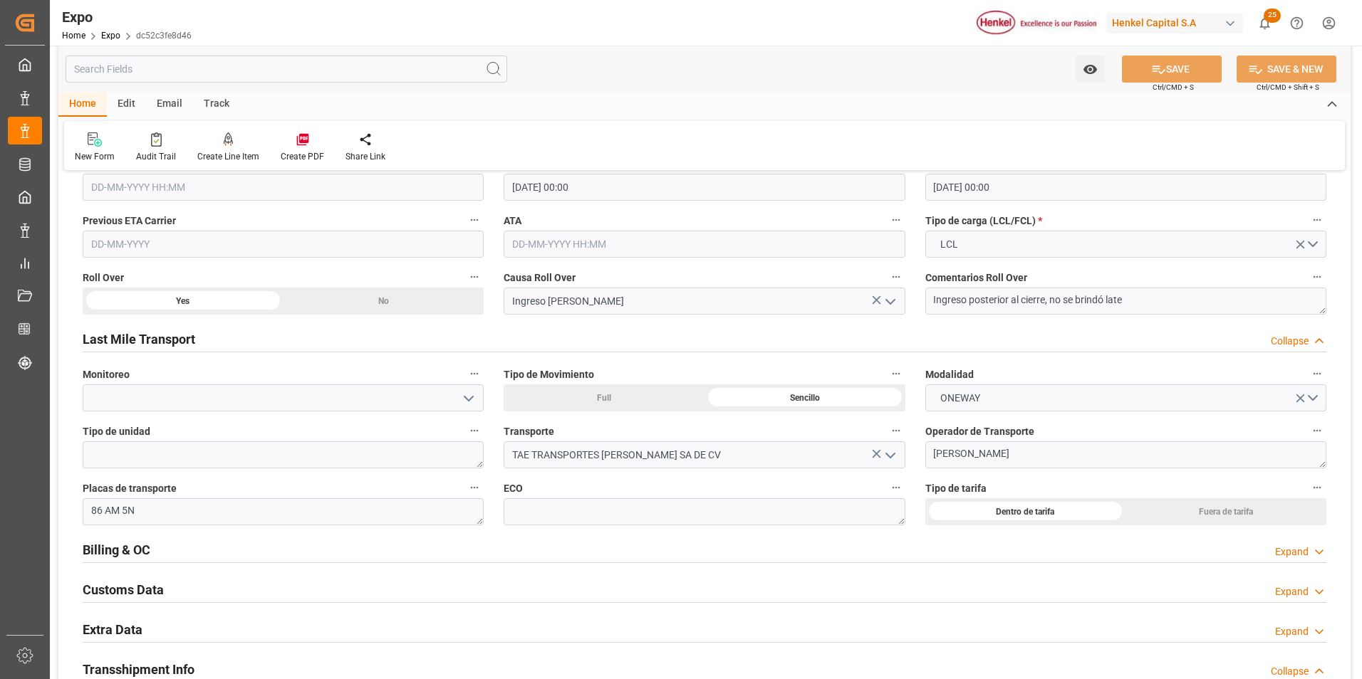
scroll to position [2208, 0]
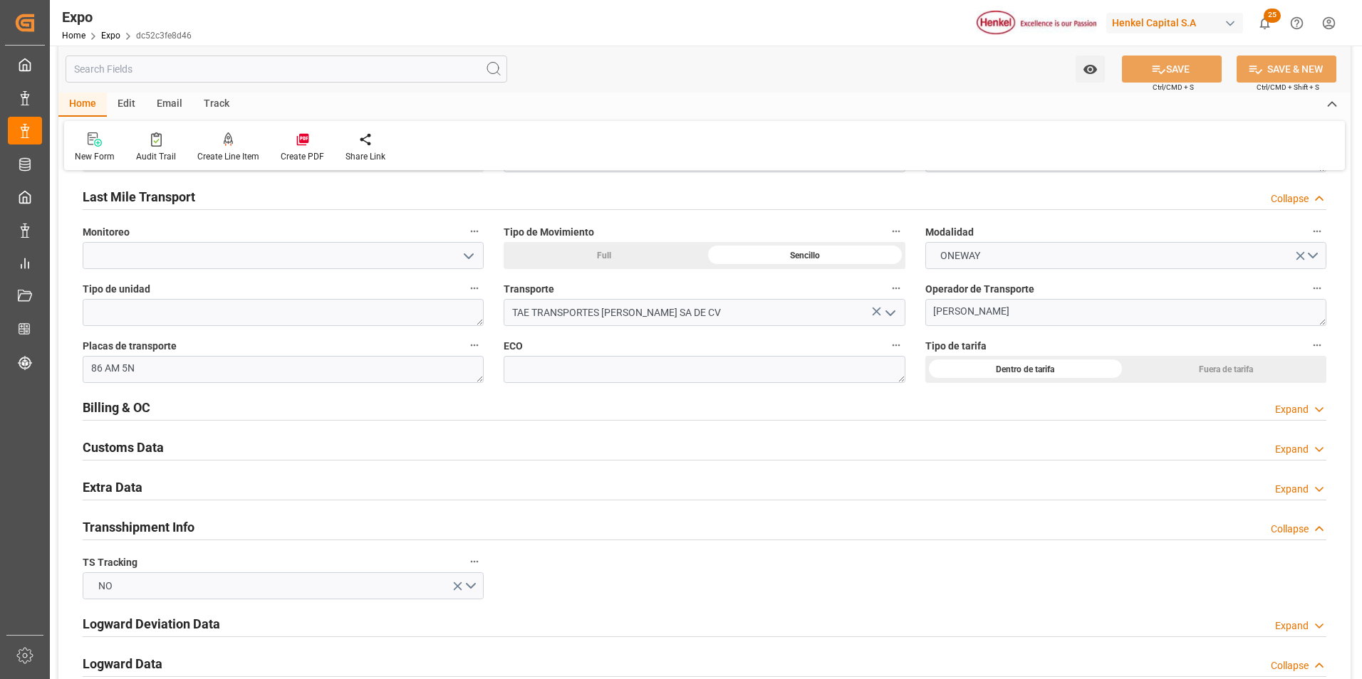
click at [1322, 492] on icon at bounding box center [1319, 489] width 14 height 15
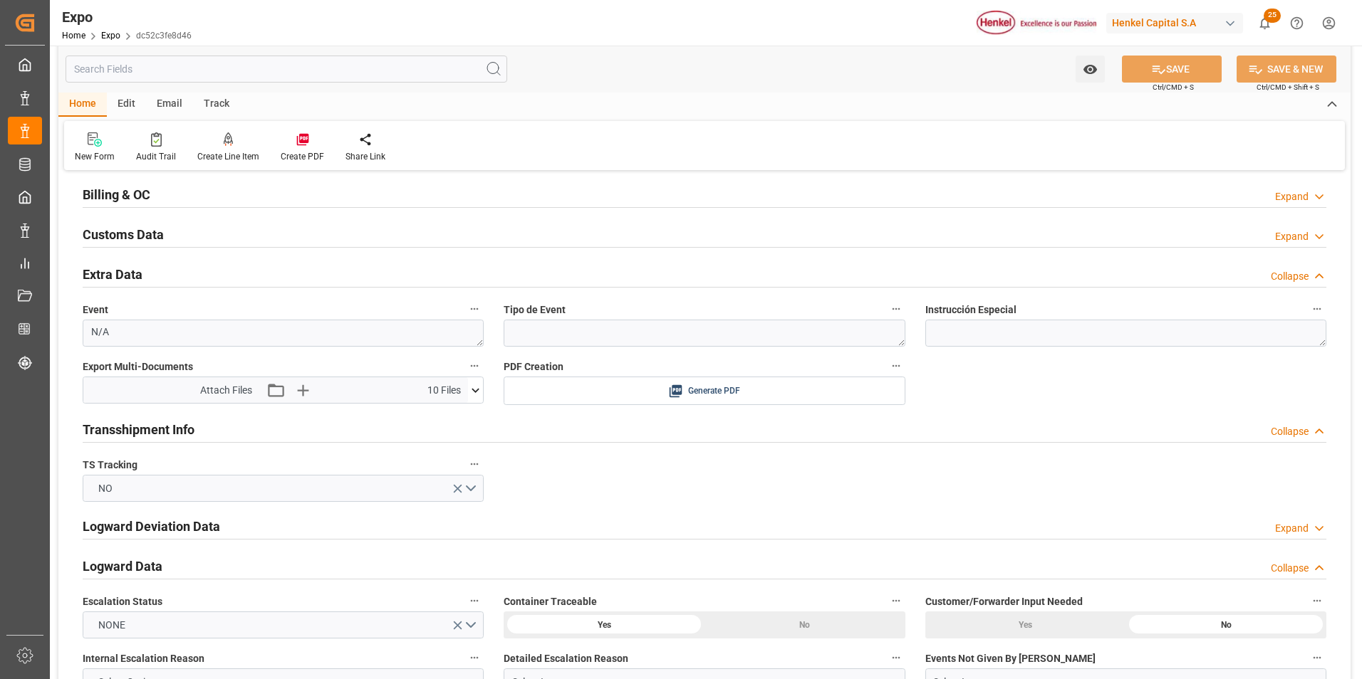
scroll to position [2421, 0]
click at [471, 392] on icon at bounding box center [475, 389] width 15 height 15
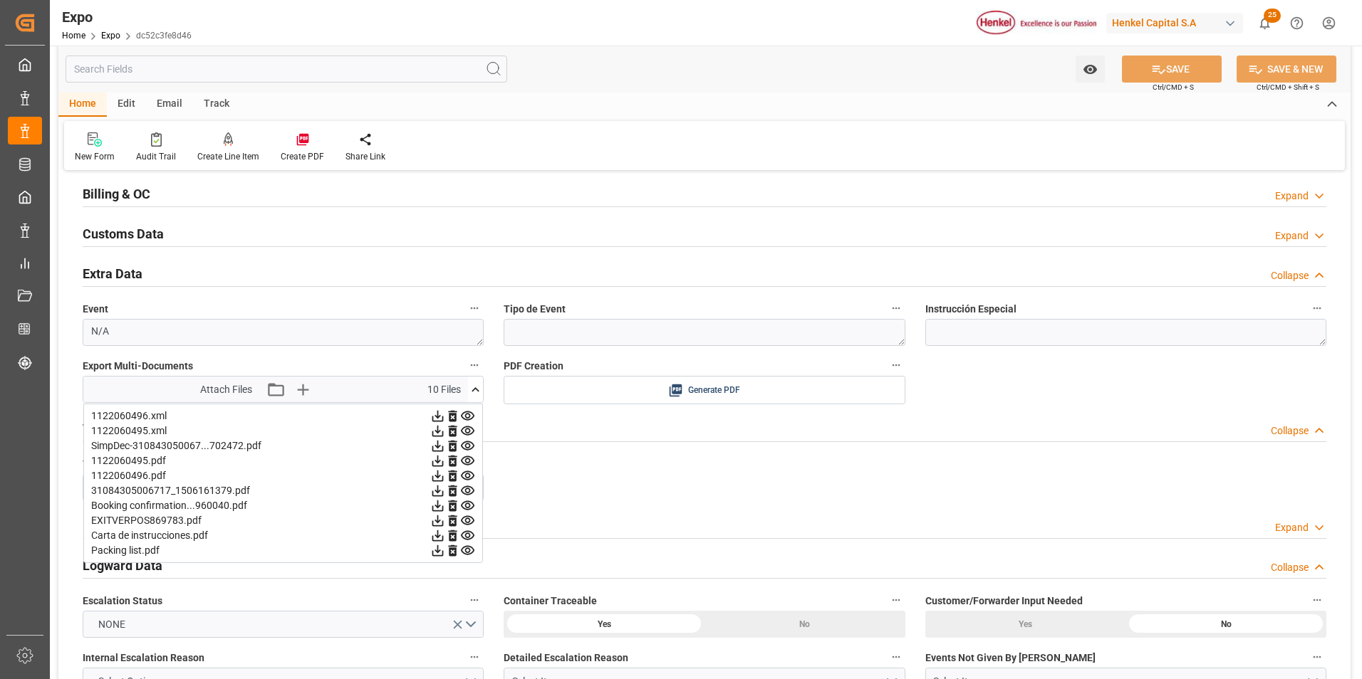
click at [444, 522] on icon at bounding box center [437, 521] width 11 height 11
click at [1139, 84] on div "Watch Option SAVE Ctrl/CMD + S SAVE & NEW Ctrl/CMD + Shift + S" at bounding box center [704, 69] width 1292 height 47
click at [1142, 76] on button "SAVE" at bounding box center [1172, 69] width 100 height 27
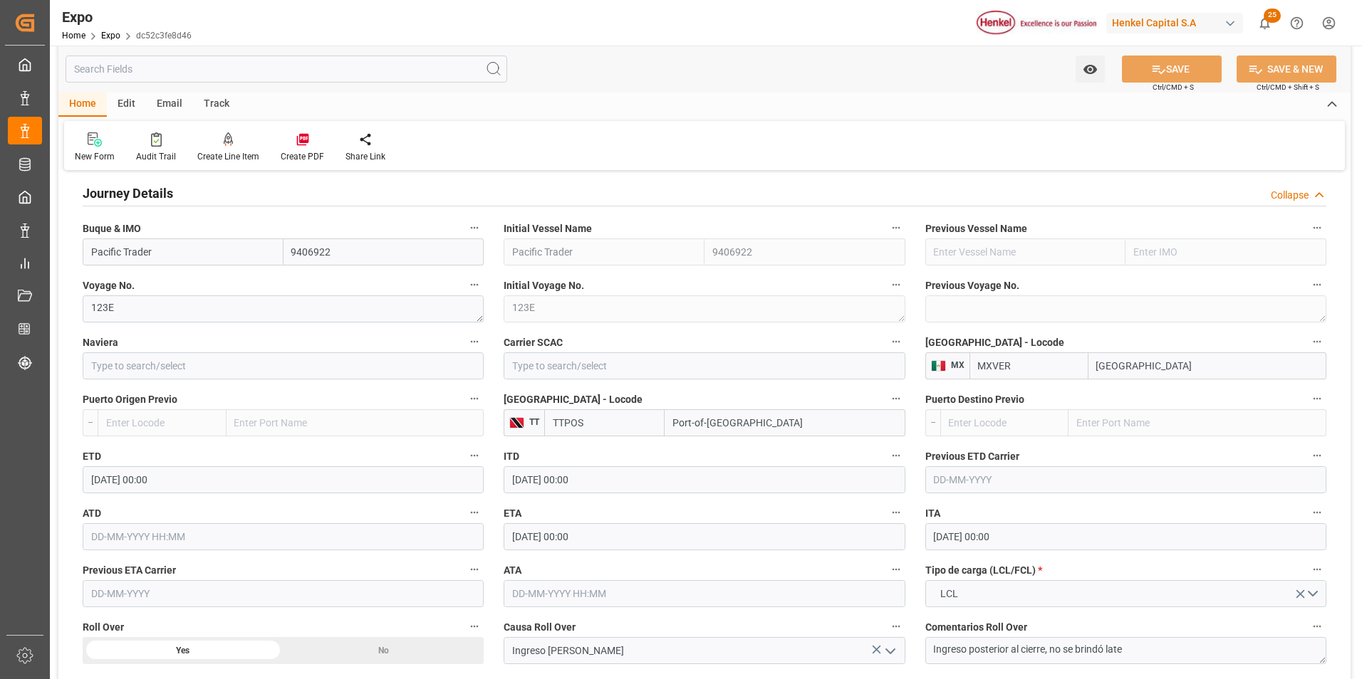
scroll to position [1709, 0]
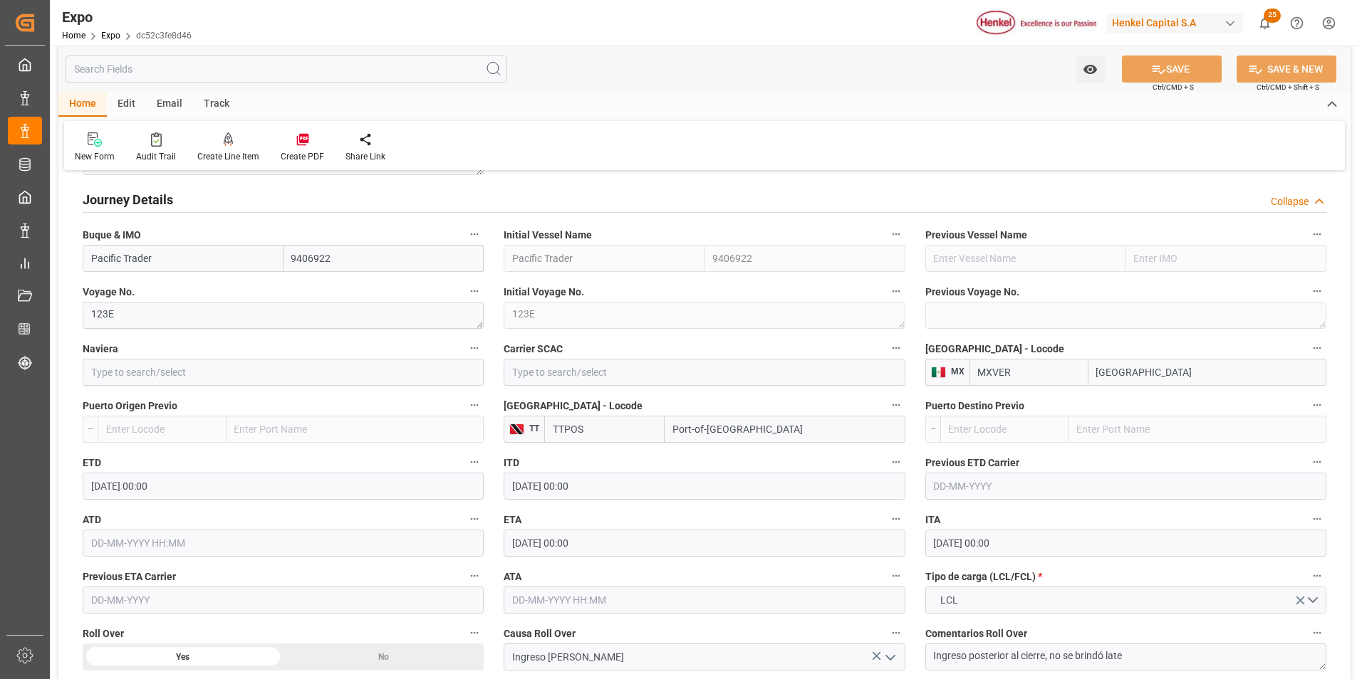
click at [153, 259] on input "Pacific Trader" at bounding box center [183, 258] width 201 height 27
type input "P"
paste input "CONTSHIP ART"
click at [147, 291] on b "CONTSHIP ART" at bounding box center [127, 289] width 71 height 11
type input "CONTSHIP ART"
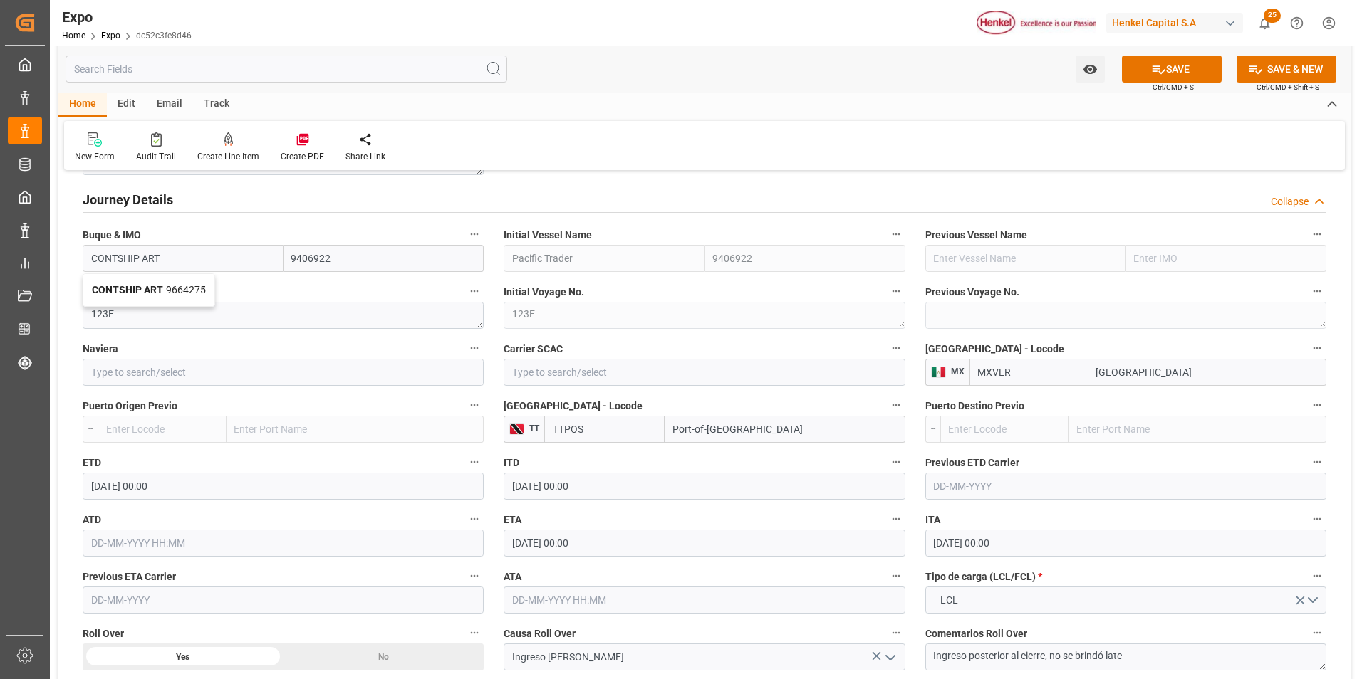
type input "9664275"
type input "CONTSHIP ART"
click at [135, 317] on textarea "123E" at bounding box center [283, 315] width 401 height 27
type textarea "1"
type textarea "198"
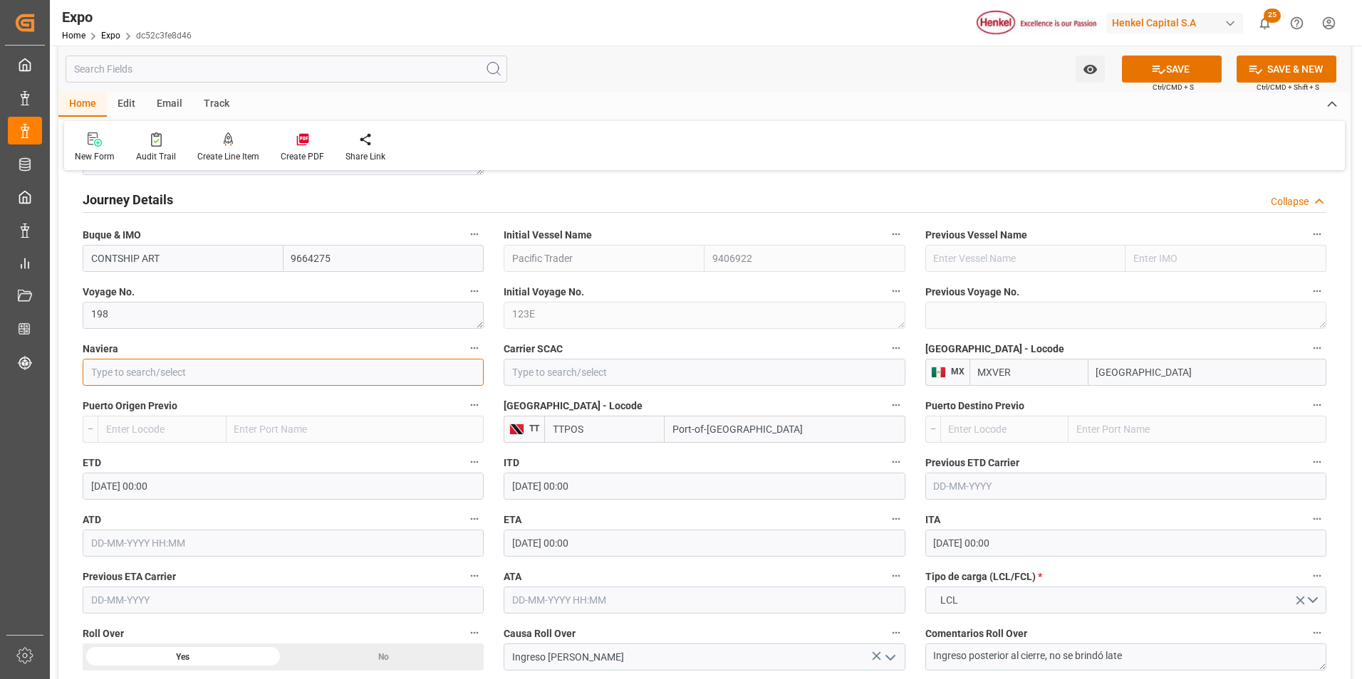
click at [224, 378] on input at bounding box center [283, 372] width 401 height 27
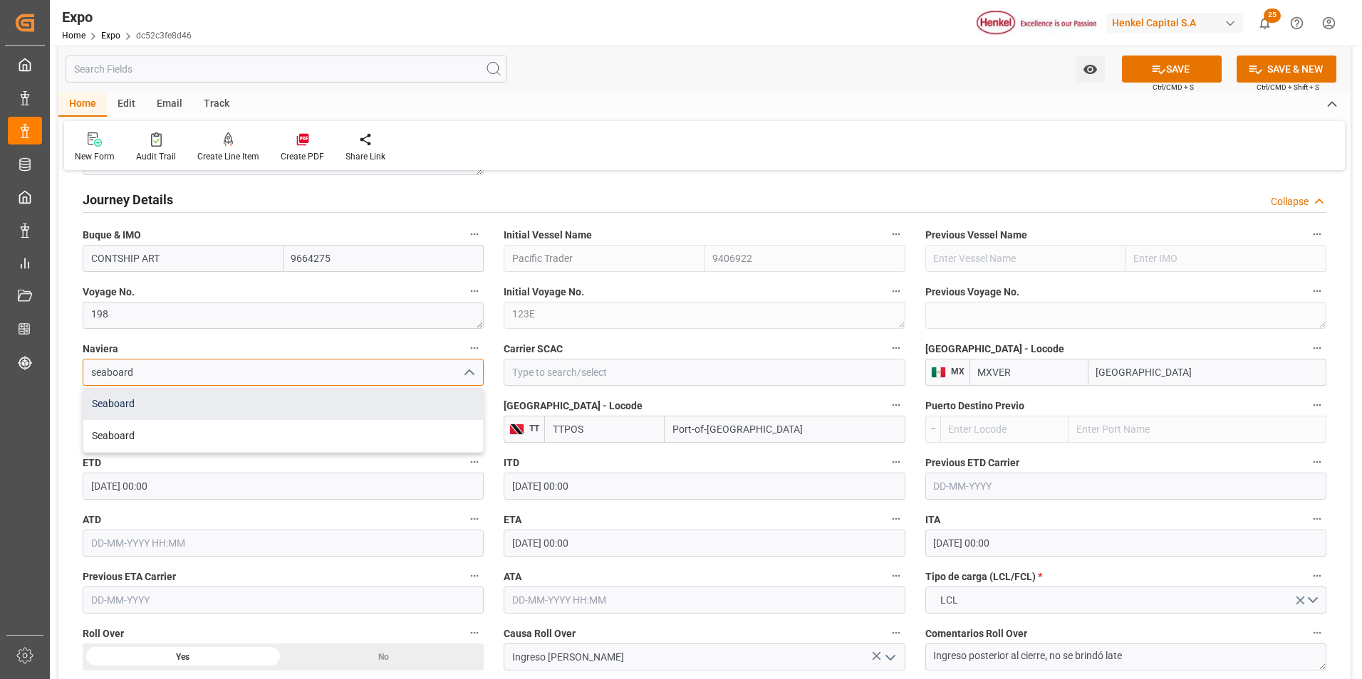
click at [213, 406] on div "Seaboard" at bounding box center [283, 404] width 400 height 32
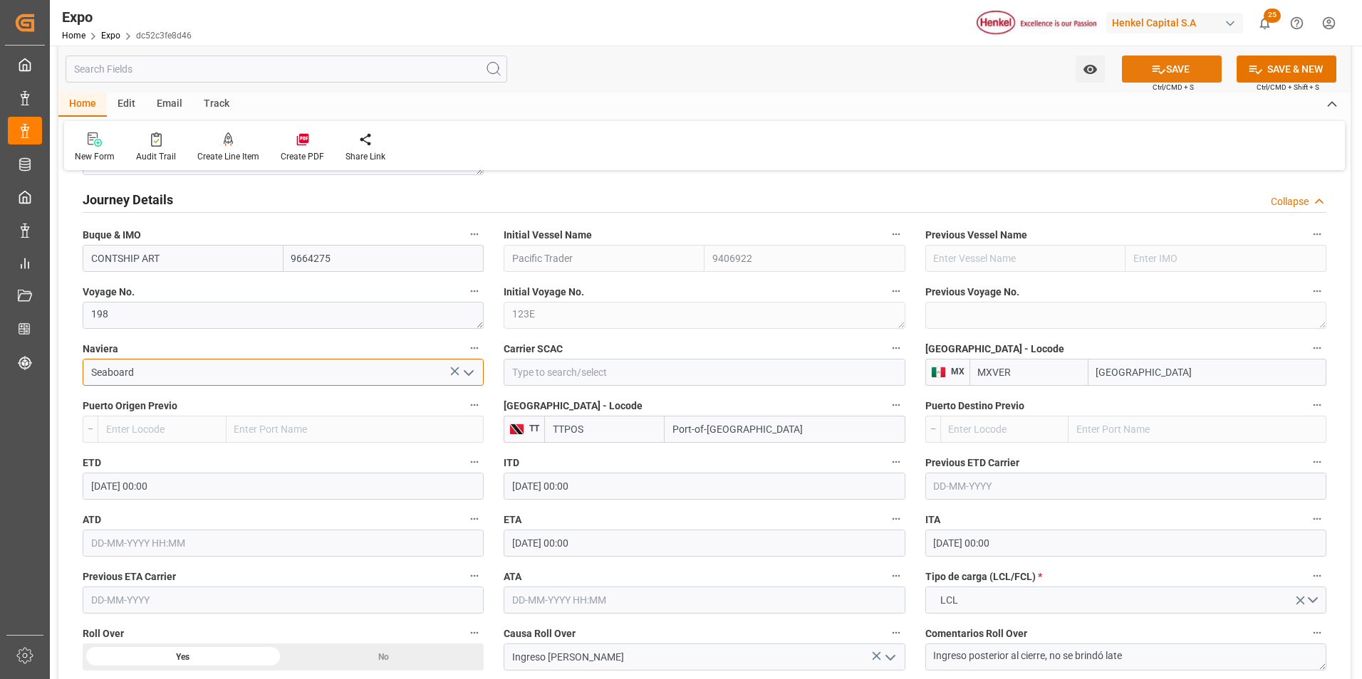
type input "Seaboard"
click at [1186, 60] on button "SAVE" at bounding box center [1172, 69] width 100 height 27
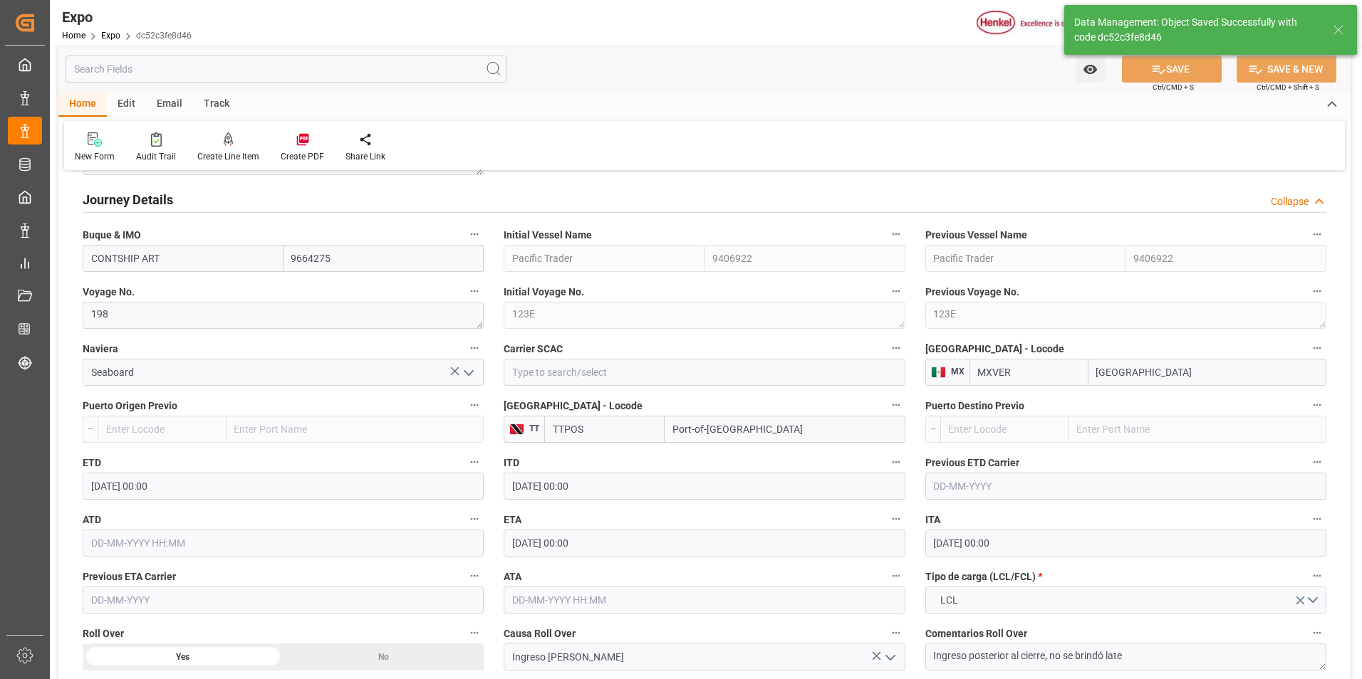
type input "Pacific Trader"
type input "9406922"
type textarea "123E"
type input "21-08-2025 04:12"
click at [101, 481] on input "18-08-2025 00:00" at bounding box center [283, 486] width 401 height 27
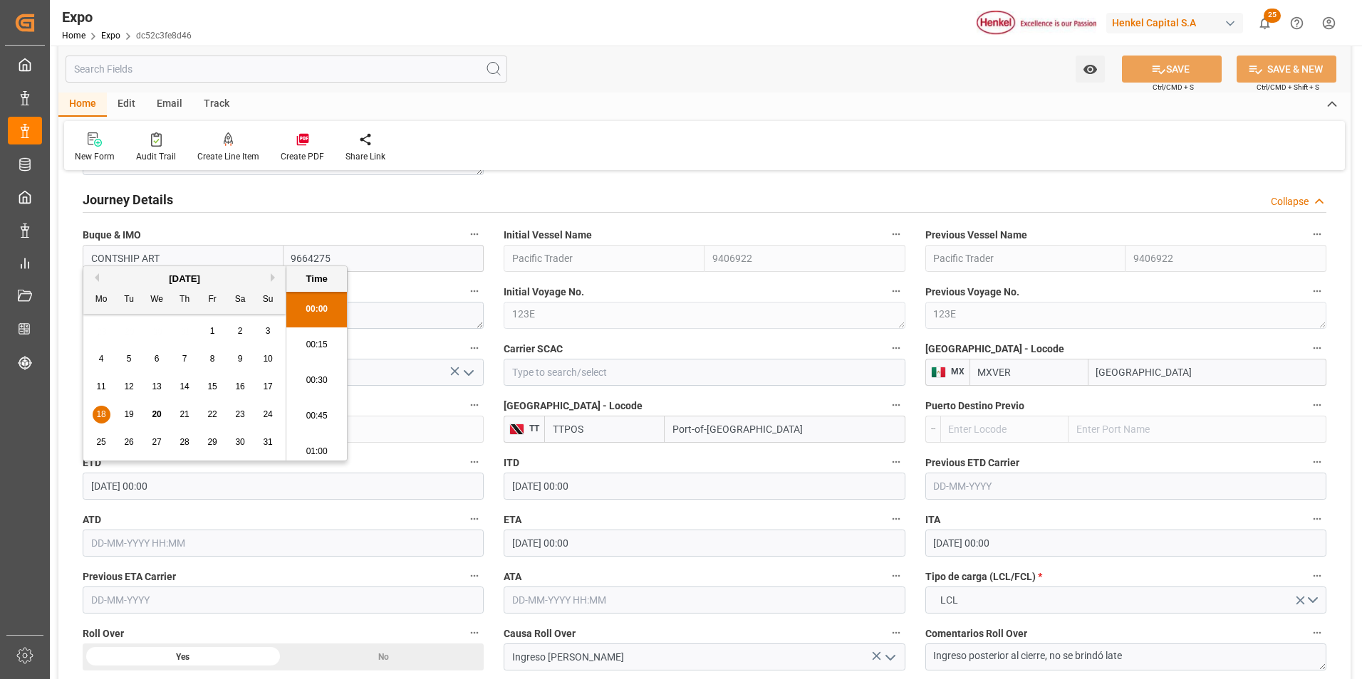
click at [103, 447] on span "25" at bounding box center [100, 442] width 9 height 10
type input "25-08-2025 00:00"
click at [522, 544] on input "01-09-2025 00:00" at bounding box center [703, 543] width 401 height 27
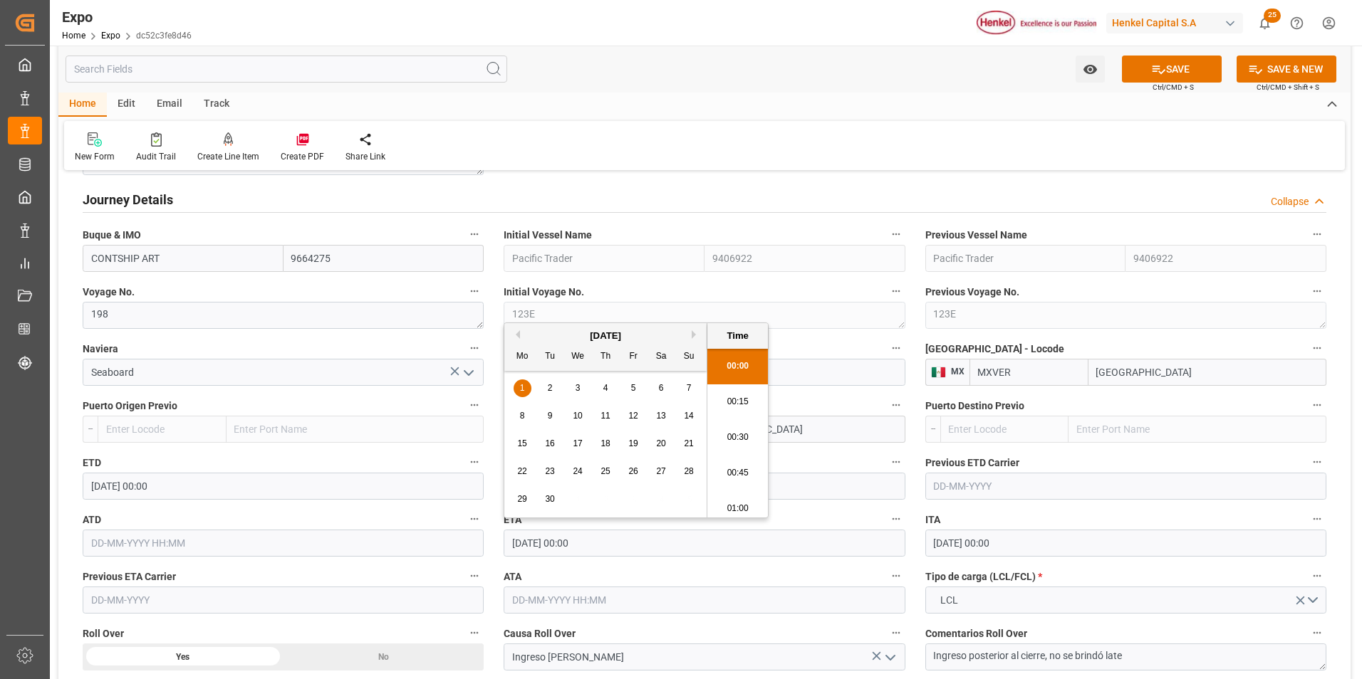
click at [545, 389] on div "2" at bounding box center [550, 388] width 18 height 17
type input "02-09-2025 00:00"
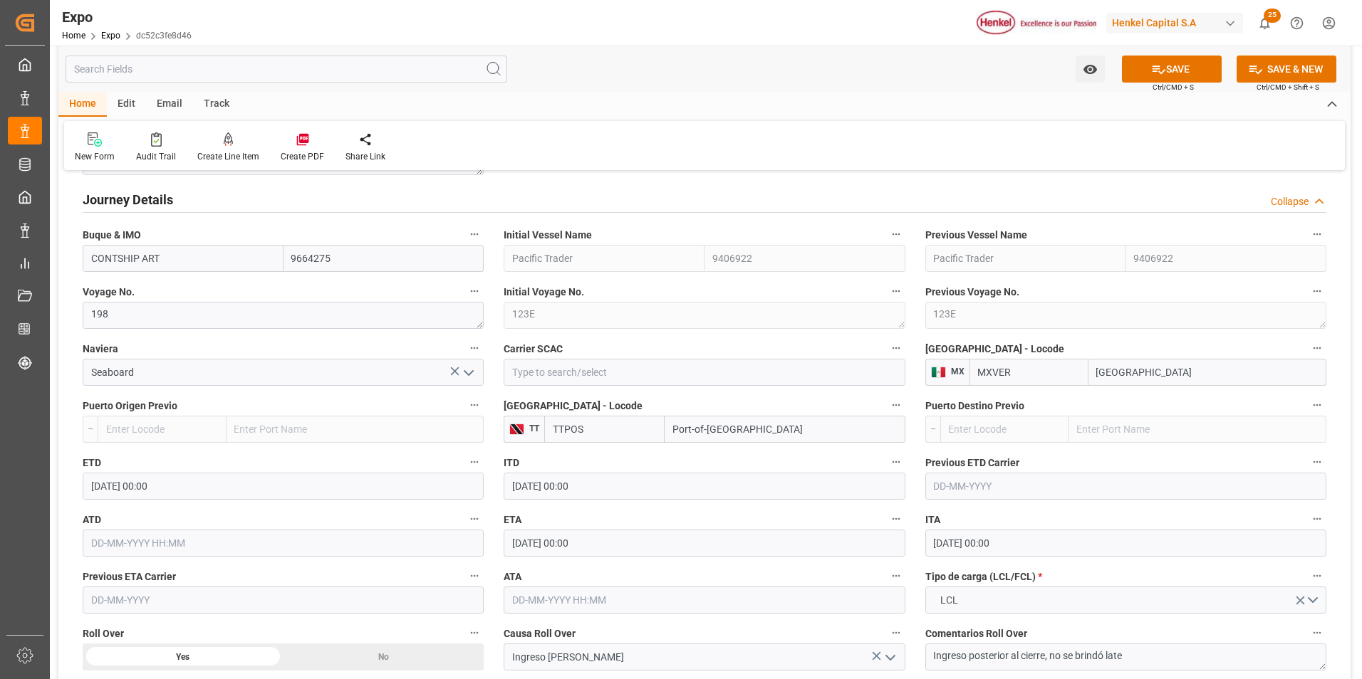
click at [839, 512] on label "ETA" at bounding box center [703, 520] width 401 height 20
click at [887, 512] on button "ETA" at bounding box center [896, 519] width 19 height 19
click at [1153, 69] on div at bounding box center [681, 339] width 1362 height 679
click at [1144, 65] on button "SAVE" at bounding box center [1172, 69] width 100 height 27
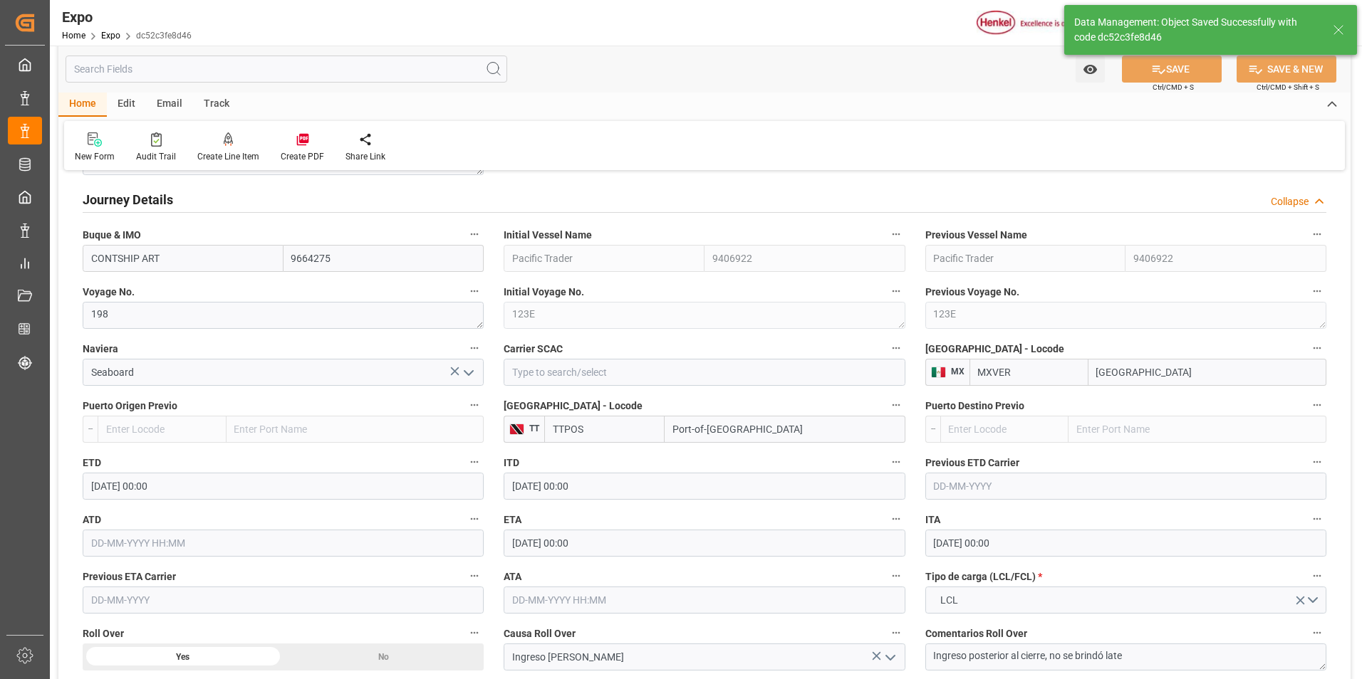
type input "21-08-2025 04:13"
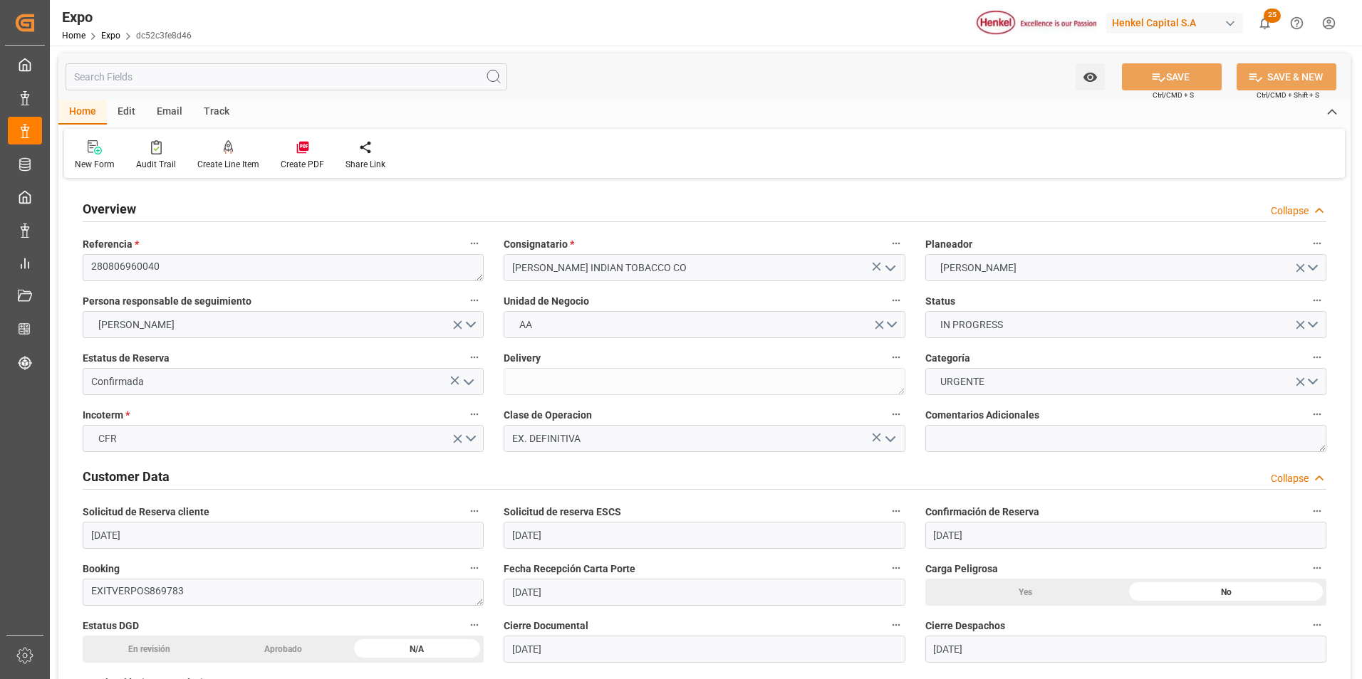
scroll to position [0, 0]
click at [234, 150] on div at bounding box center [228, 147] width 62 height 15
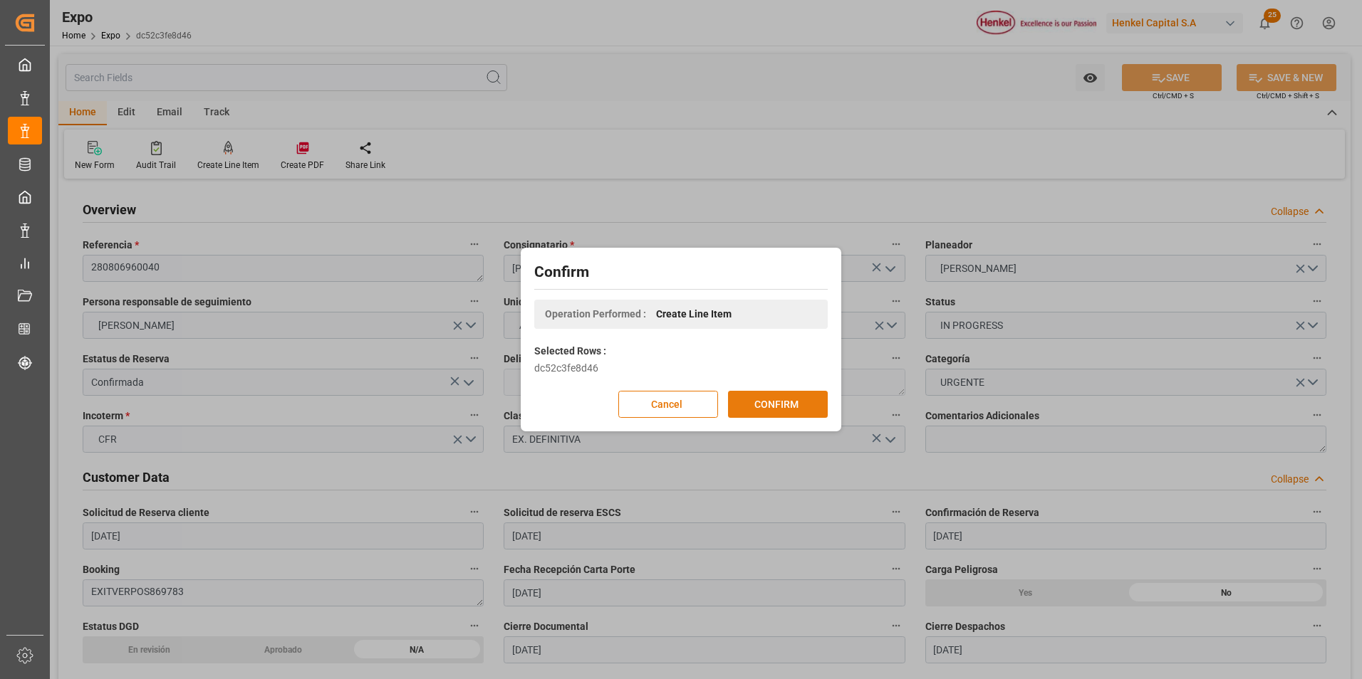
click at [751, 398] on button "CONFIRM" at bounding box center [778, 404] width 100 height 27
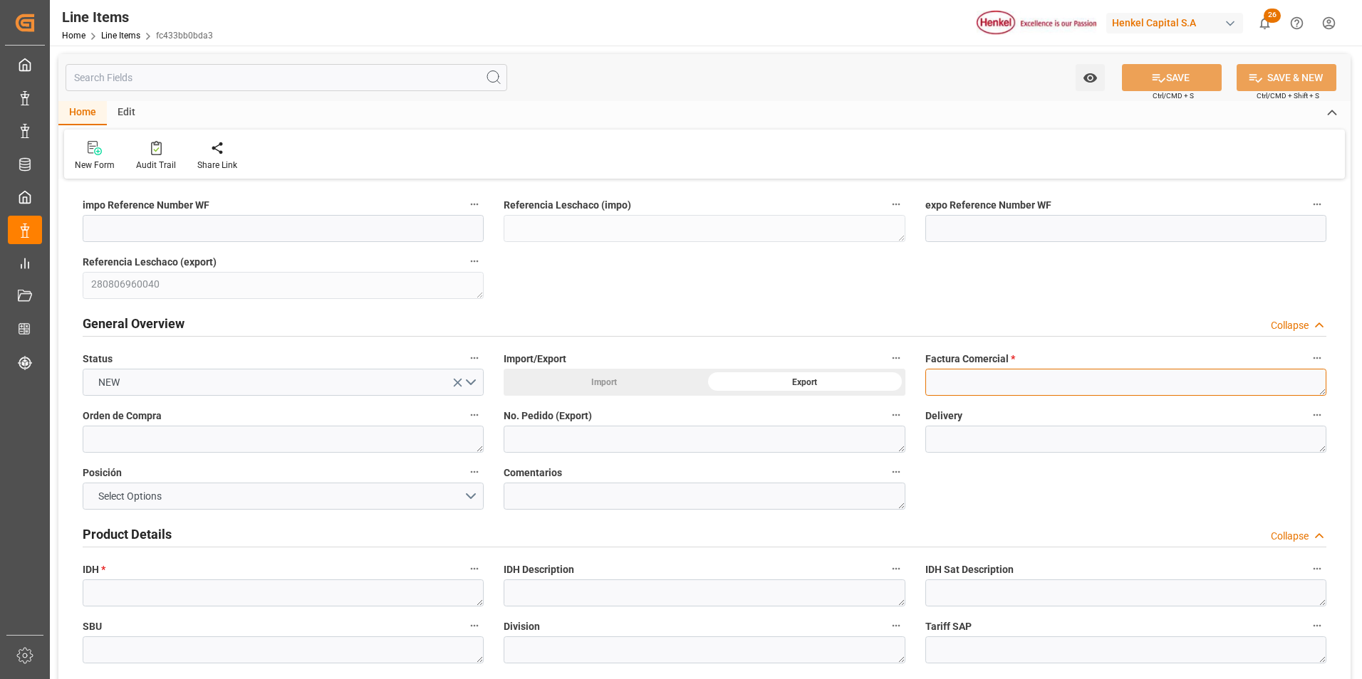
click at [1061, 381] on textarea at bounding box center [1125, 382] width 401 height 27
paste textarea "1122060495"
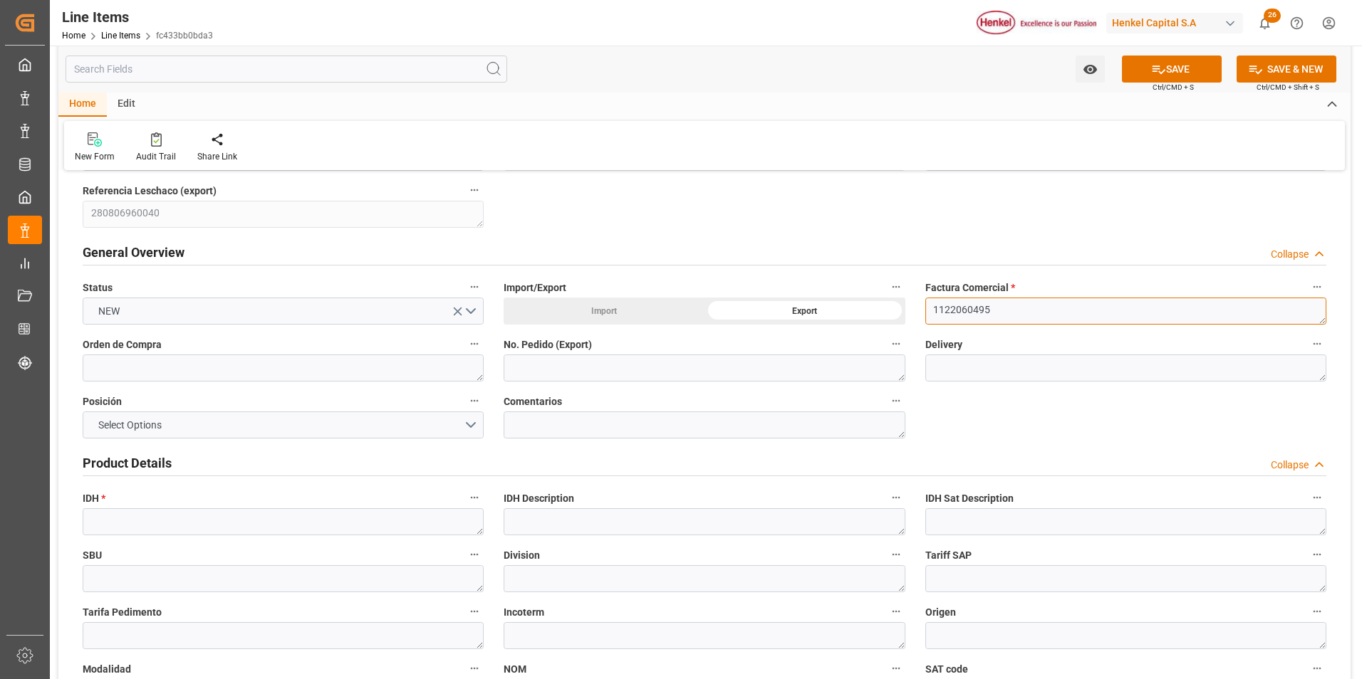
type textarea "1122060495"
click at [179, 372] on textarea at bounding box center [283, 368] width 401 height 27
paste textarea "4500701277"
type textarea "4500701277"
click at [637, 367] on textarea at bounding box center [703, 368] width 401 height 27
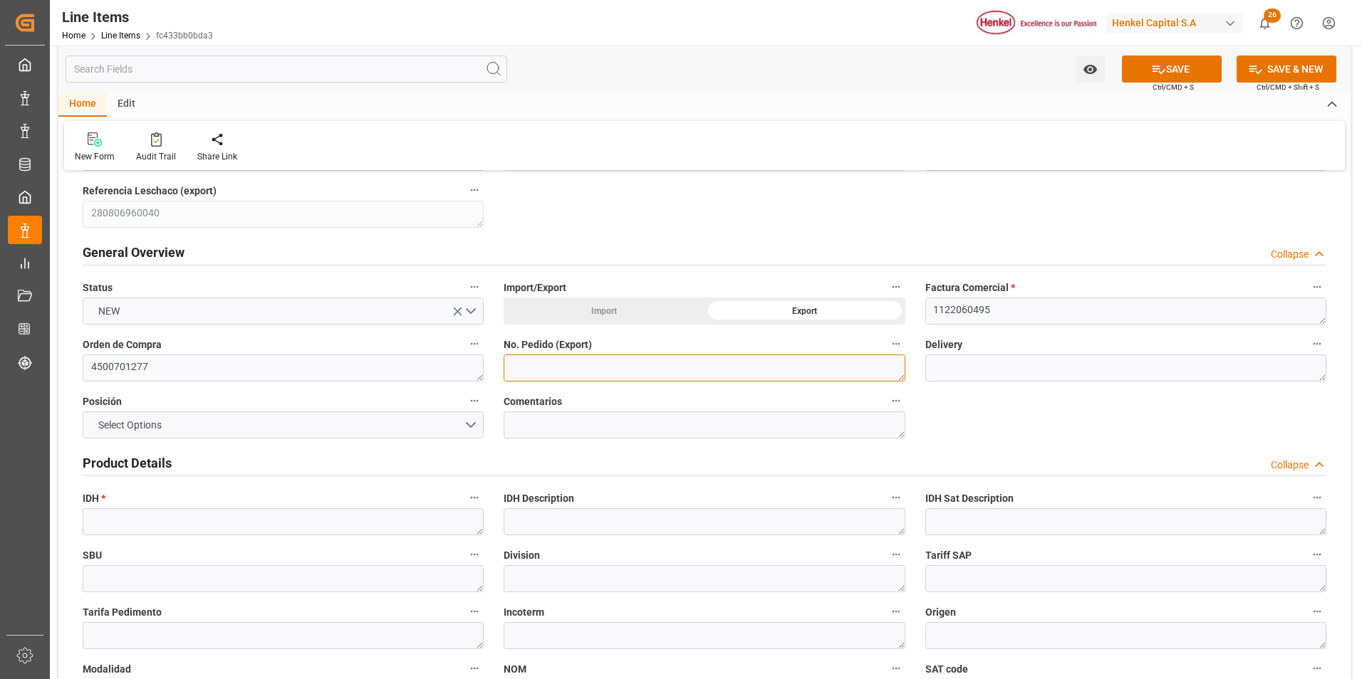
paste textarea "424988720"
type textarea "424988720"
click at [956, 368] on textarea at bounding box center [1125, 368] width 401 height 27
paste textarea "969101396"
type textarea "969101396"
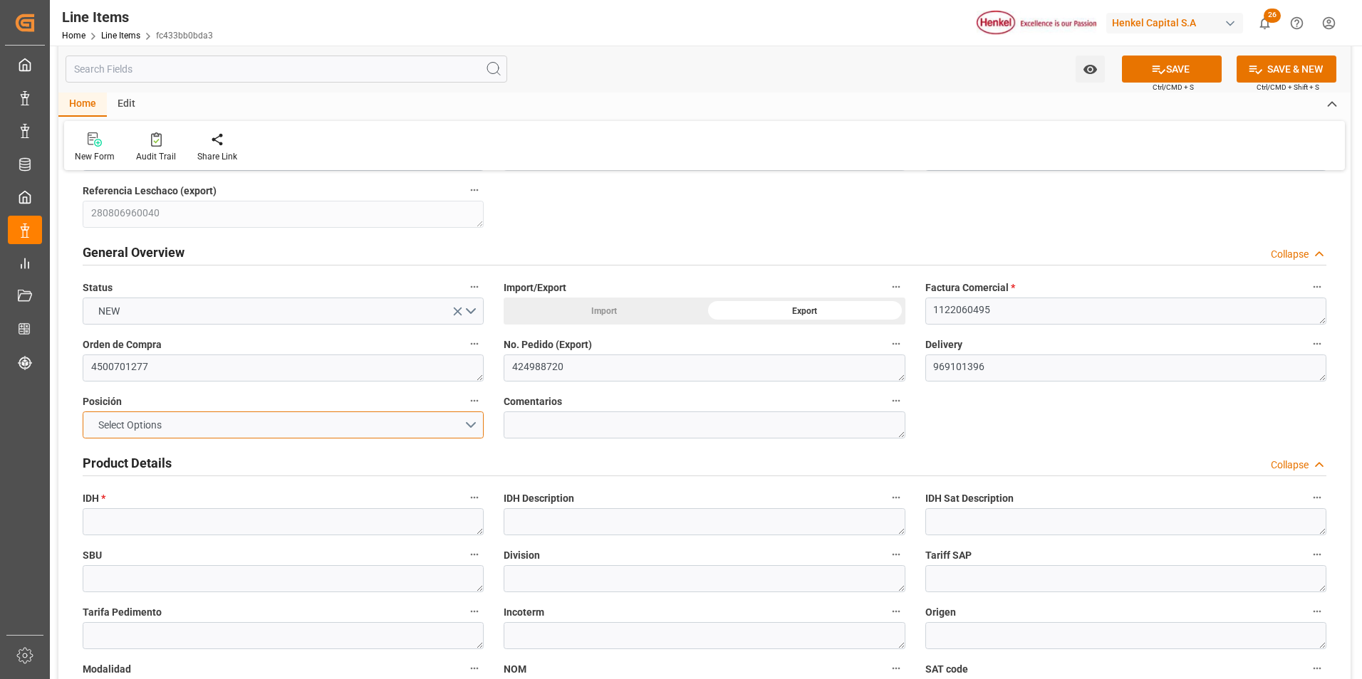
click at [481, 424] on button "Select Options" at bounding box center [283, 425] width 401 height 27
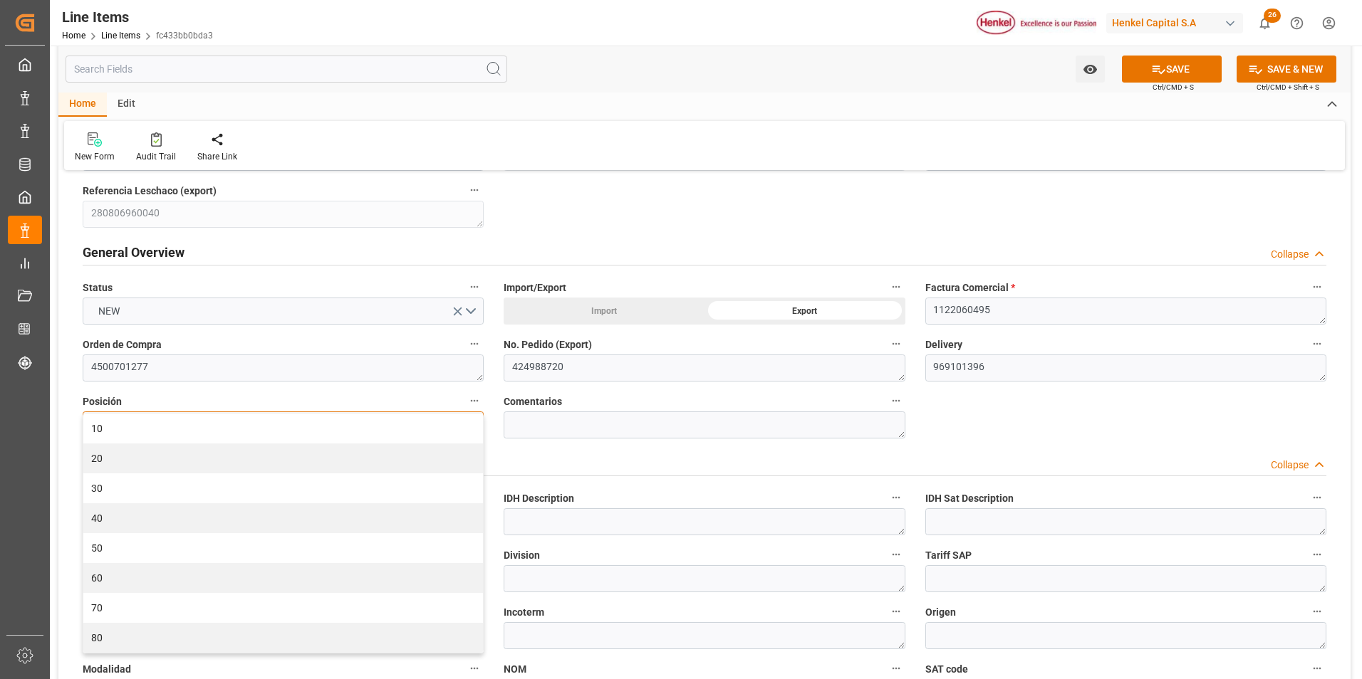
click at [481, 424] on div "10" at bounding box center [283, 429] width 400 height 30
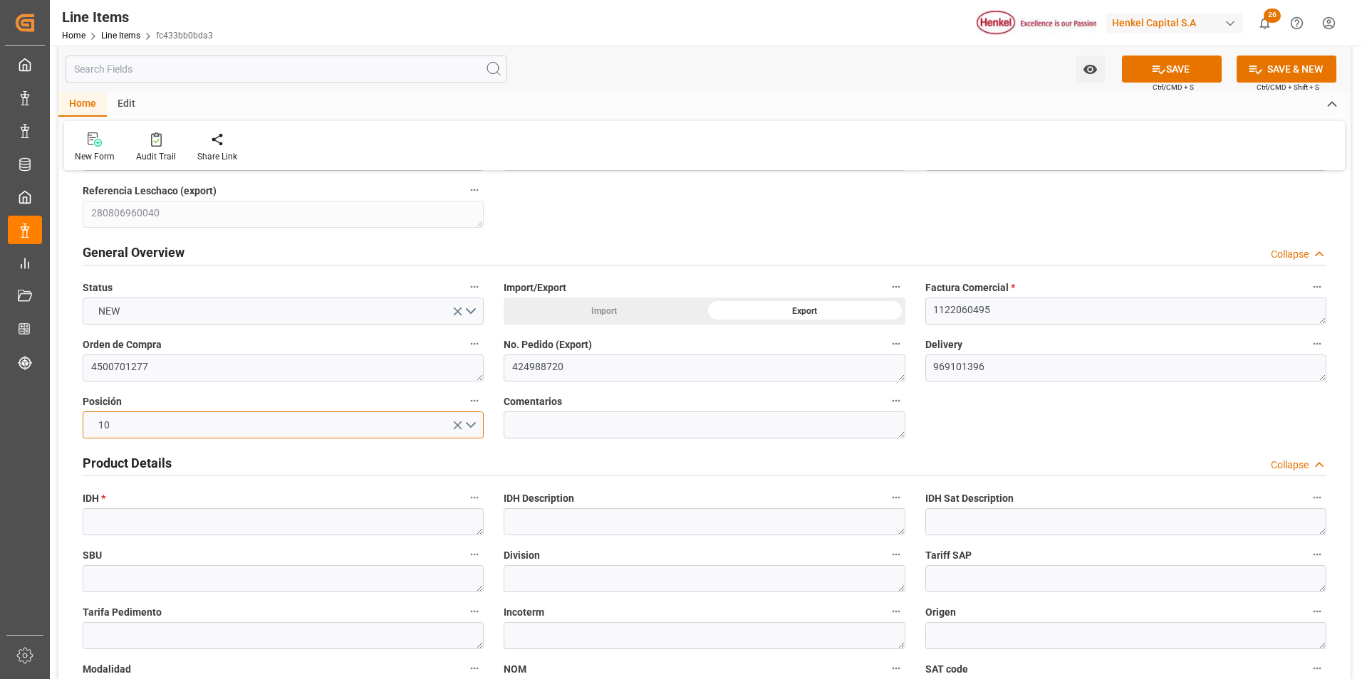
scroll to position [142, 0]
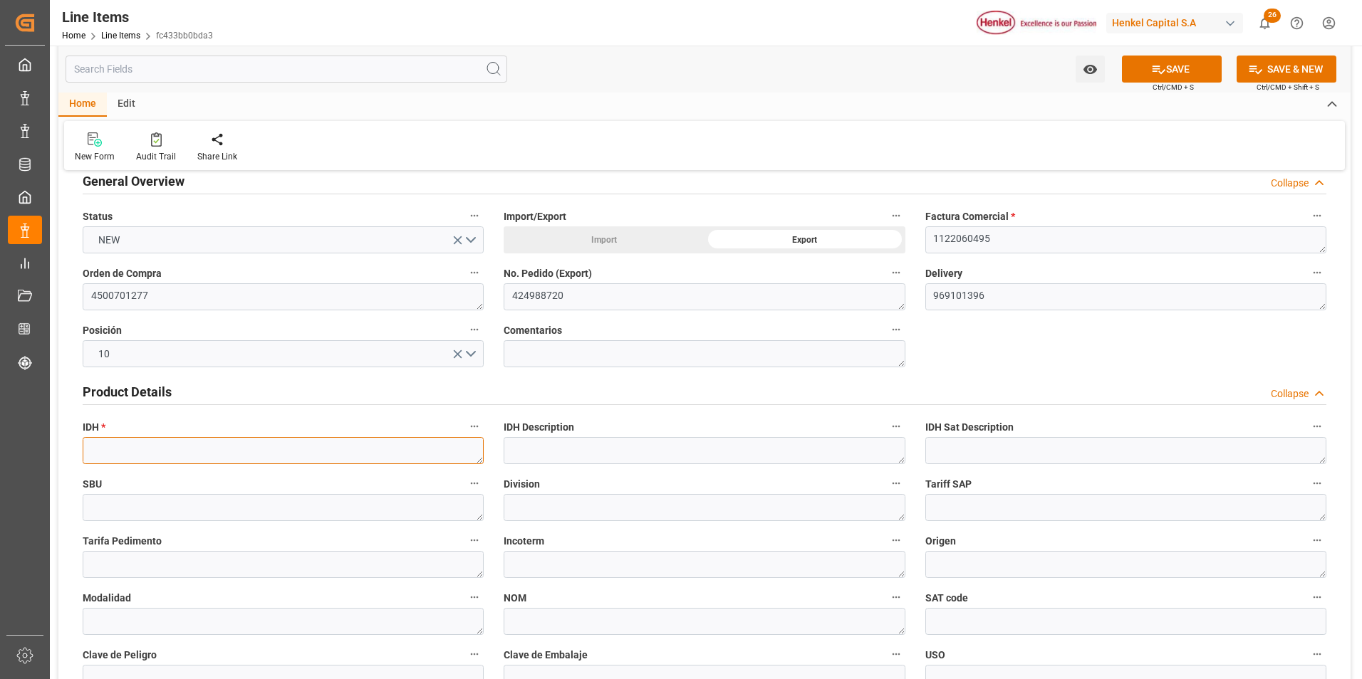
click at [340, 454] on textarea at bounding box center [283, 450] width 401 height 27
paste textarea "2564456"
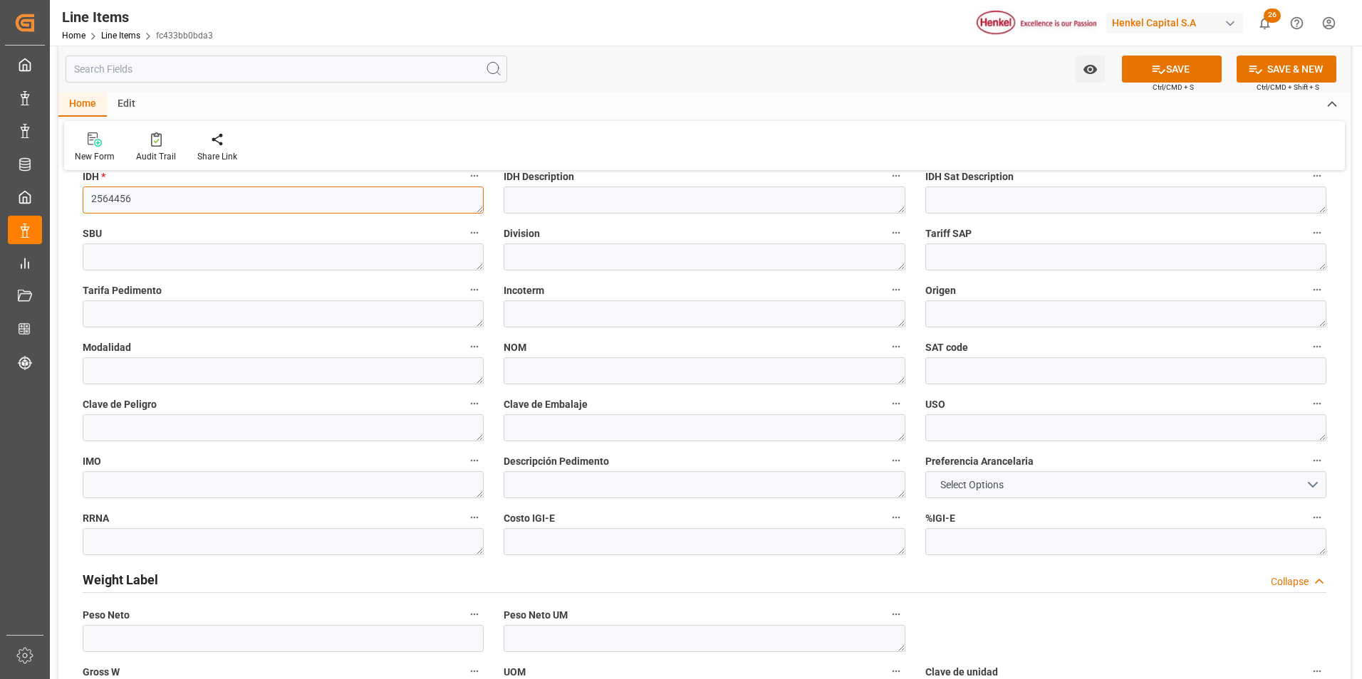
scroll to position [427, 0]
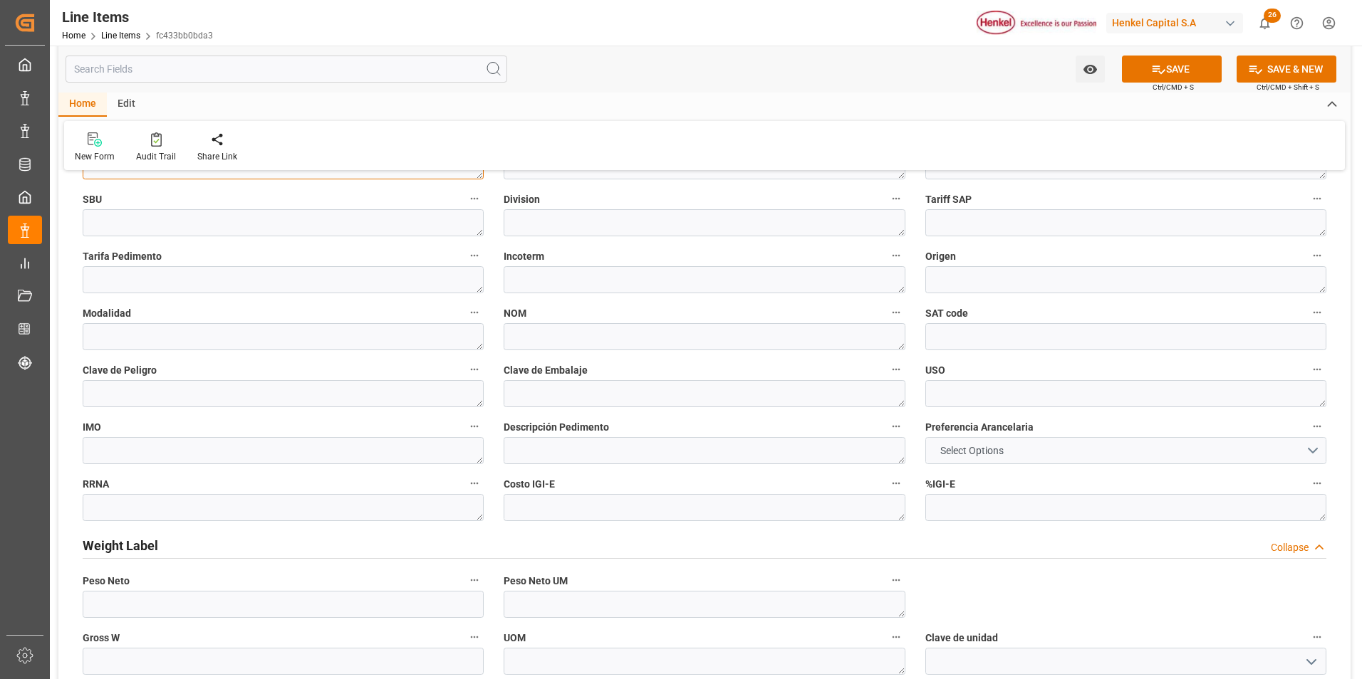
type textarea "2564456"
click at [996, 449] on span "Select Options" at bounding box center [972, 451] width 78 height 15
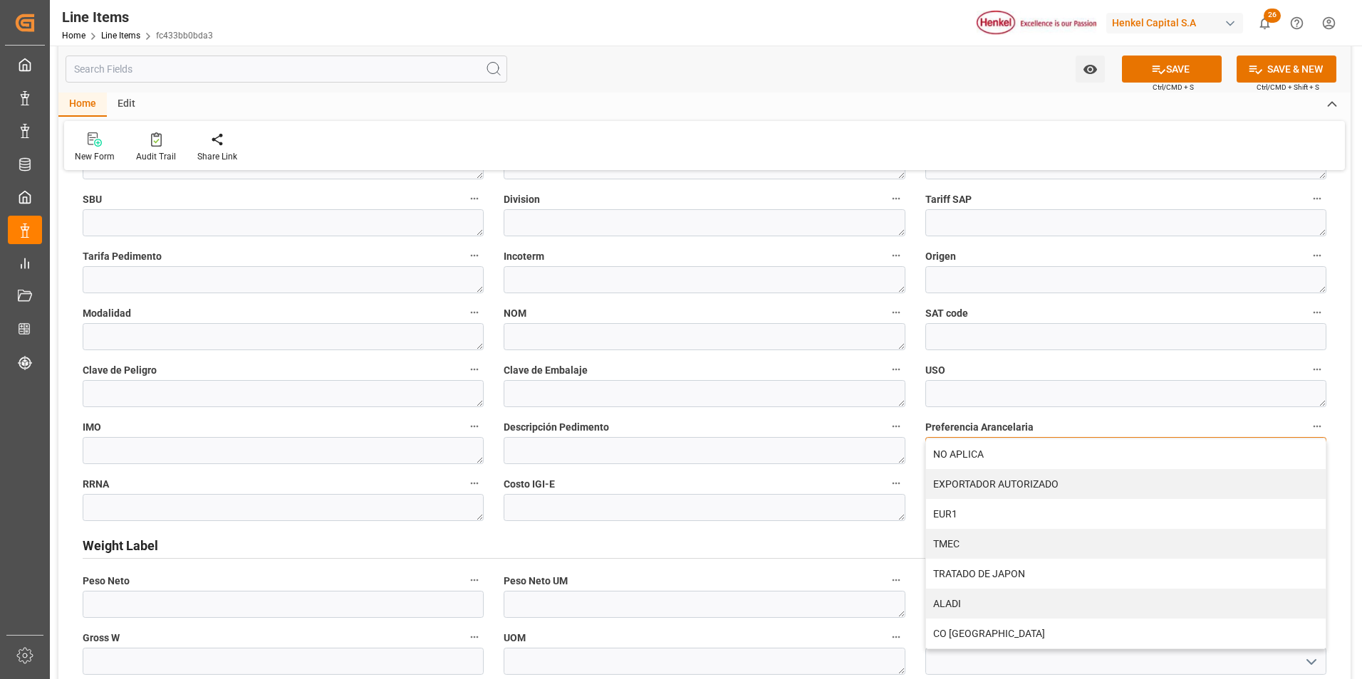
click at [996, 449] on div "NO APLICA" at bounding box center [1126, 454] width 400 height 30
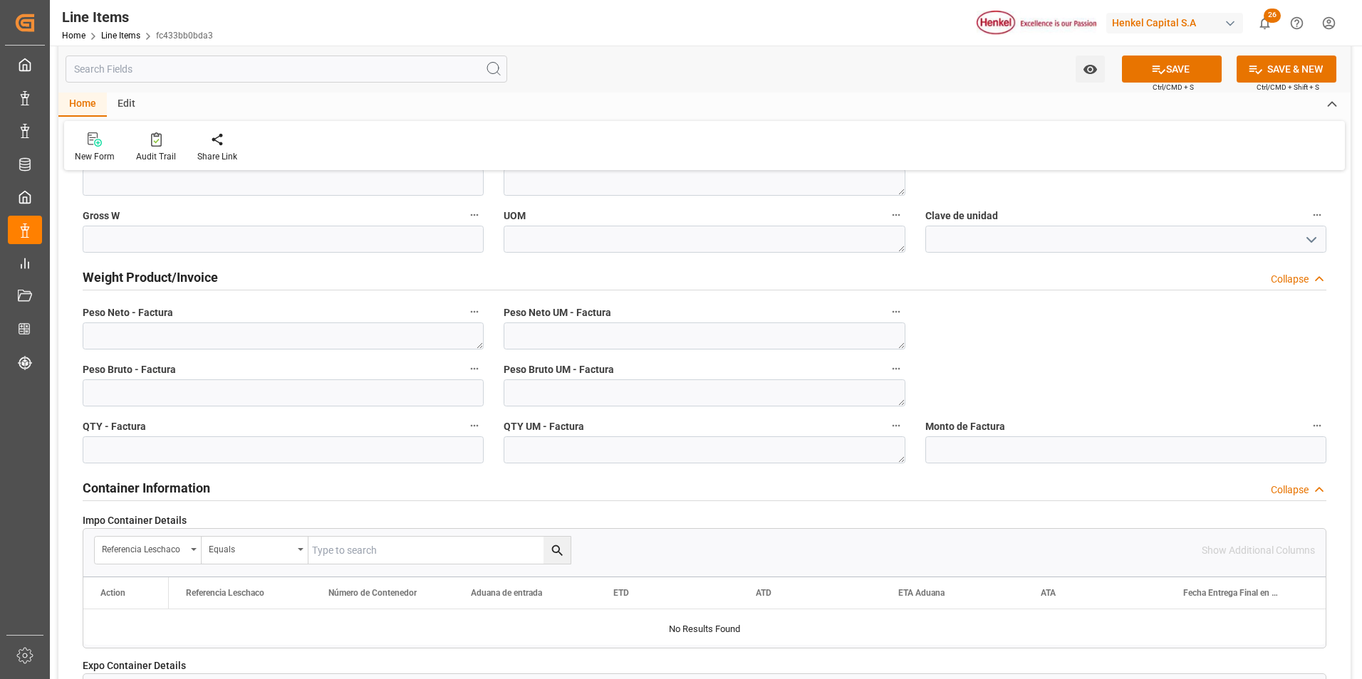
scroll to position [855, 0]
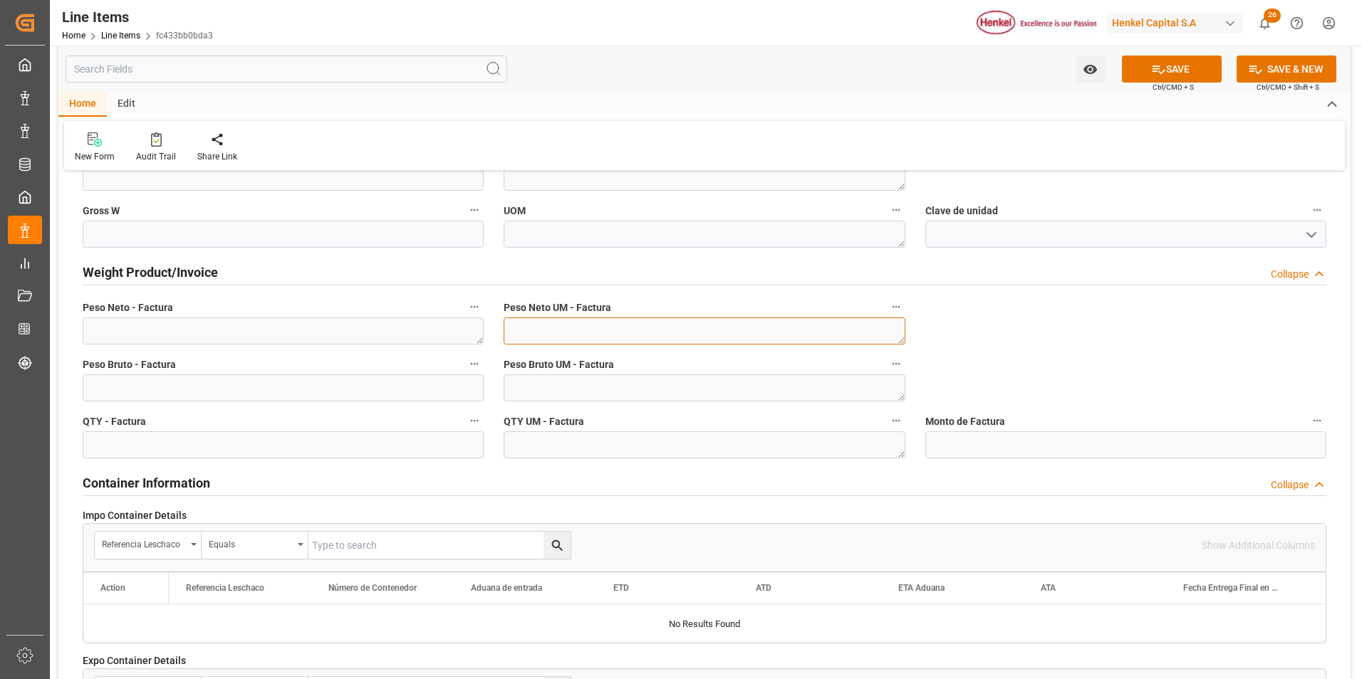
click at [751, 333] on textarea at bounding box center [703, 331] width 401 height 27
click at [428, 336] on textarea at bounding box center [283, 331] width 401 height 27
type textarea "2000"
click at [594, 335] on textarea at bounding box center [703, 331] width 401 height 27
type textarea "k"
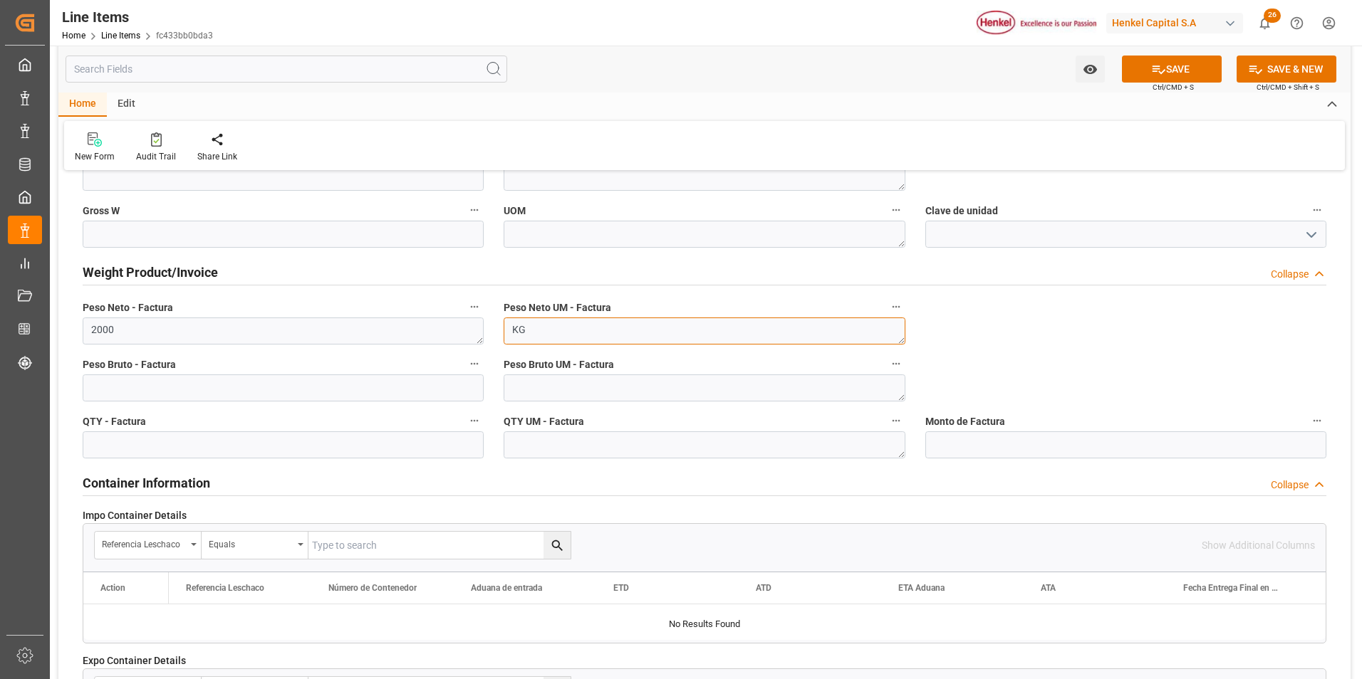
type textarea "KG"
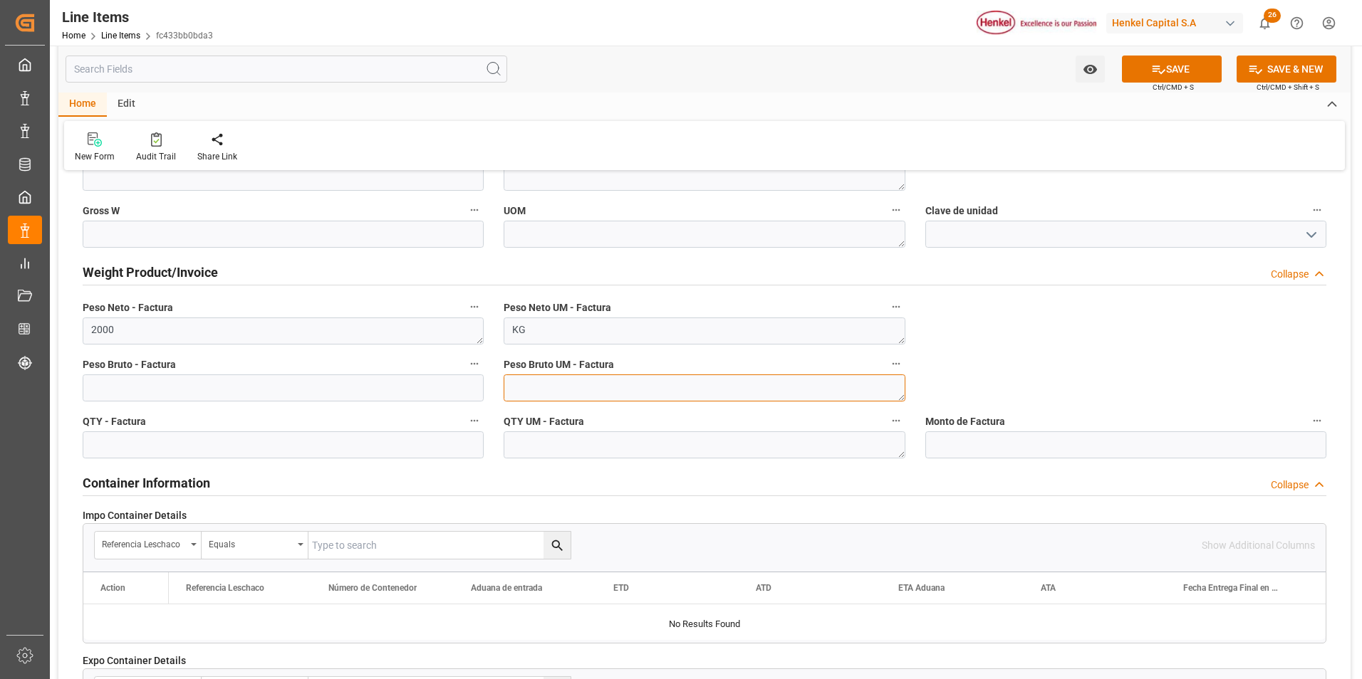
click at [602, 398] on textarea at bounding box center [703, 388] width 401 height 27
type textarea "KG"
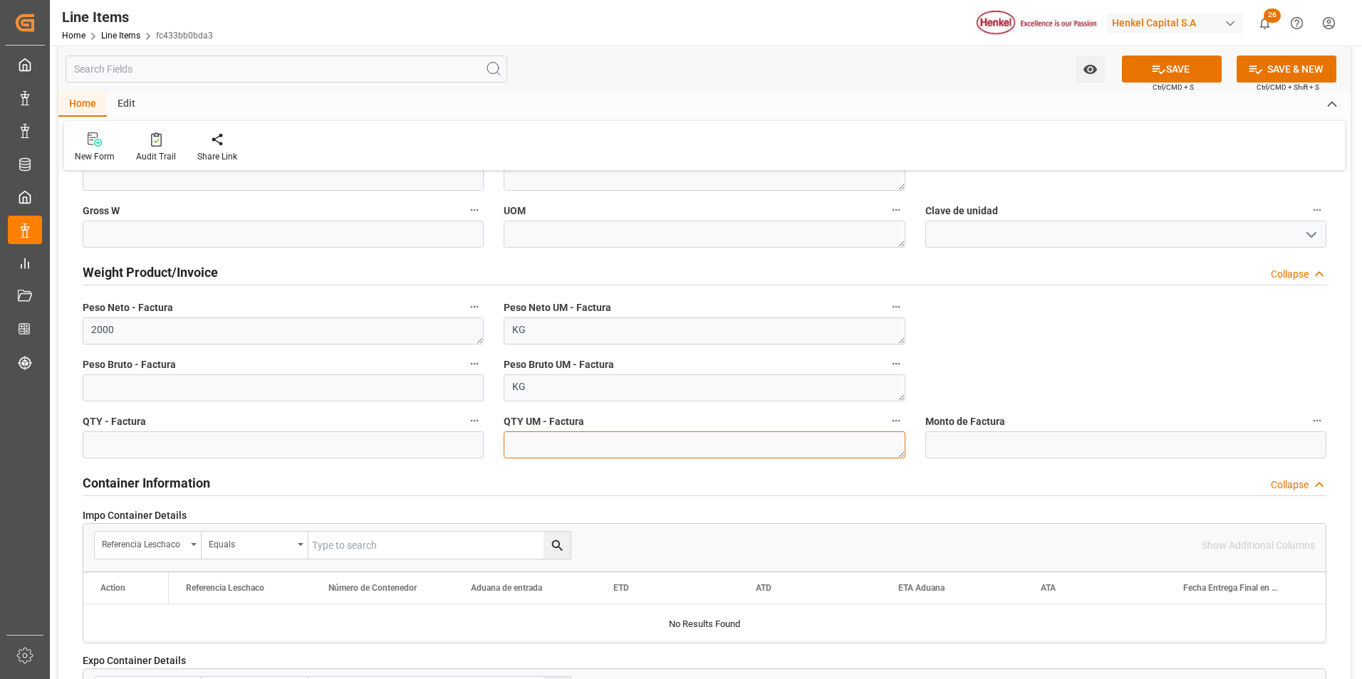
click at [602, 446] on textarea at bounding box center [703, 445] width 401 height 27
type textarea "KG"
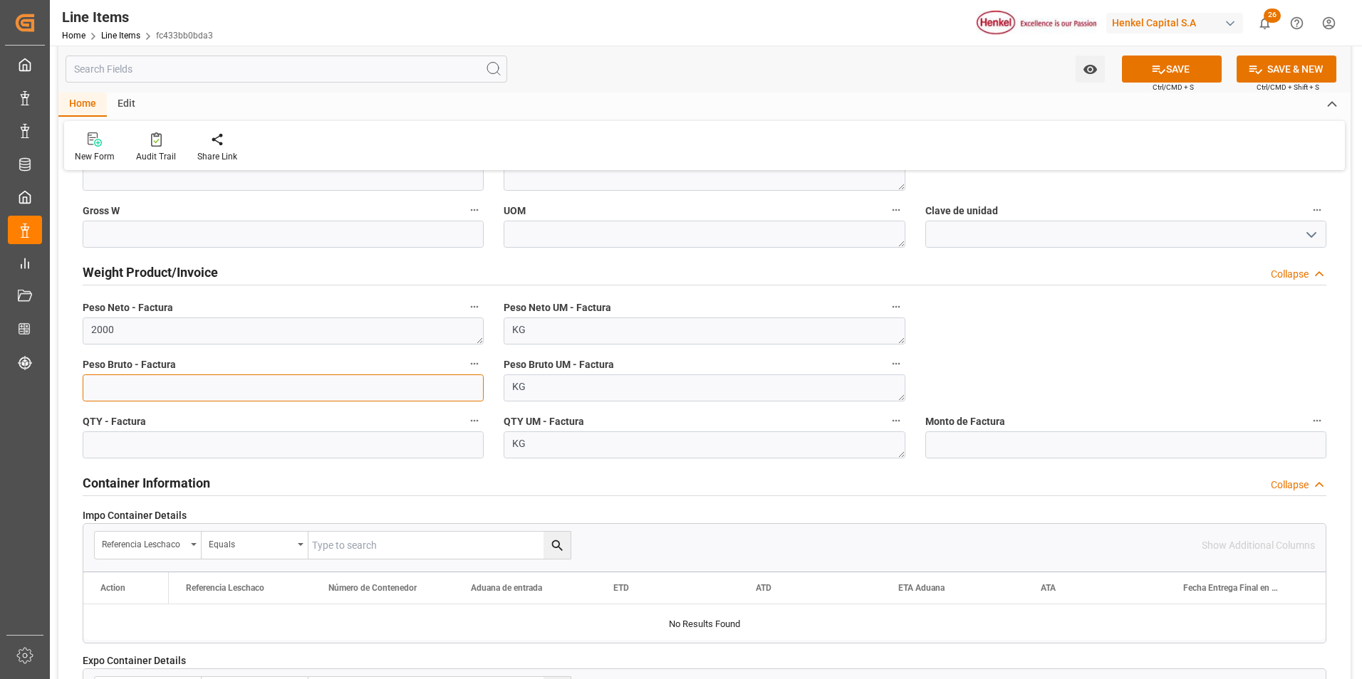
click at [343, 390] on input "text" at bounding box center [283, 388] width 401 height 27
type input "1064.053"
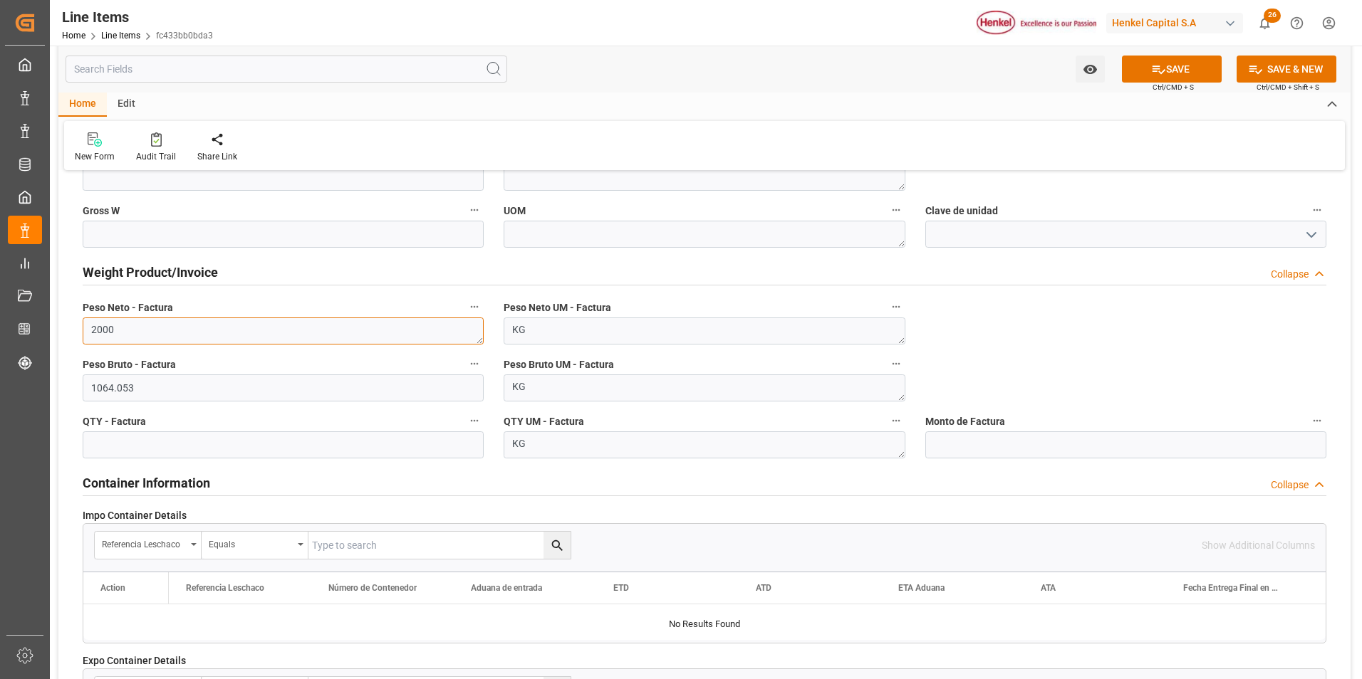
click at [187, 329] on textarea "2000" at bounding box center [283, 331] width 401 height 27
type textarea "2"
type textarea "1000"
click at [1137, 74] on button "SAVE" at bounding box center [1172, 69] width 100 height 27
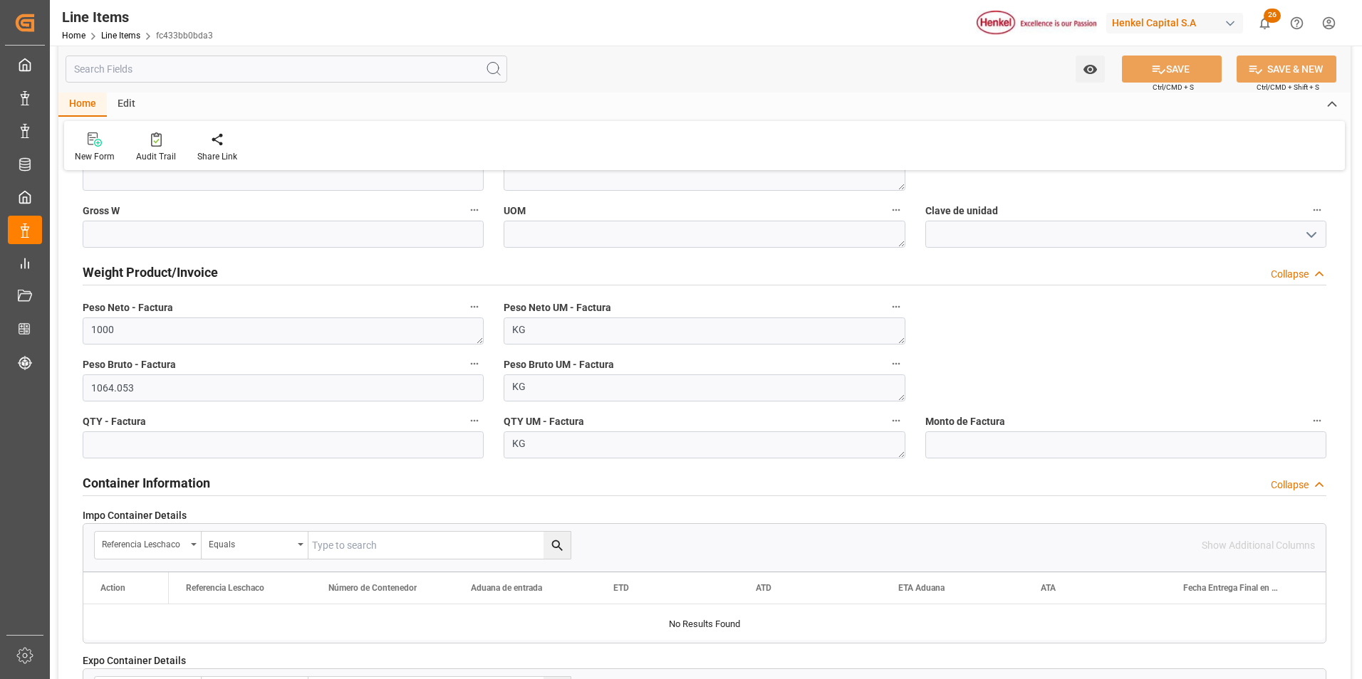
type textarea "TOBACOLL 233-3005 HE MX"
type textarea "APC"
type textarea "3506919999"
type input "31201600"
type textarea "6HA2"
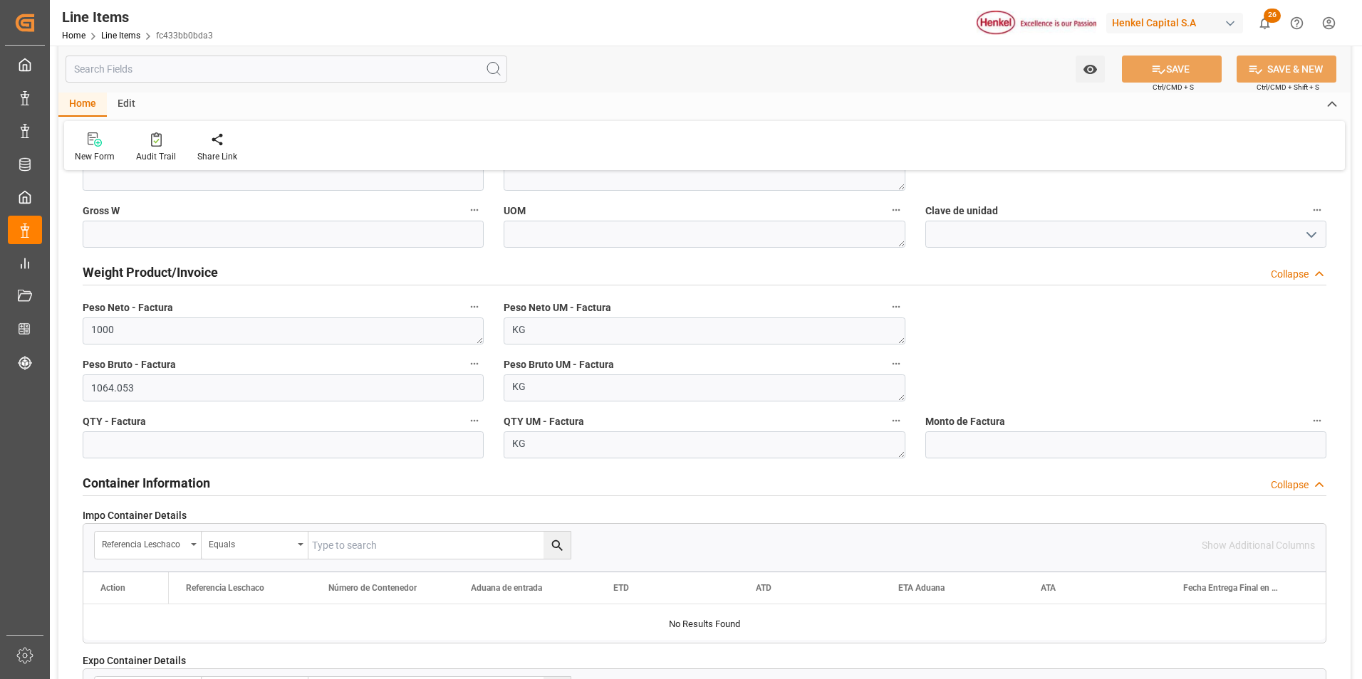
type textarea "KG"
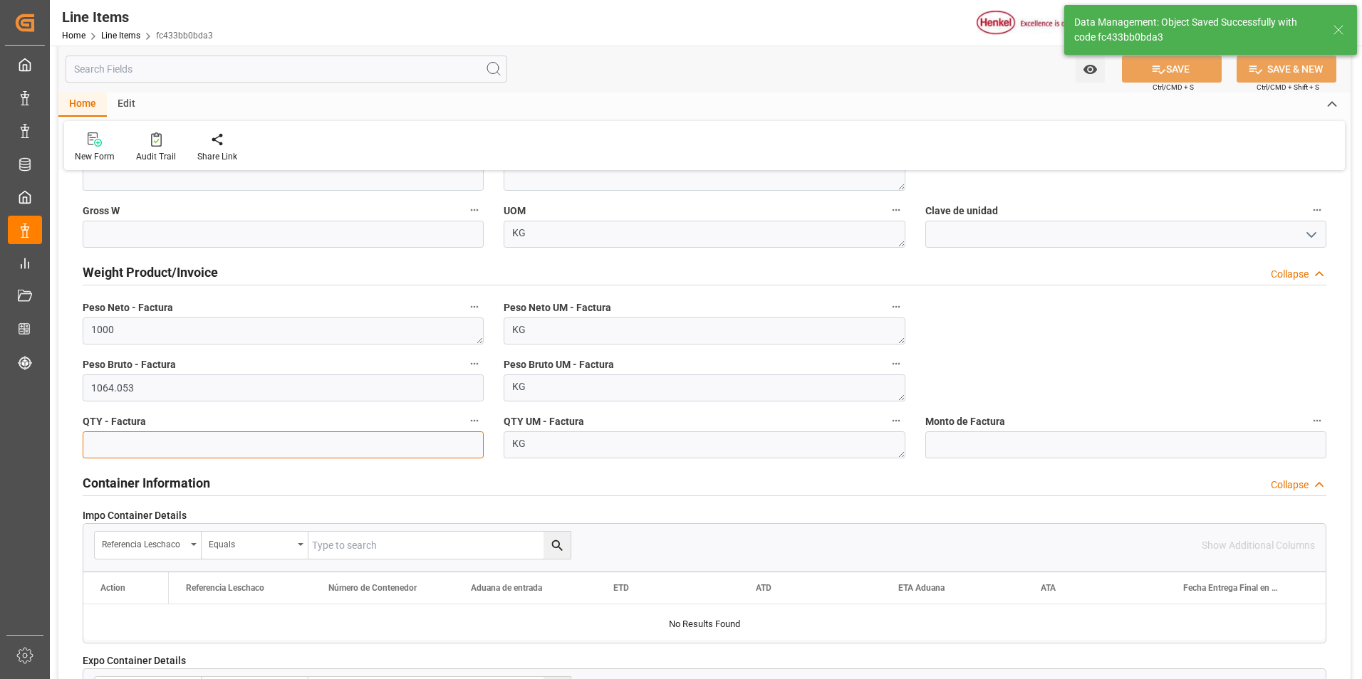
click at [357, 456] on input "text" at bounding box center [283, 445] width 401 height 27
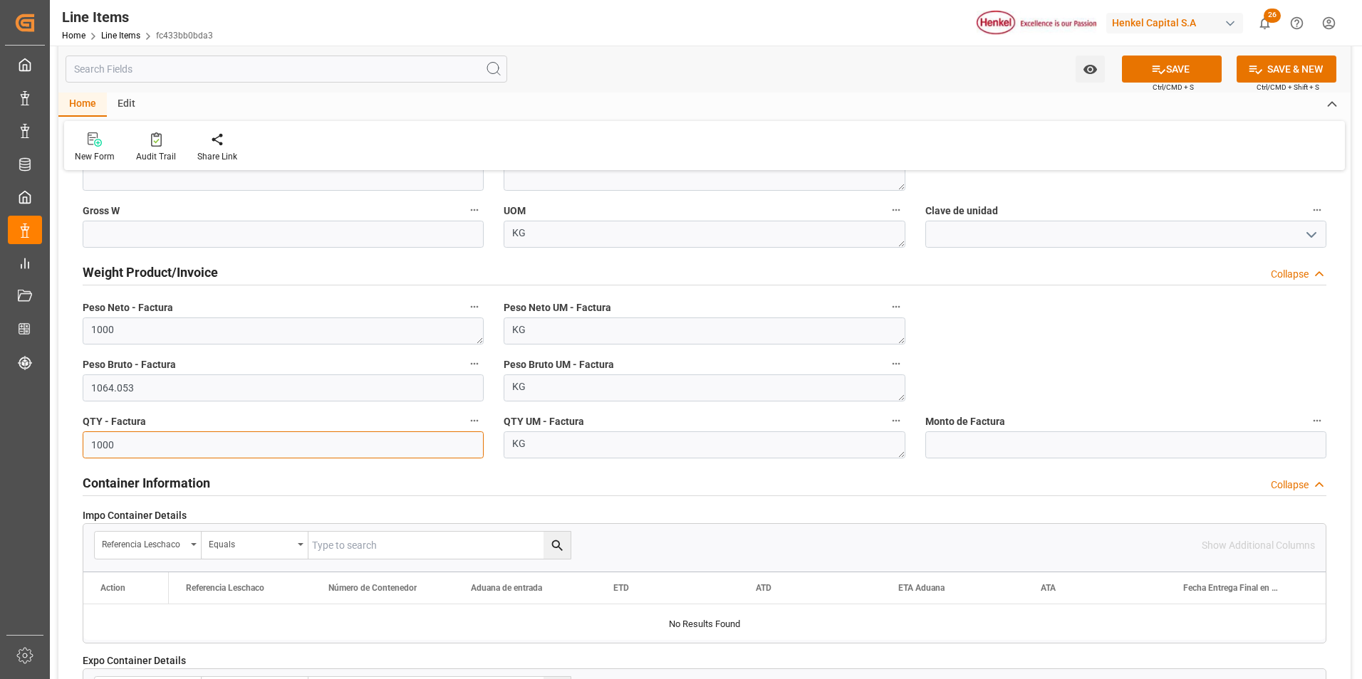
type input "1000"
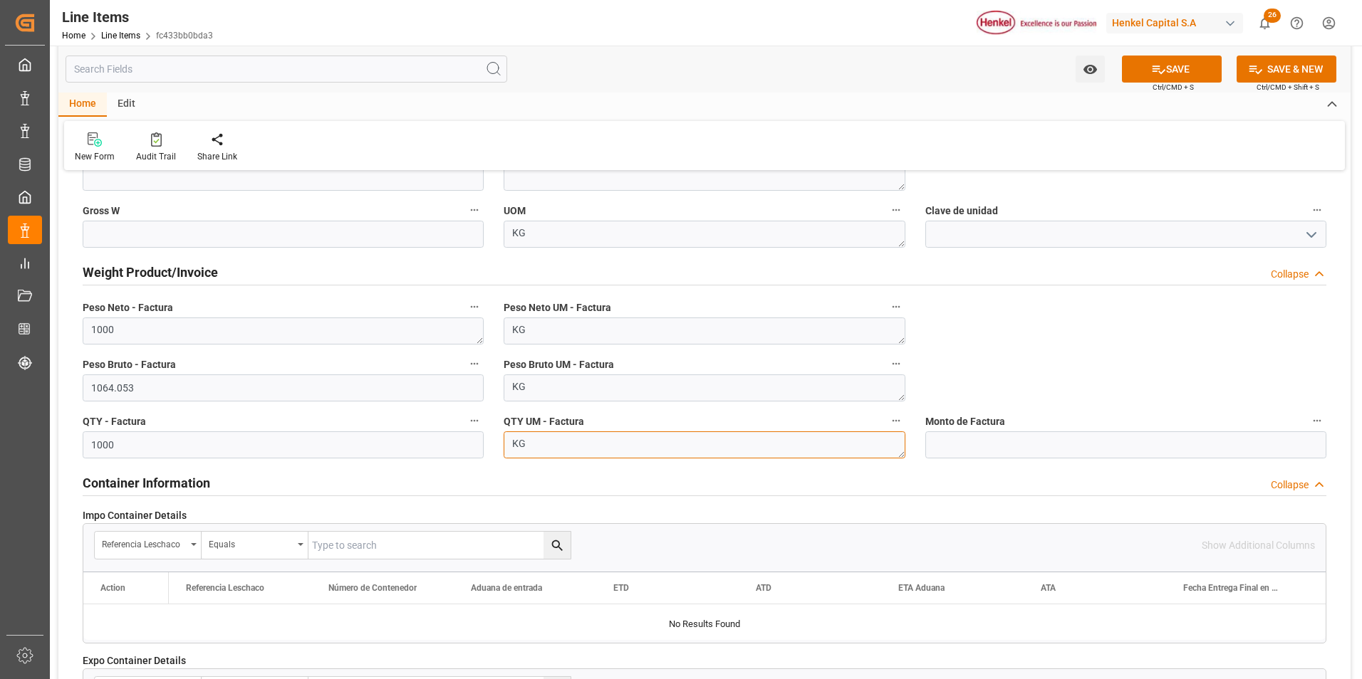
click at [555, 449] on textarea "KG" at bounding box center [703, 445] width 401 height 27
click at [1155, 74] on icon at bounding box center [1158, 69] width 15 height 15
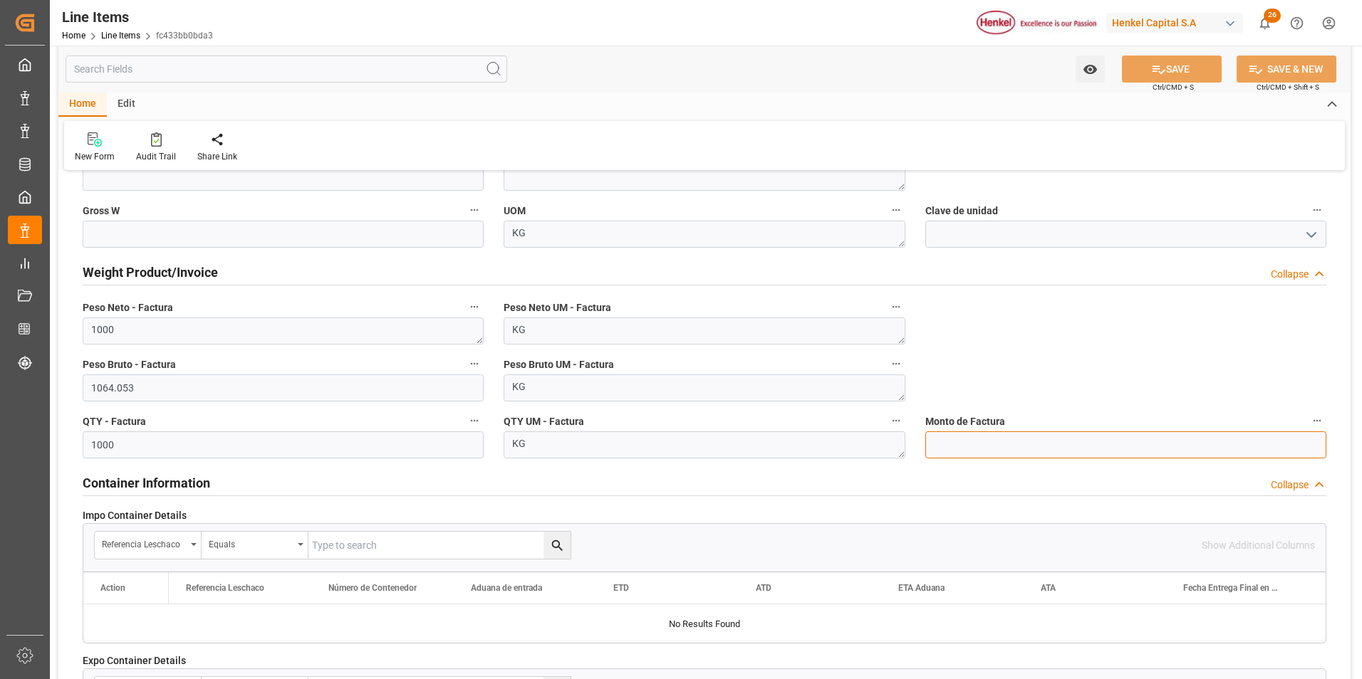
click at [1007, 443] on input "text" at bounding box center [1125, 445] width 401 height 27
type input "6000"
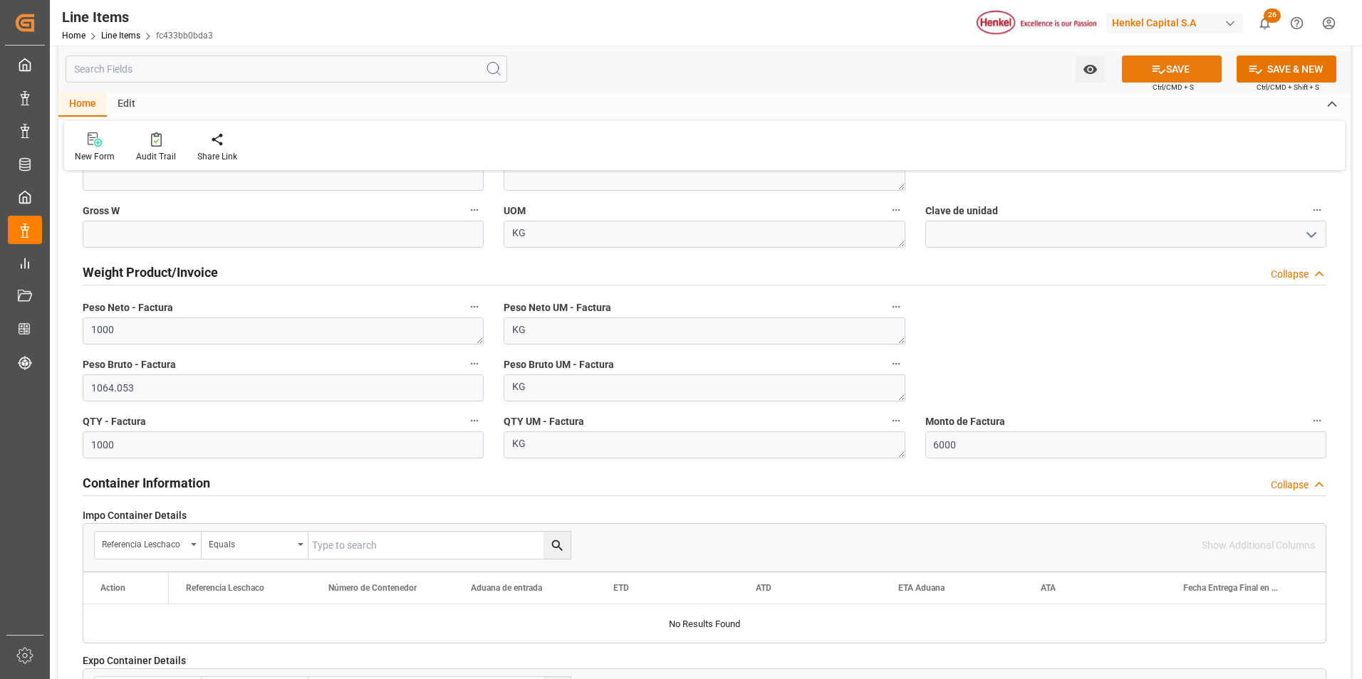
click at [1144, 71] on button "SAVE" at bounding box center [1172, 69] width 100 height 27
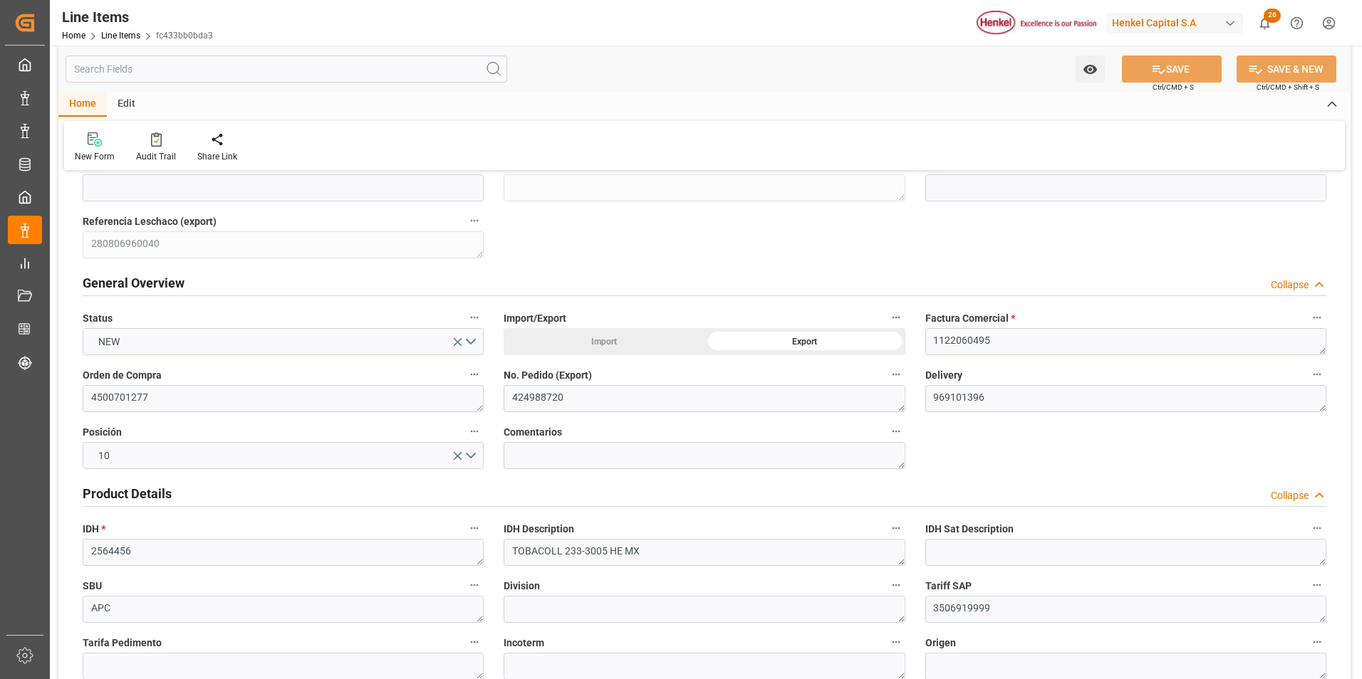
scroll to position [142, 0]
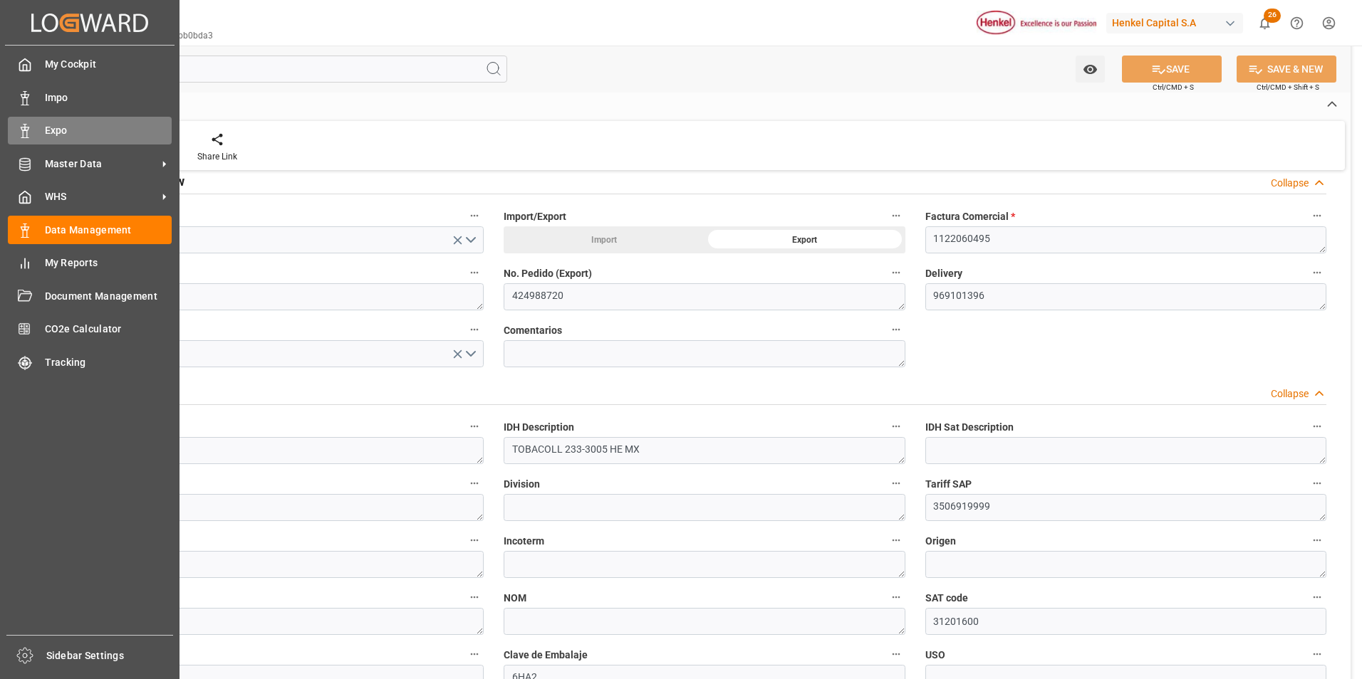
click at [36, 135] on div "Expo Expo" at bounding box center [90, 131] width 164 height 28
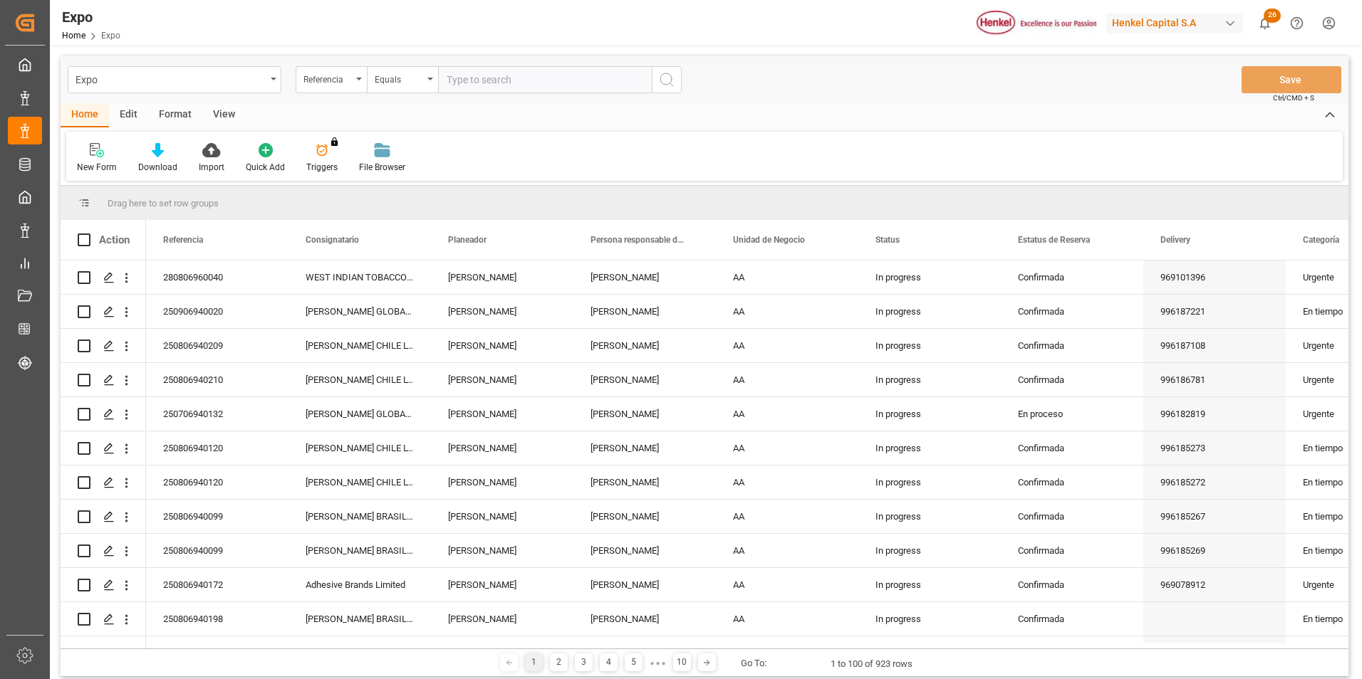
click at [481, 81] on input "text" at bounding box center [545, 79] width 214 height 27
click at [465, 83] on input "text" at bounding box center [545, 79] width 214 height 27
paste input "280806960040"
type input "280806960040"
click at [675, 78] on button "search button" at bounding box center [667, 79] width 30 height 27
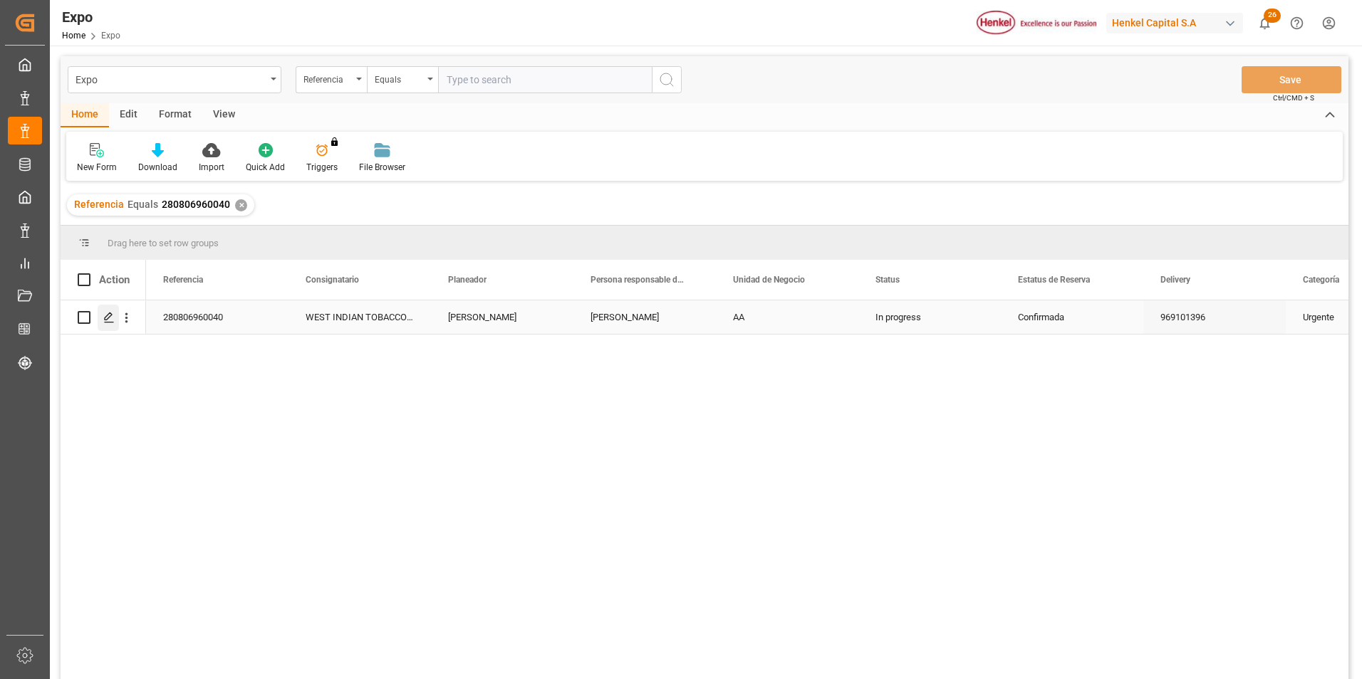
click at [109, 312] on icon "Press SPACE to select this row." at bounding box center [108, 317] width 11 height 11
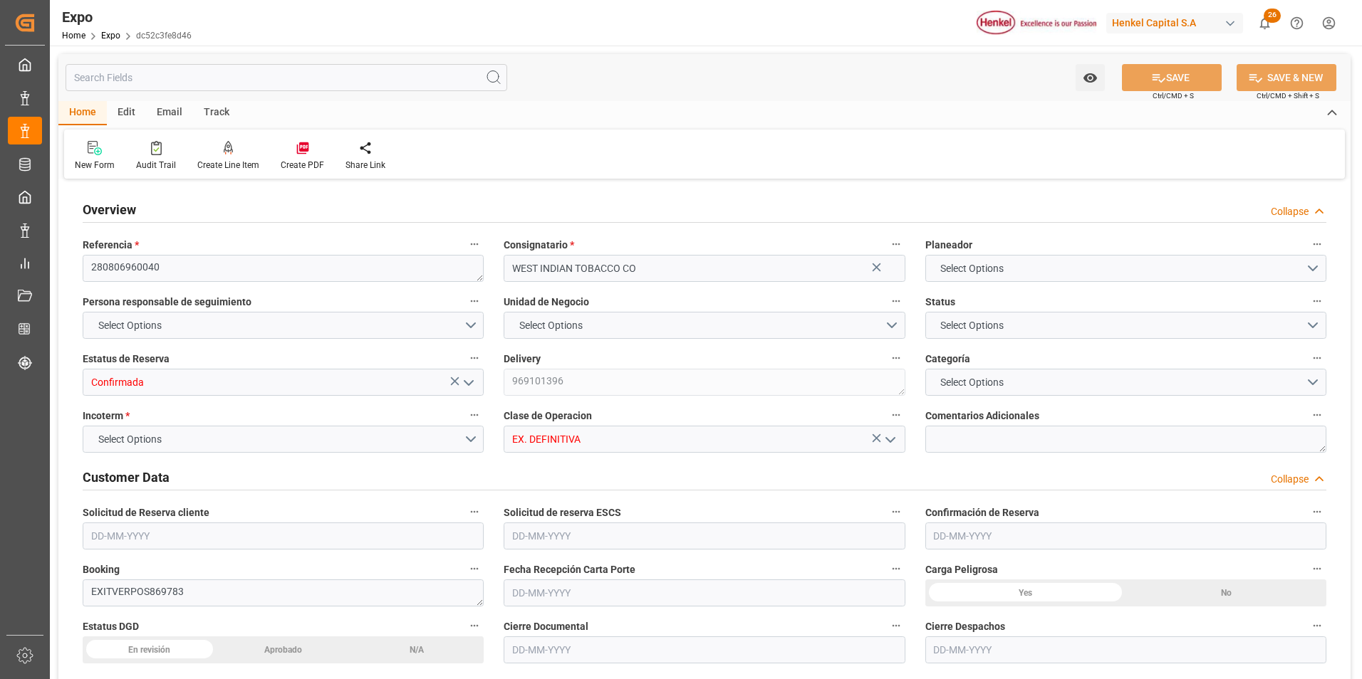
type input "2000"
type input "2128.105"
type input "2"
type input "9664275"
type input "9406922"
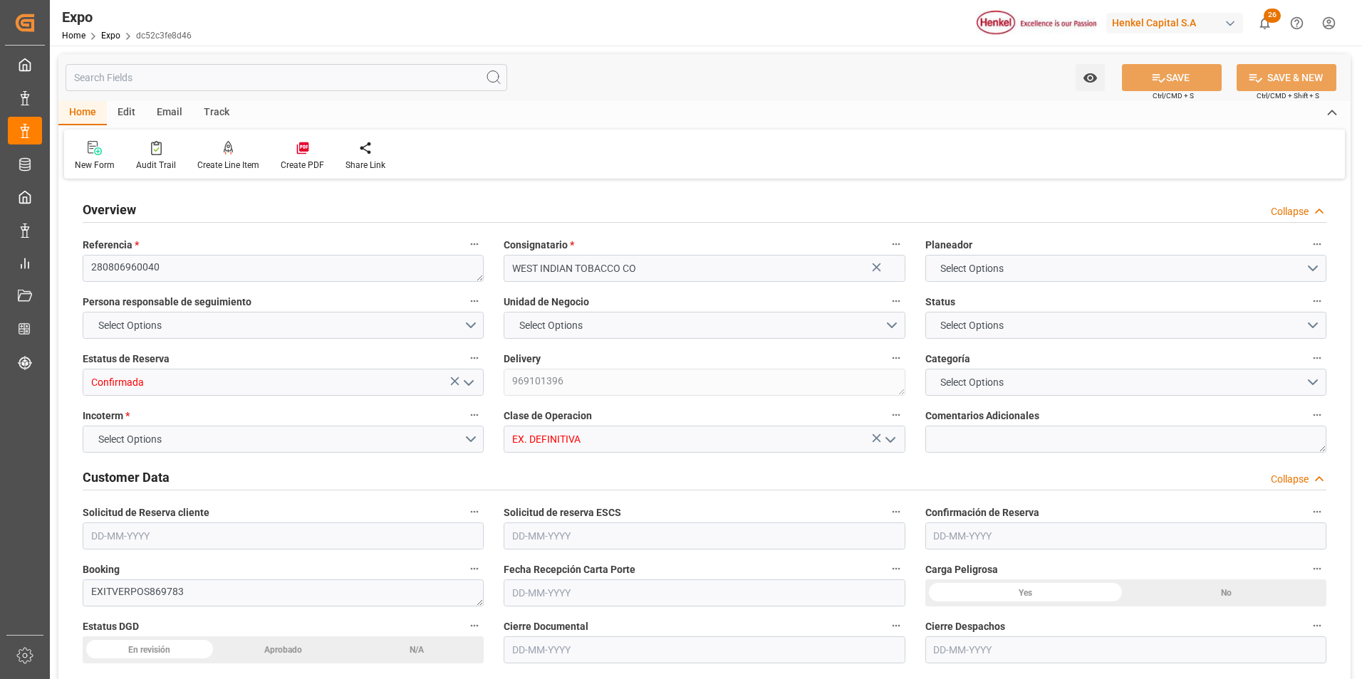
type input "9406922"
type input "MXVER"
type input "TTPOS"
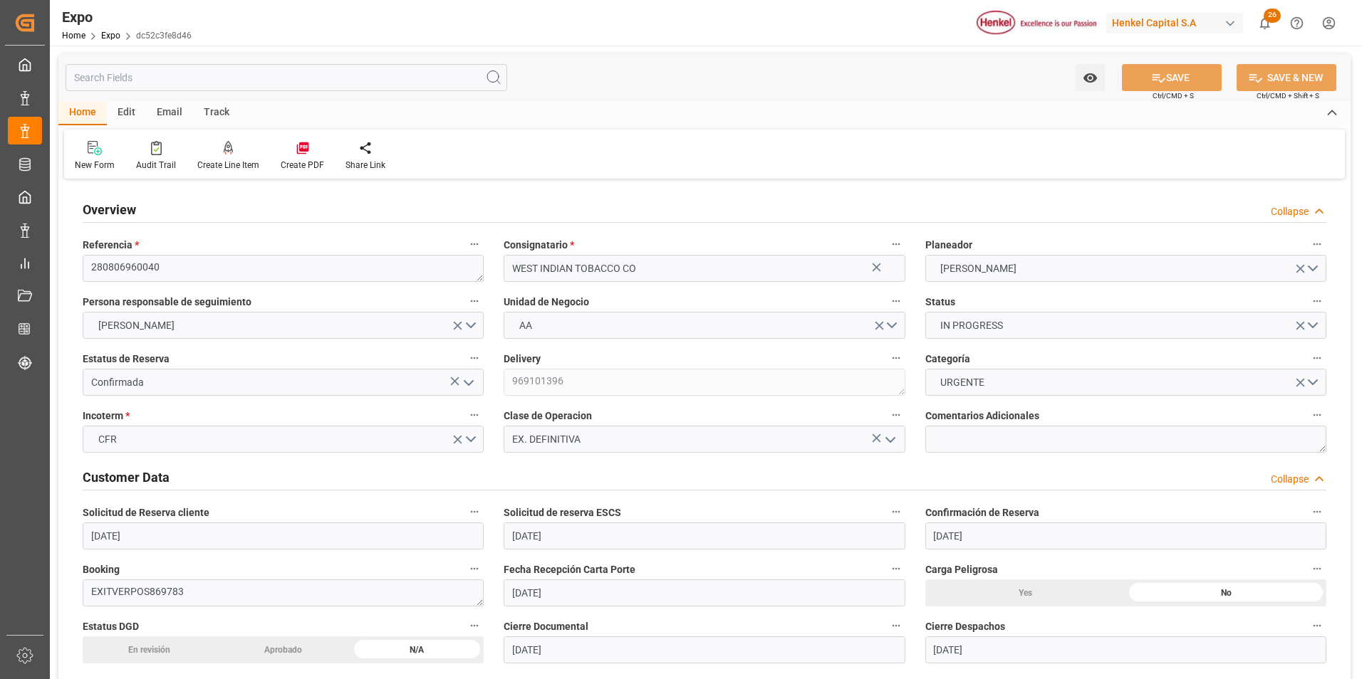
type input "[DATE]"
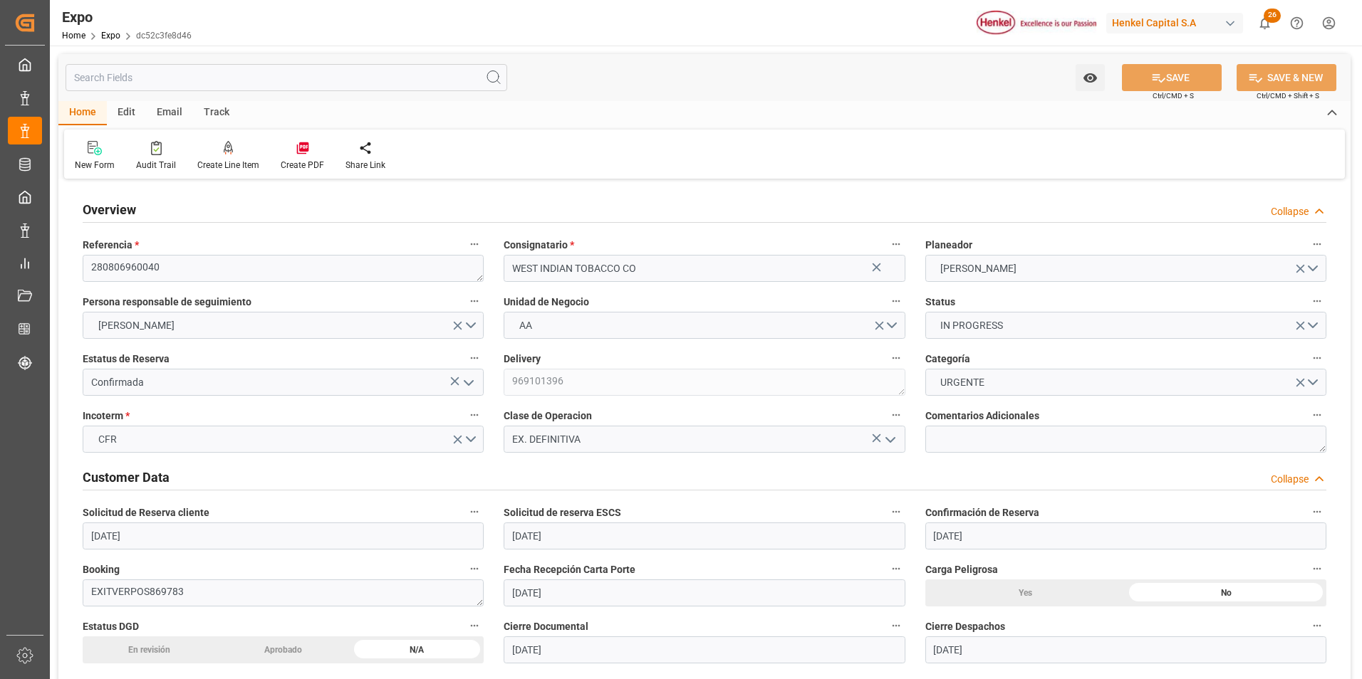
type input "[DATE]"
type input "[DATE] 00:00"
type input "[DATE]"
type input "[DATE] 00:00"
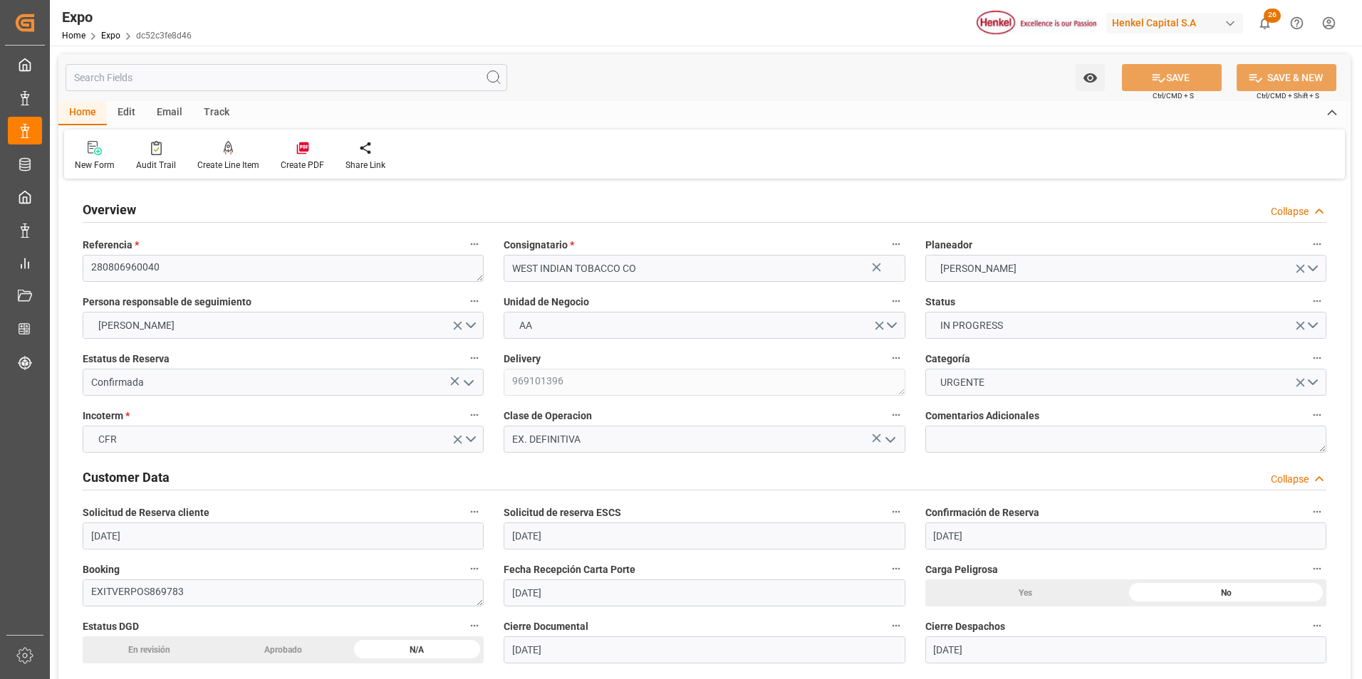
type input "[DATE]"
type input "16-08-2025"
type input "[DATE]"
type input "25-08-2025 00:00"
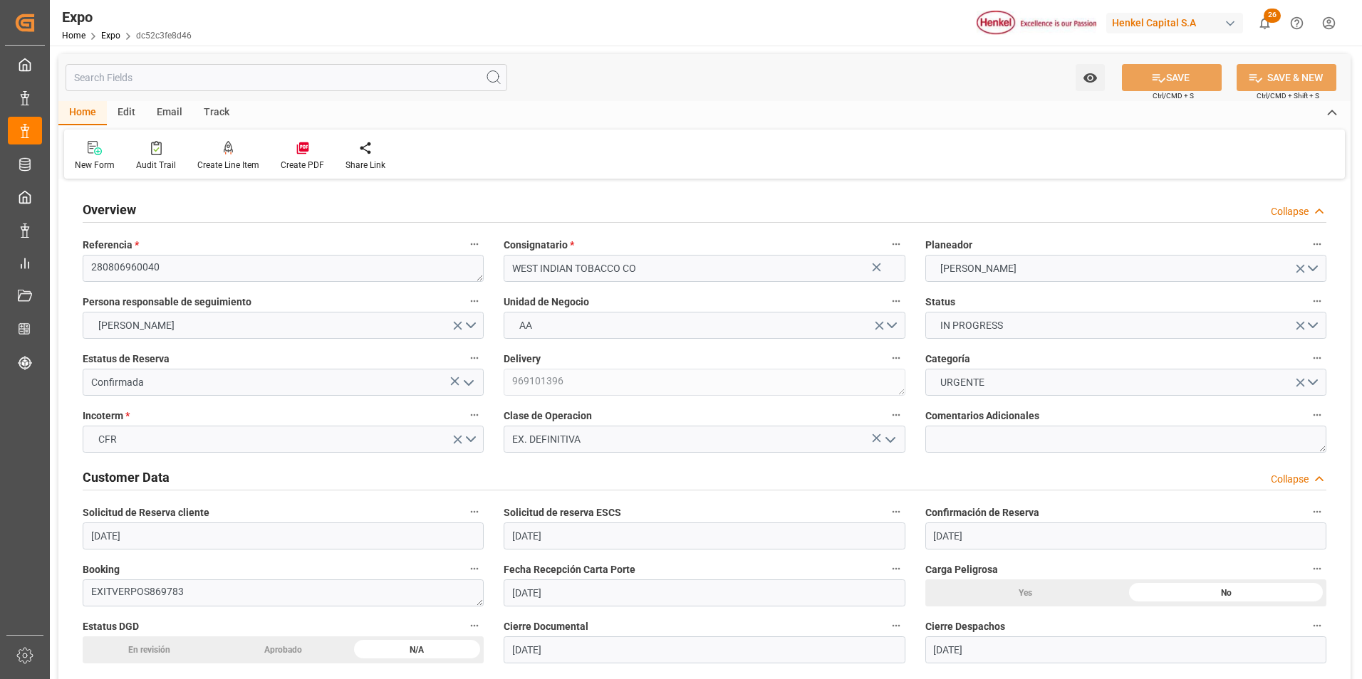
type input "18-08-2025 00:00"
type input "02-09-2025 00:00"
type input "01-09-2025 00:00"
type input "21-08-2025 04:13"
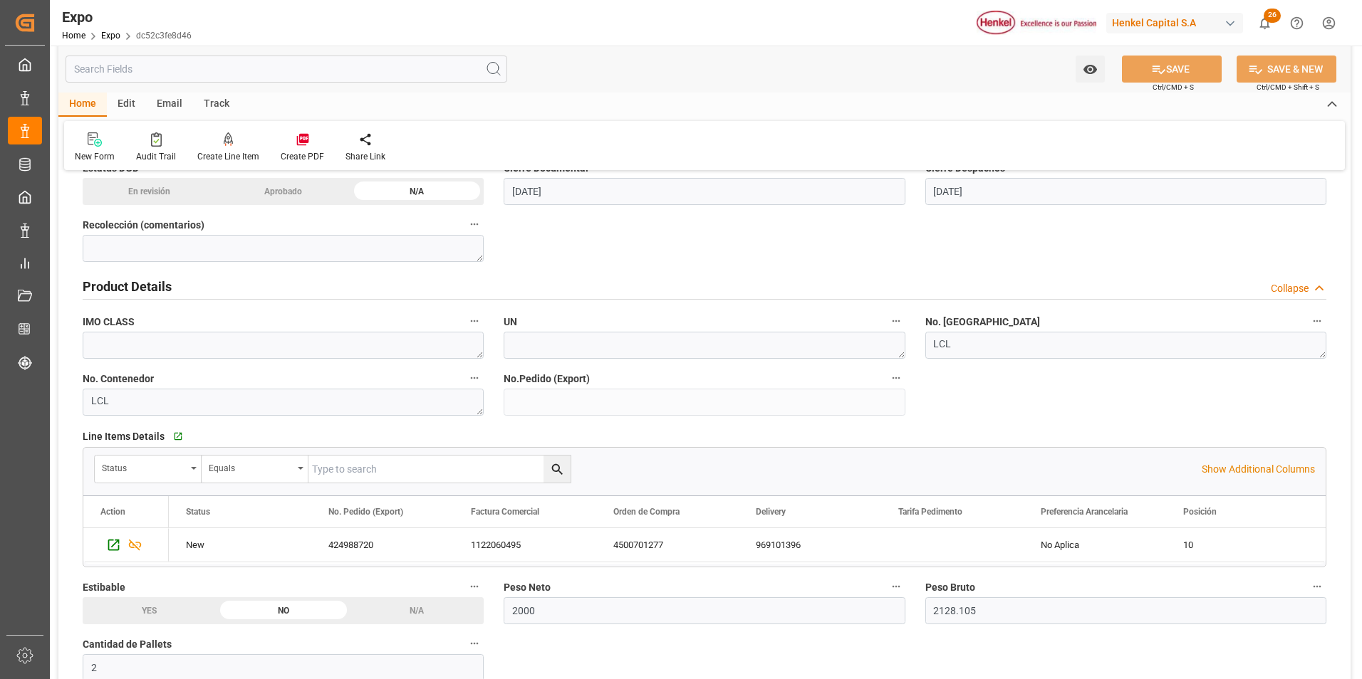
scroll to position [498, 0]
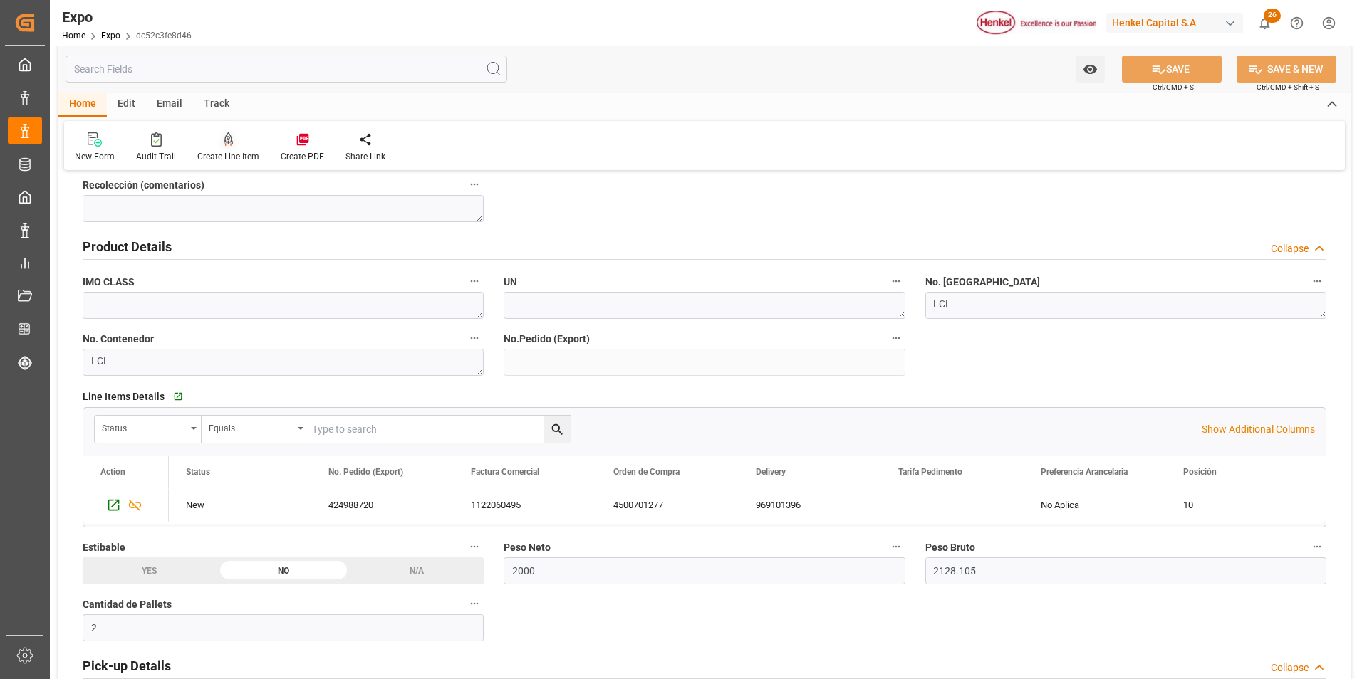
click at [221, 139] on div at bounding box center [228, 139] width 62 height 15
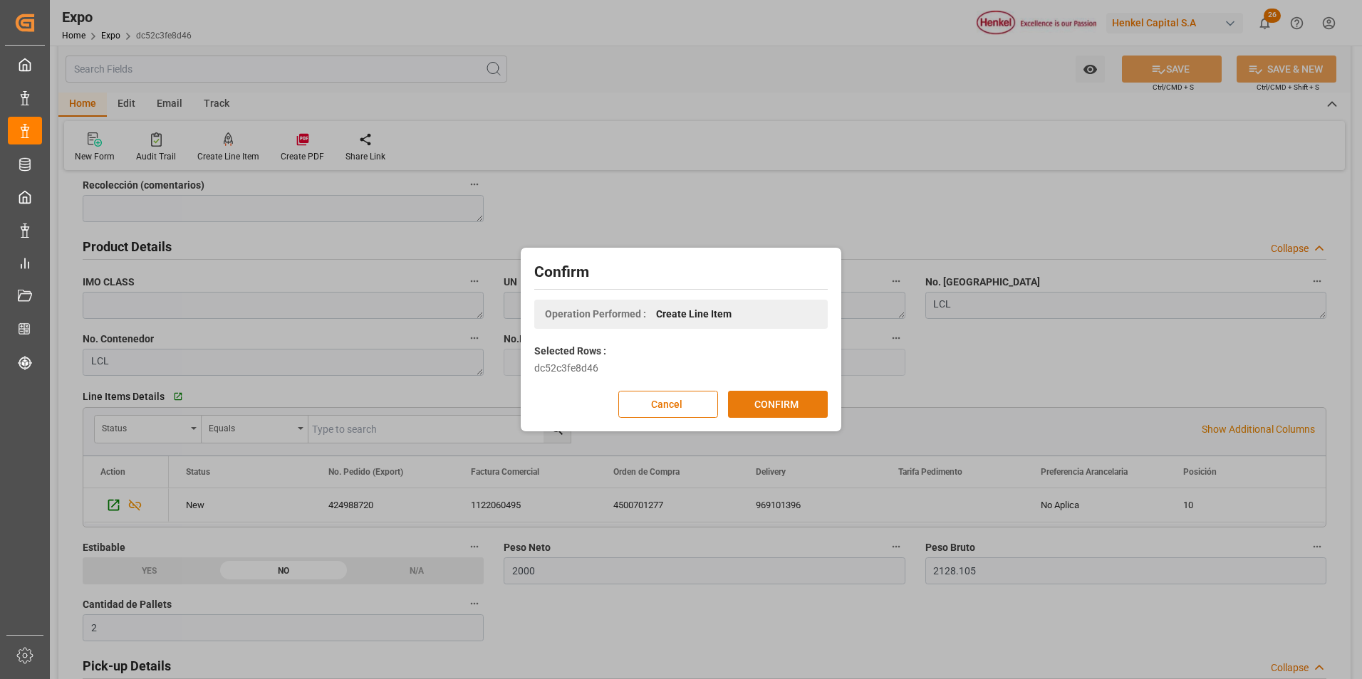
click at [748, 404] on button "CONFIRM" at bounding box center [778, 404] width 100 height 27
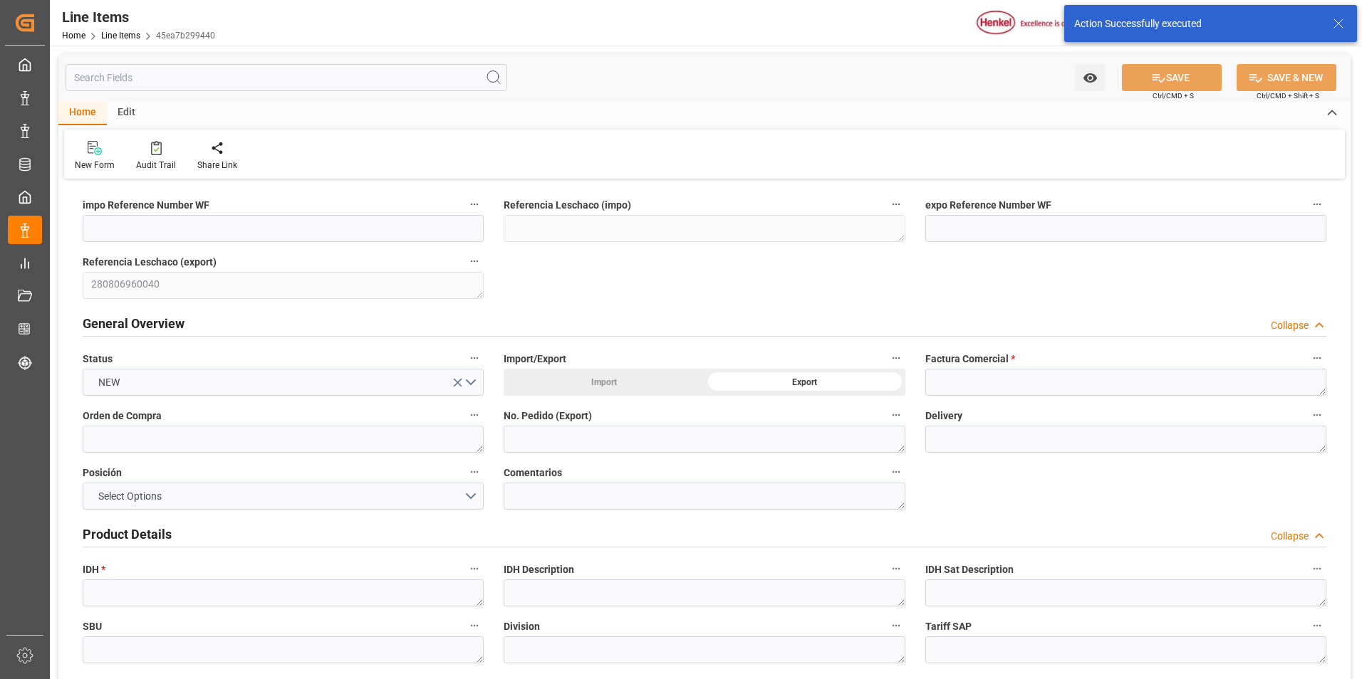
type input "21-08-2025 04:19"
click at [998, 386] on textarea at bounding box center [1125, 382] width 401 height 27
paste textarea "1122060496"
type textarea "1122060496"
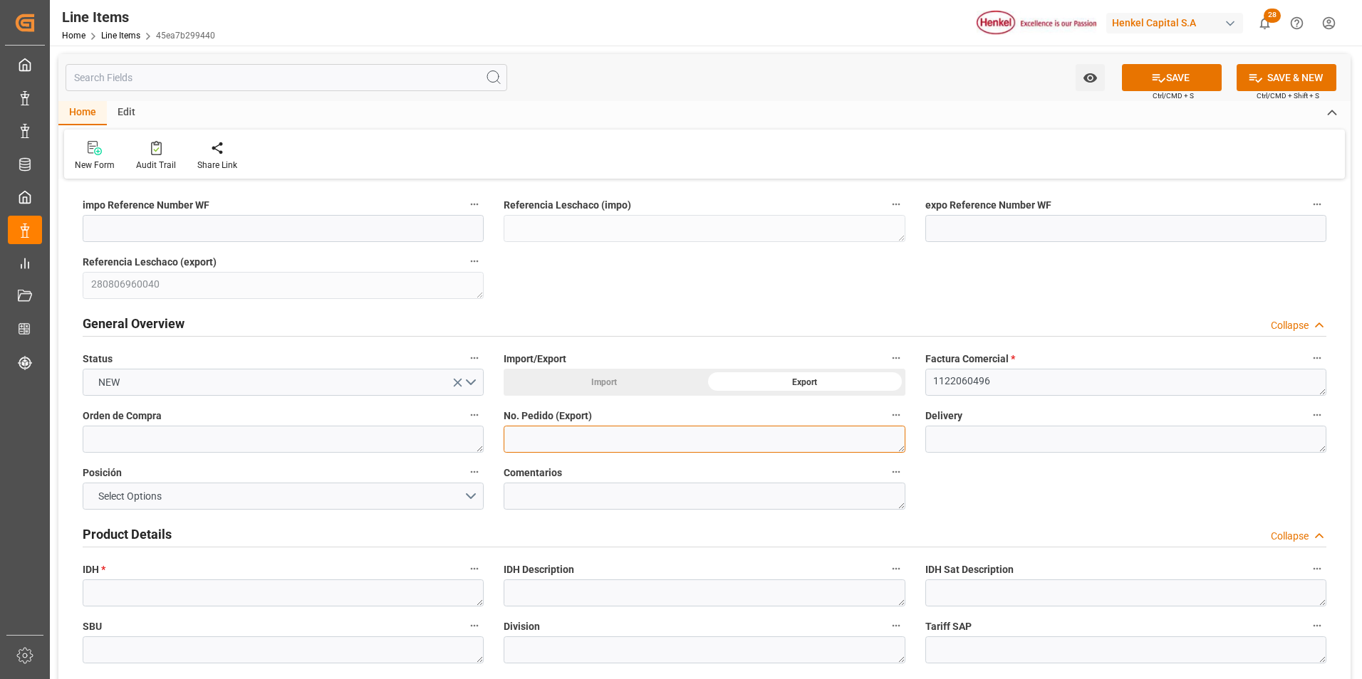
click at [648, 449] on textarea at bounding box center [703, 439] width 401 height 27
paste textarea "4500701277"
type textarea "4500701277"
click at [337, 436] on textarea at bounding box center [283, 439] width 401 height 27
paste textarea "4500701277"
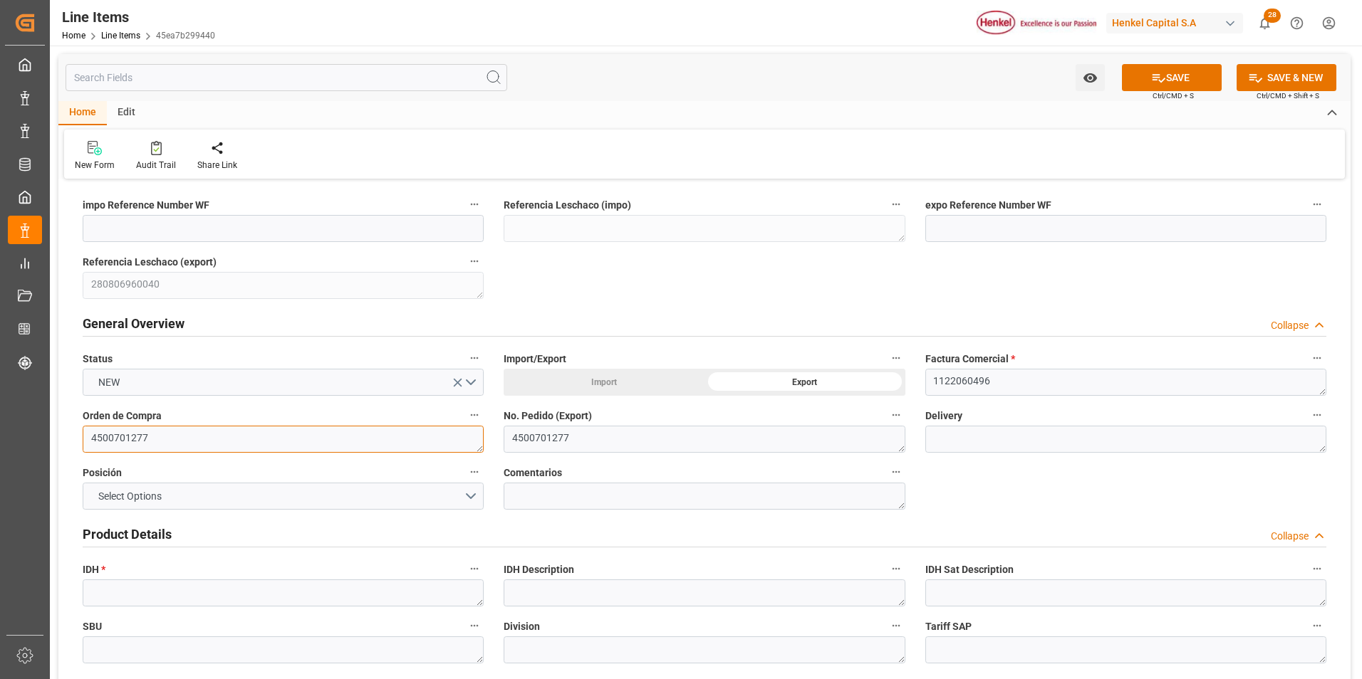
type textarea "4500701277"
drag, startPoint x: 603, startPoint y: 439, endPoint x: 498, endPoint y: 442, distance: 104.7
click at [498, 442] on div "No. Pedido (Export) 4500701277" at bounding box center [704, 429] width 421 height 57
paste textarea "424988720"
type textarea "424988720"
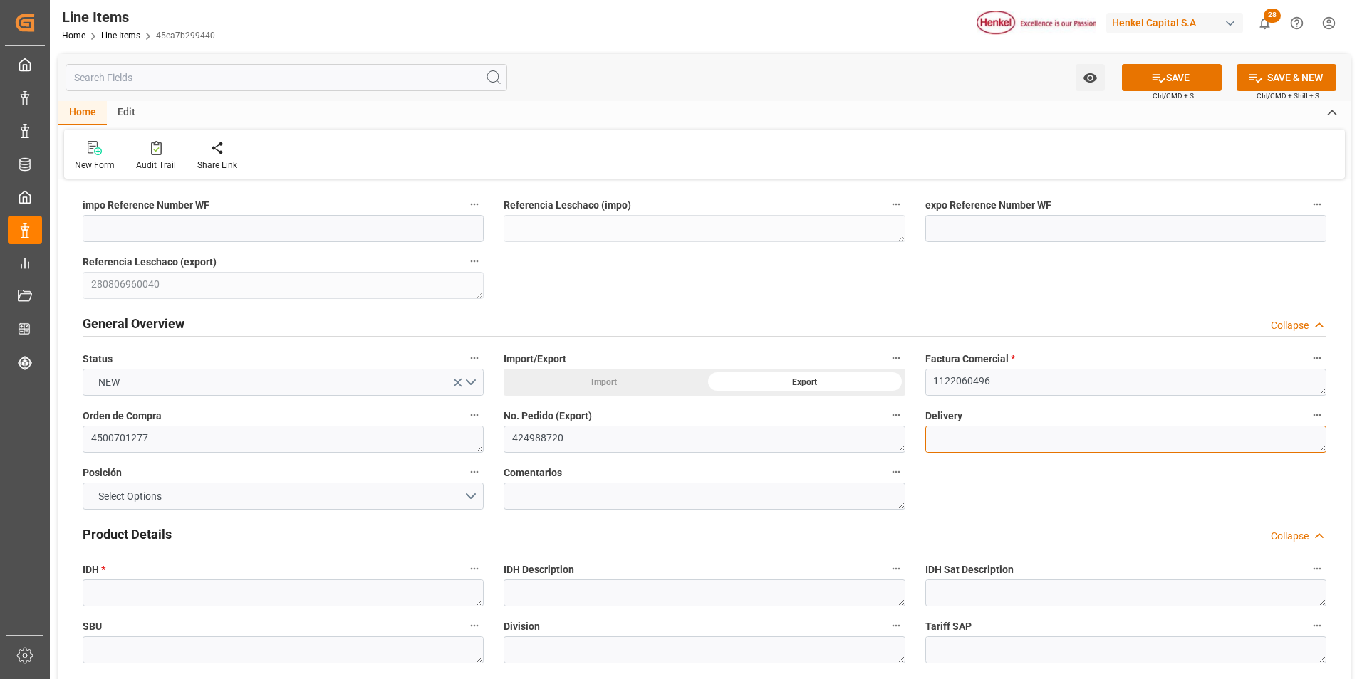
click at [956, 436] on textarea at bounding box center [1125, 439] width 401 height 27
paste textarea "969109690"
type textarea "969109690"
click at [422, 497] on button "Select Options" at bounding box center [283, 496] width 401 height 27
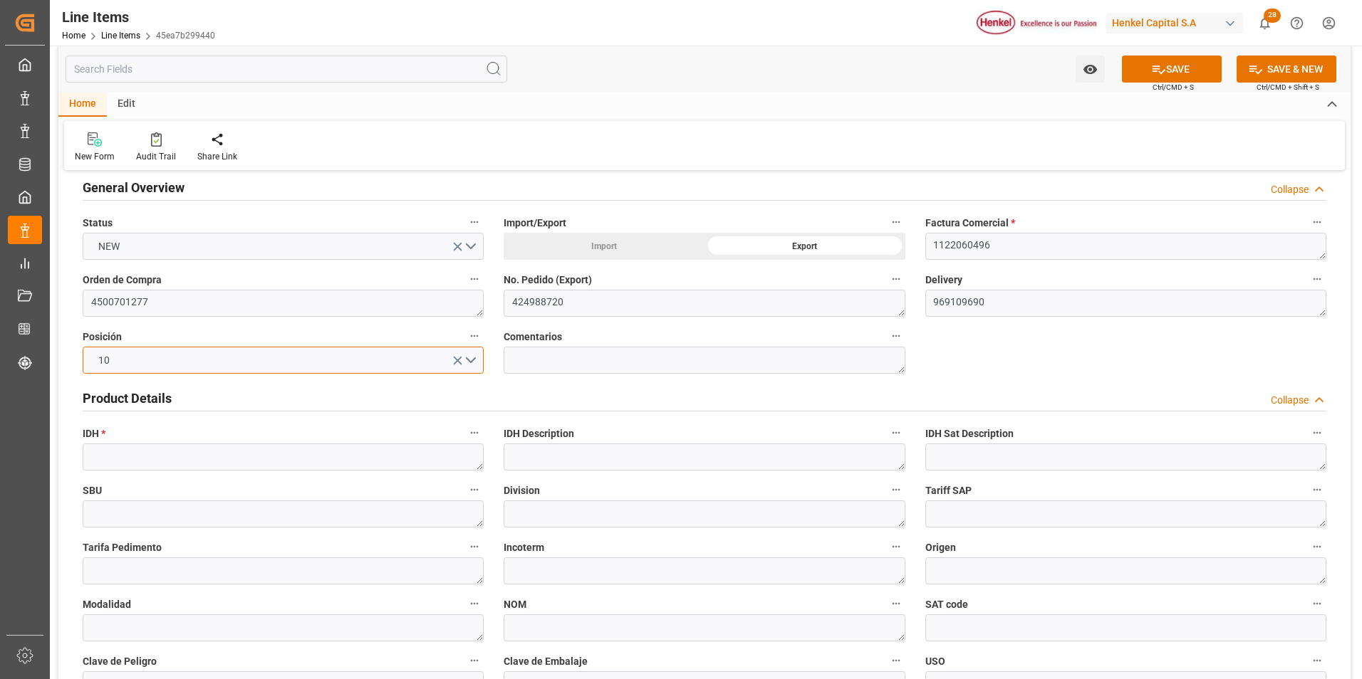
scroll to position [142, 0]
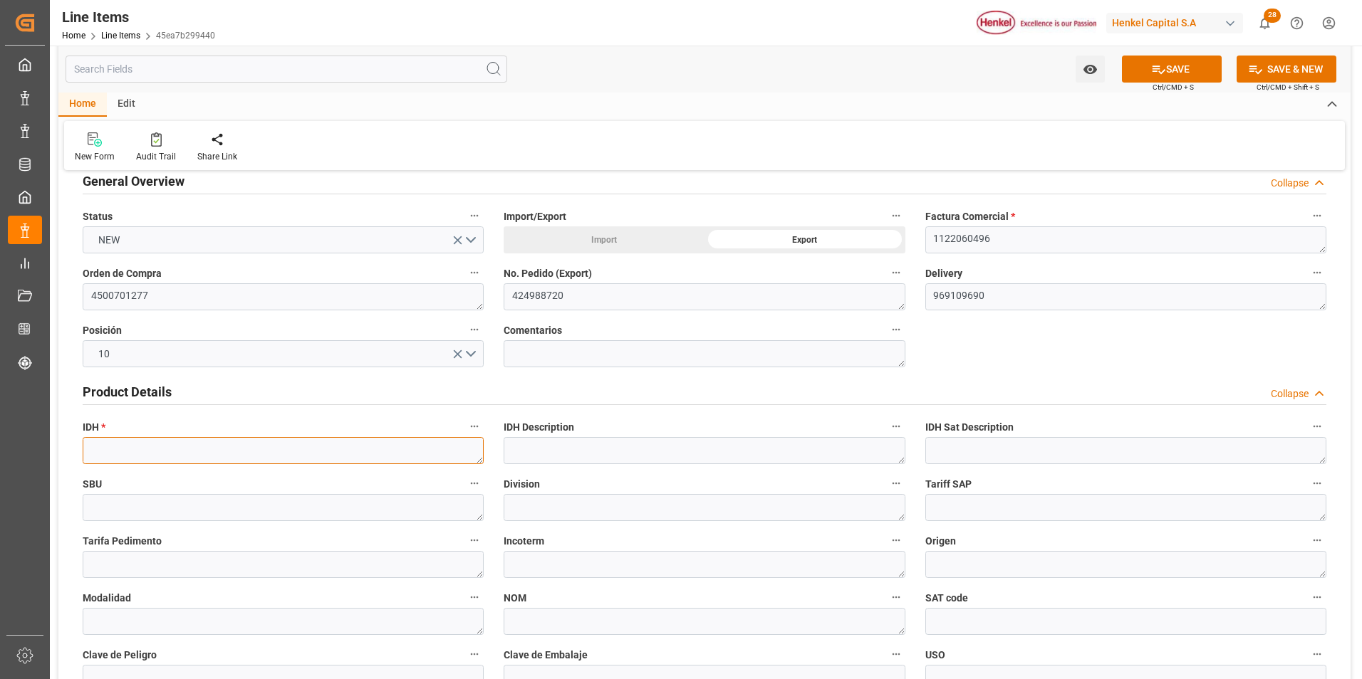
click at [120, 455] on textarea at bounding box center [283, 450] width 401 height 27
paste textarea "2269628"
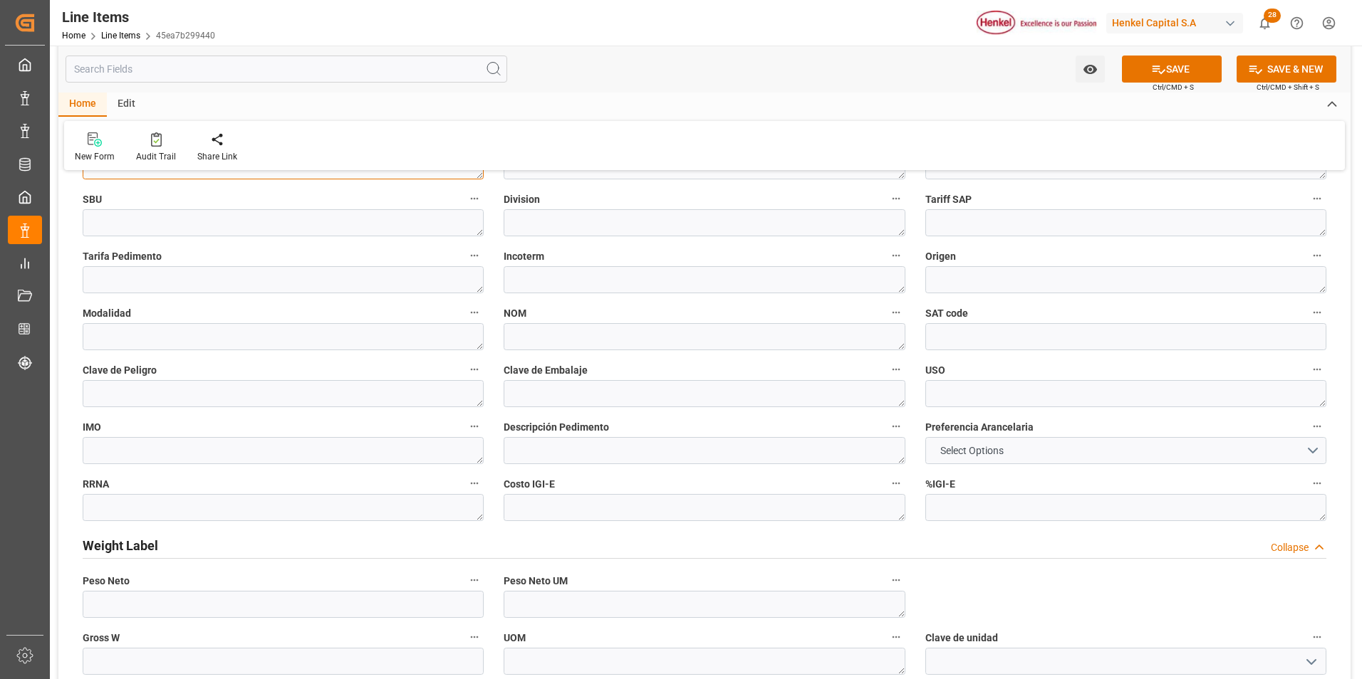
scroll to position [641, 0]
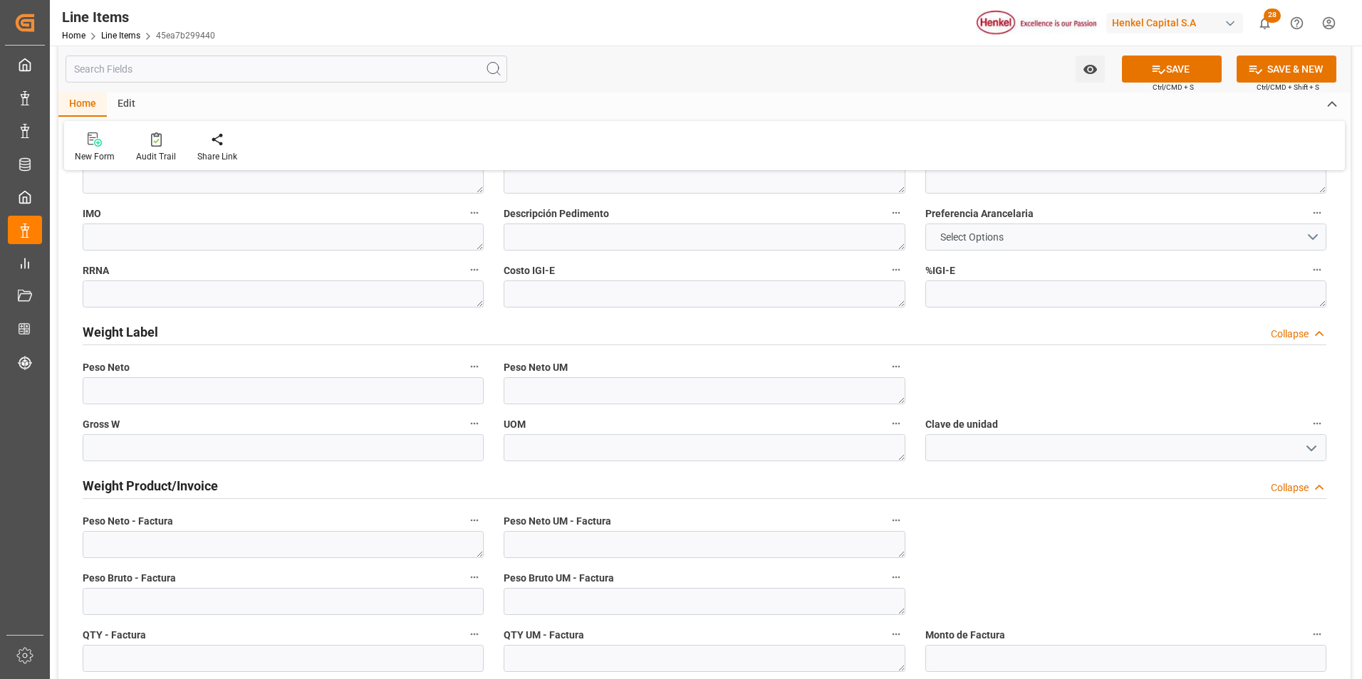
type textarea "2269628"
click at [979, 239] on span "Select Options" at bounding box center [972, 237] width 78 height 15
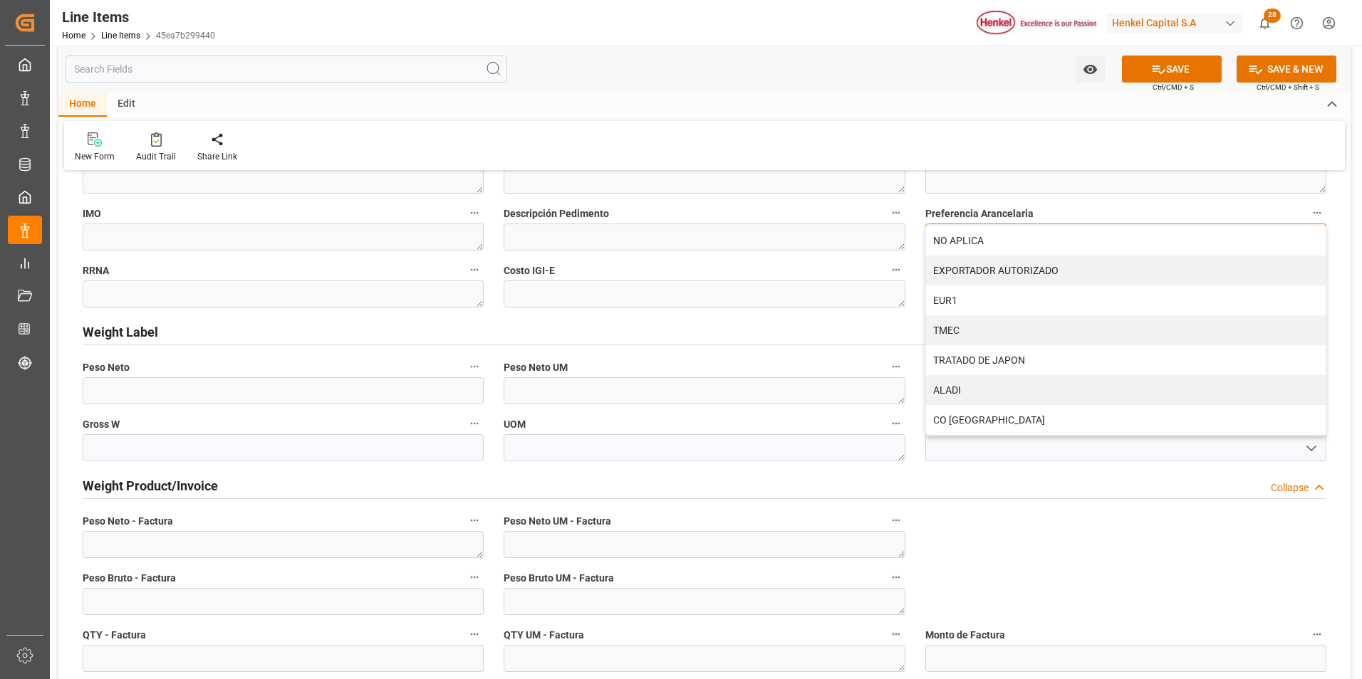
click at [979, 239] on div "NO APLICA" at bounding box center [1126, 241] width 400 height 30
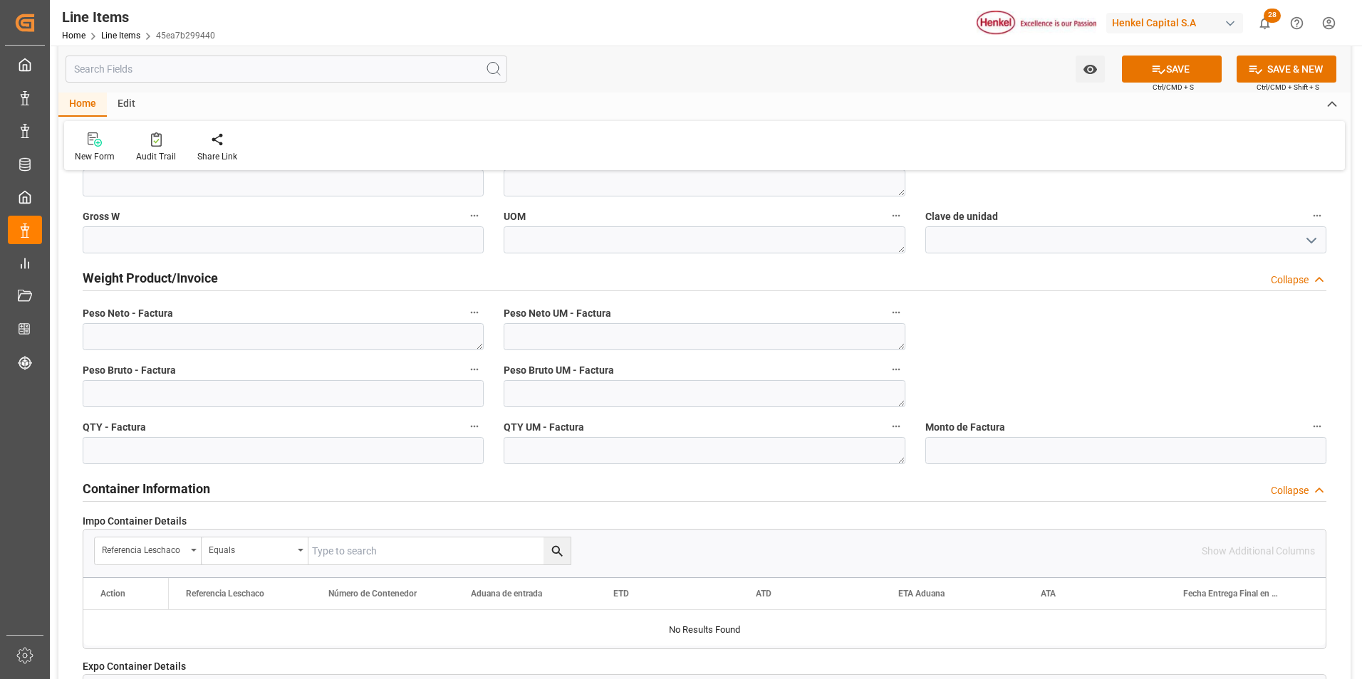
scroll to position [855, 0]
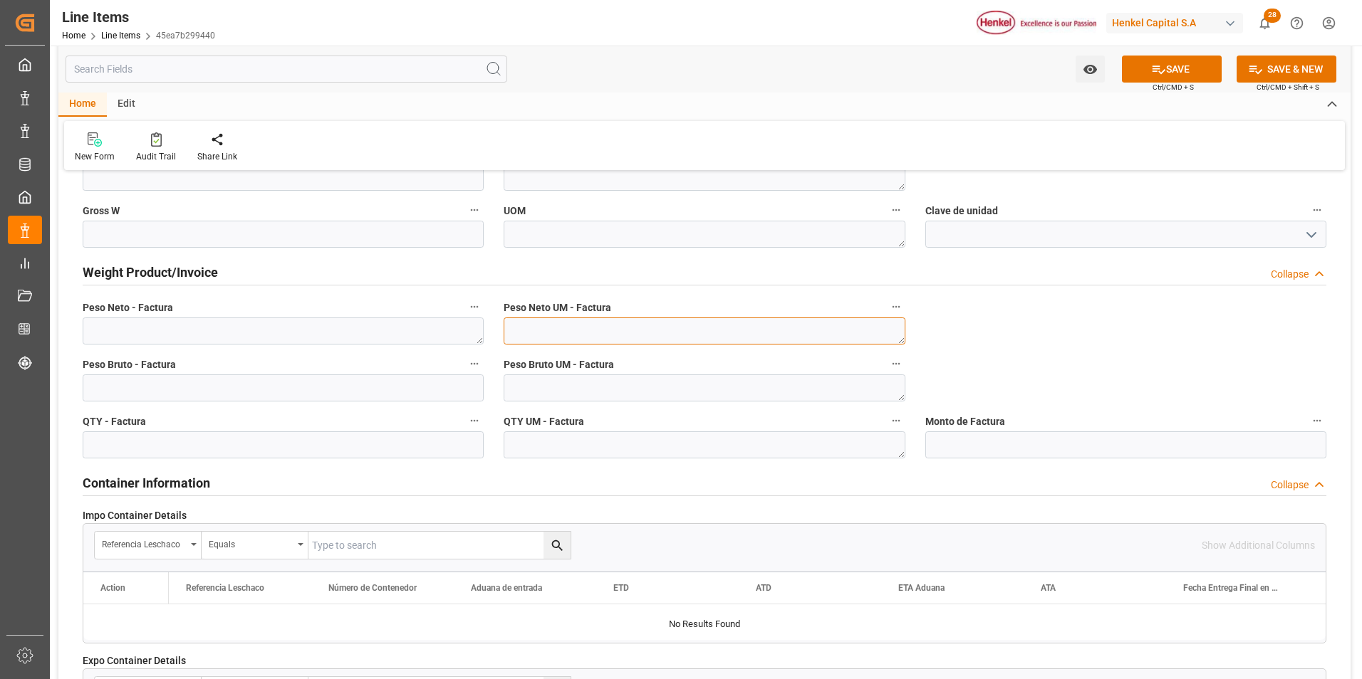
click at [786, 333] on textarea at bounding box center [703, 331] width 401 height 27
type textarea "KG"
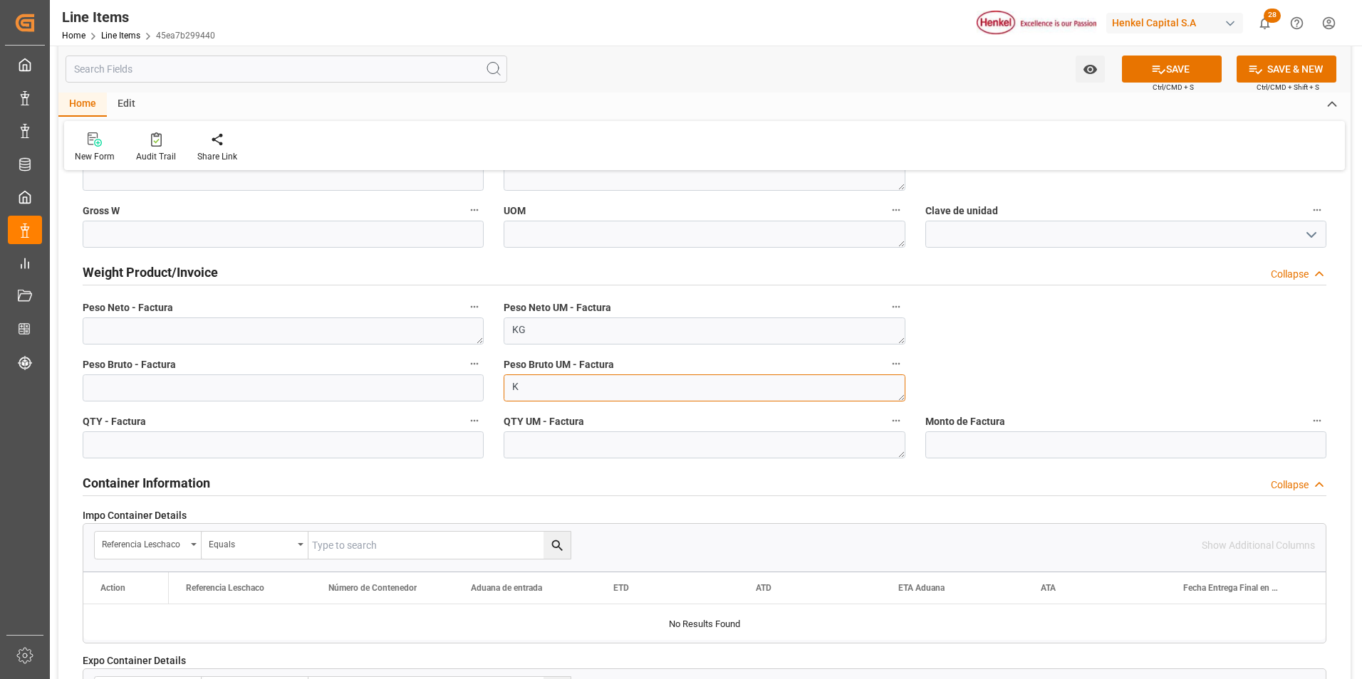
click at [765, 389] on textarea "K" at bounding box center [703, 388] width 401 height 27
type textarea "KG"
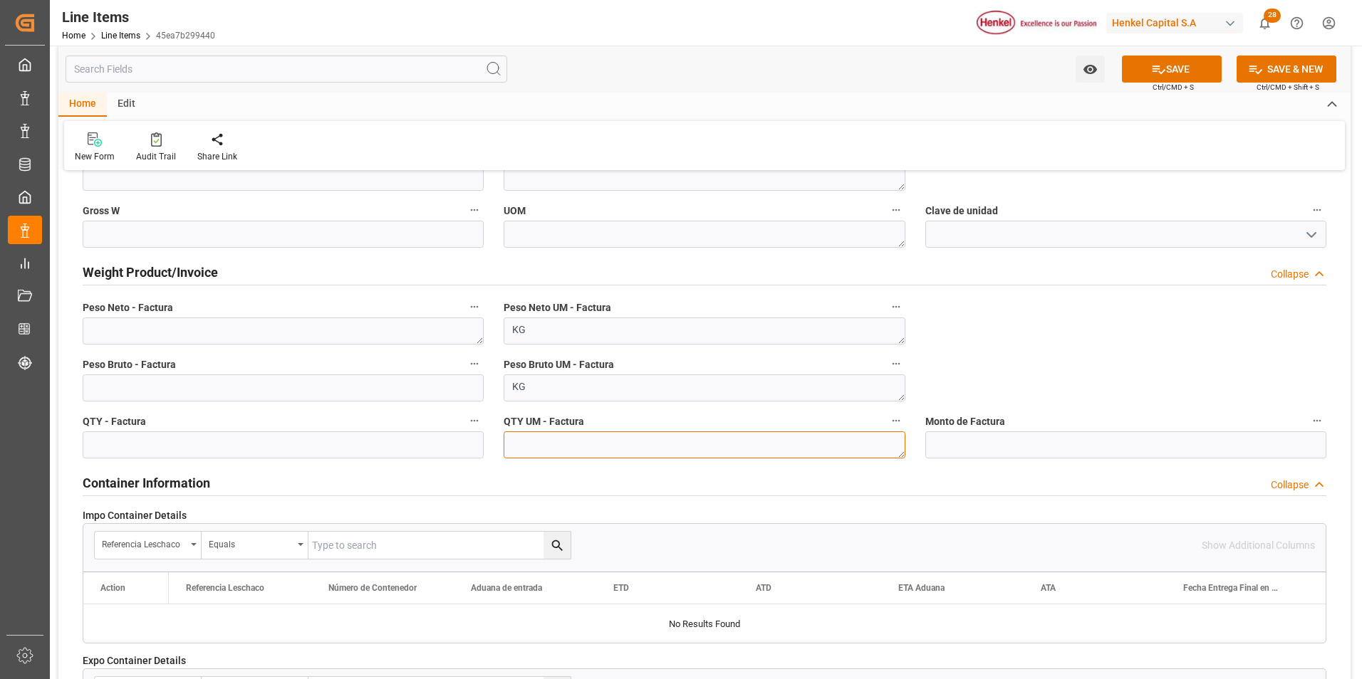
click at [745, 442] on textarea at bounding box center [703, 445] width 401 height 27
type textarea "KG"
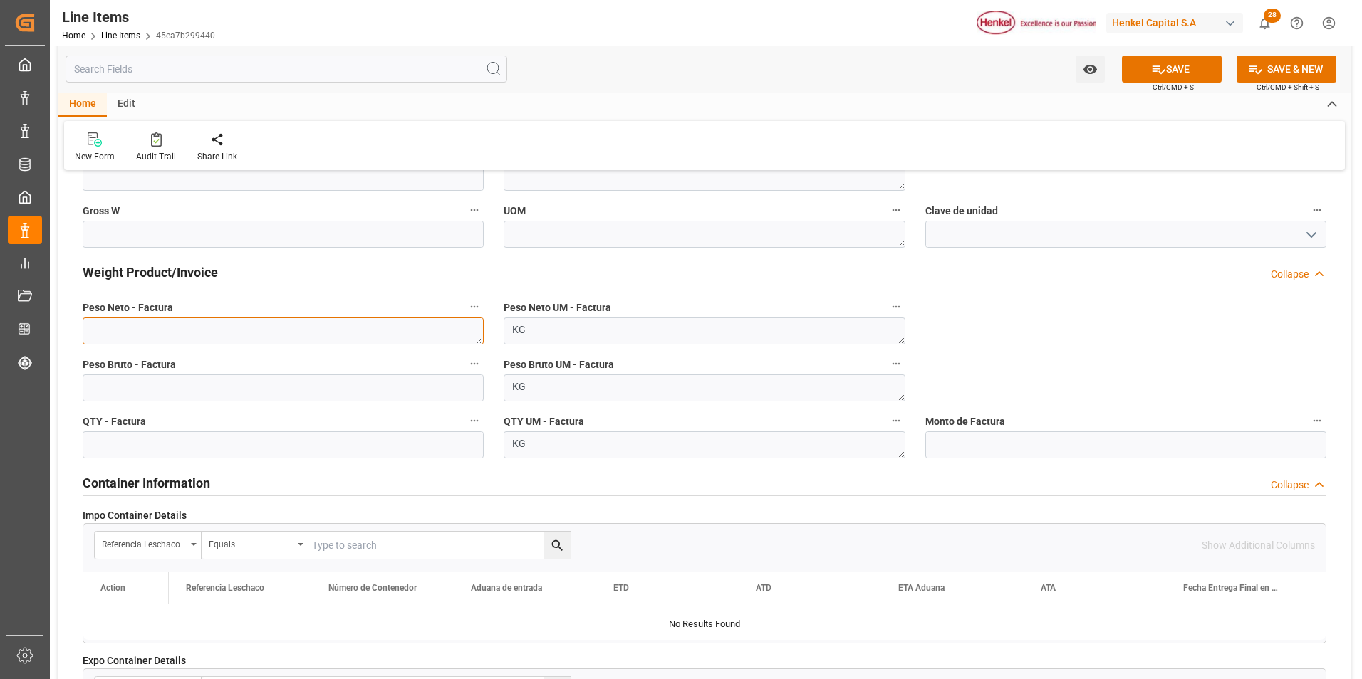
click at [385, 337] on textarea at bounding box center [283, 331] width 401 height 27
type textarea "1000"
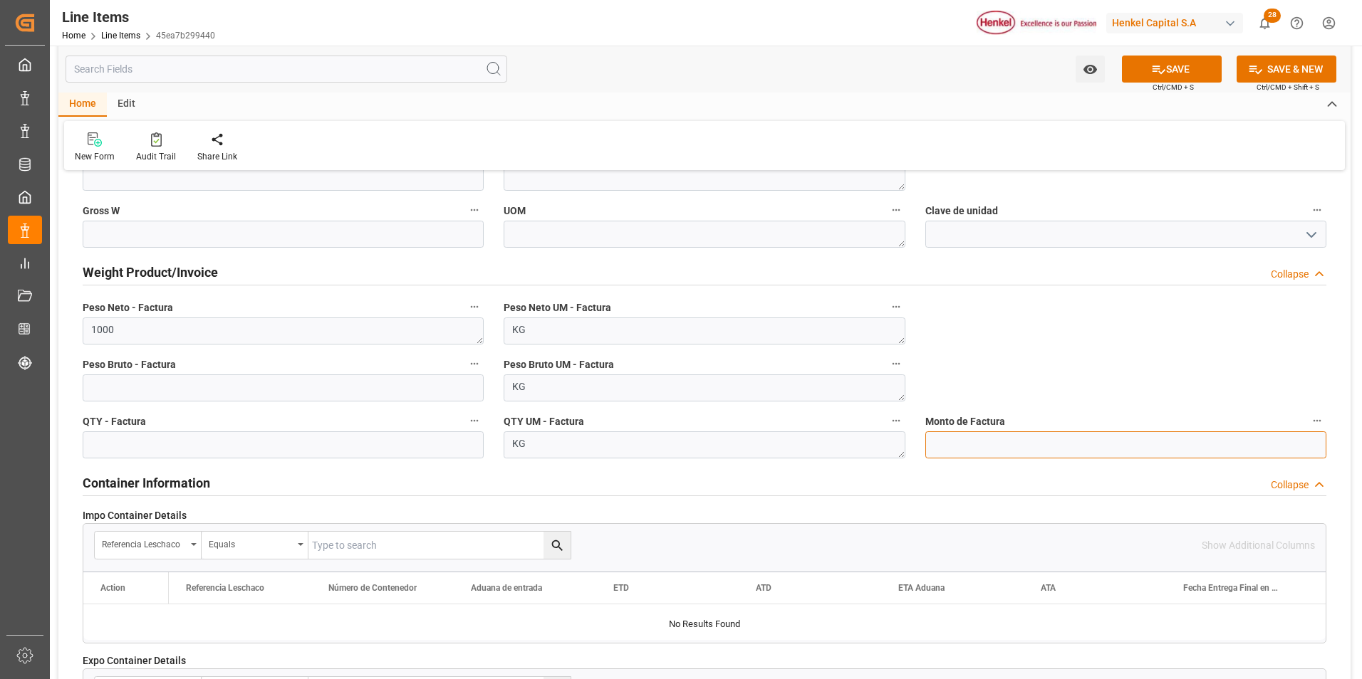
click at [969, 452] on input "text" at bounding box center [1125, 445] width 401 height 27
type input "6000"
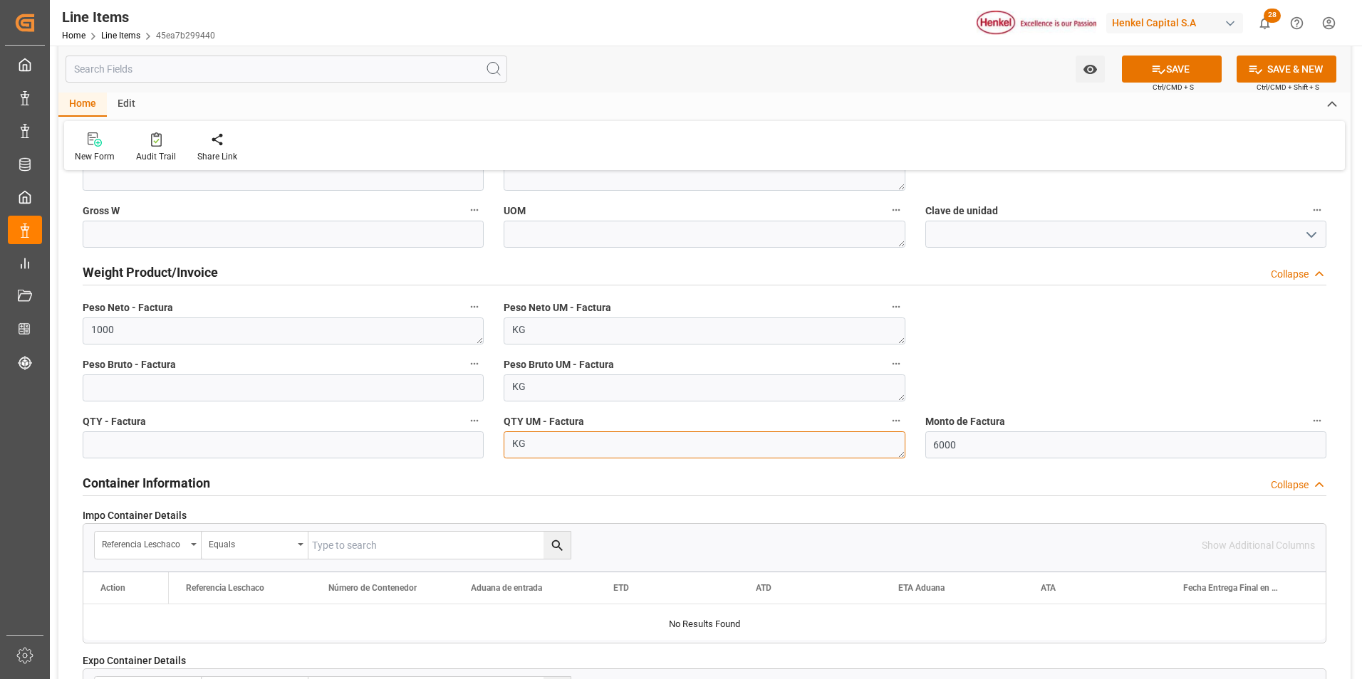
click at [823, 447] on textarea "KG" at bounding box center [703, 445] width 401 height 27
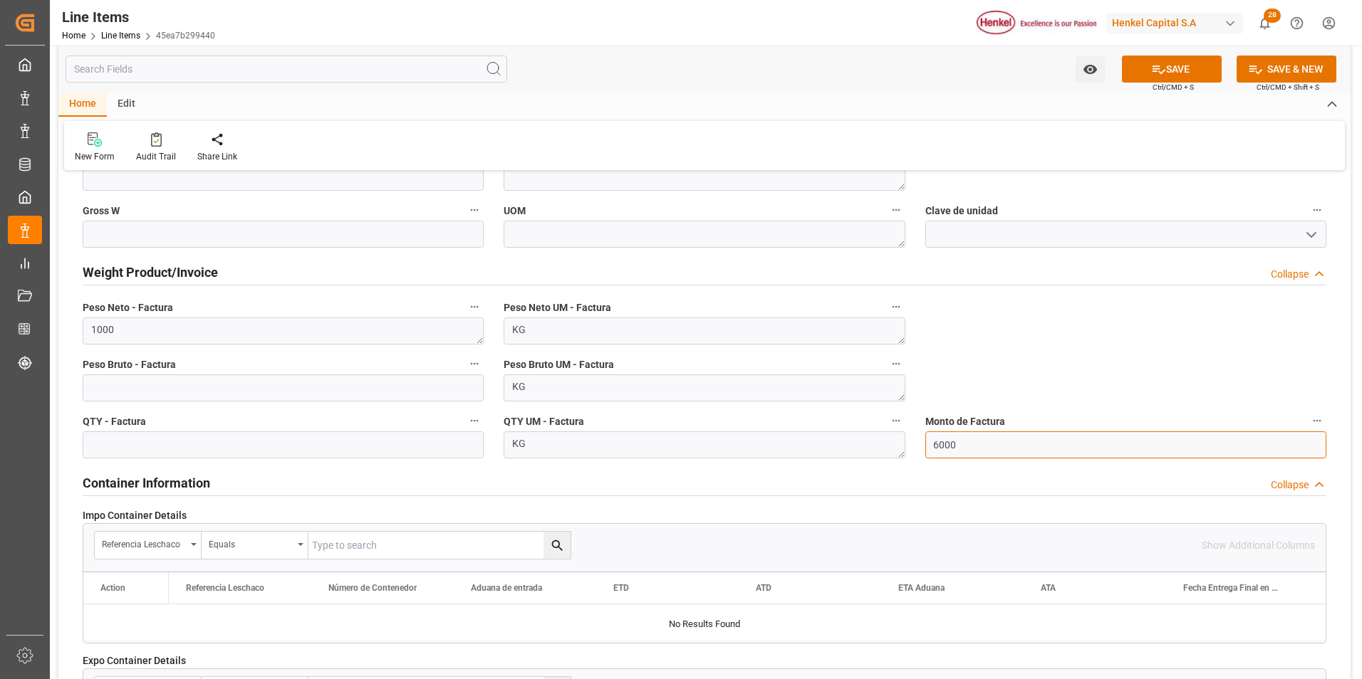
drag, startPoint x: 967, startPoint y: 450, endPoint x: 870, endPoint y: 443, distance: 97.8
click at [870, 443] on div "impo Reference Number WF Referencia Leschaco (impo) expo Reference Number WF Re…" at bounding box center [704, 217] width 1292 height 1779
type input "5640"
click at [1145, 61] on button "SAVE" at bounding box center [1172, 69] width 100 height 27
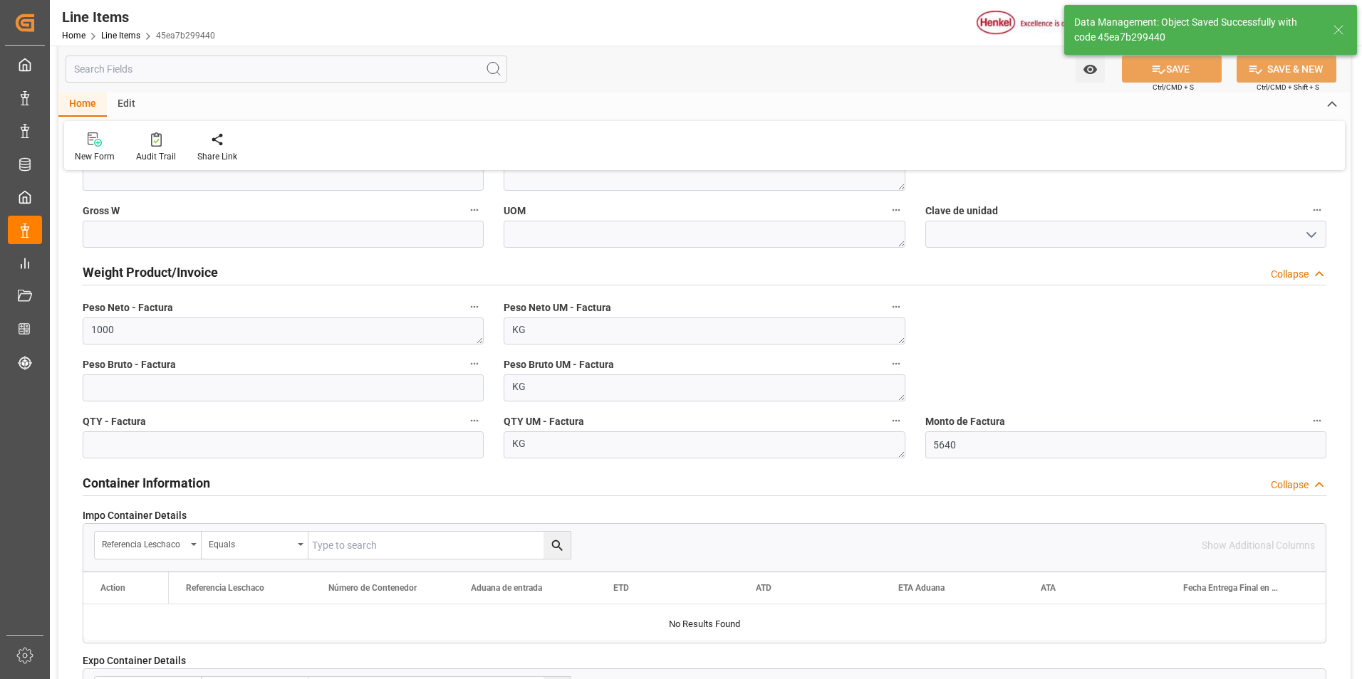
type textarea "Tobacoll 402-43 HE MX CNT1000KG"
type input "31201600"
type textarea "6HA2"
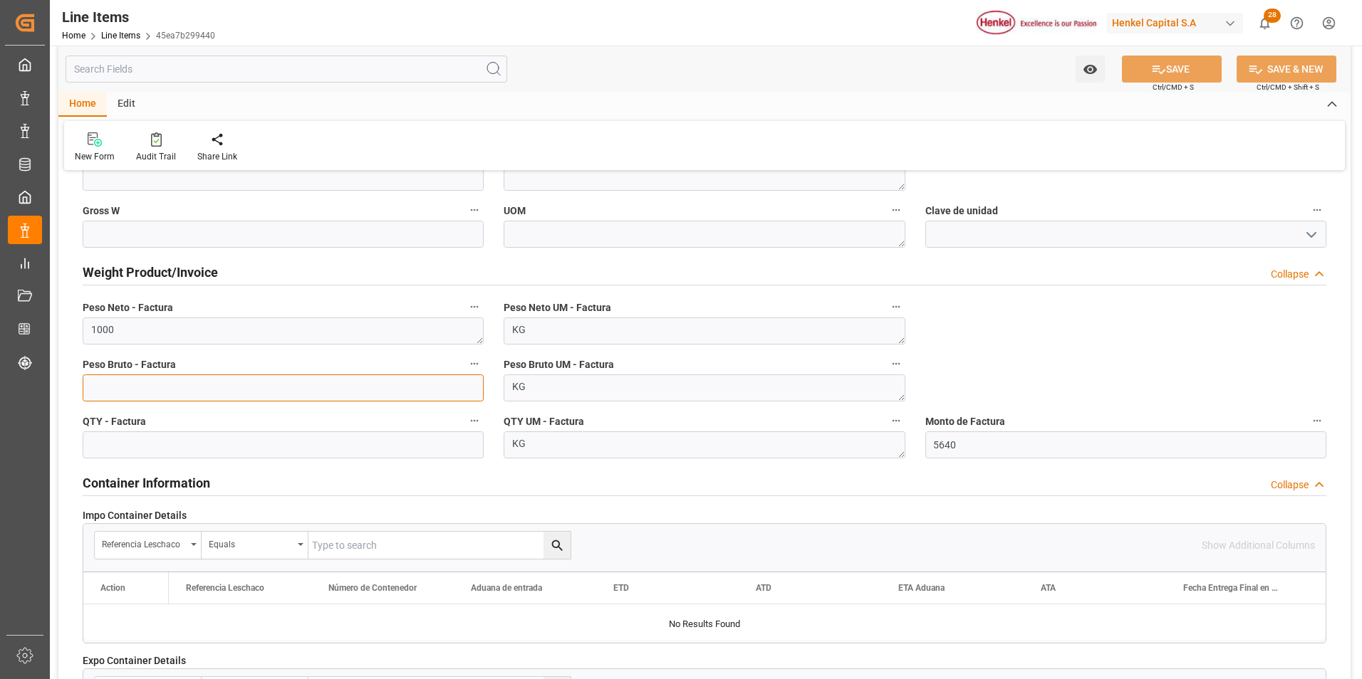
click at [111, 391] on input "text" at bounding box center [283, 388] width 401 height 27
type input "1064.052"
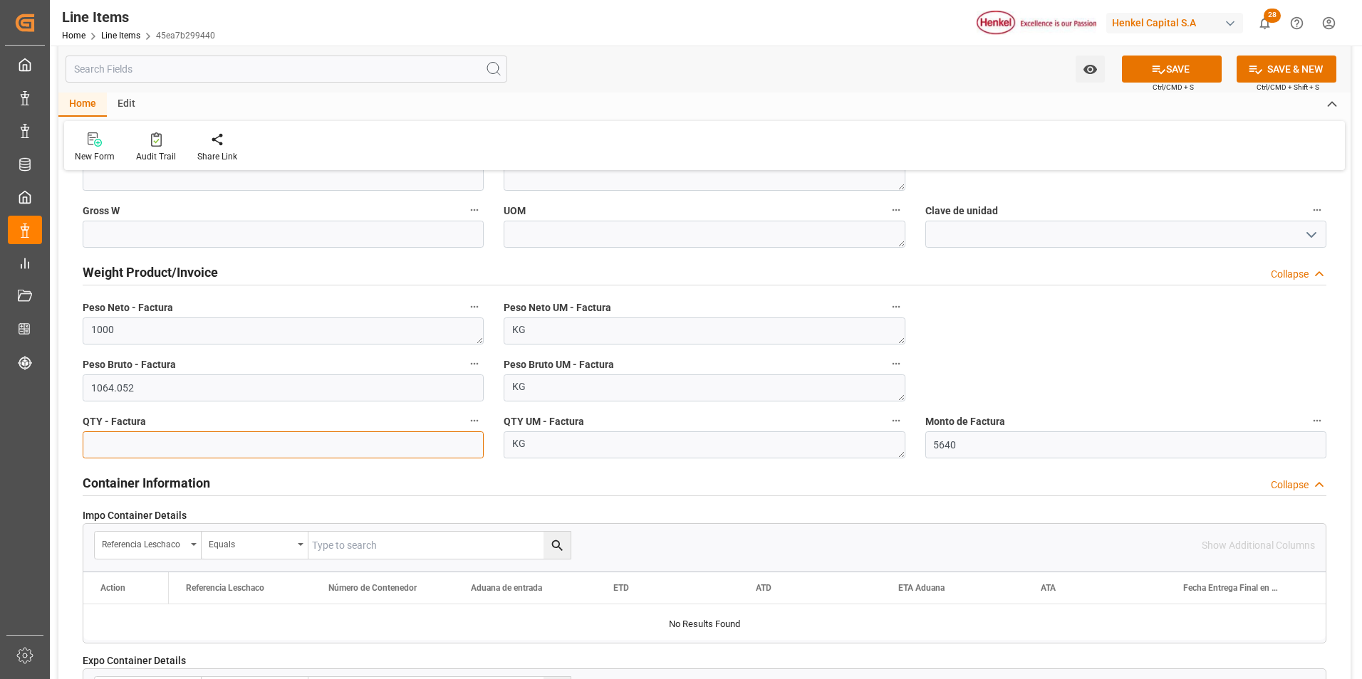
click at [128, 445] on input "text" at bounding box center [283, 445] width 401 height 27
type input "1000"
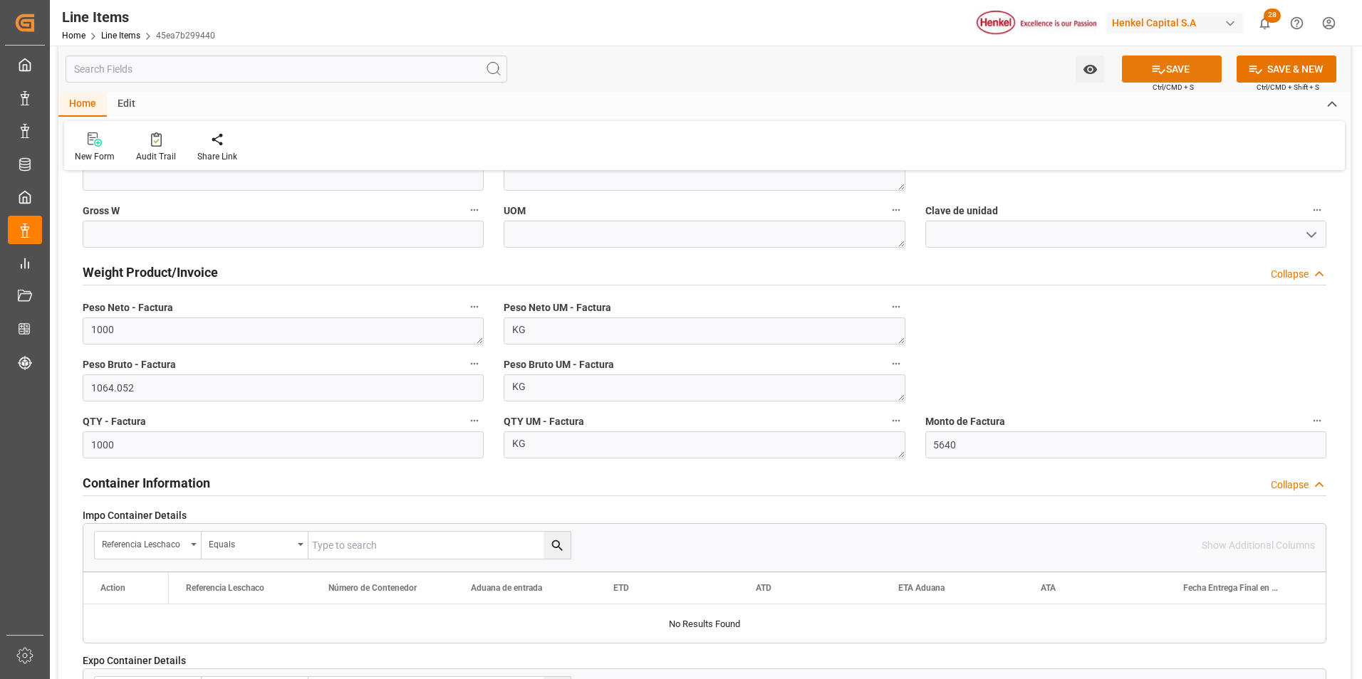
click at [1190, 71] on button "SAVE" at bounding box center [1172, 69] width 100 height 27
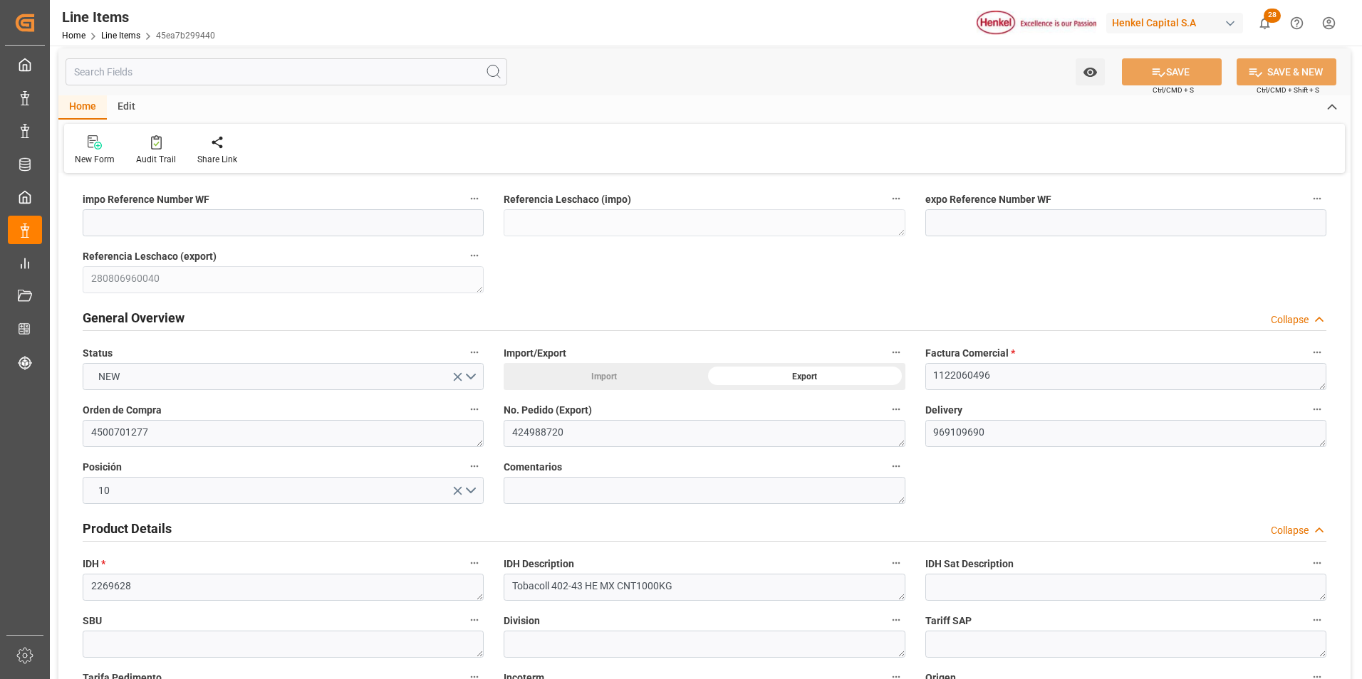
scroll to position [0, 0]
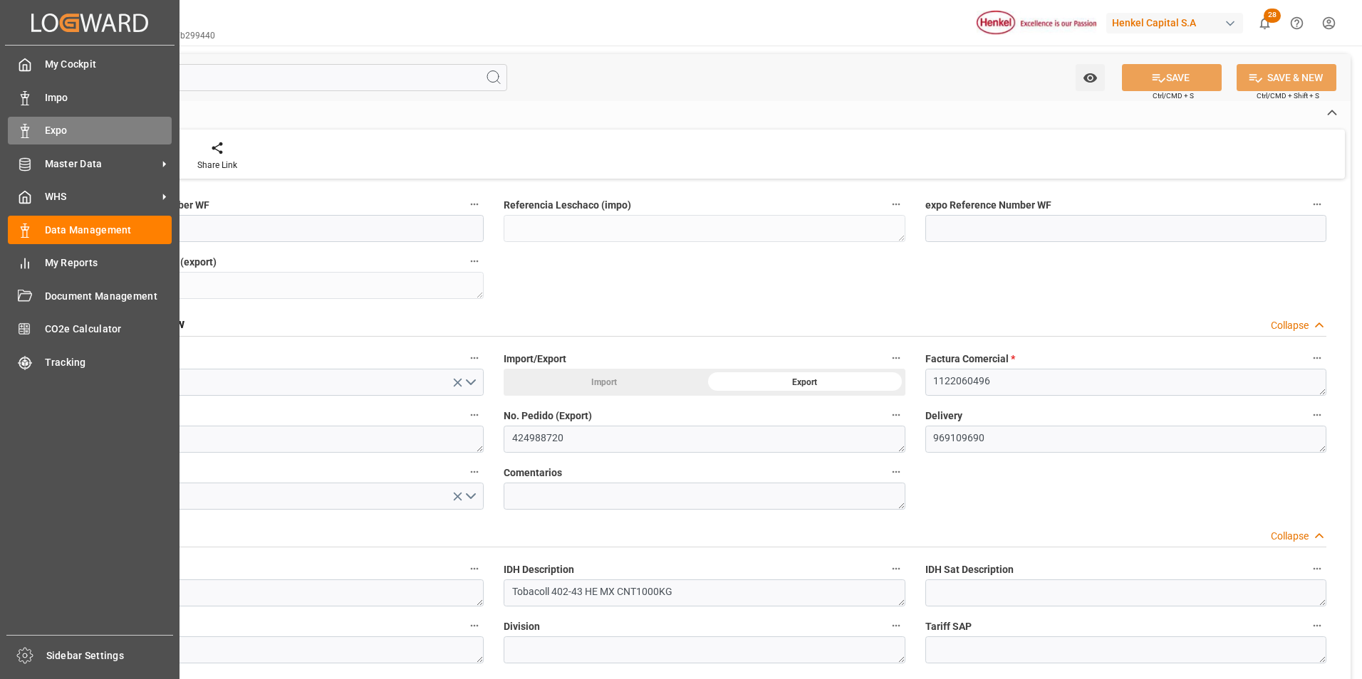
click at [45, 132] on span "Expo" at bounding box center [108, 130] width 127 height 15
